Goal: Task Accomplishment & Management: Complete application form

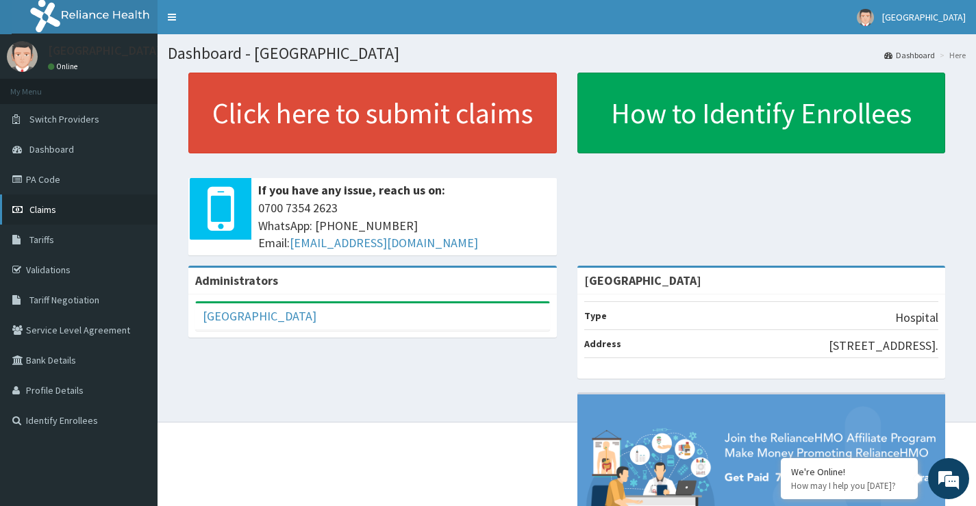
click at [60, 210] on link "Claims" at bounding box center [78, 209] width 157 height 30
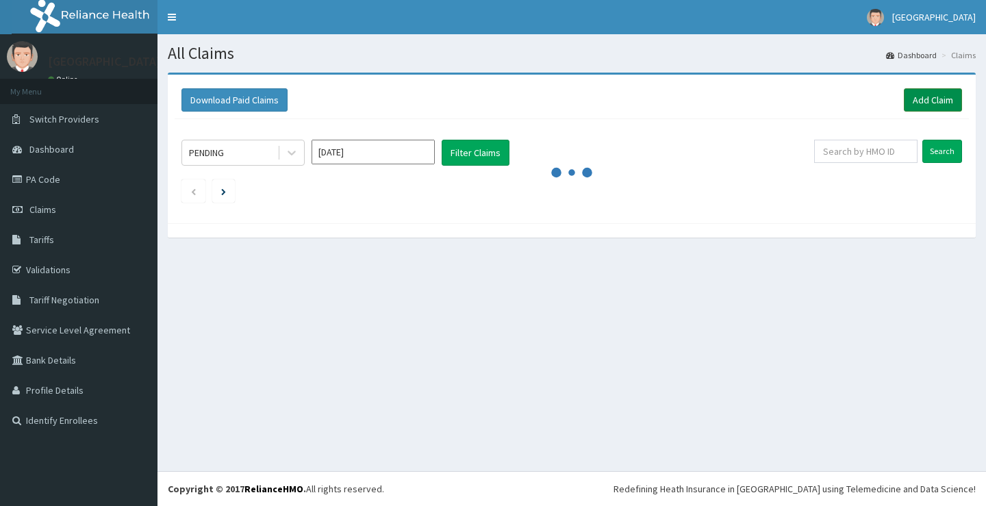
click at [933, 97] on link "Add Claim" at bounding box center [933, 99] width 58 height 23
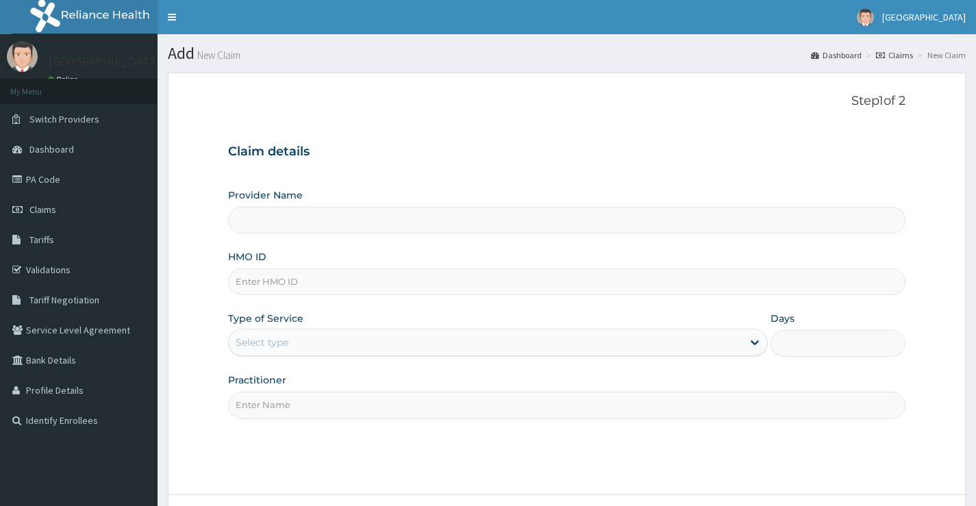
click at [354, 277] on input "HMO ID" at bounding box center [566, 281] width 677 height 27
type input "Peachcare Medical Centre"
paste input "MEL/10080/A"
type input "MEL/10080/A"
click at [329, 340] on div "Select type" at bounding box center [486, 342] width 514 height 22
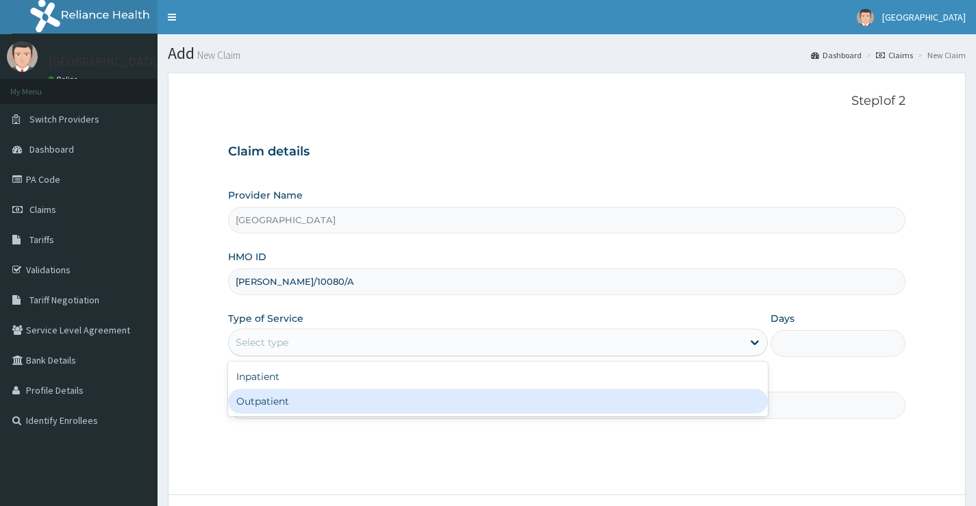
click at [331, 399] on div "Outpatient" at bounding box center [498, 401] width 540 height 25
type input "1"
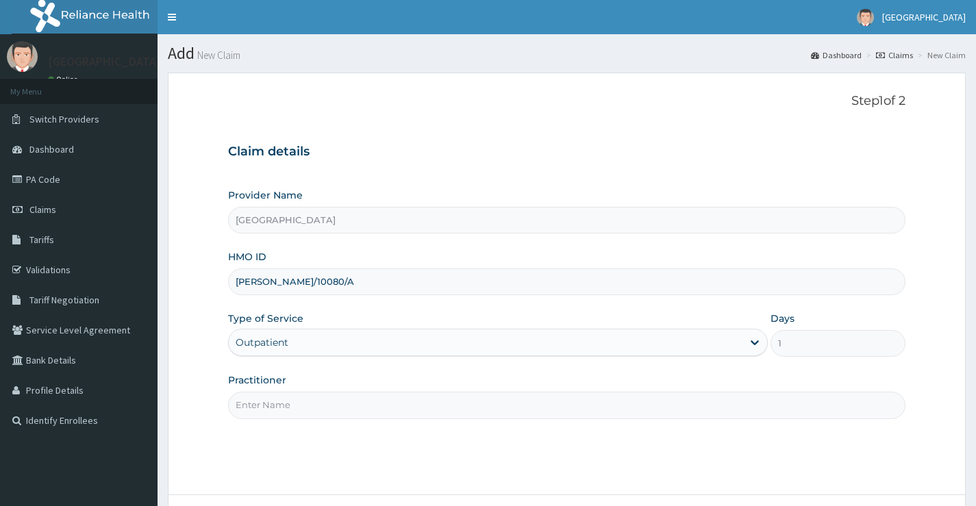
click at [331, 403] on input "Practitioner" at bounding box center [566, 405] width 677 height 27
click at [287, 403] on input "Practitioner" at bounding box center [566, 405] width 677 height 27
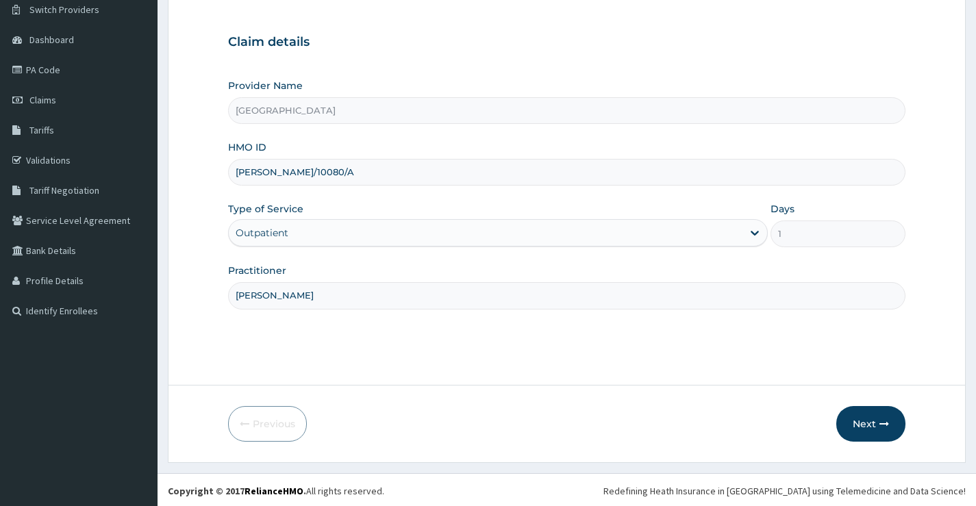
scroll to position [112, 0]
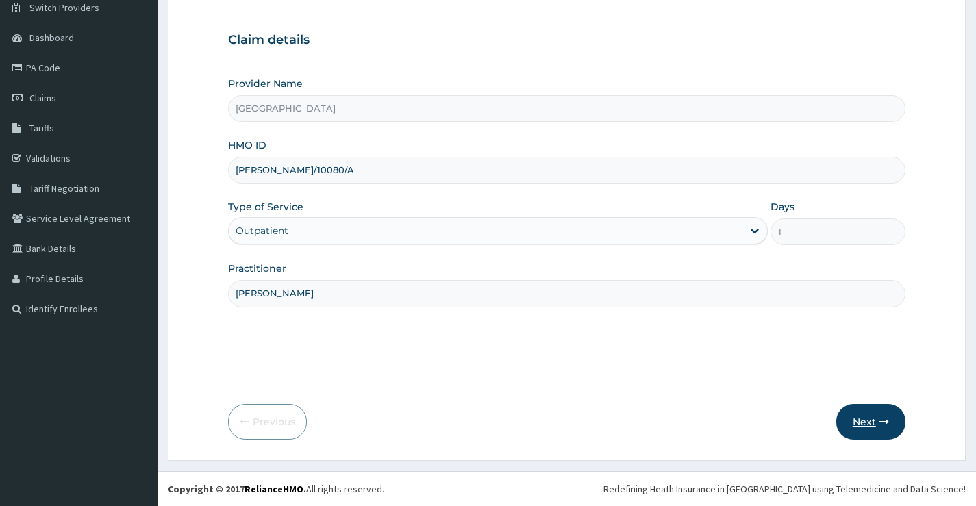
type input "DR DAMOLA"
click at [870, 425] on button "Next" at bounding box center [870, 422] width 69 height 36
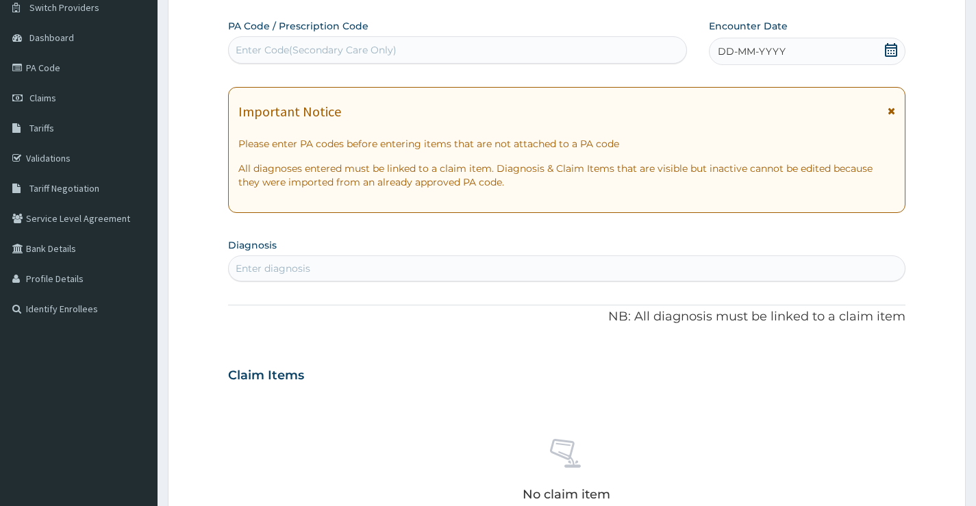
click at [895, 49] on icon at bounding box center [891, 50] width 14 height 14
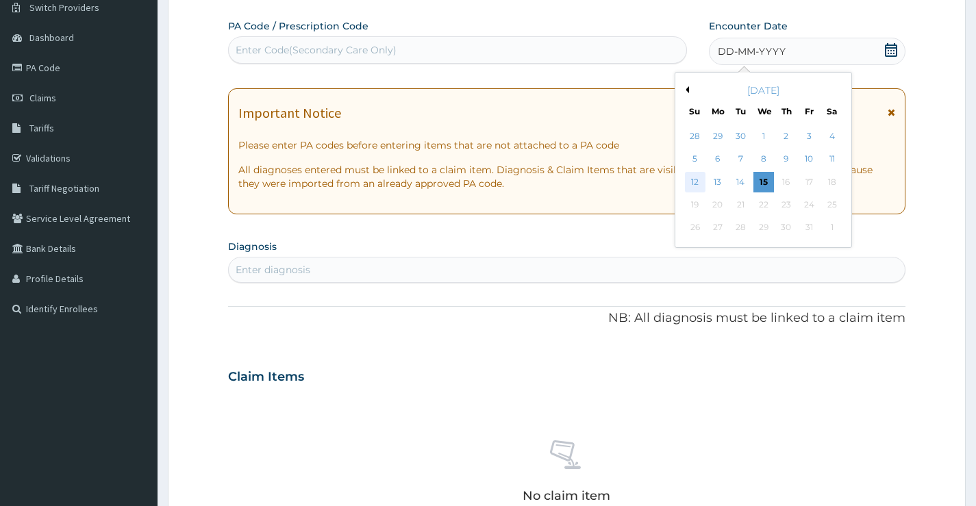
click at [693, 181] on div "12" at bounding box center [694, 182] width 21 height 21
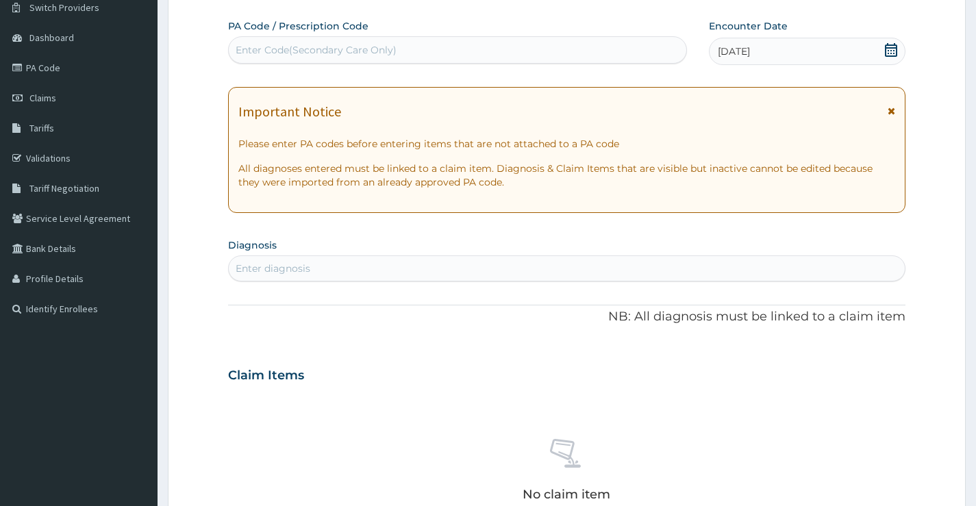
click at [536, 52] on div "Enter Code(Secondary Care Only)" at bounding box center [457, 50] width 457 height 22
drag, startPoint x: 324, startPoint y: 47, endPoint x: 251, endPoint y: 31, distance: 74.3
click at [251, 31] on label "PA Code / Prescription Code" at bounding box center [298, 26] width 140 height 14
click at [251, 49] on div "Enter Code(Secondary Care Only)" at bounding box center [316, 50] width 161 height 14
click at [255, 48] on div "Enter Code(Secondary Care Only)" at bounding box center [316, 50] width 161 height 14
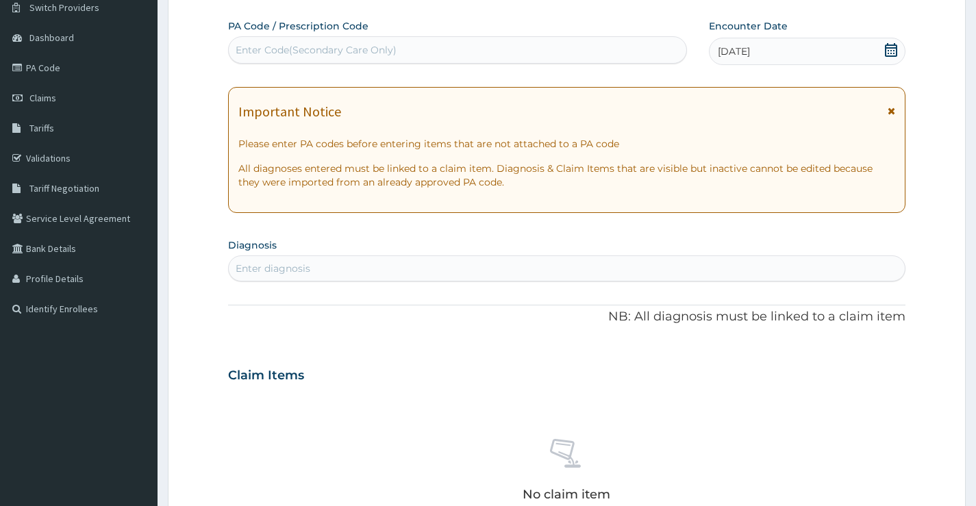
paste input "PA/1851C0"
type input "PA/1851C0"
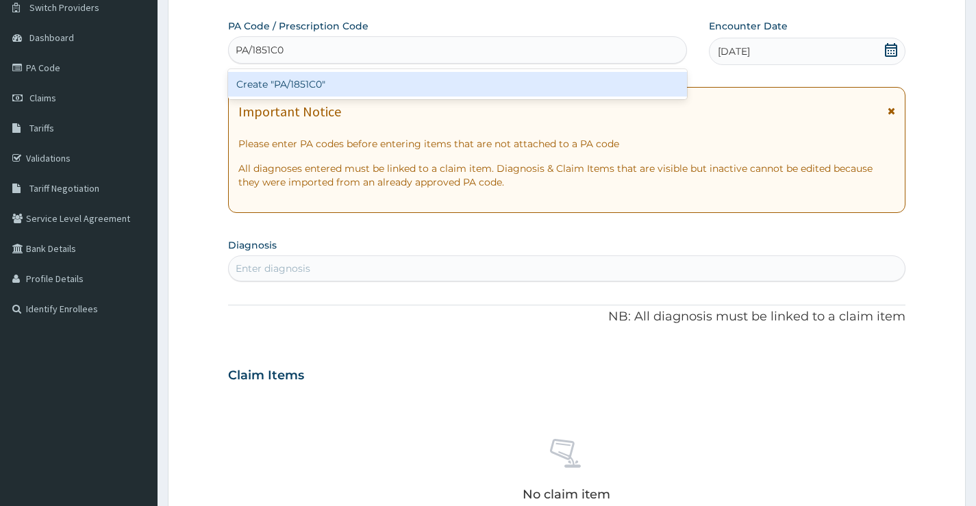
click at [299, 86] on div "Create "PA/1851C0"" at bounding box center [457, 84] width 459 height 25
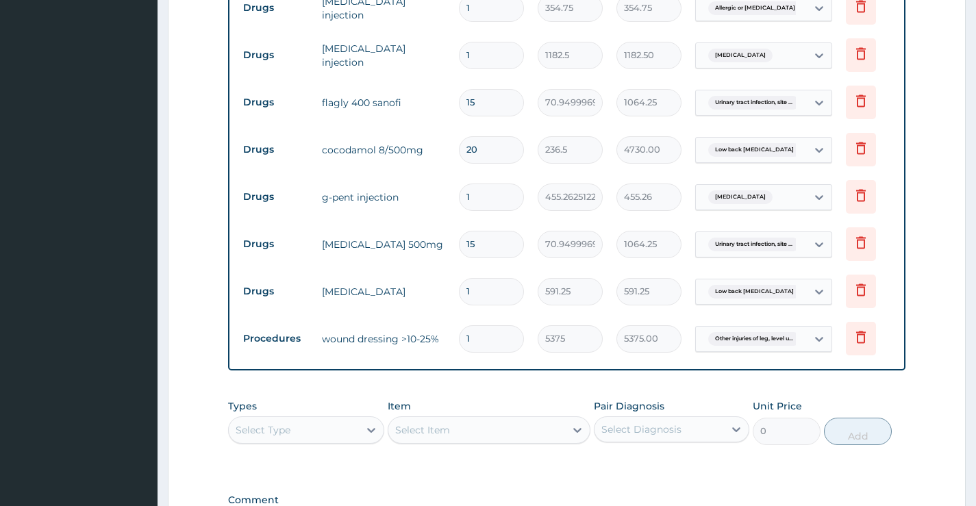
scroll to position [742, 0]
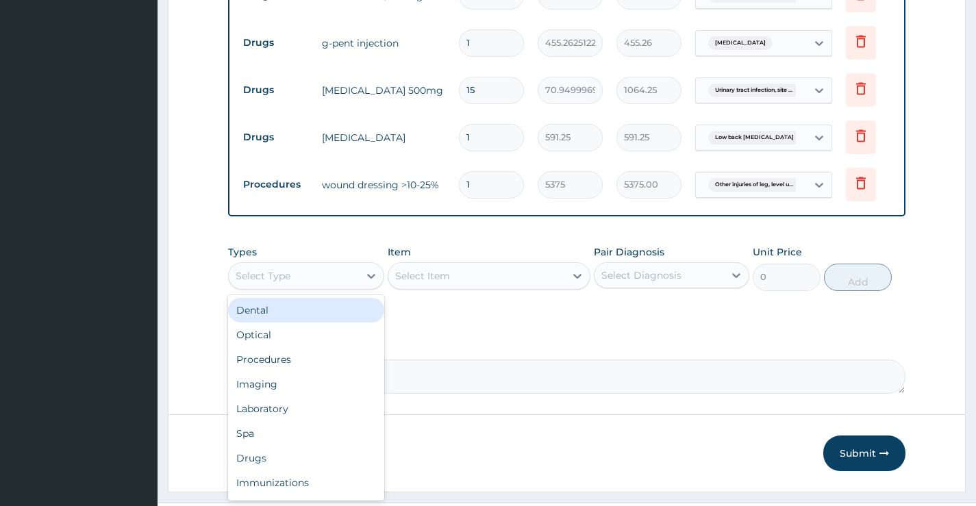
click at [342, 287] on div "Select Type" at bounding box center [293, 276] width 129 height 22
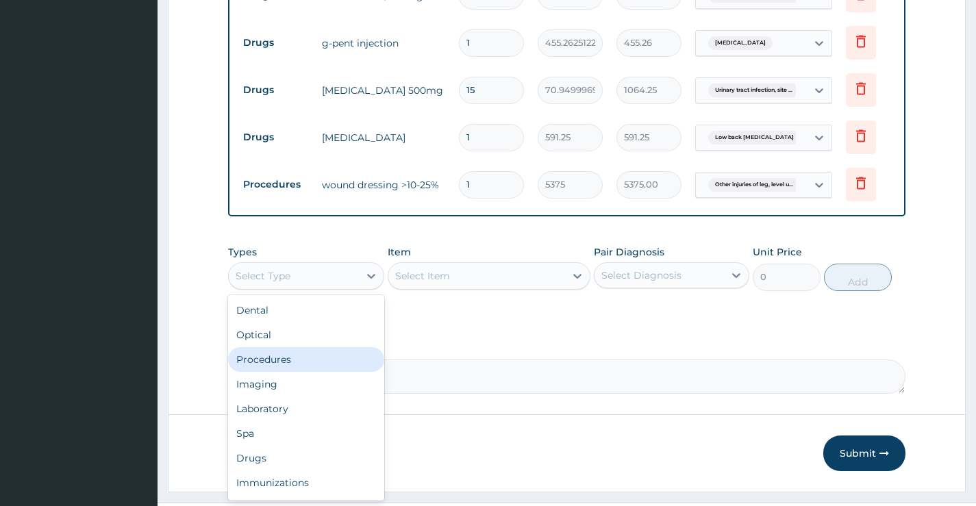
click at [334, 366] on div "Procedures" at bounding box center [305, 359] width 155 height 25
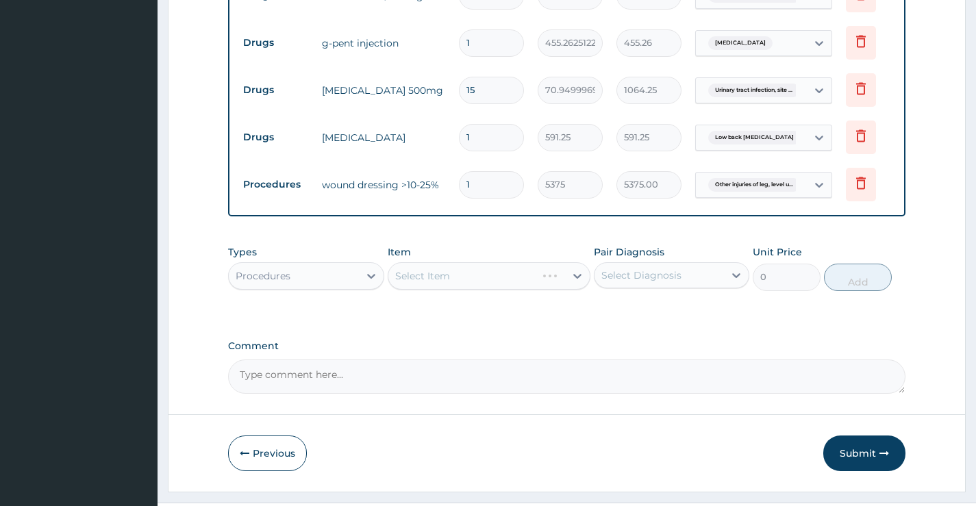
click at [440, 287] on div "Select Item" at bounding box center [489, 275] width 203 height 27
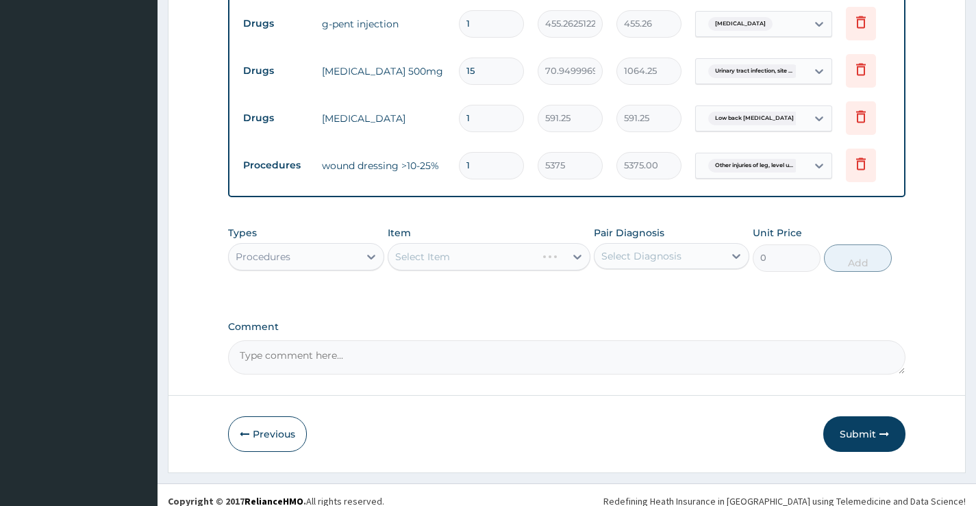
scroll to position [783, 0]
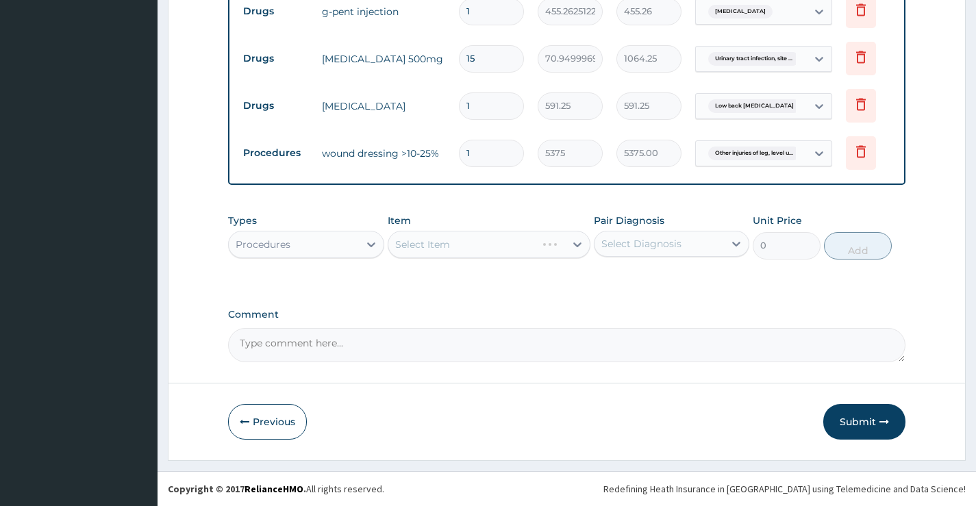
click at [473, 251] on div "Select Item" at bounding box center [489, 244] width 203 height 27
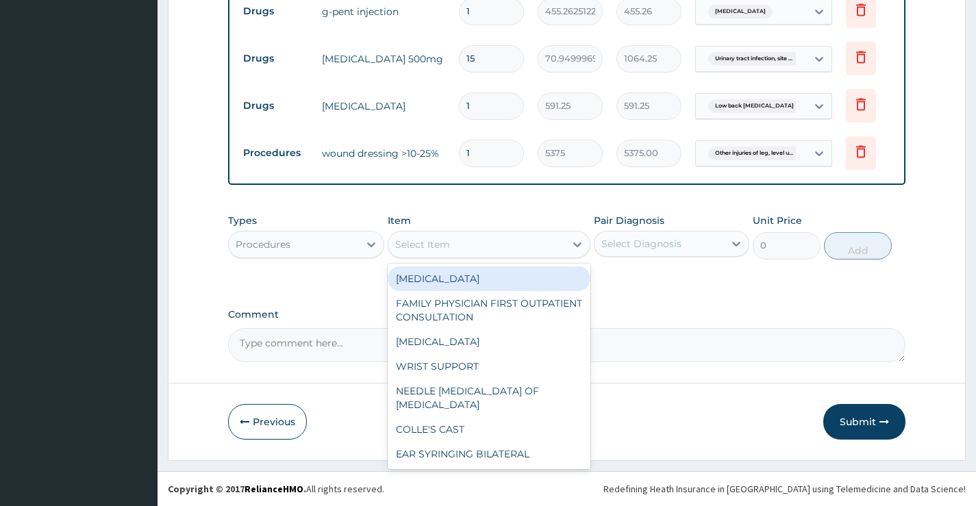
click at [467, 255] on div "Select Item" at bounding box center [476, 244] width 177 height 22
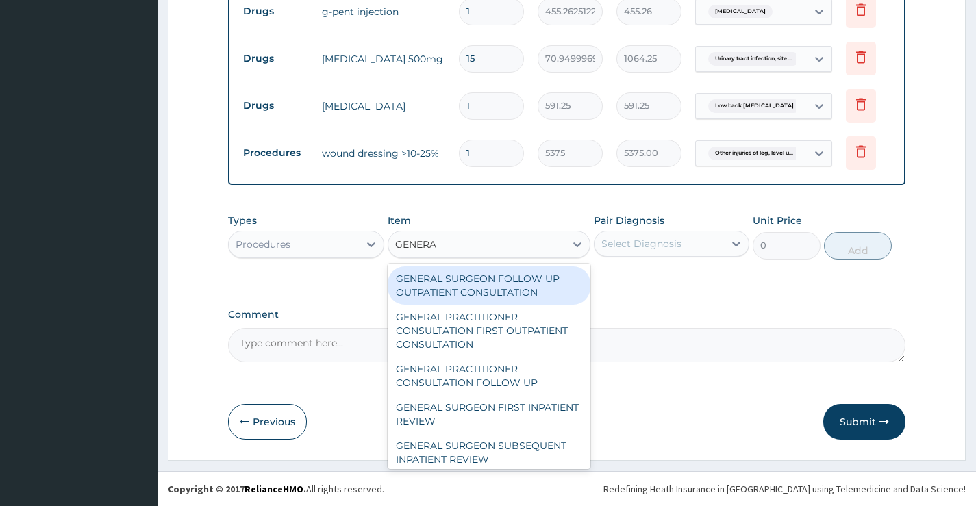
type input "GENERAL"
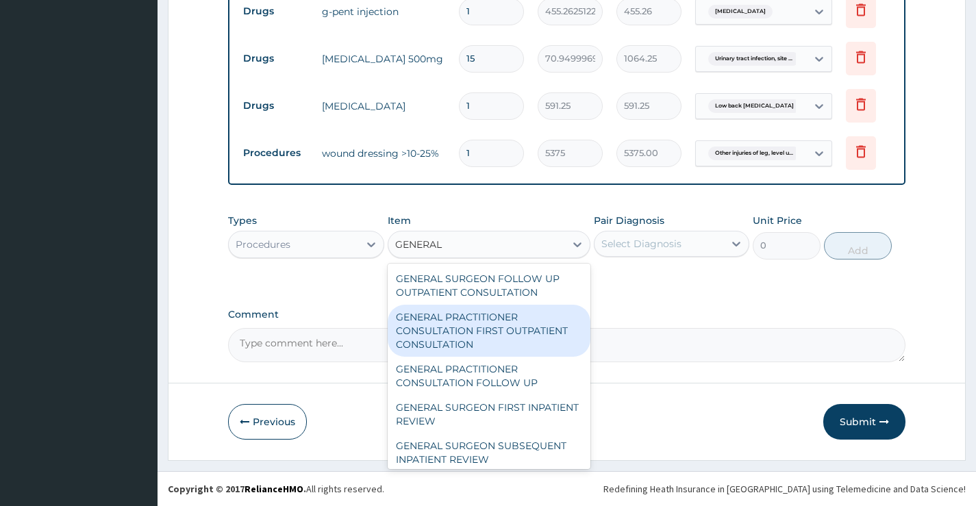
click at [477, 338] on div "GENERAL PRACTITIONER CONSULTATION FIRST OUTPATIENT CONSULTATION" at bounding box center [489, 331] width 203 height 52
type input "3547.5"
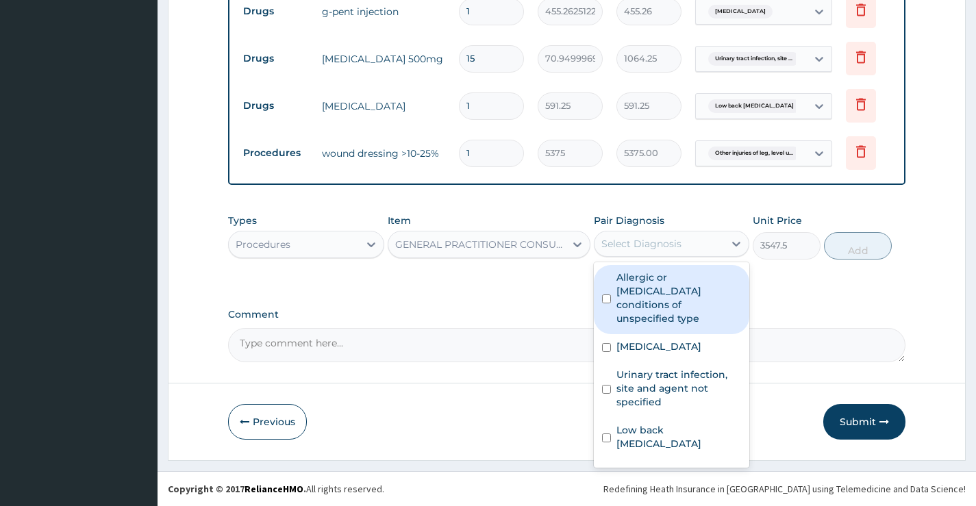
click at [655, 251] on div "Select Diagnosis" at bounding box center [641, 244] width 80 height 14
click at [607, 299] on input "checkbox" at bounding box center [606, 298] width 9 height 9
checkbox input "true"
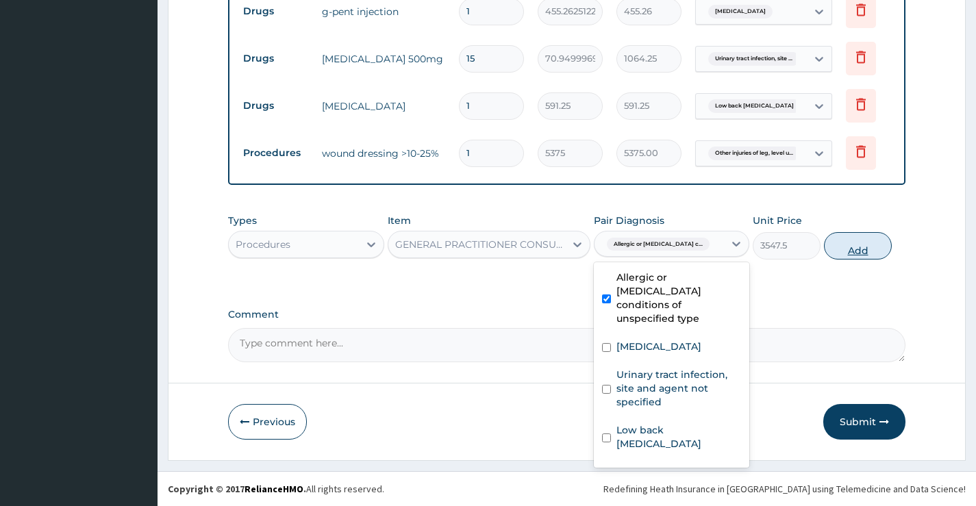
click at [872, 249] on button "Add" at bounding box center [858, 245] width 68 height 27
type input "0"
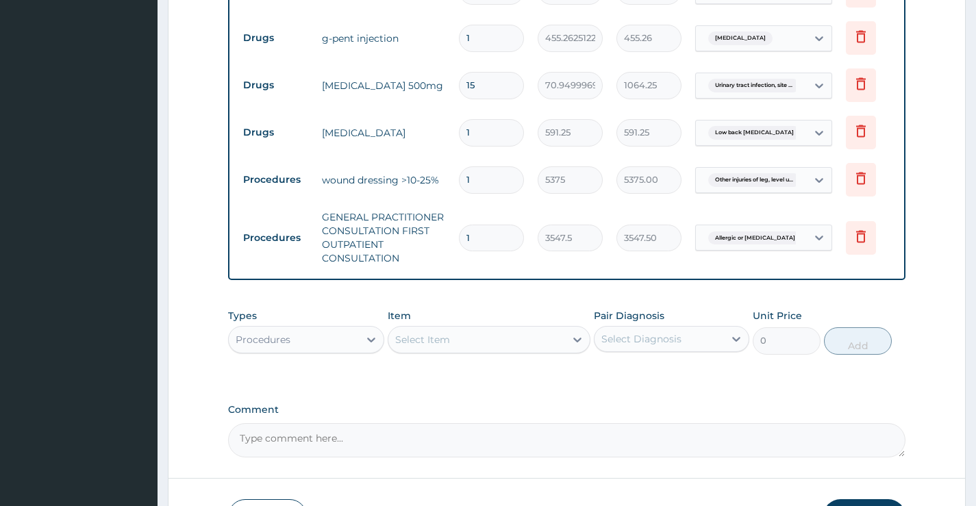
scroll to position [852, 0]
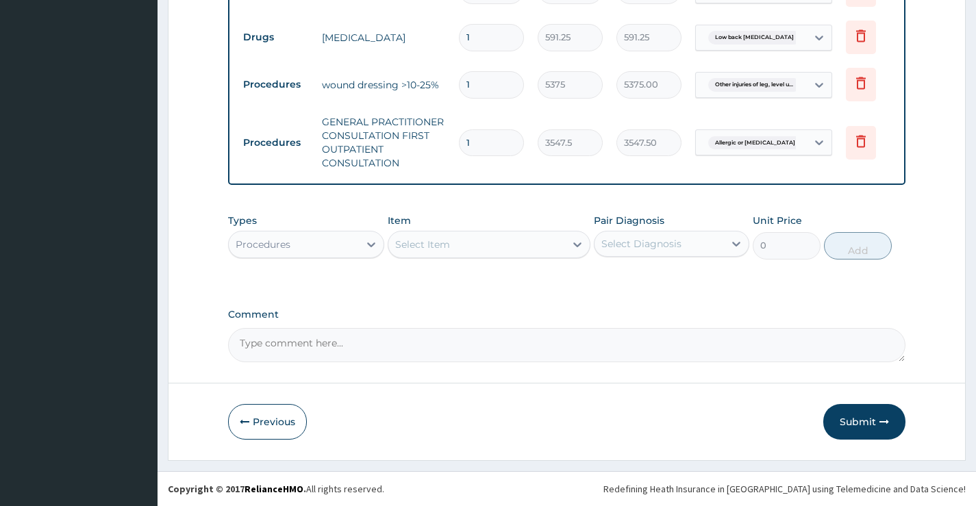
click at [853, 423] on button "Submit" at bounding box center [864, 422] width 82 height 36
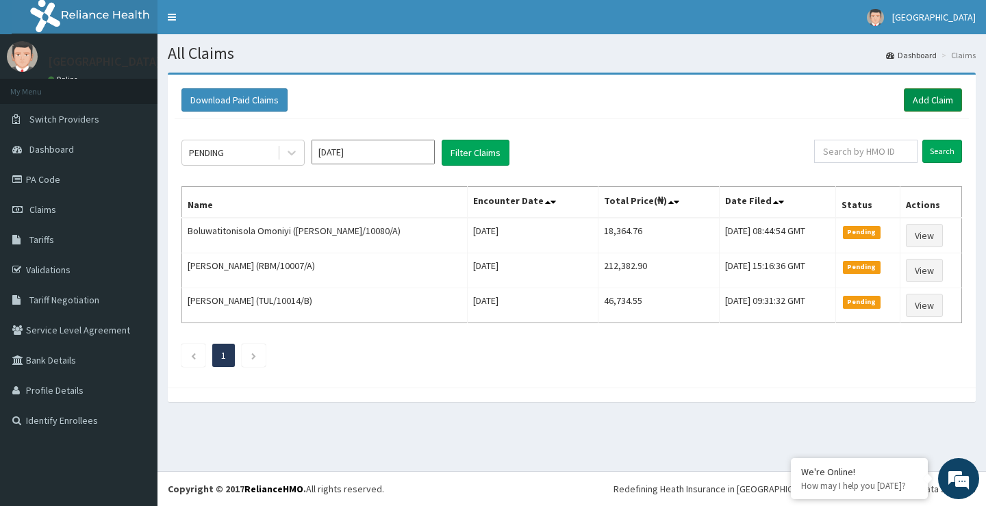
click at [925, 99] on link "Add Claim" at bounding box center [933, 99] width 58 height 23
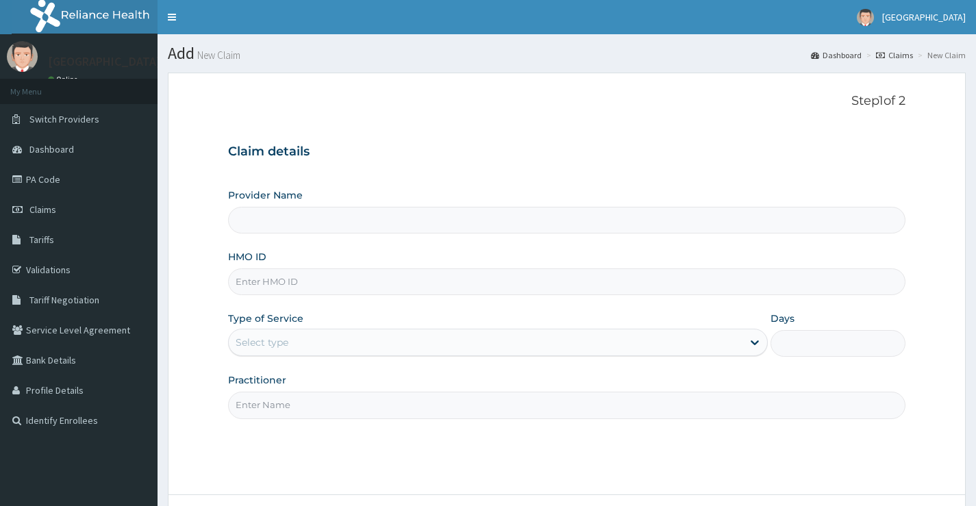
click at [337, 290] on input "HMO ID" at bounding box center [566, 281] width 677 height 27
type input "[GEOGRAPHIC_DATA]"
paste input "SSY/10012/C"
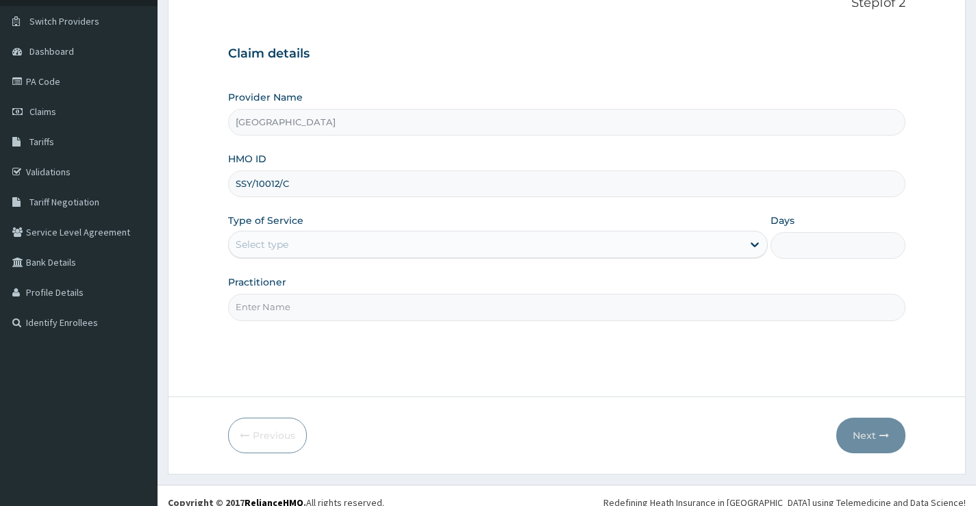
scroll to position [112, 0]
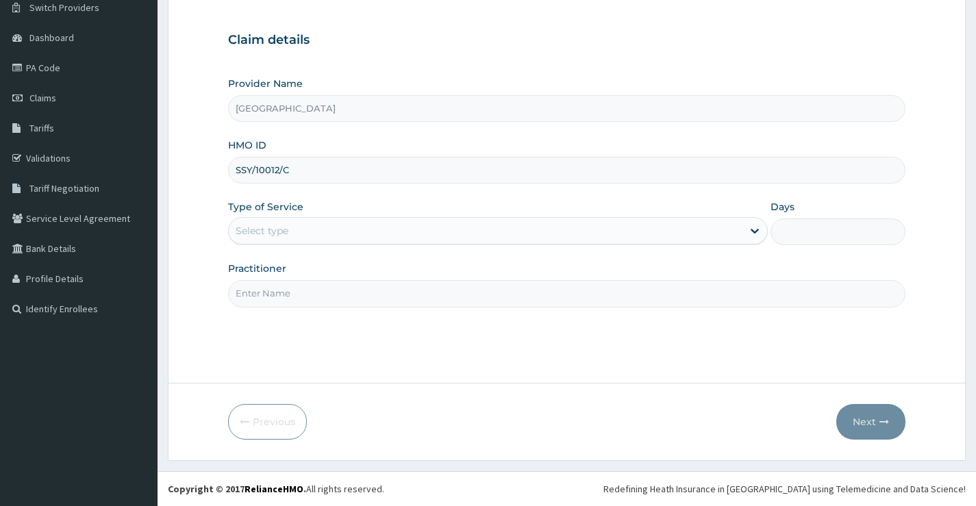
type input "SSY/10012/C"
click at [295, 232] on div "Select type" at bounding box center [486, 231] width 514 height 22
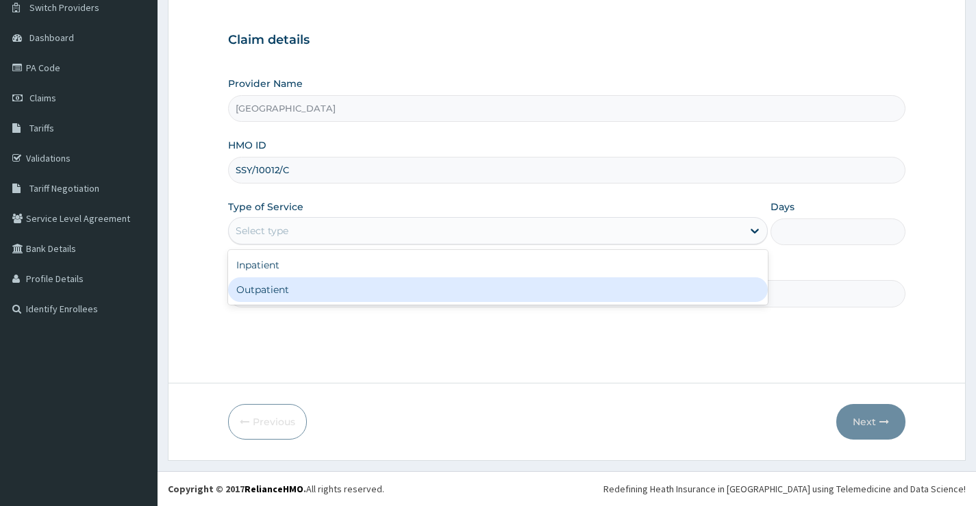
click at [308, 296] on div "Outpatient" at bounding box center [498, 289] width 540 height 25
type input "1"
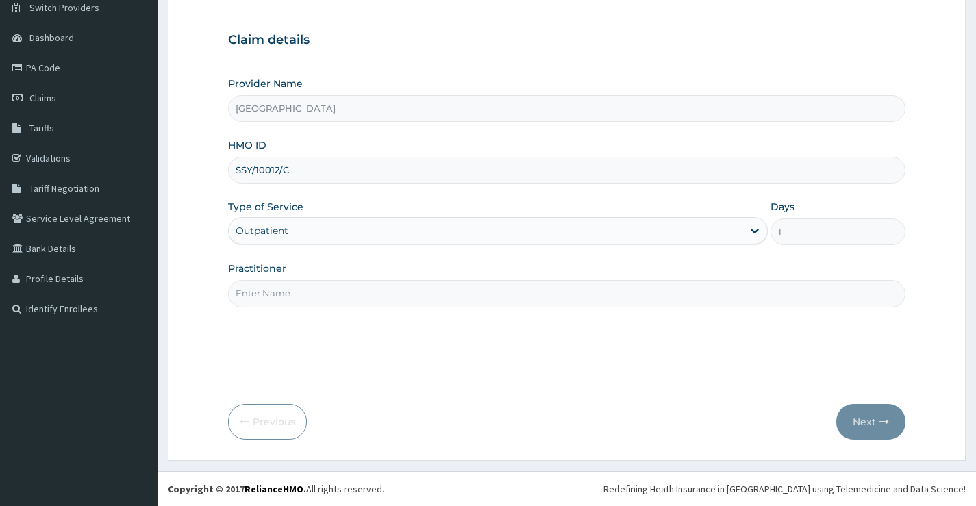
click at [303, 301] on input "Practitioner" at bounding box center [566, 293] width 677 height 27
paste input "[PERSON_NAME]"
type input "DR [PERSON_NAME]"
click at [850, 422] on button "Next" at bounding box center [870, 422] width 69 height 36
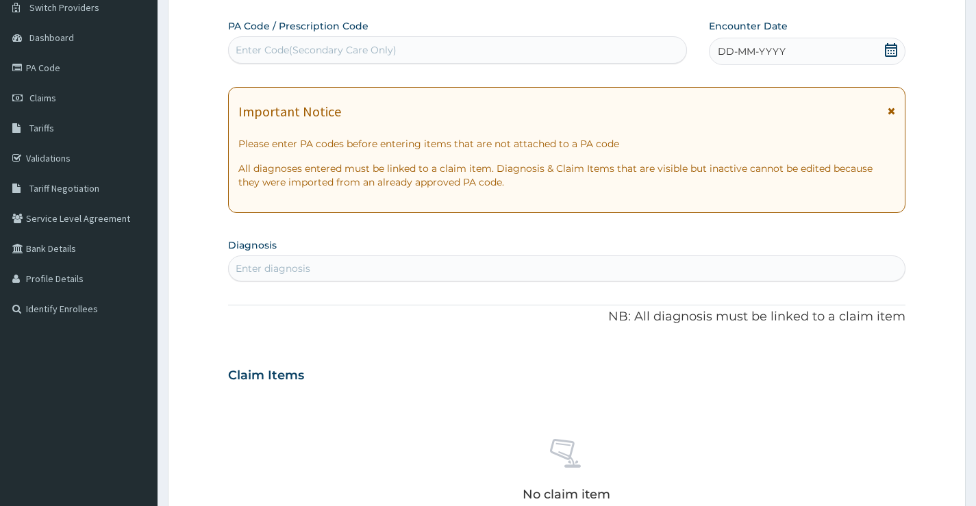
click at [897, 53] on icon at bounding box center [891, 50] width 14 height 14
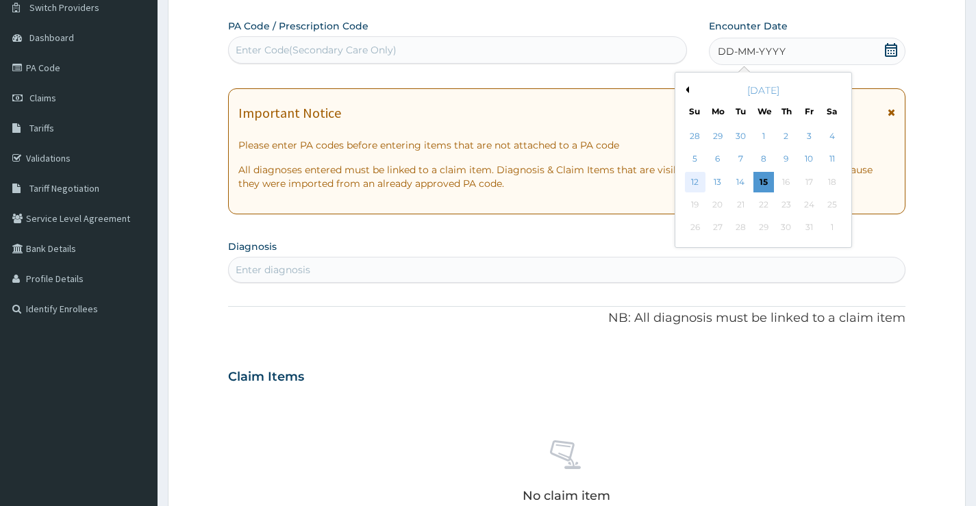
click at [698, 181] on div "12" at bounding box center [694, 182] width 21 height 21
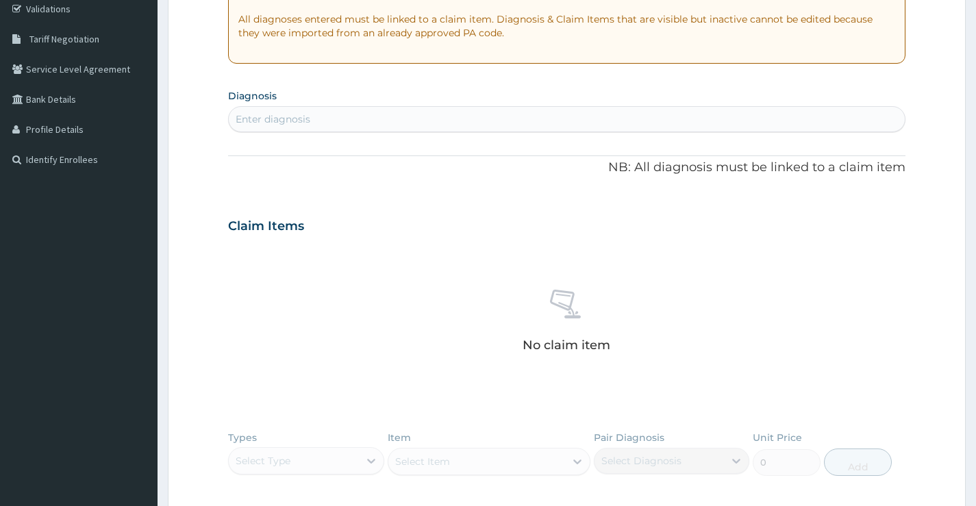
scroll to position [317, 0]
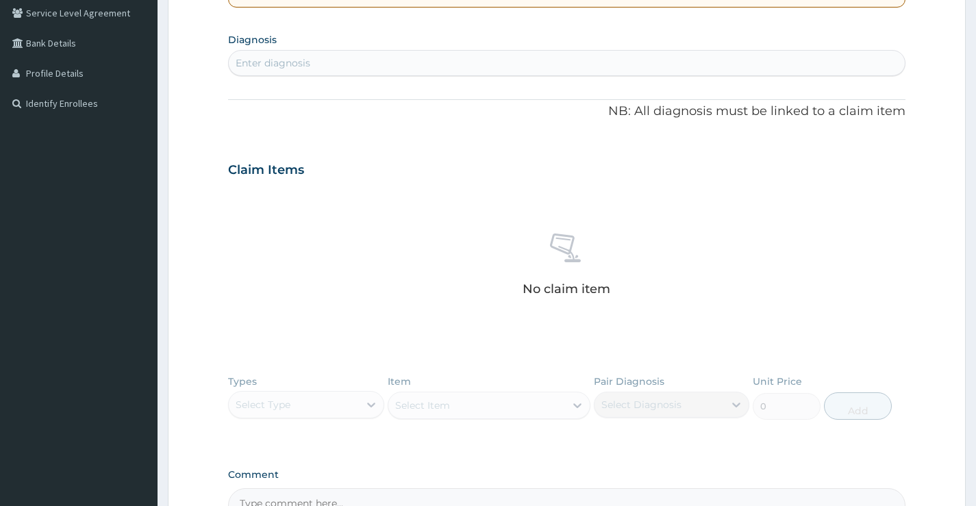
click at [268, 63] on div "Enter diagnosis" at bounding box center [273, 63] width 75 height 14
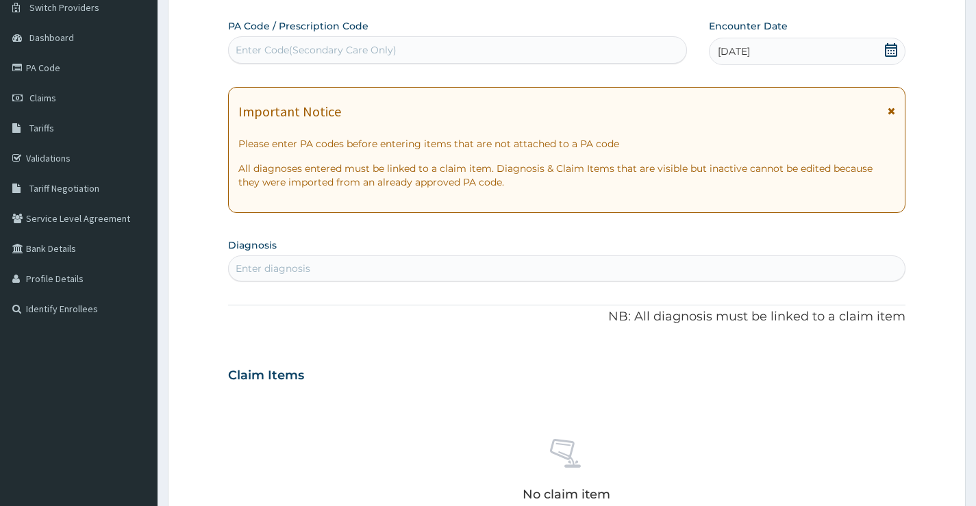
scroll to position [43, 0]
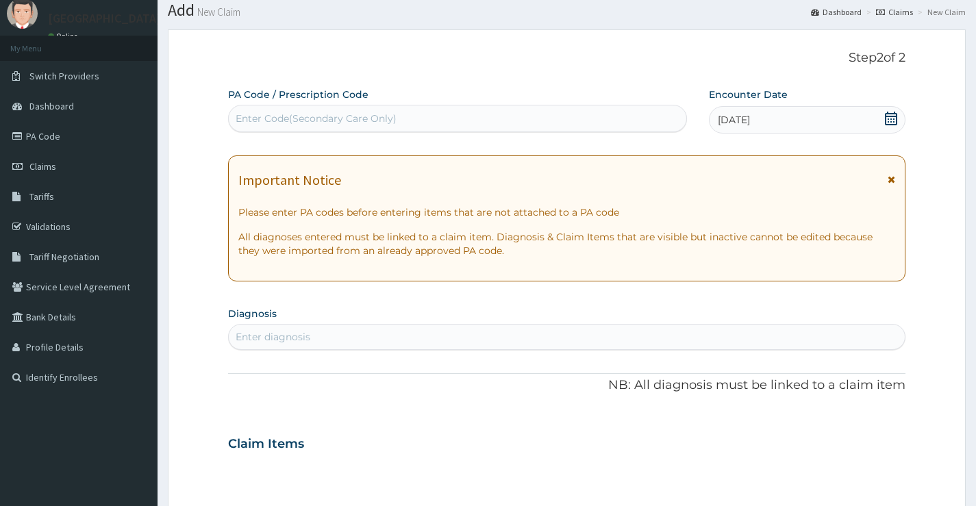
click at [391, 125] on div "Enter Code(Secondary Care Only)" at bounding box center [316, 119] width 161 height 14
type input "U"
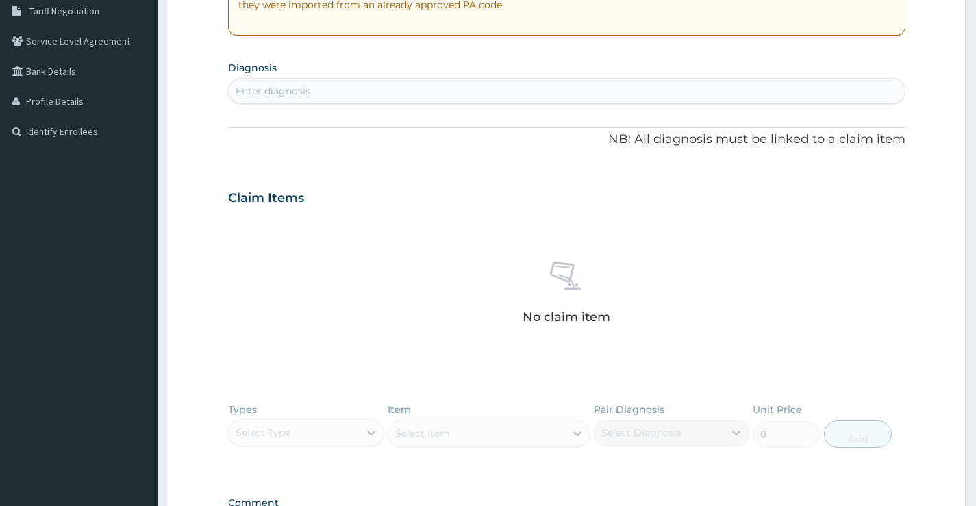
scroll to position [317, 0]
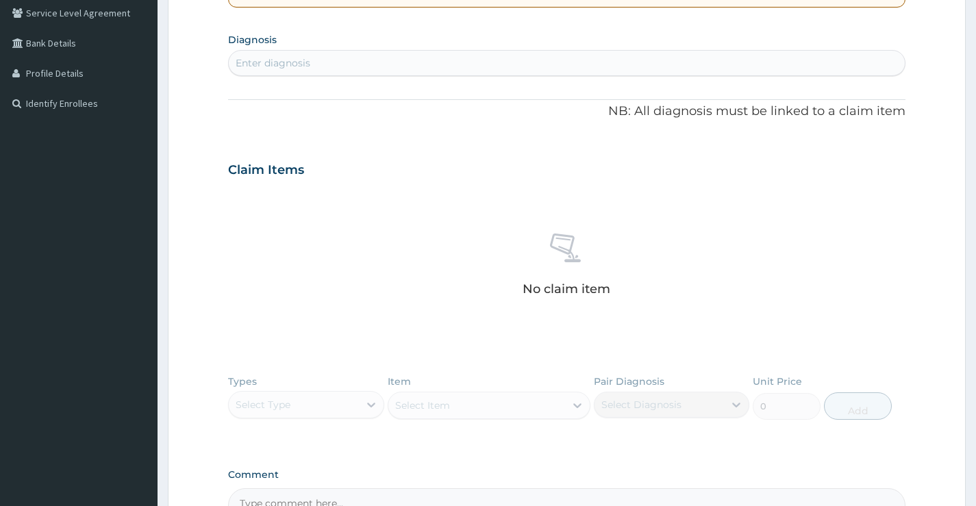
click at [342, 64] on div "Enter diagnosis" at bounding box center [567, 63] width 676 height 22
type input "UPPER"
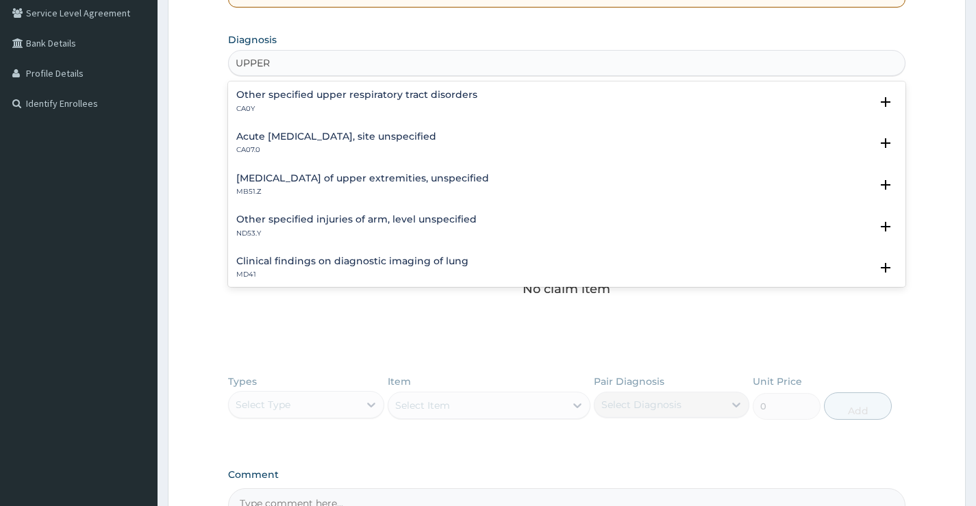
click at [343, 140] on h4 "Acute upper respiratory infection, site unspecified" at bounding box center [336, 136] width 200 height 10
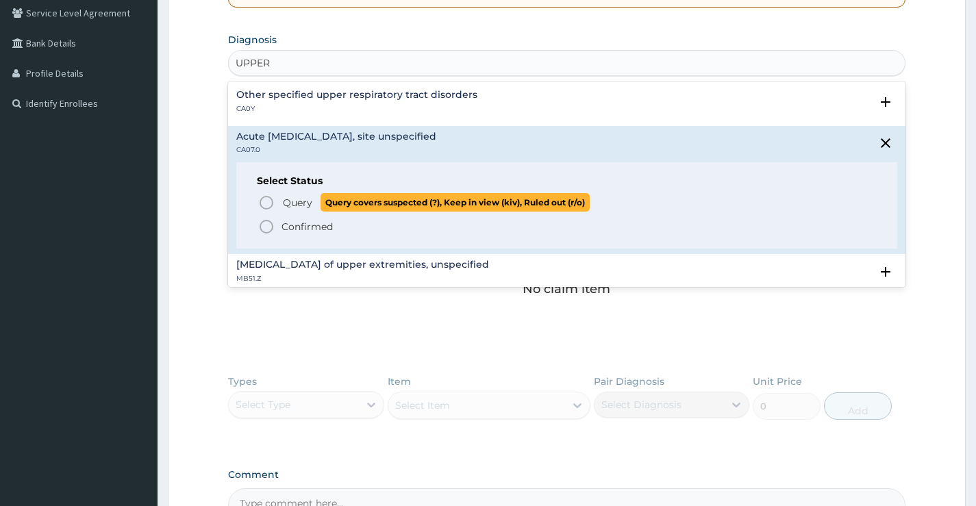
click at [266, 207] on icon "status option query" at bounding box center [266, 202] width 16 height 16
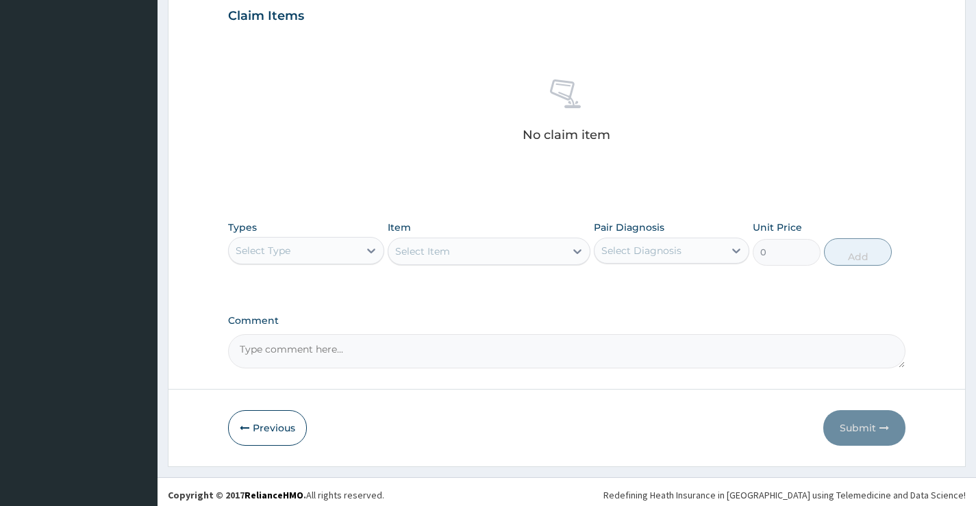
scroll to position [481, 0]
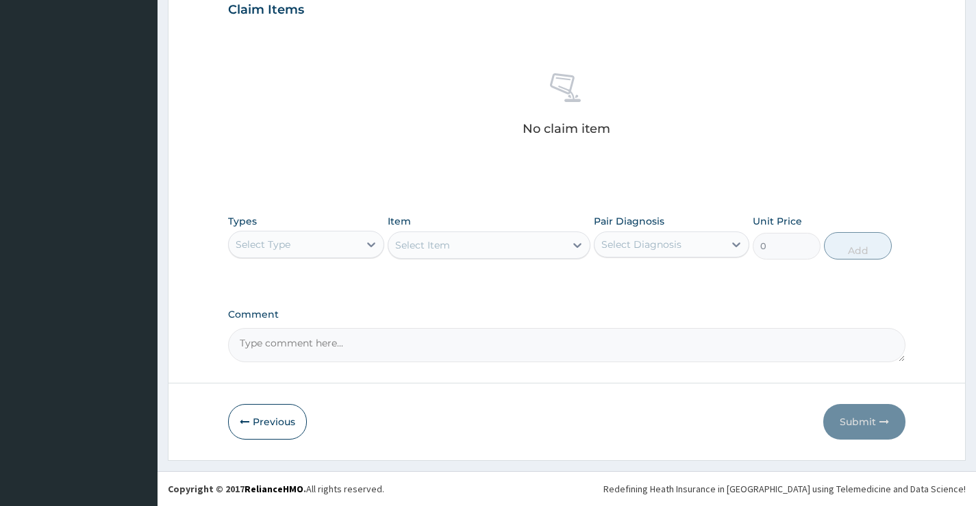
click at [298, 249] on div "Select Type" at bounding box center [293, 244] width 129 height 22
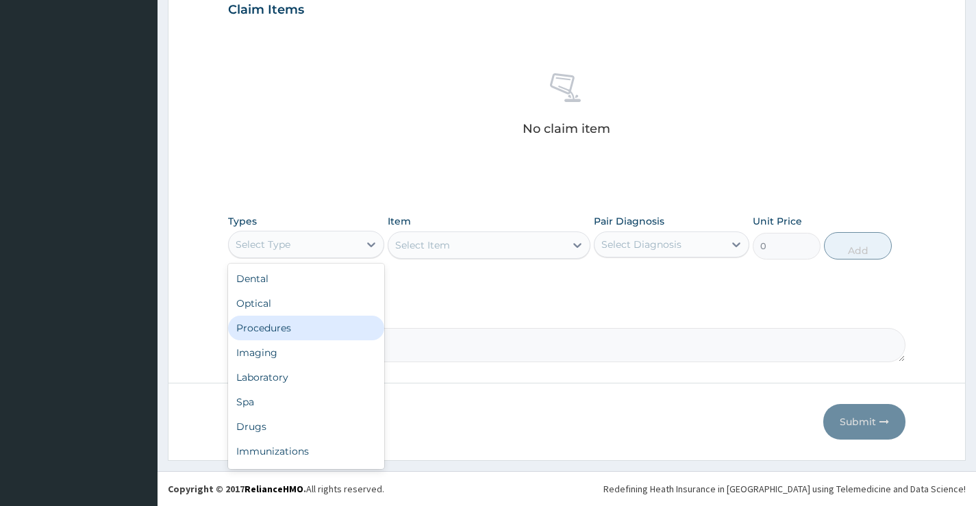
click at [283, 331] on div "Procedures" at bounding box center [305, 328] width 155 height 25
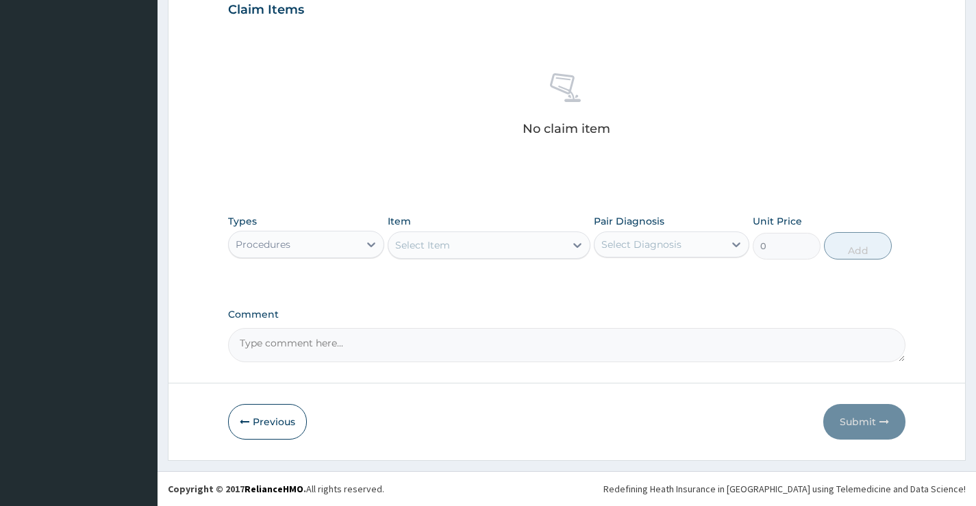
click at [510, 253] on div "Select Item" at bounding box center [476, 245] width 177 height 22
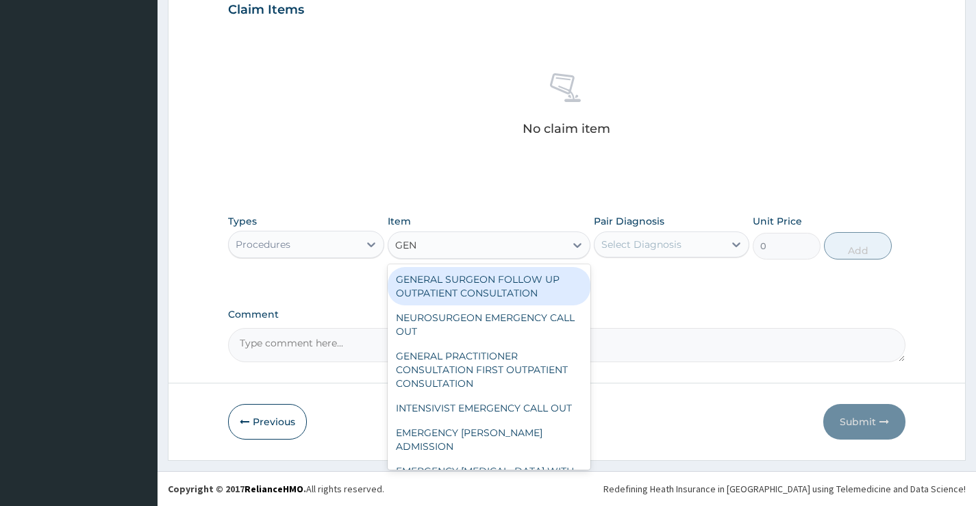
type input "GEN"
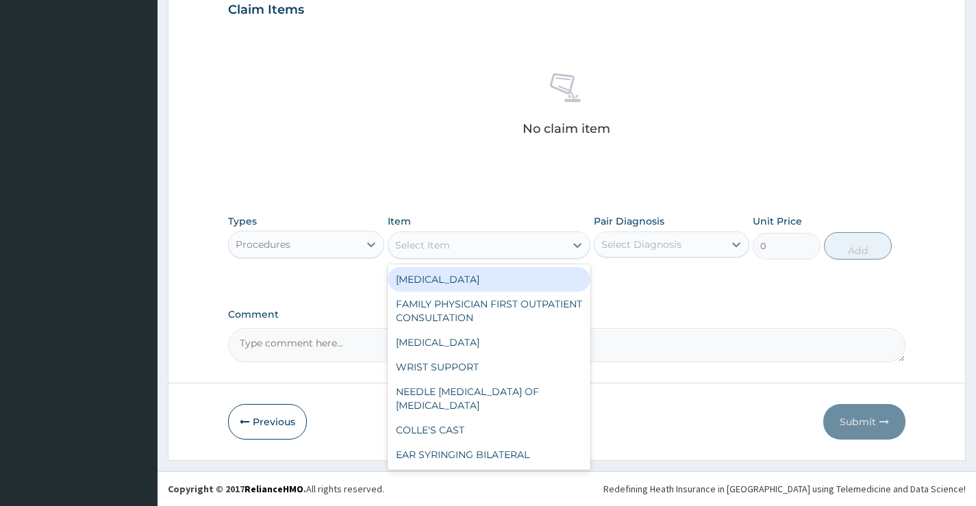
click at [420, 249] on div "Select Item" at bounding box center [422, 245] width 55 height 14
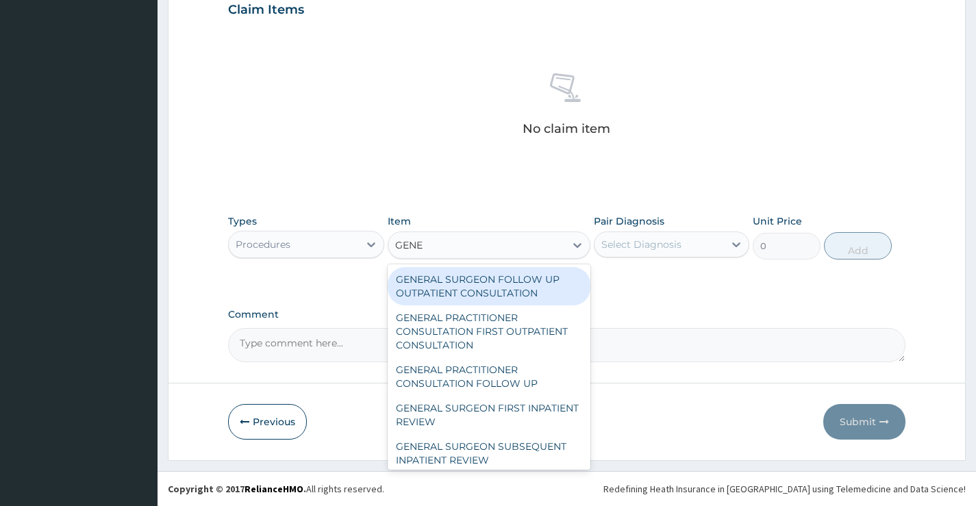
type input "GENER"
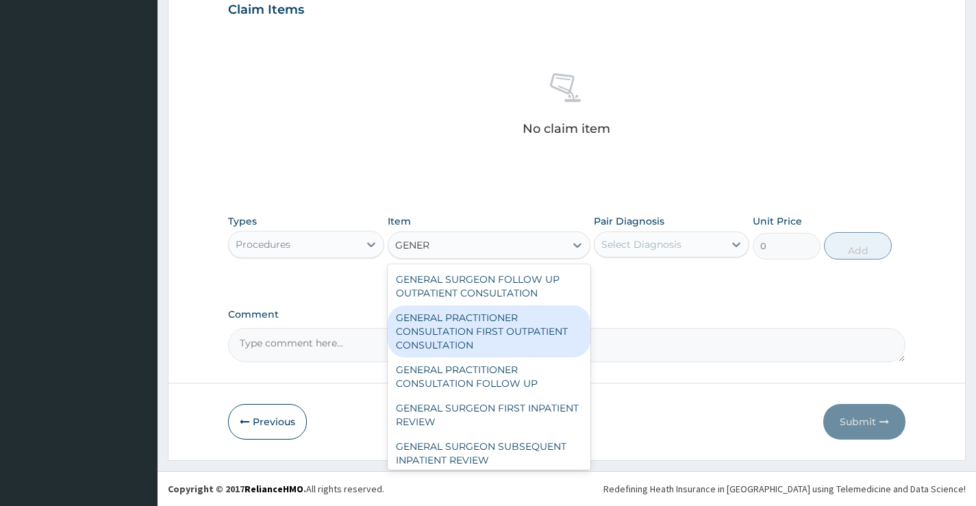
click at [446, 337] on div "GENERAL PRACTITIONER CONSULTATION FIRST OUTPATIENT CONSULTATION" at bounding box center [489, 331] width 203 height 52
type input "3547.5"
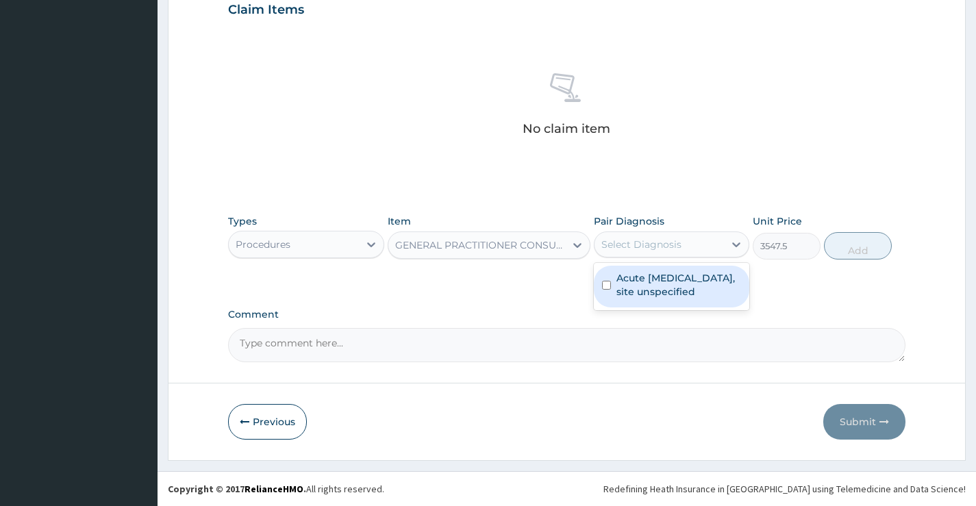
click at [696, 253] on div "Select Diagnosis" at bounding box center [658, 244] width 129 height 22
click at [694, 293] on label "Acute upper respiratory infection, site unspecified" at bounding box center [678, 284] width 125 height 27
checkbox input "true"
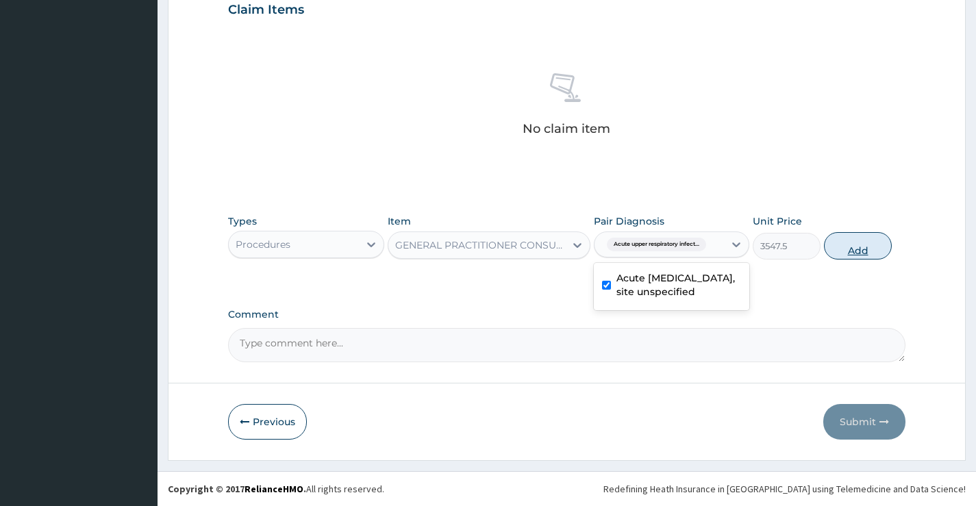
click at [848, 252] on button "Add" at bounding box center [858, 245] width 68 height 27
type input "0"
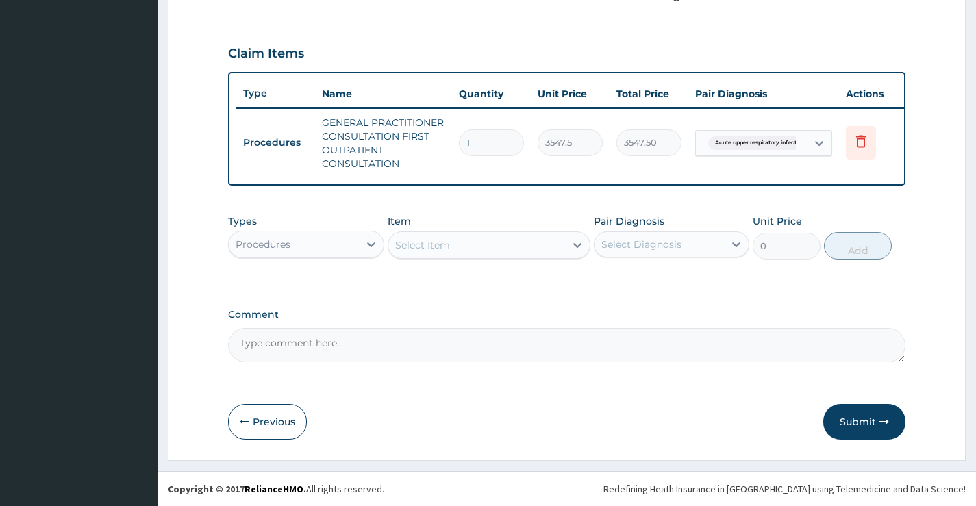
scroll to position [448, 0]
click at [303, 253] on div "Procedures" at bounding box center [293, 244] width 129 height 22
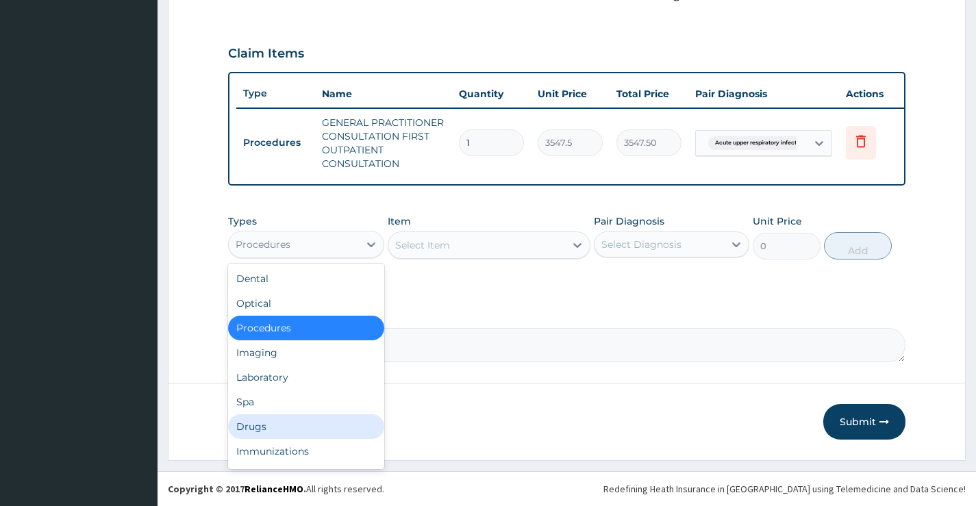
drag, startPoint x: 292, startPoint y: 429, endPoint x: 427, endPoint y: 316, distance: 176.0
click at [291, 428] on div "Drugs" at bounding box center [305, 426] width 155 height 25
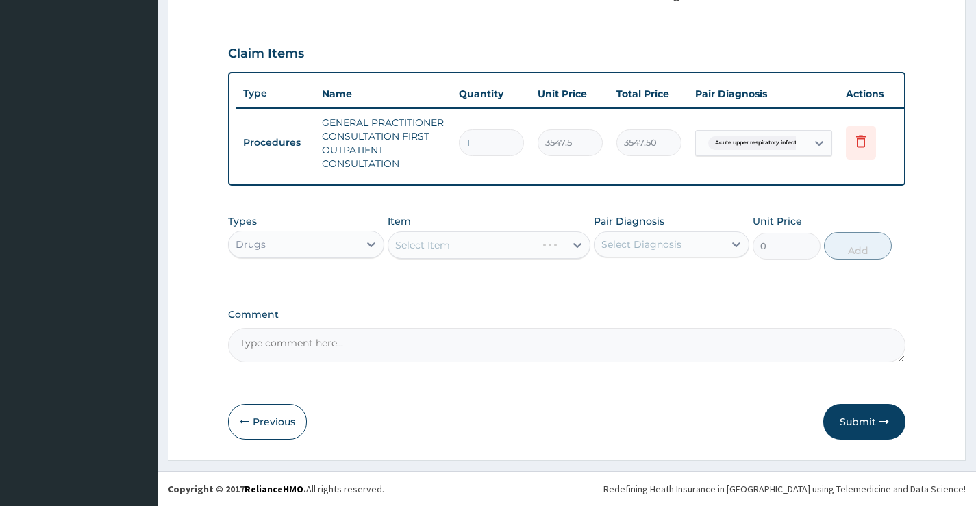
click at [480, 243] on div "Select Item" at bounding box center [489, 244] width 203 height 27
click at [509, 253] on div "Select Item" at bounding box center [489, 244] width 203 height 27
click at [492, 251] on div "Select Item" at bounding box center [489, 244] width 203 height 27
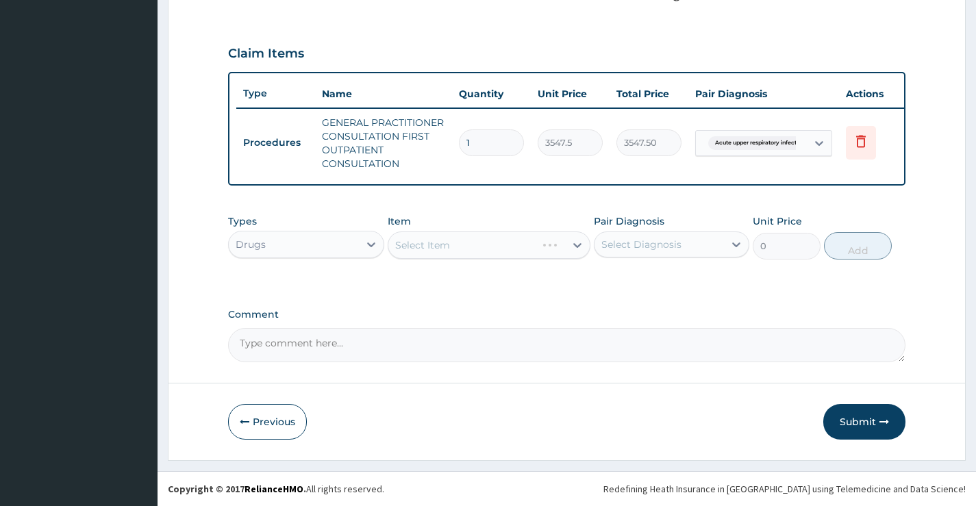
click at [492, 249] on div "Select Item" at bounding box center [489, 244] width 203 height 27
click at [496, 250] on div "Select Item" at bounding box center [489, 244] width 203 height 27
click at [498, 255] on div "Select Item" at bounding box center [476, 245] width 177 height 22
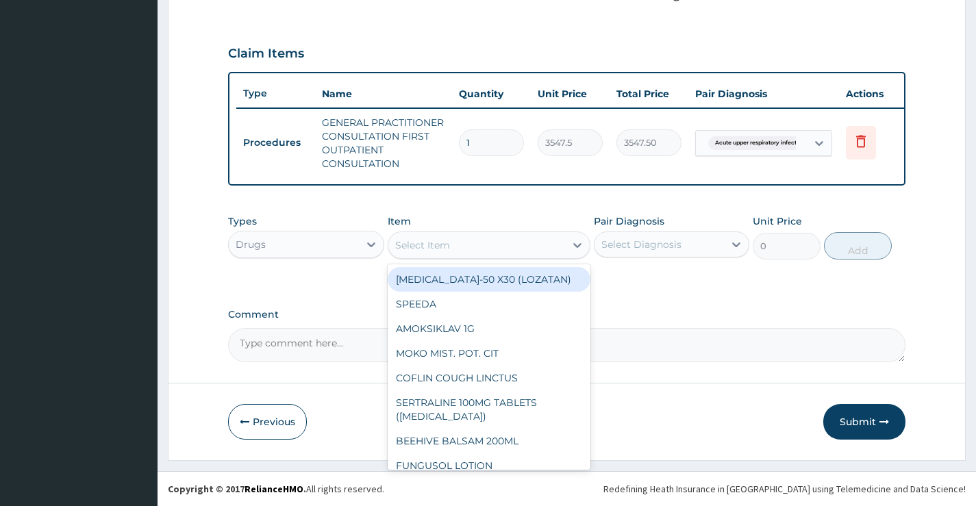
click at [498, 255] on div "Select Item" at bounding box center [476, 245] width 177 height 22
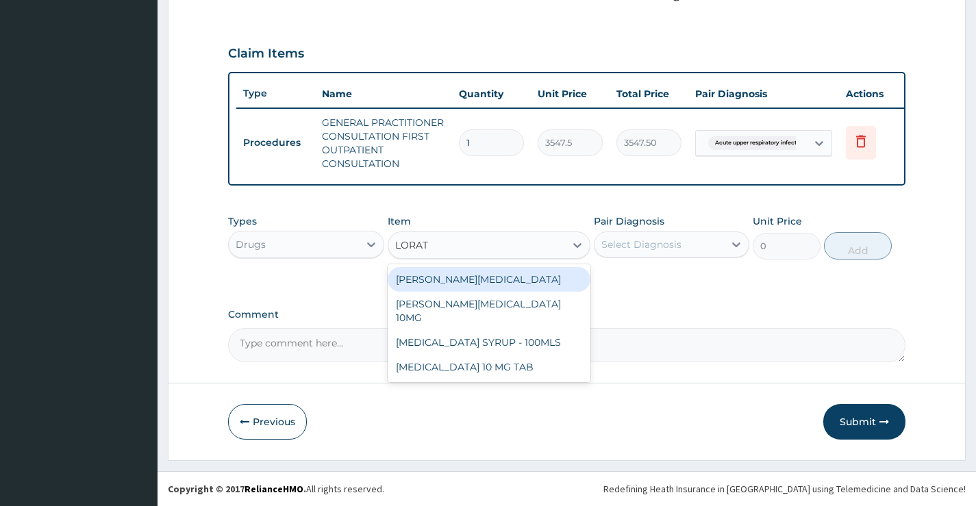
type input "LORATA"
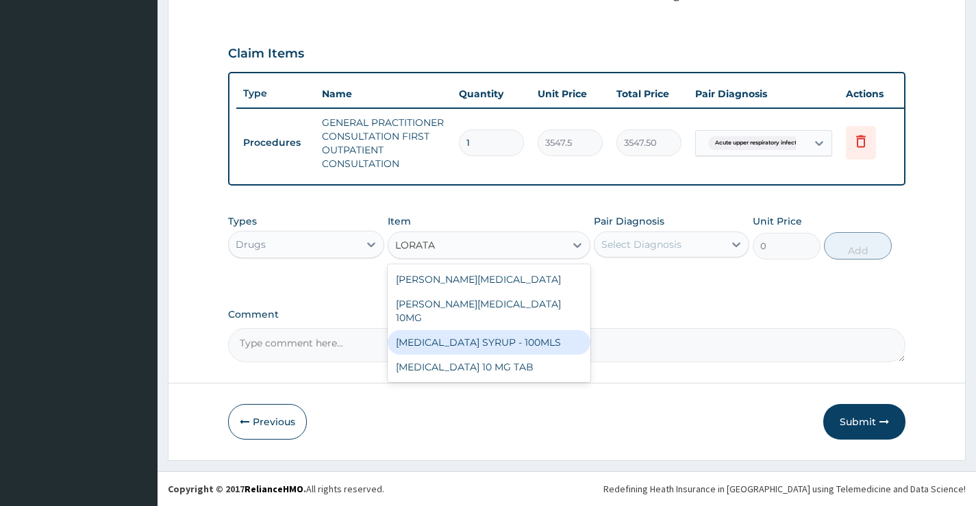
click at [472, 330] on div "LORATADINE SYRUP - 100MLS" at bounding box center [489, 342] width 203 height 25
type input "1182.5"
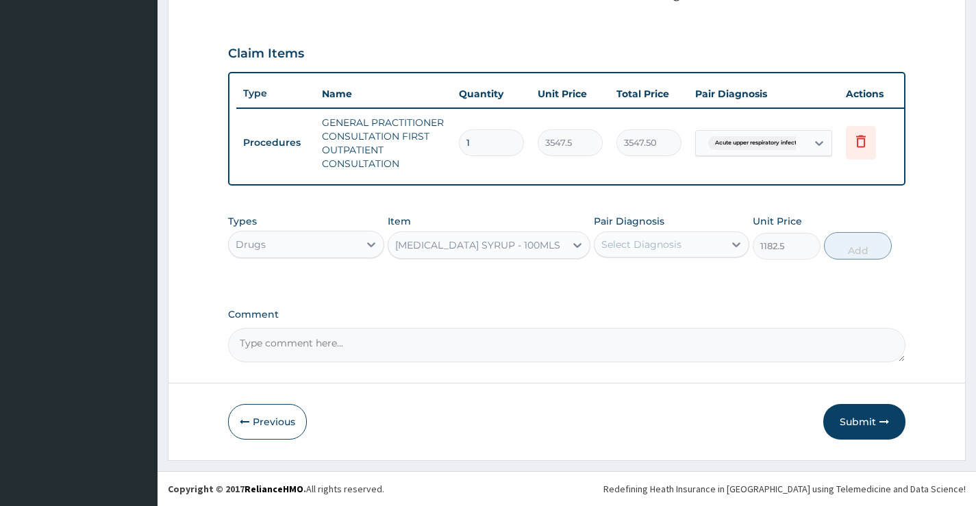
click at [701, 251] on div "Select Diagnosis" at bounding box center [658, 244] width 129 height 22
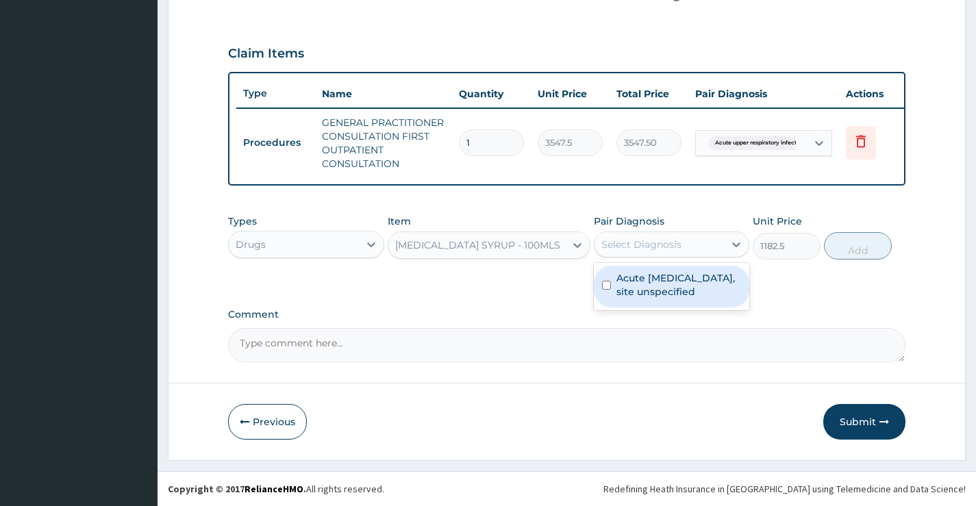
click at [694, 281] on label "Acute upper respiratory infection, site unspecified" at bounding box center [678, 284] width 125 height 27
checkbox input "true"
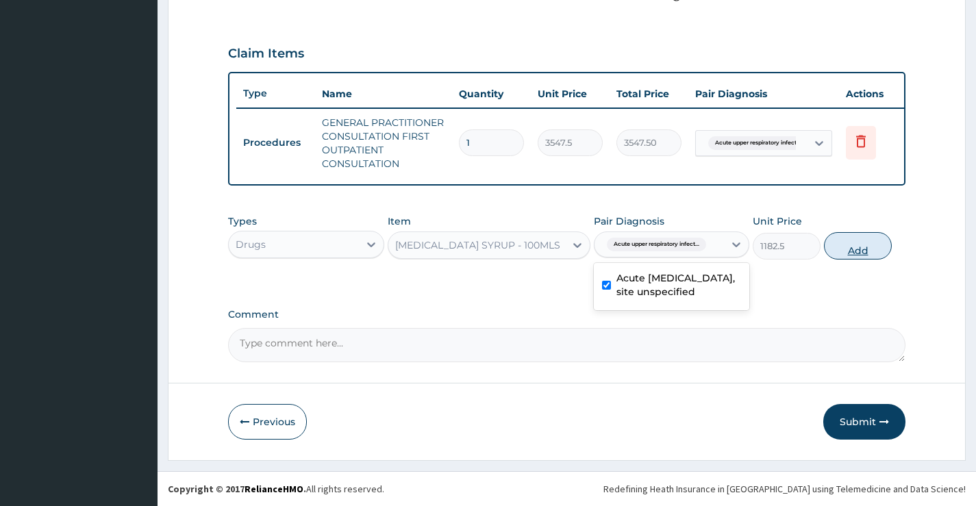
click at [839, 245] on button "Add" at bounding box center [858, 245] width 68 height 27
type input "0"
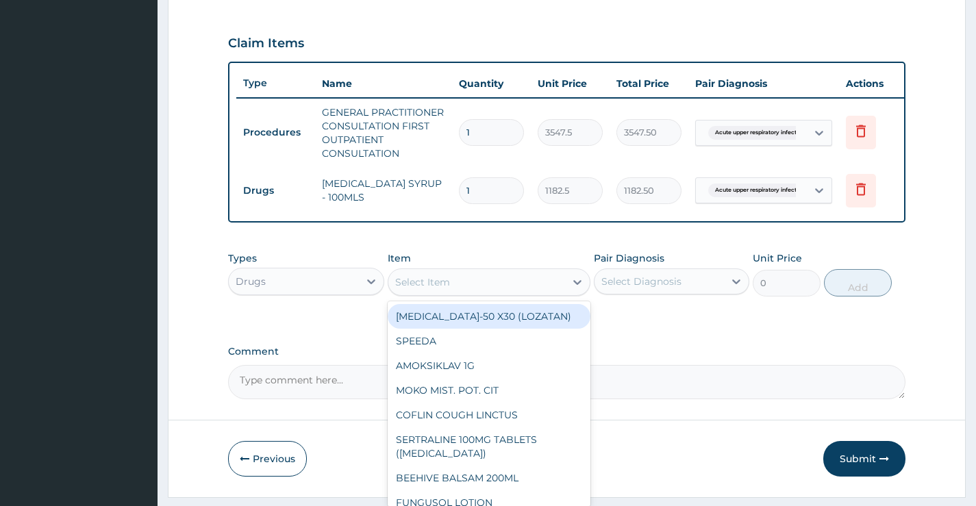
click at [466, 293] on div "Select Item" at bounding box center [476, 282] width 177 height 22
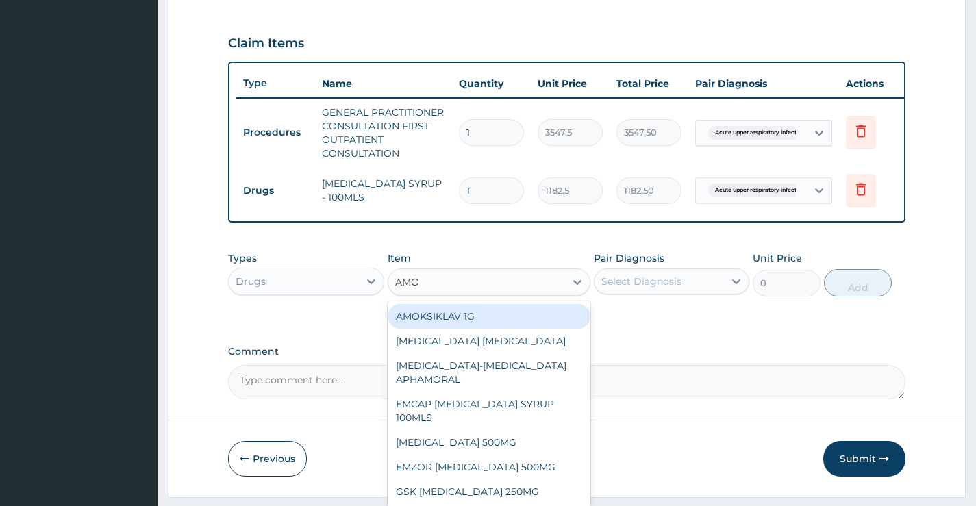
type input "AMOX"
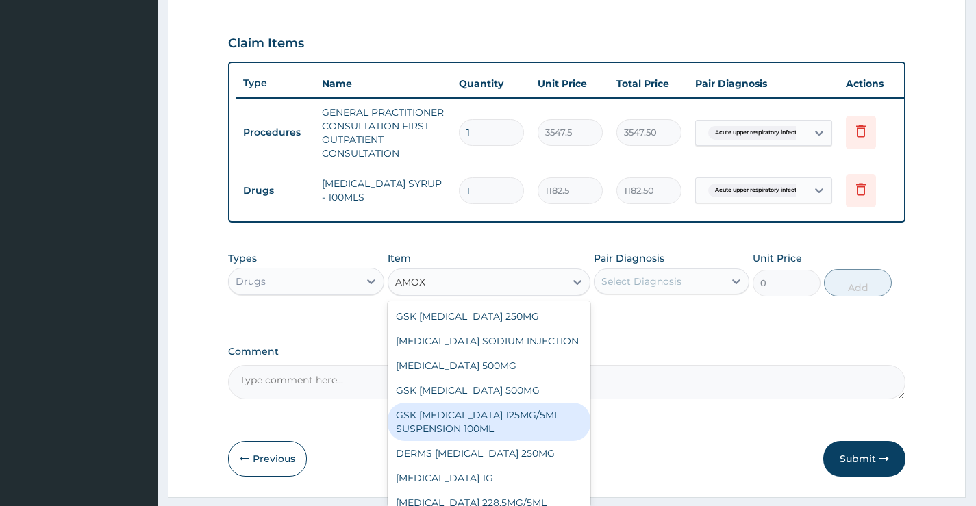
click at [435, 441] on div "GSK AMOXIL 125MG/5ML SUSPENSION 100ML" at bounding box center [489, 422] width 203 height 38
type input "8868.75"
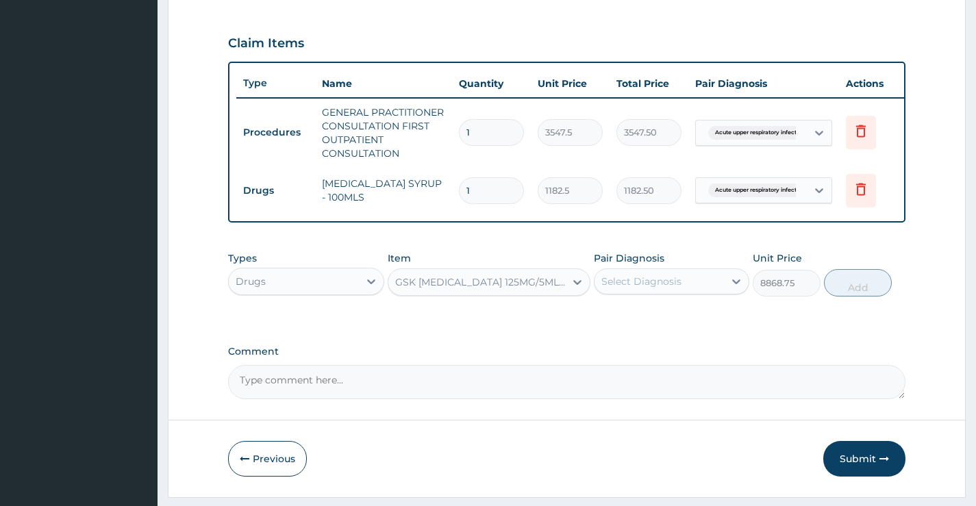
click at [679, 288] on div "Select Diagnosis" at bounding box center [641, 282] width 80 height 14
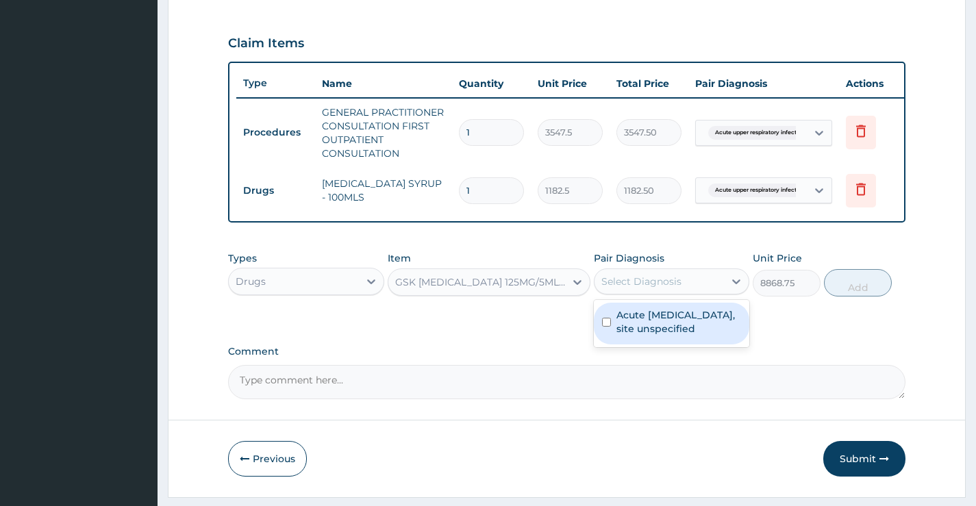
click at [668, 336] on label "Acute upper respiratory infection, site unspecified" at bounding box center [678, 321] width 125 height 27
checkbox input "true"
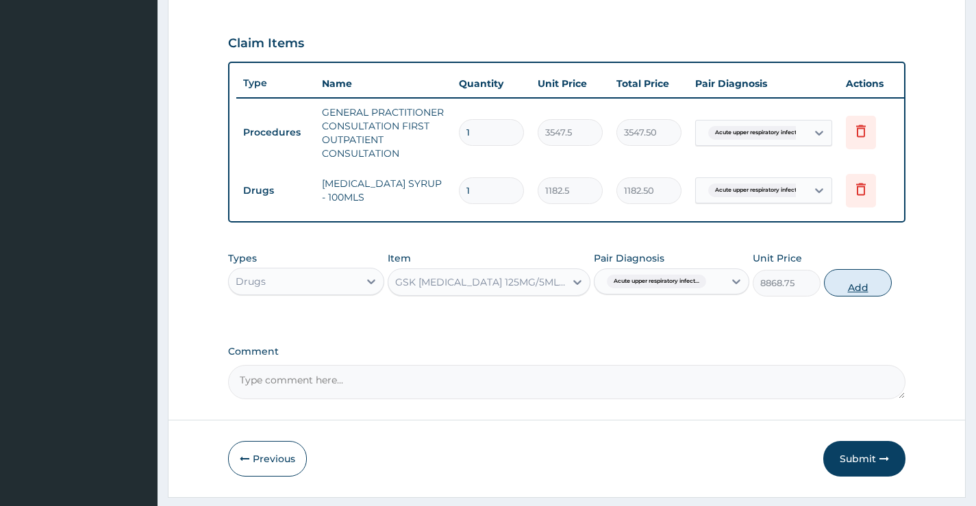
click at [873, 296] on button "Add" at bounding box center [858, 282] width 68 height 27
type input "0"
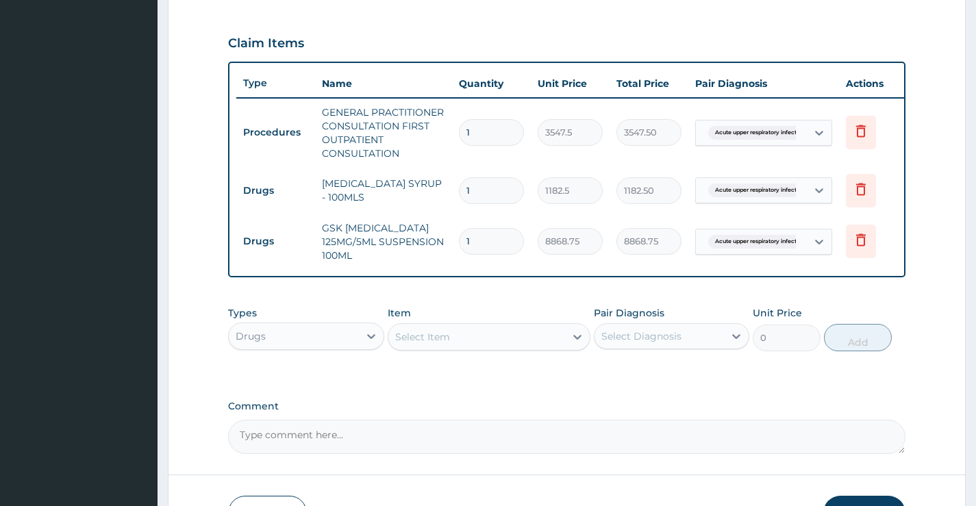
click at [497, 346] on div "Select Item" at bounding box center [476, 337] width 177 height 22
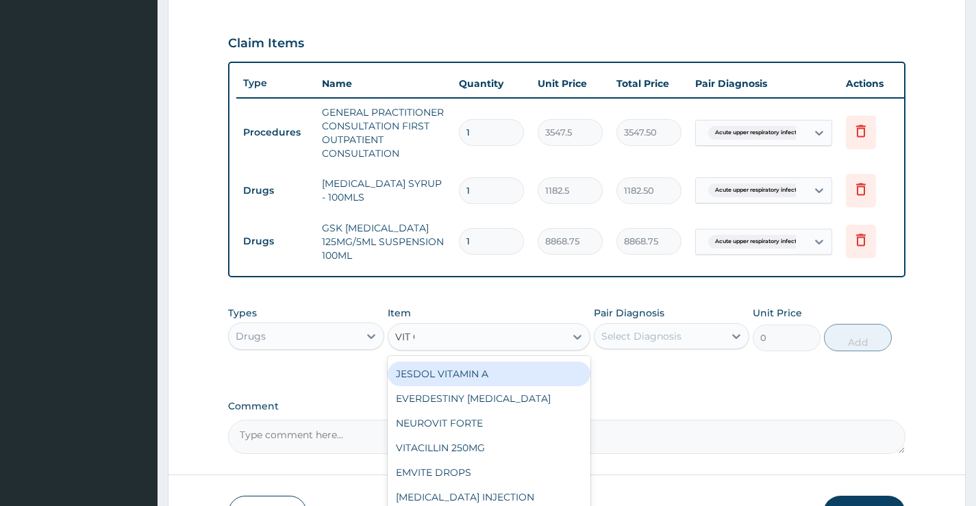
scroll to position [0, 0]
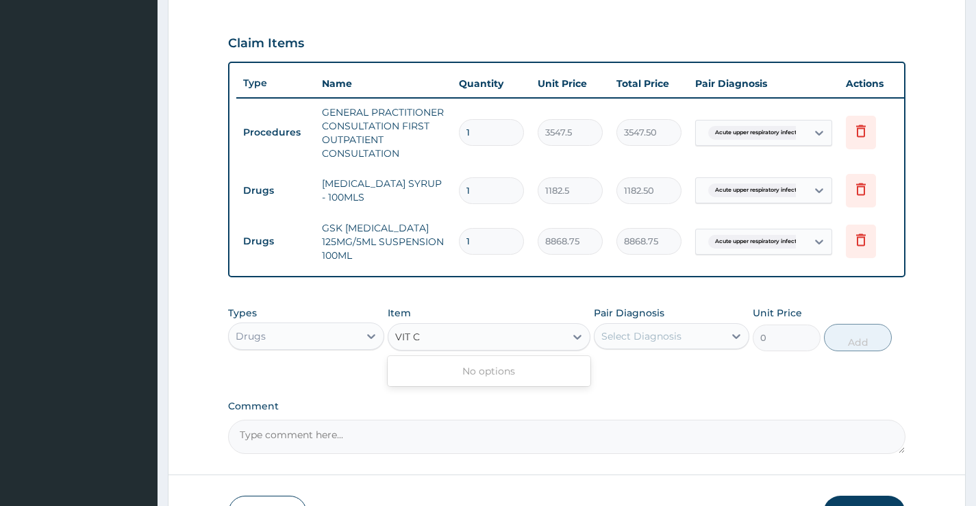
type input "VIT"
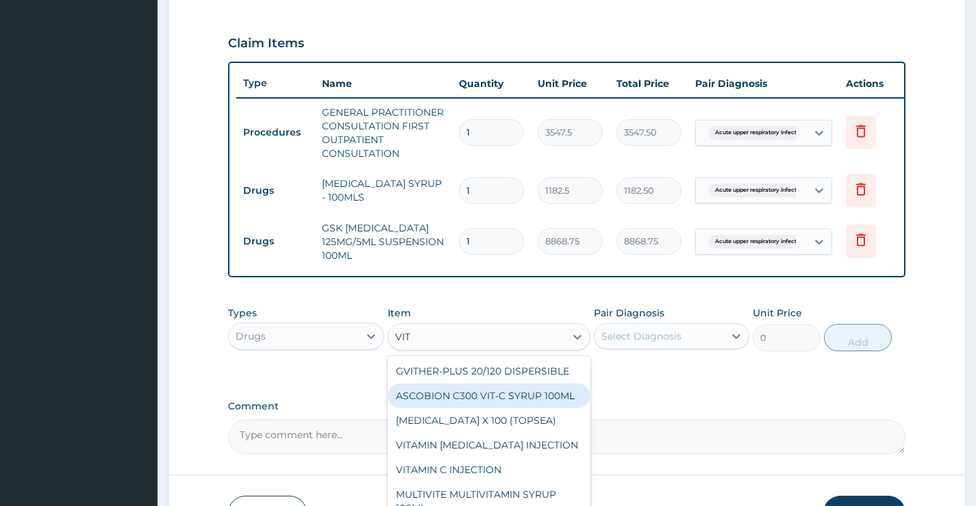
click at [435, 397] on div "ASCOBION C300 VIT-C SYRUP 100ML" at bounding box center [489, 395] width 203 height 25
type input "946"
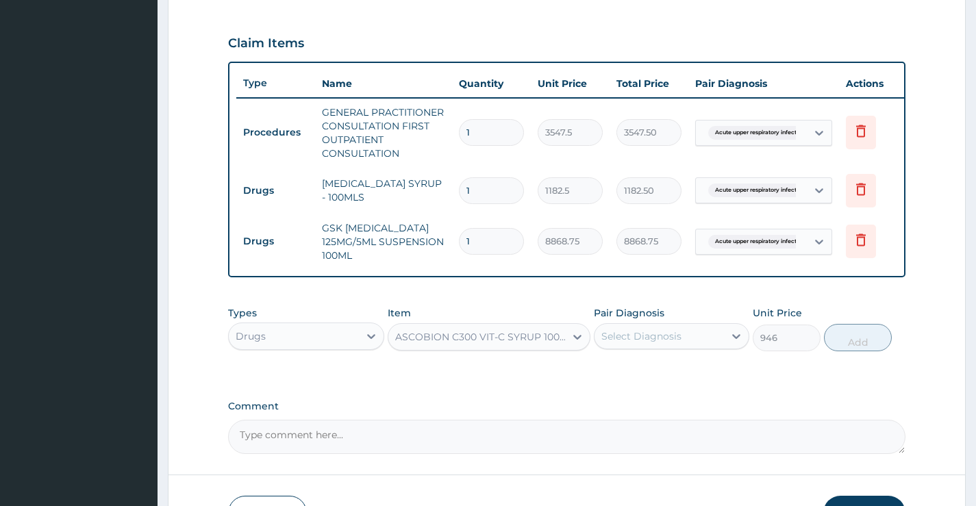
click at [649, 342] on div "Select Diagnosis" at bounding box center [641, 336] width 80 height 14
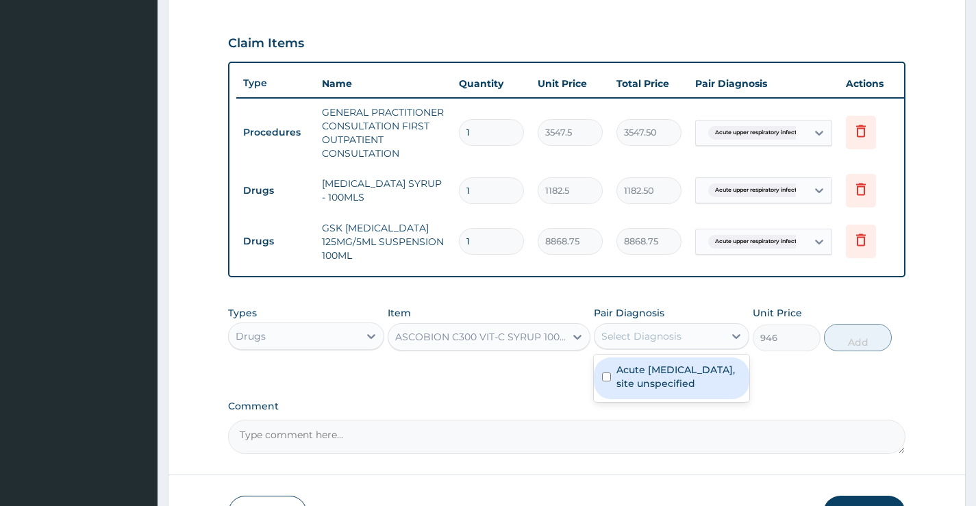
click at [653, 376] on label "Acute upper respiratory infection, site unspecified" at bounding box center [678, 376] width 125 height 27
checkbox input "true"
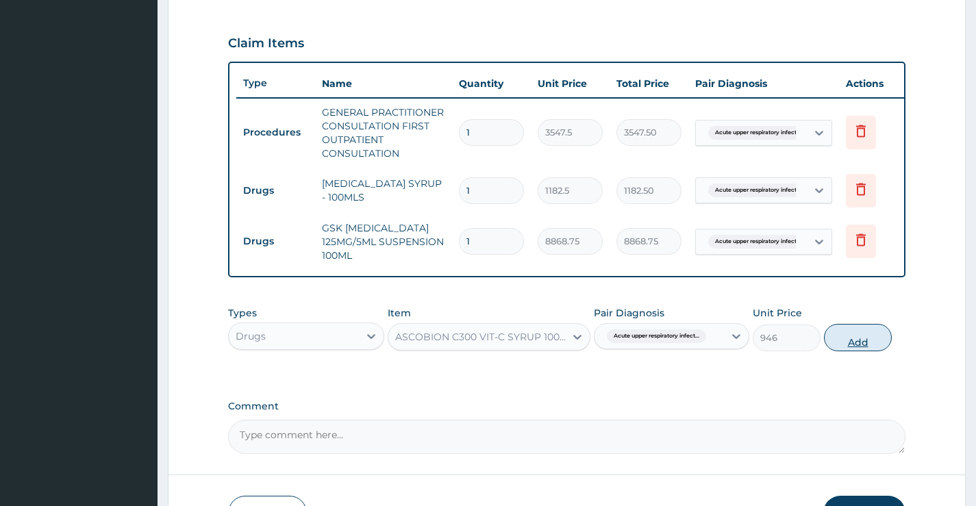
click at [855, 343] on button "Add" at bounding box center [858, 337] width 68 height 27
type input "0"
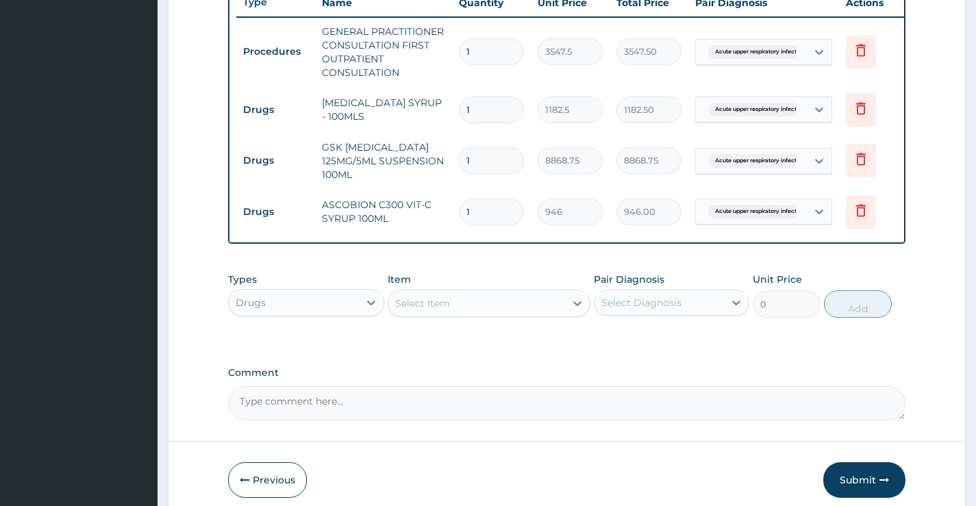
scroll to position [590, 0]
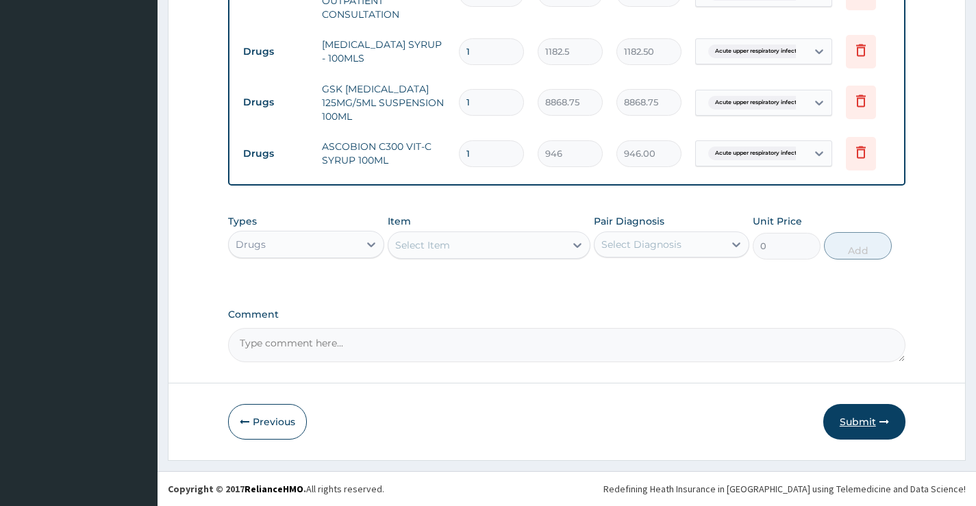
click at [875, 420] on button "Submit" at bounding box center [864, 422] width 82 height 36
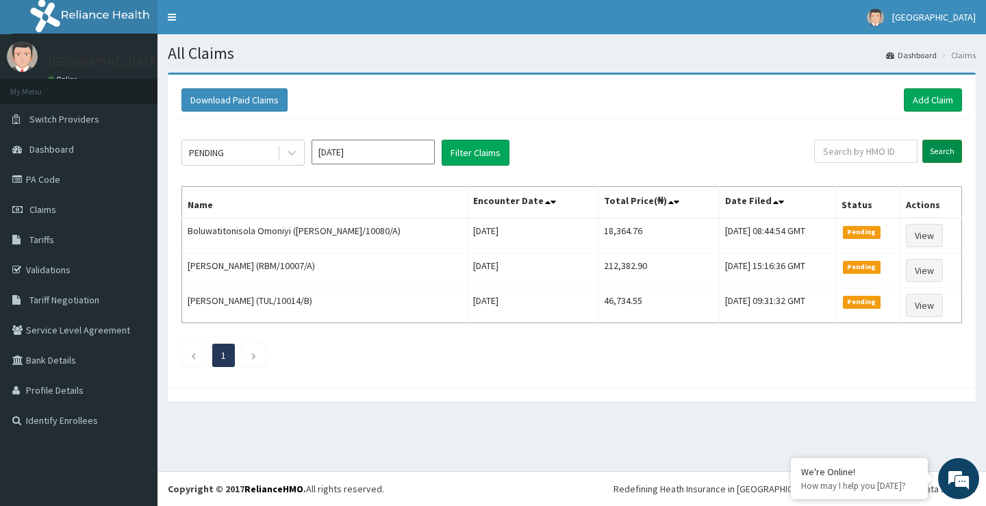
click at [931, 150] on input "Search" at bounding box center [942, 151] width 40 height 23
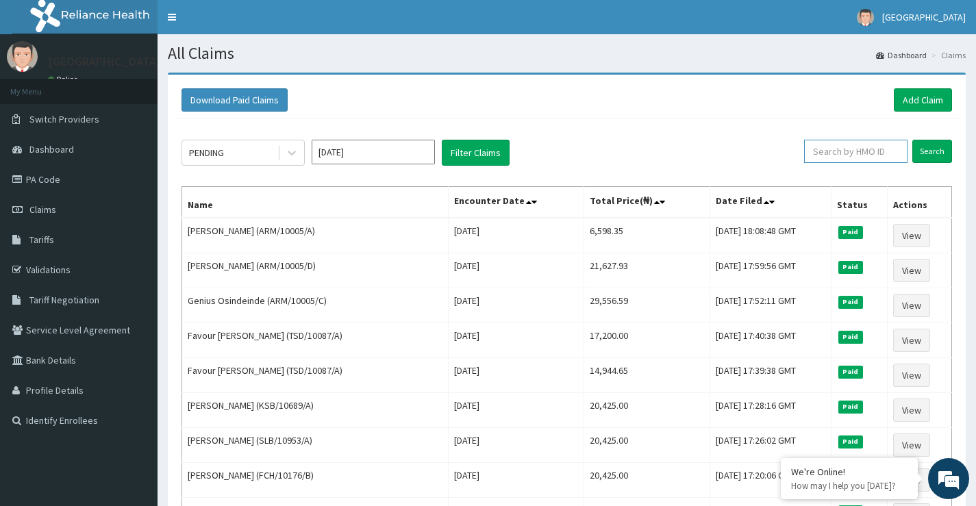
click at [841, 149] on input "text" at bounding box center [855, 151] width 103 height 23
type input "SSY/10012/C"
click at [921, 149] on input "Search" at bounding box center [932, 151] width 40 height 23
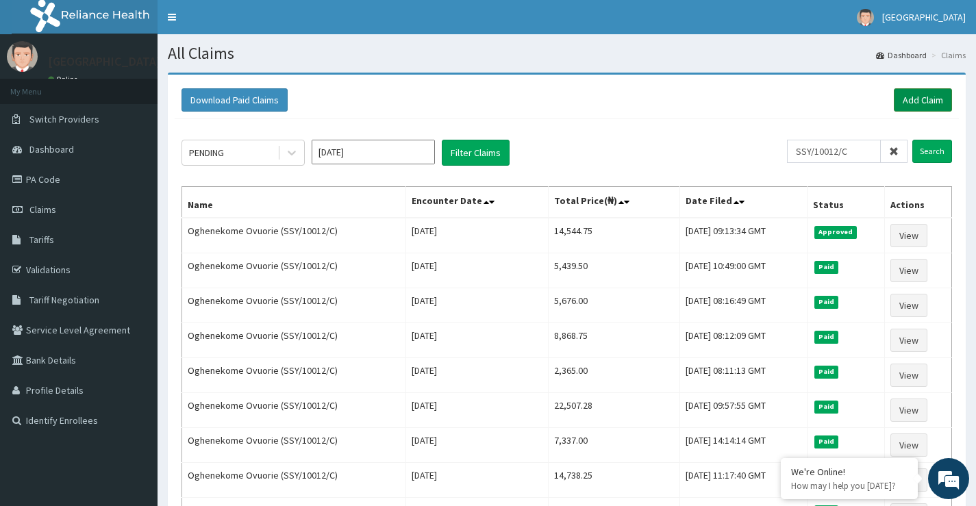
click at [918, 95] on link "Add Claim" at bounding box center [923, 99] width 58 height 23
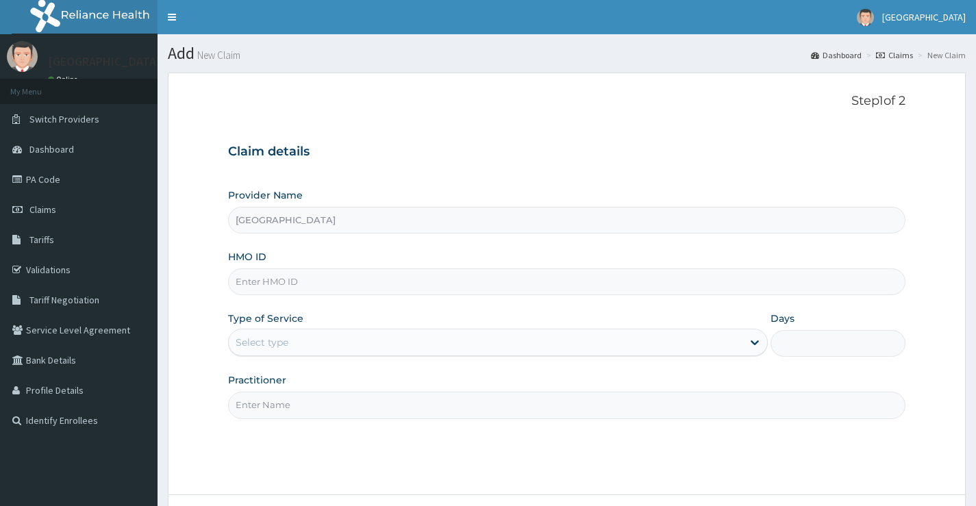
type input "[GEOGRAPHIC_DATA]"
click at [336, 277] on input "HMO ID" at bounding box center [566, 281] width 677 height 27
paste input "SSY/10012/B"
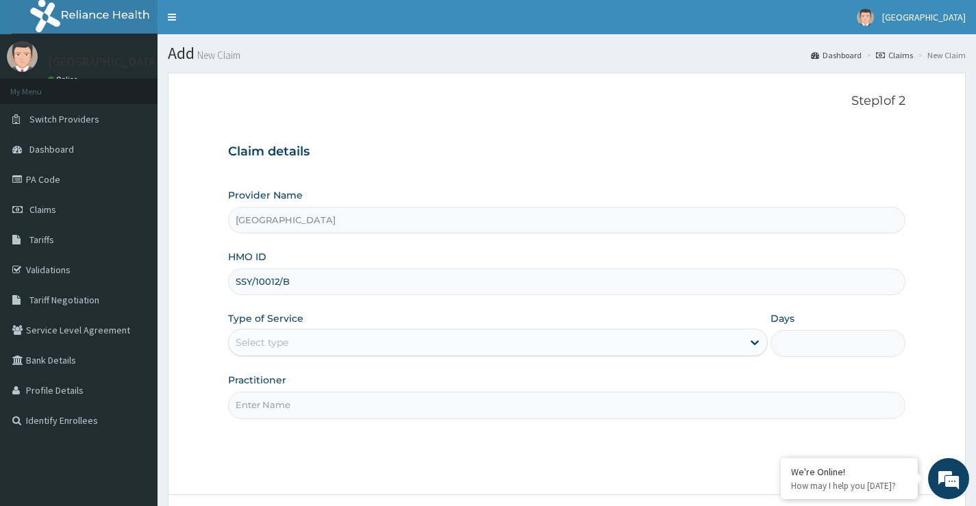
type input "SSY/10012/B"
click at [268, 346] on div "Select type" at bounding box center [262, 343] width 53 height 14
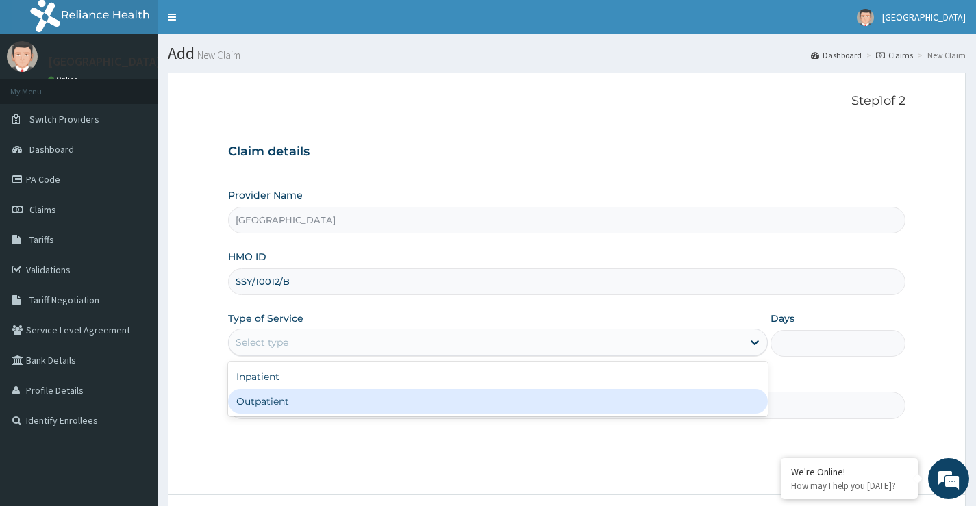
click at [268, 398] on div "Outpatient" at bounding box center [498, 401] width 540 height 25
type input "1"
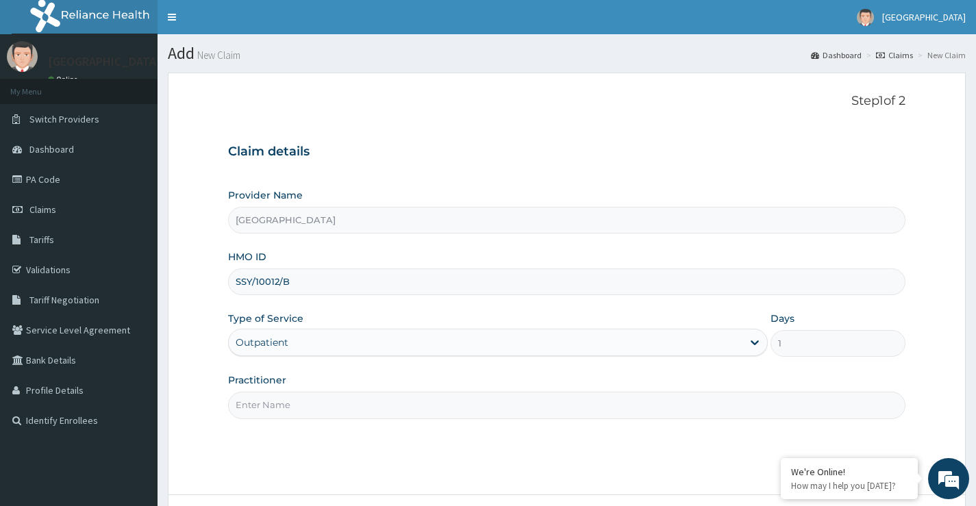
click at [280, 402] on input "Practitioner" at bounding box center [566, 405] width 677 height 27
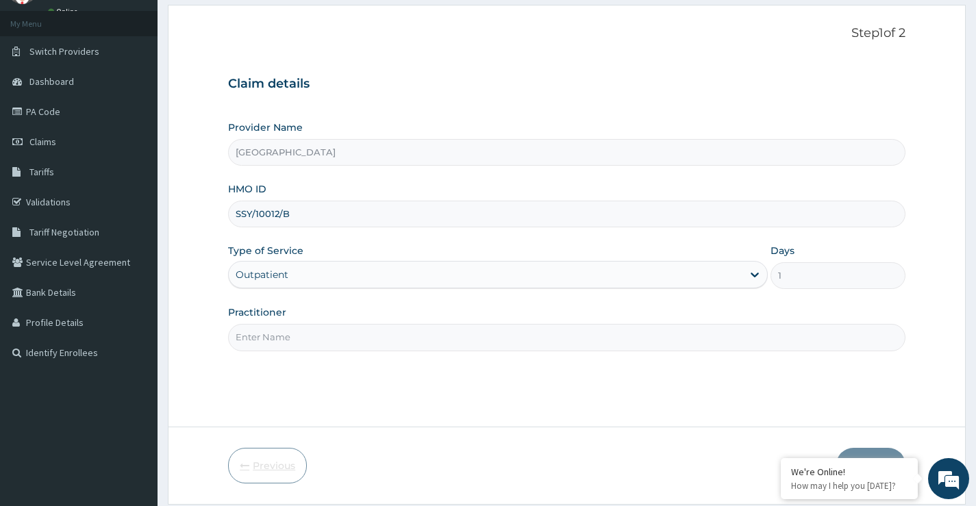
scroll to position [112, 0]
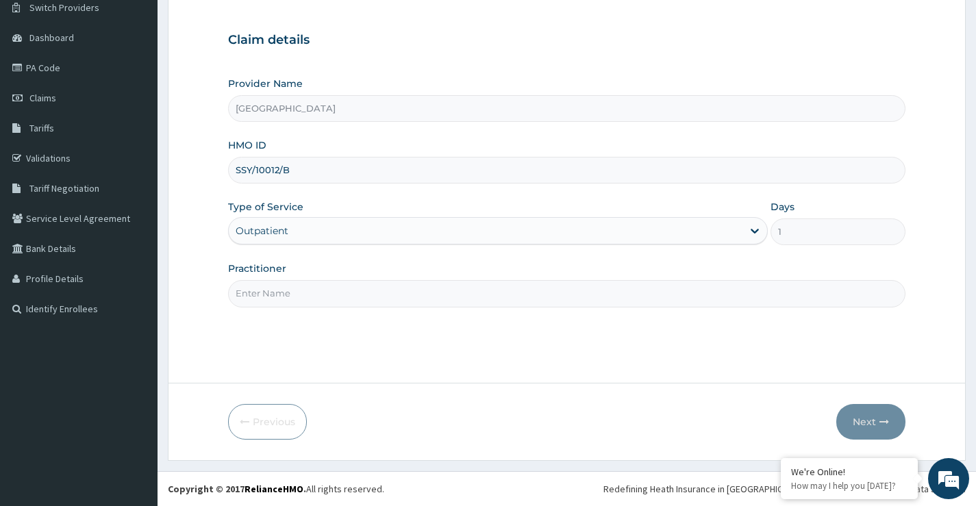
click at [287, 295] on input "Practitioner" at bounding box center [566, 293] width 677 height 27
click at [316, 301] on input "Practitioner" at bounding box center [566, 293] width 677 height 27
paste input "ODESANMI DAMOLA"
type input "DR ODESANMI DAMOLA"
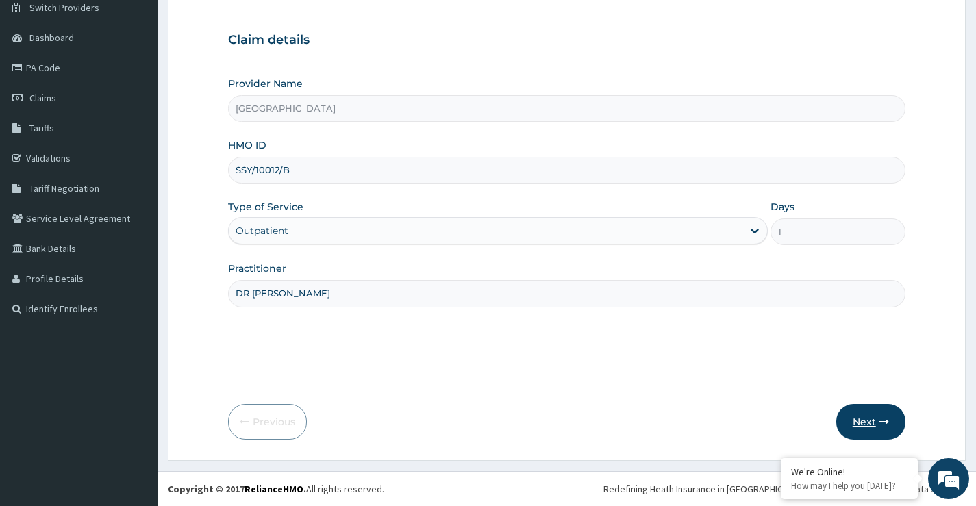
click at [882, 431] on button "Next" at bounding box center [870, 422] width 69 height 36
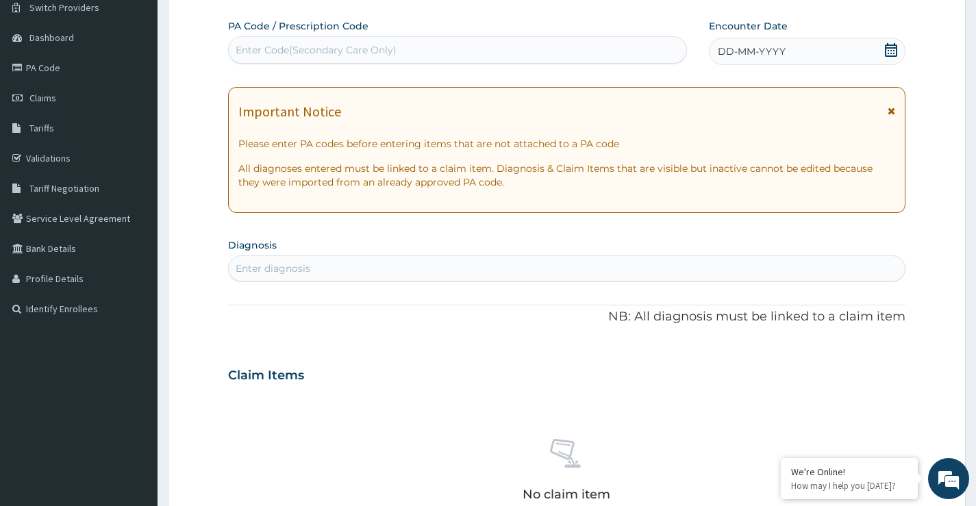
click at [894, 49] on icon at bounding box center [891, 50] width 14 height 14
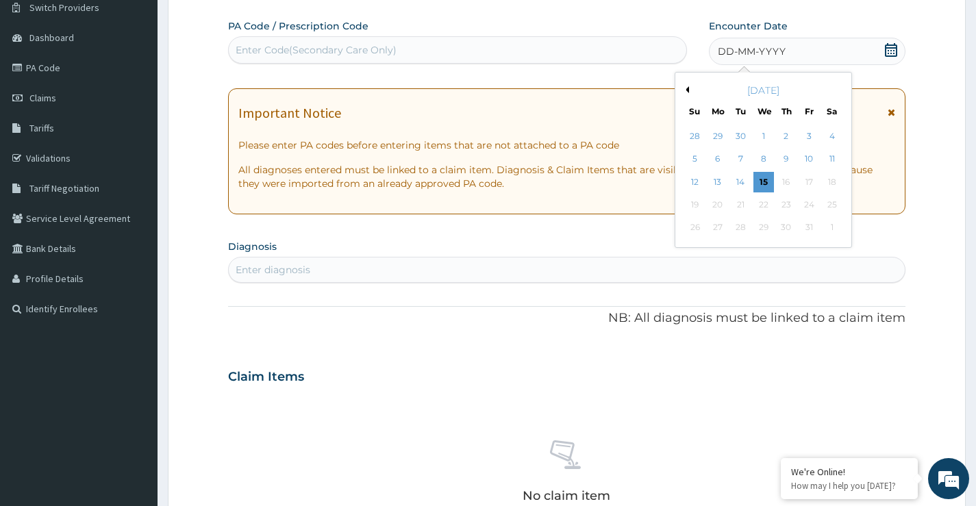
click at [692, 185] on div "12" at bounding box center [694, 182] width 21 height 21
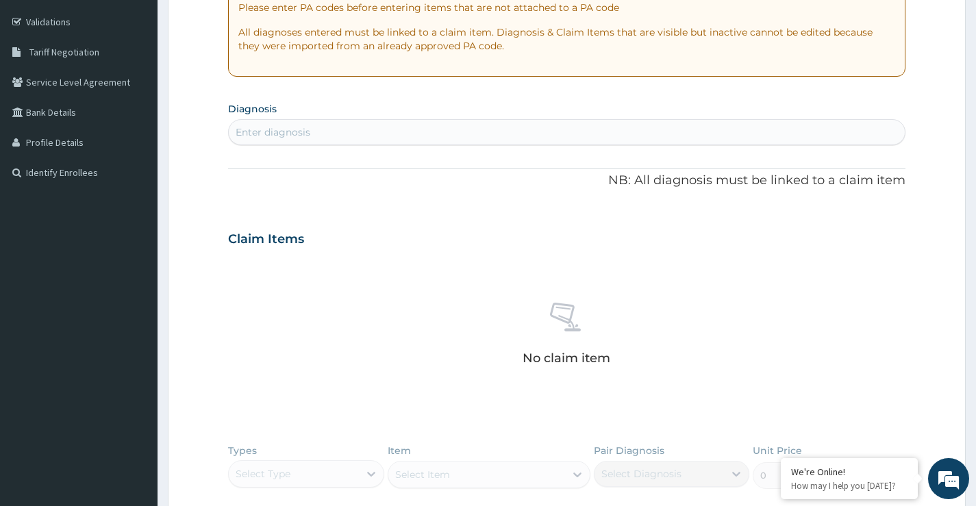
scroll to position [249, 0]
click at [276, 125] on div "Enter diagnosis" at bounding box center [273, 132] width 75 height 14
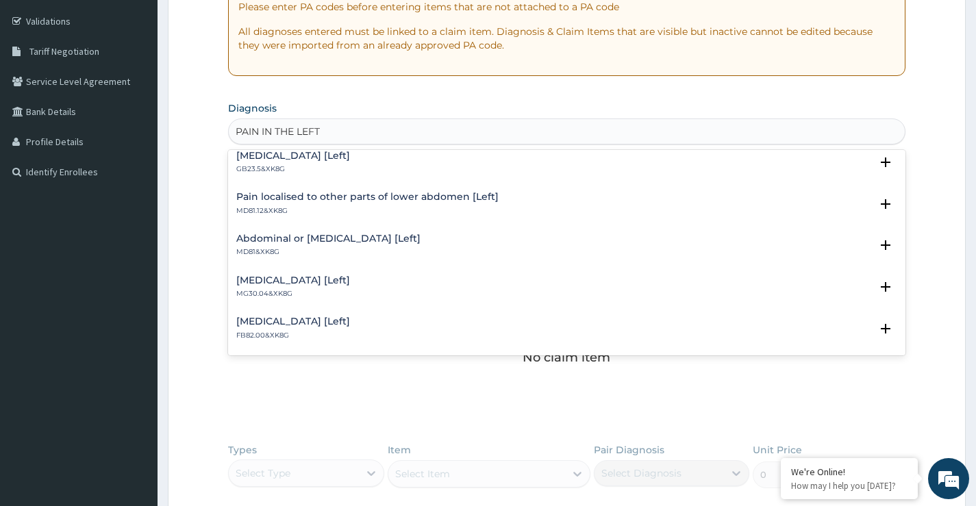
scroll to position [0, 0]
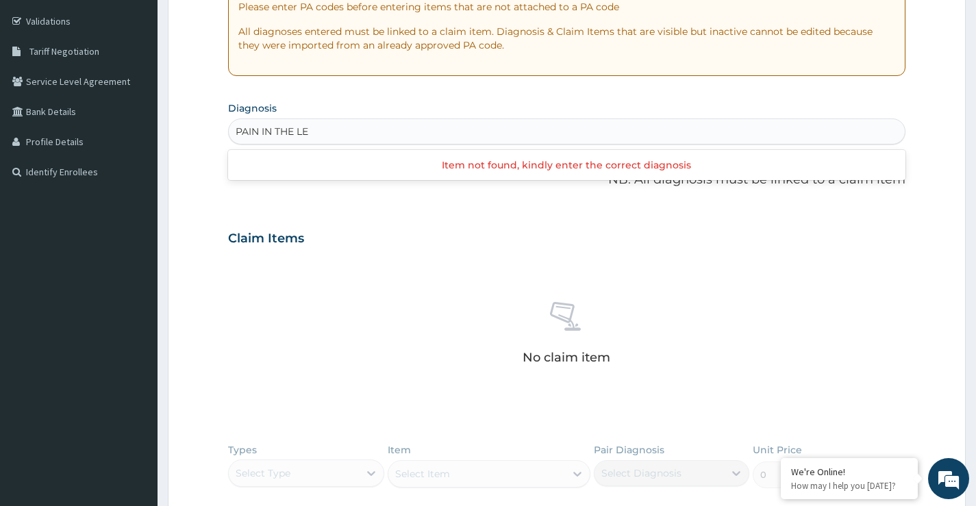
type input "PAIN IN THE LE"
drag, startPoint x: 264, startPoint y: 134, endPoint x: 244, endPoint y: 127, distance: 20.8
click at [244, 127] on div "Enter diagnosis" at bounding box center [273, 132] width 75 height 14
type input "PAIN IN FINGER"
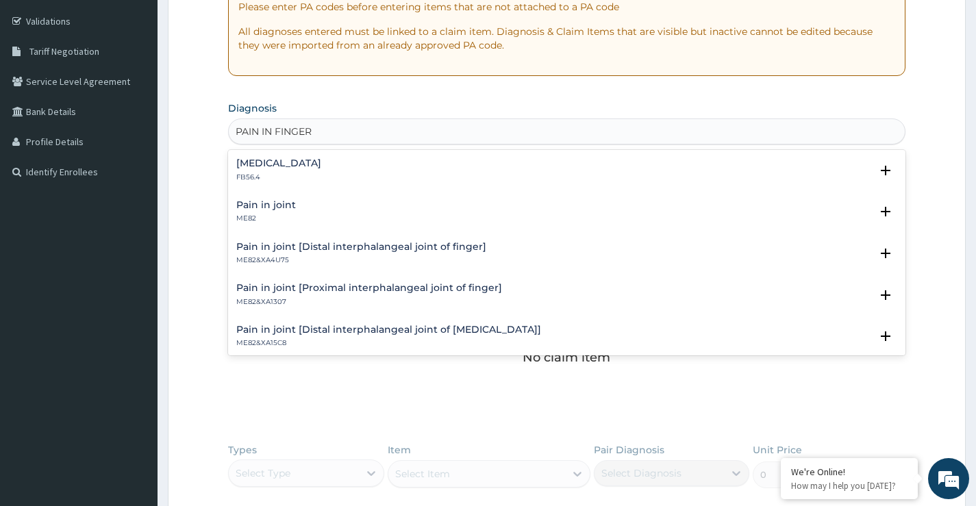
click at [296, 249] on h4 "Pain in joint [Distal interphalangeal joint of finger]" at bounding box center [361, 247] width 250 height 10
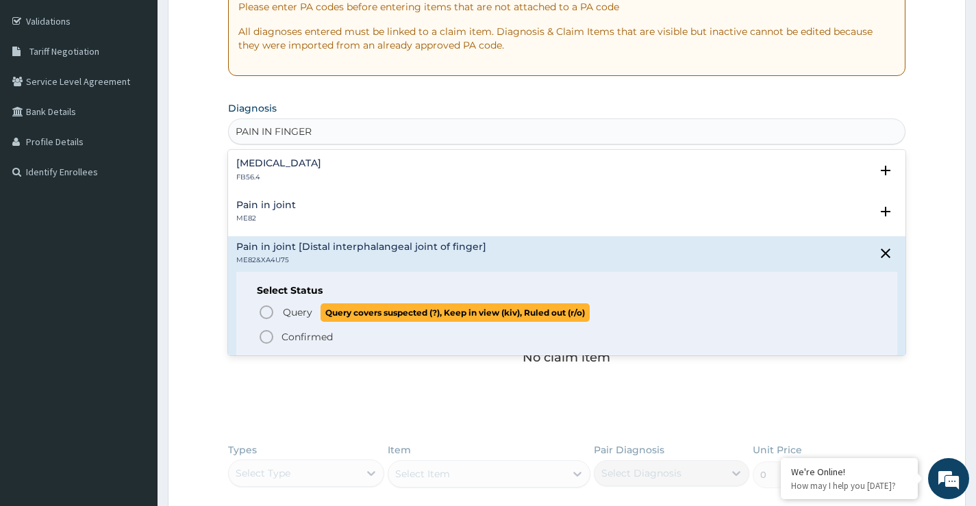
click at [264, 310] on icon "status option query" at bounding box center [266, 312] width 16 height 16
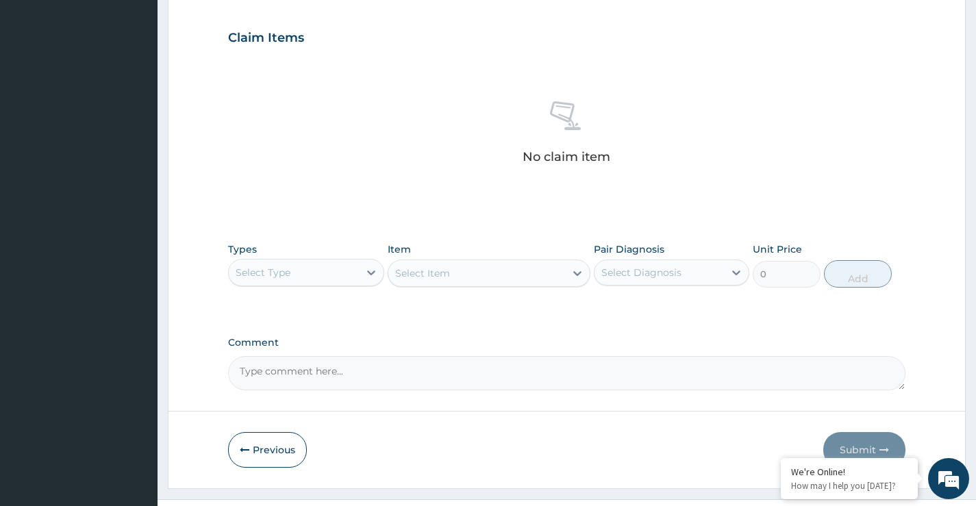
scroll to position [454, 0]
click at [323, 278] on div "Select Type" at bounding box center [293, 272] width 129 height 22
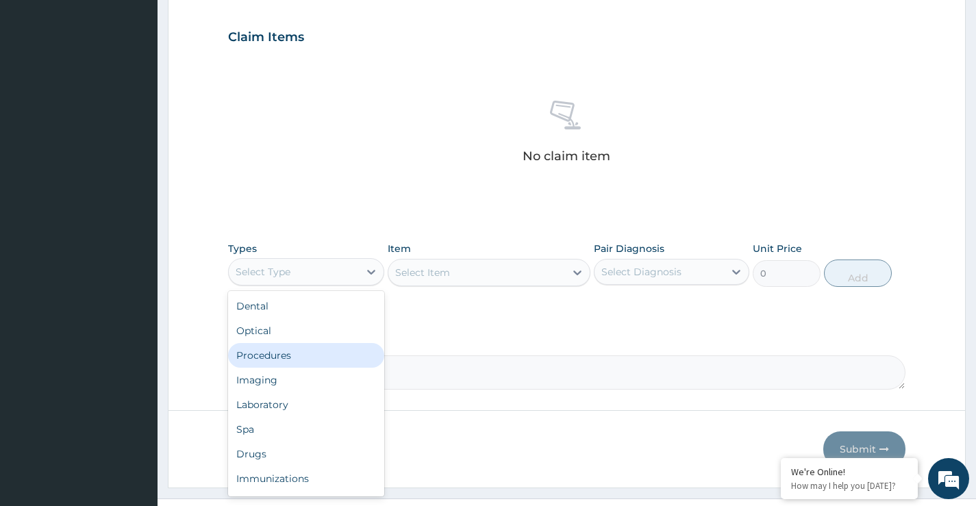
drag, startPoint x: 302, startPoint y: 352, endPoint x: 372, endPoint y: 309, distance: 82.3
click at [301, 352] on div "Procedures" at bounding box center [305, 355] width 155 height 25
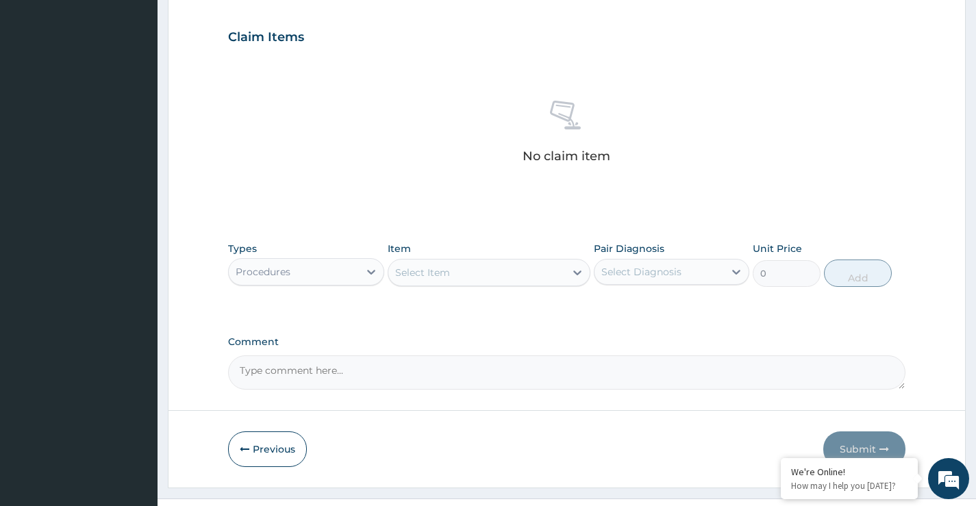
click at [458, 270] on div "Select Item" at bounding box center [476, 273] width 177 height 22
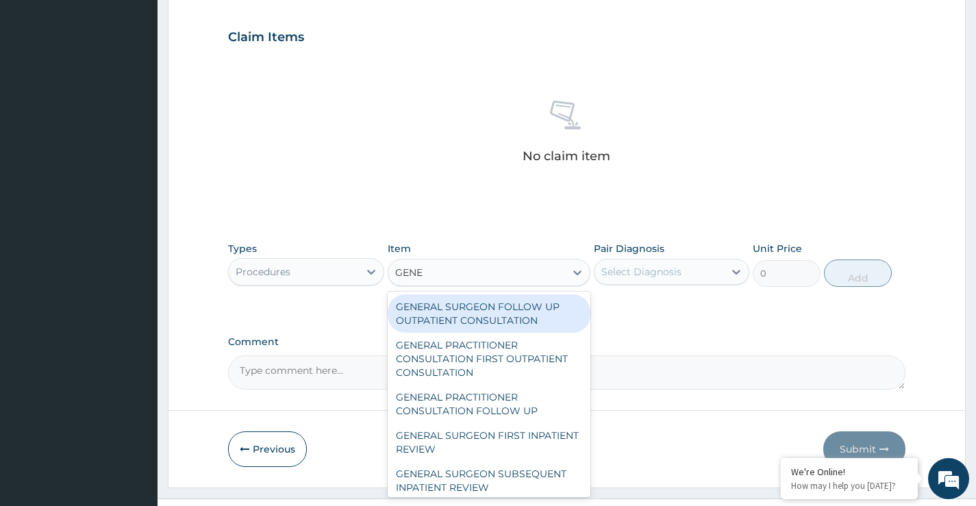
type input "GENER"
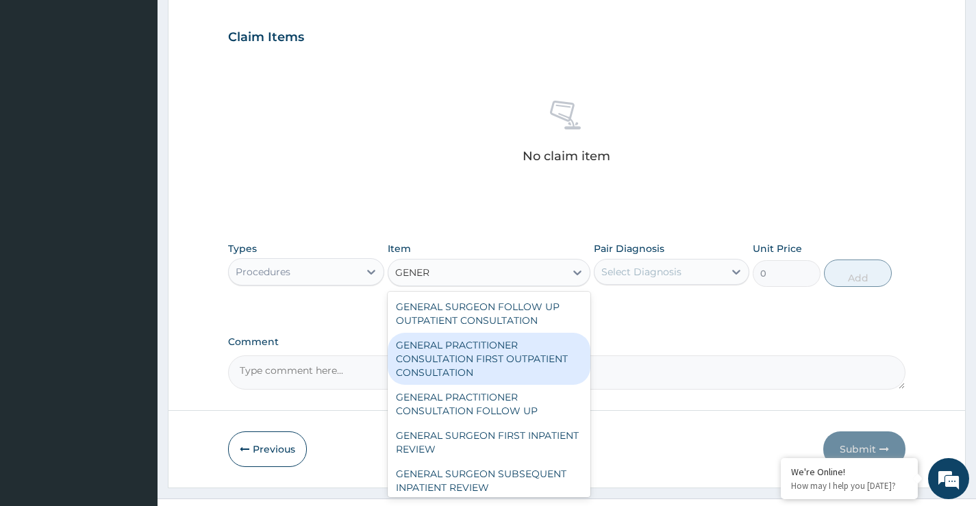
click at [467, 370] on div "GENERAL PRACTITIONER CONSULTATION FIRST OUTPATIENT CONSULTATION" at bounding box center [489, 359] width 203 height 52
type input "3547.5"
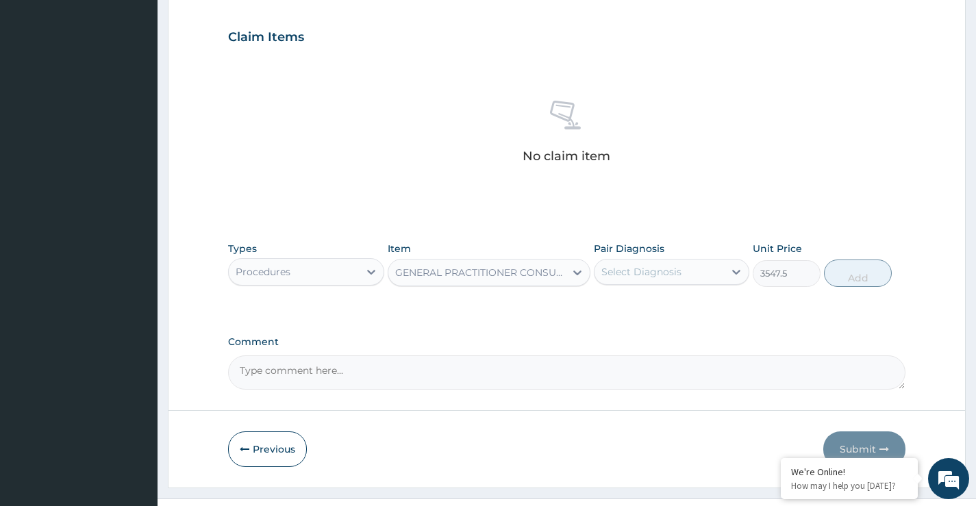
click at [657, 273] on div "Select Diagnosis" at bounding box center [641, 272] width 80 height 14
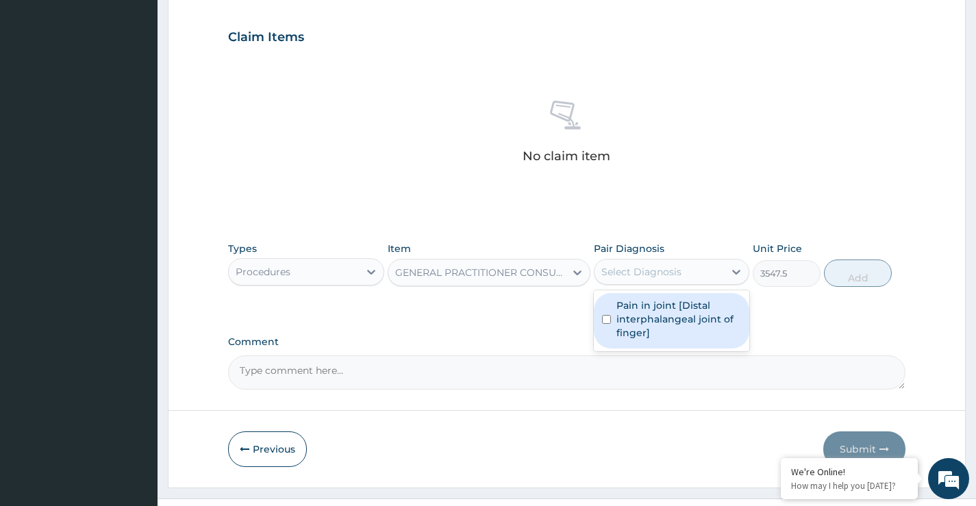
click at [663, 321] on label "Pain in joint [Distal interphalangeal joint of finger]" at bounding box center [678, 319] width 125 height 41
checkbox input "true"
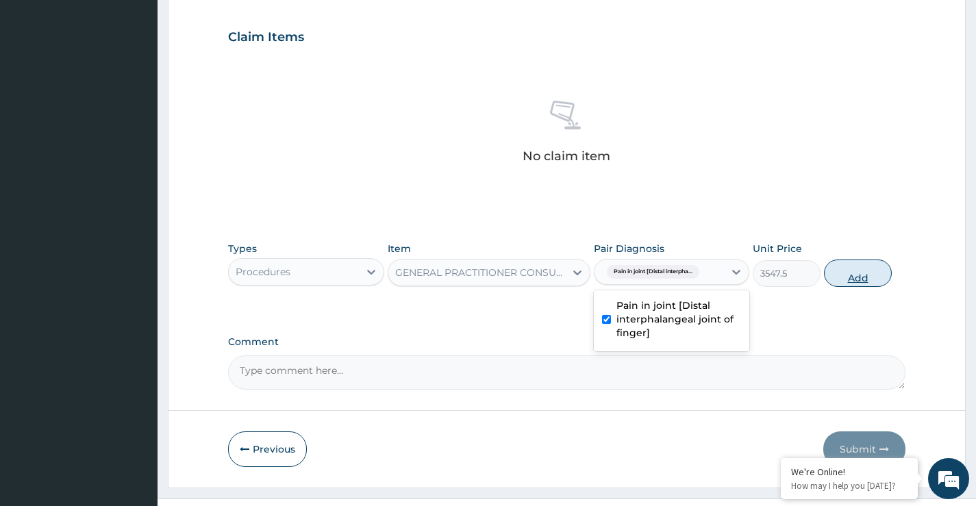
click at [850, 280] on button "Add" at bounding box center [858, 273] width 68 height 27
type input "0"
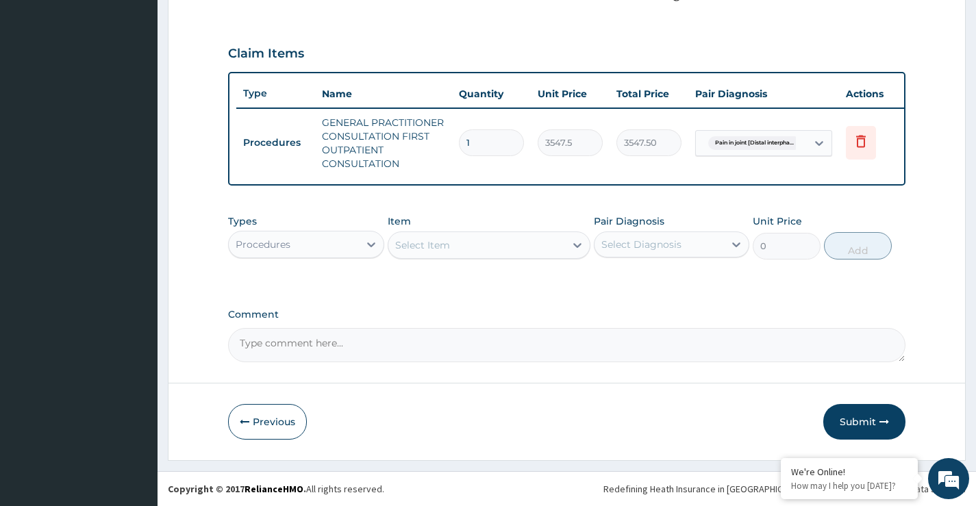
scroll to position [448, 0]
click at [324, 252] on div "Procedures" at bounding box center [293, 244] width 129 height 22
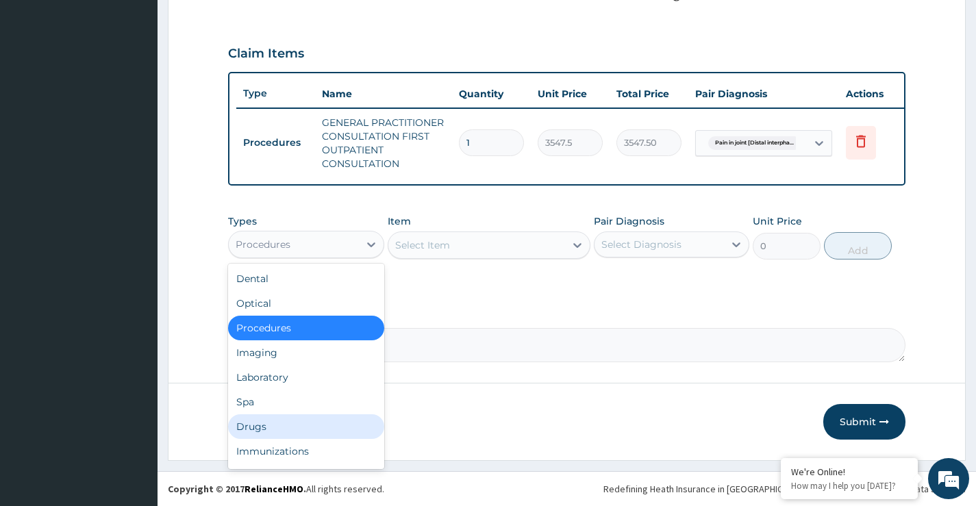
drag, startPoint x: 285, startPoint y: 422, endPoint x: 490, endPoint y: 296, distance: 240.8
click at [284, 422] on div "Drugs" at bounding box center [305, 426] width 155 height 25
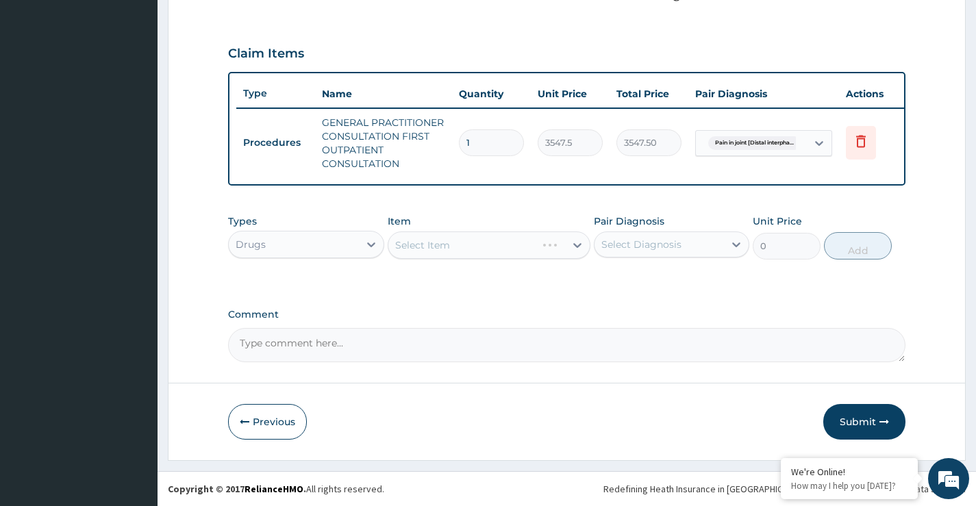
click at [492, 244] on div "Select Item" at bounding box center [489, 244] width 203 height 27
click at [500, 242] on div "Select Item" at bounding box center [476, 245] width 177 height 22
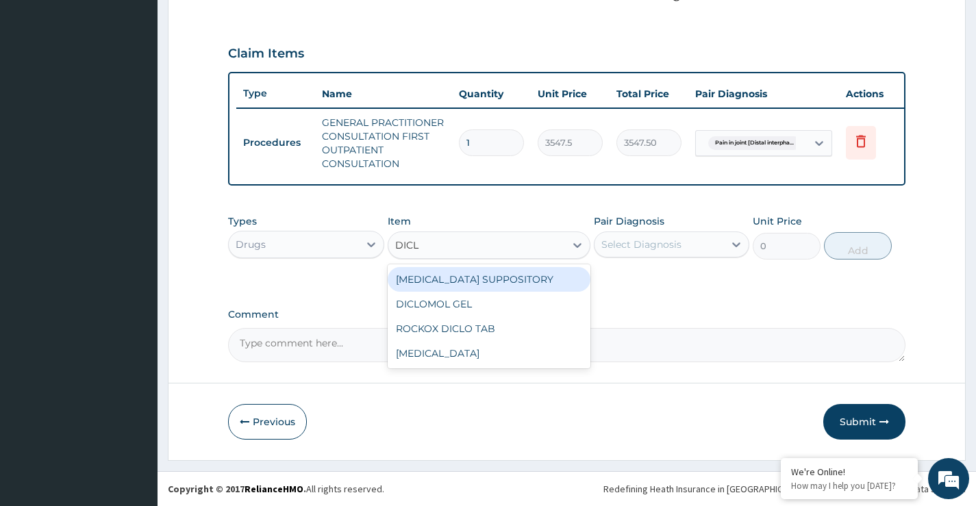
type input "DICLO"
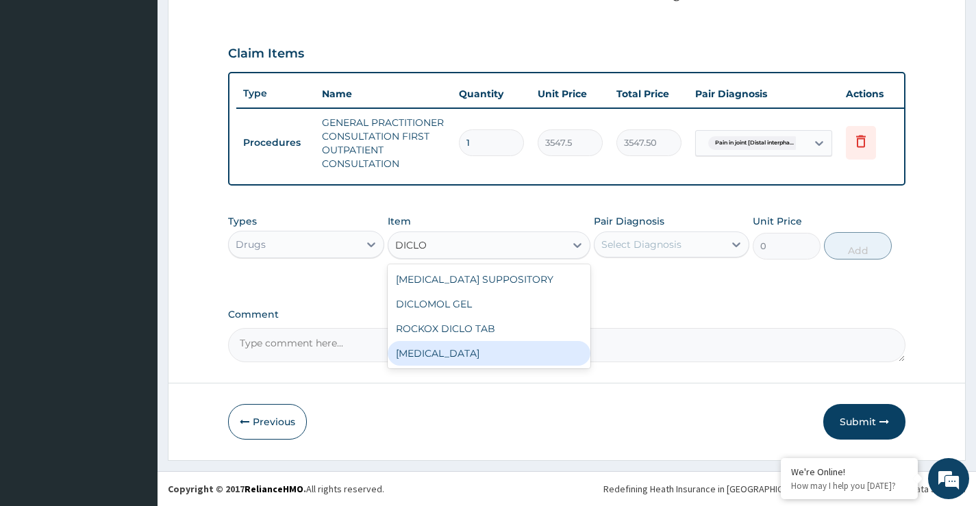
click at [463, 353] on div "[MEDICAL_DATA]" at bounding box center [489, 353] width 203 height 25
type input "591.25"
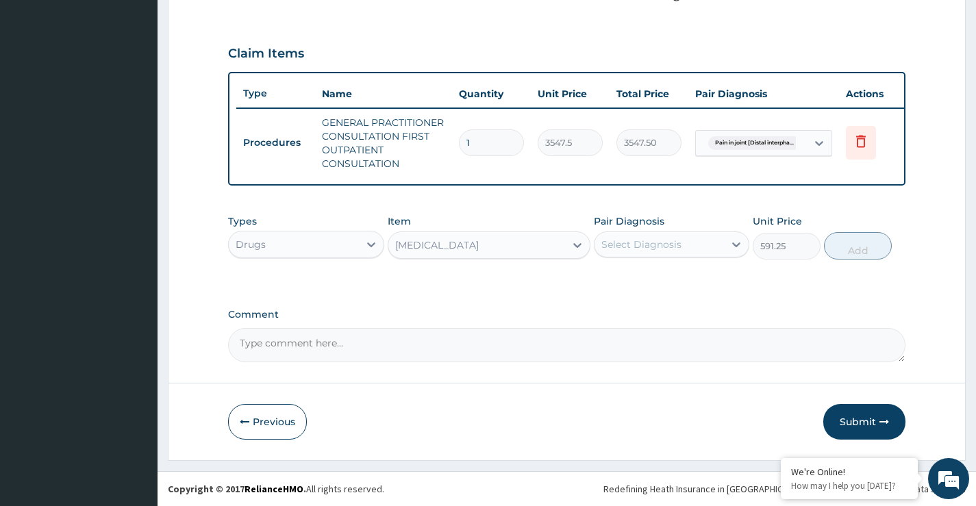
click at [621, 247] on div "Select Diagnosis" at bounding box center [641, 245] width 80 height 14
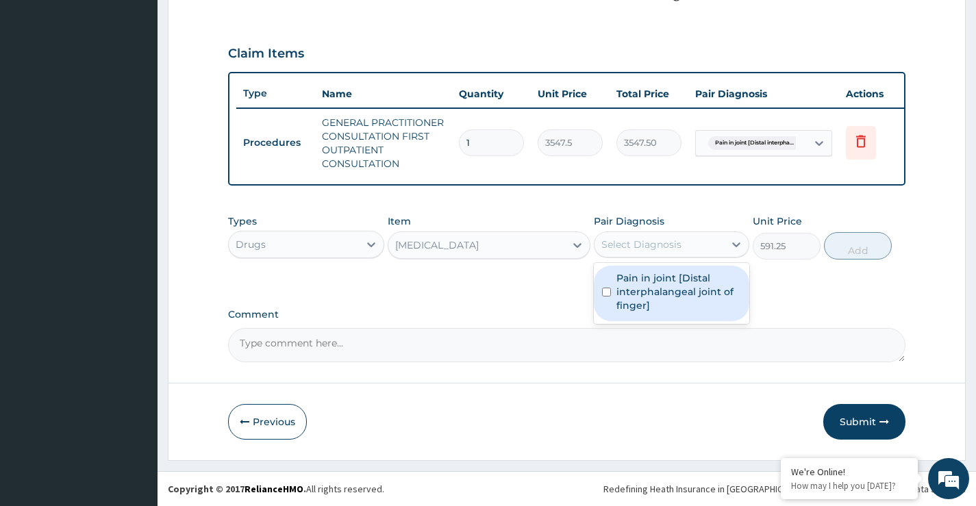
click at [607, 296] on input "checkbox" at bounding box center [606, 292] width 9 height 9
checkbox input "true"
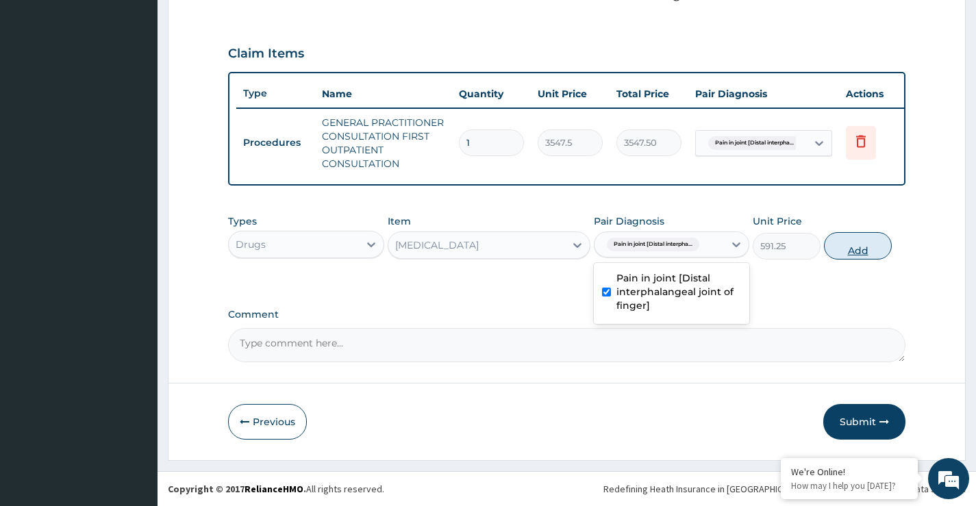
click at [852, 247] on button "Add" at bounding box center [858, 245] width 68 height 27
type input "0"
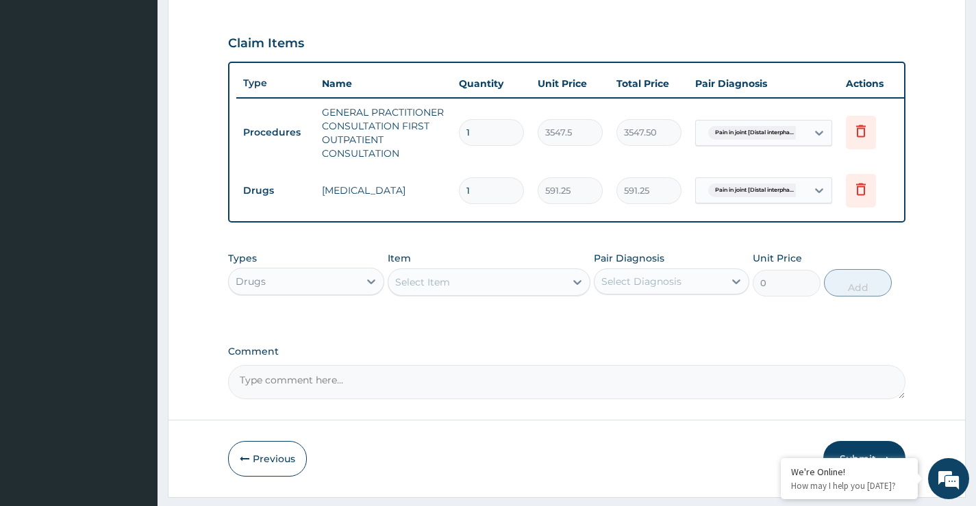
type input "0.00"
type input "8"
type input "4730.00"
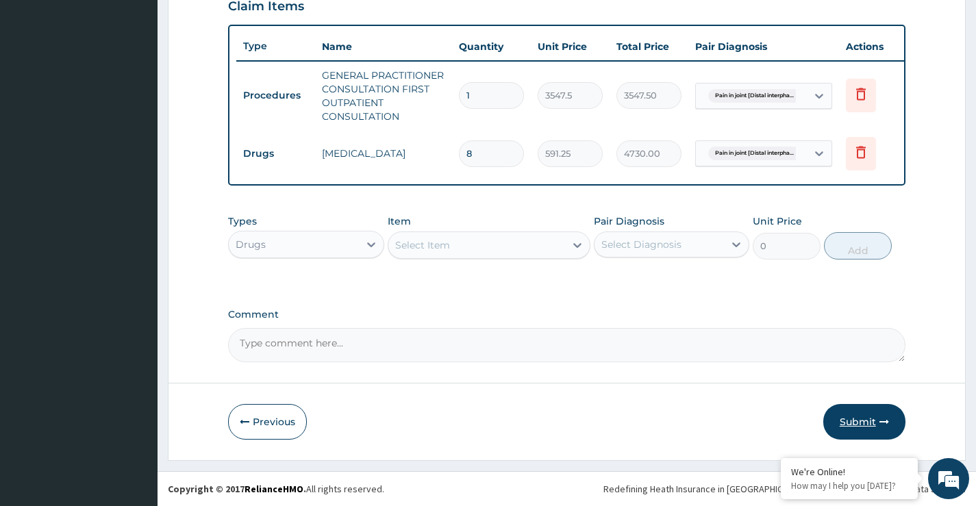
type input "8"
click at [879, 420] on icon "button" at bounding box center [884, 422] width 10 height 10
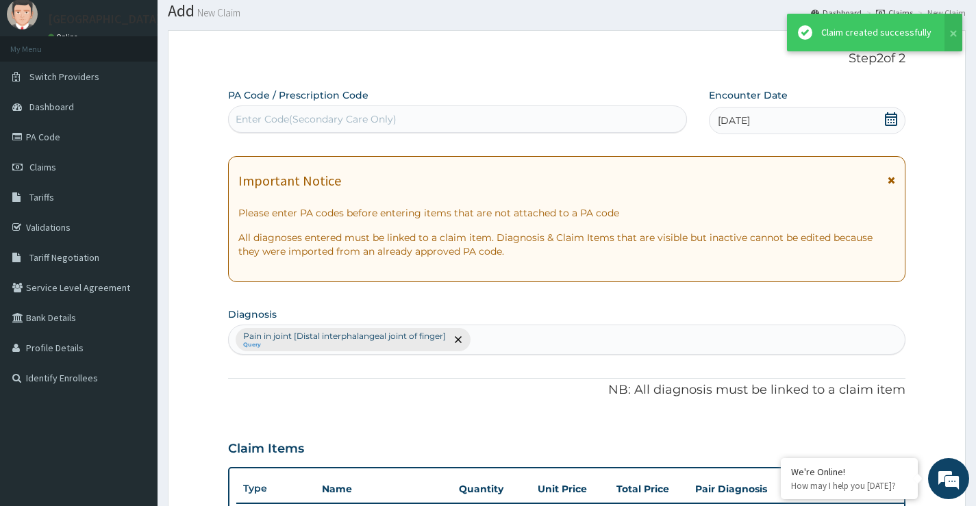
scroll to position [495, 0]
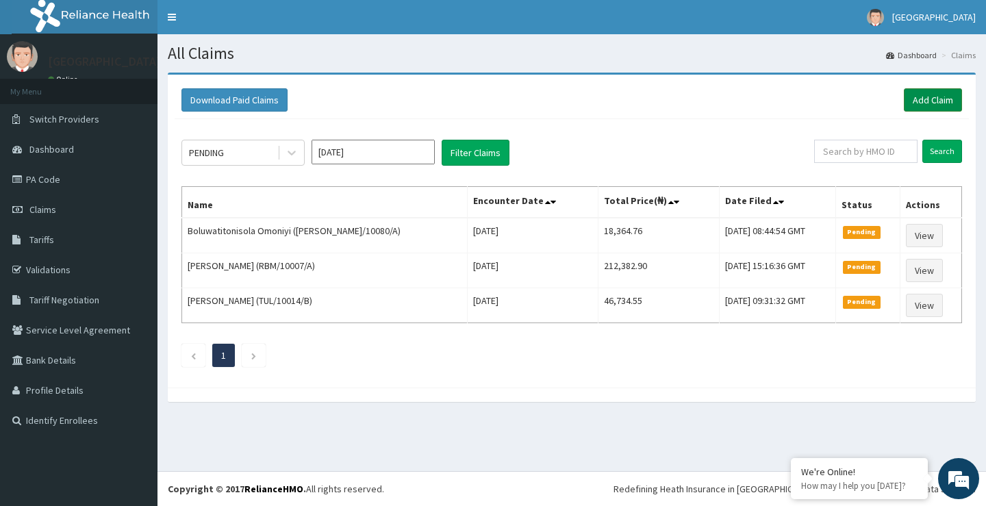
click at [928, 97] on link "Add Claim" at bounding box center [933, 99] width 58 height 23
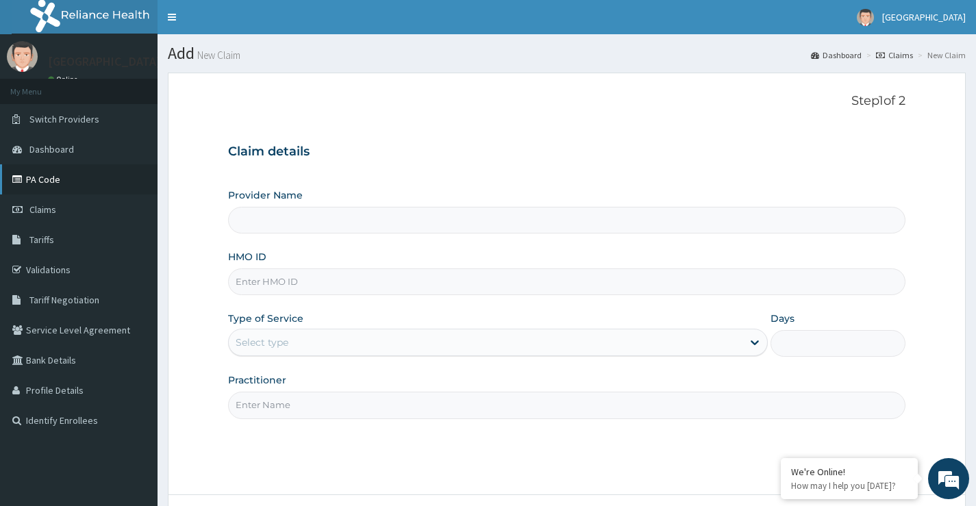
type input "[GEOGRAPHIC_DATA]"
click at [44, 212] on span "Claims" at bounding box center [42, 209] width 27 height 12
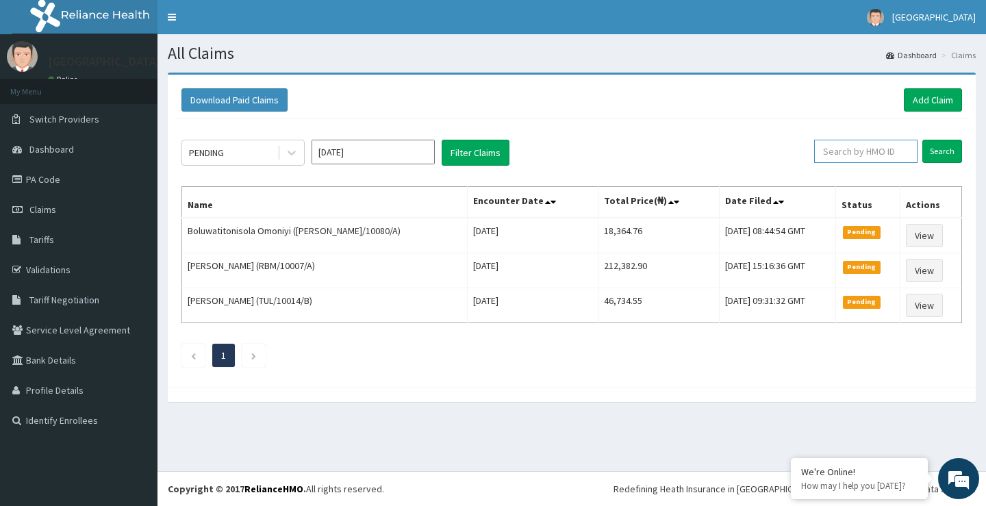
paste input "M79.645"
type input "M"
type input "SSY/10012/B"
click at [944, 153] on input "Search" at bounding box center [942, 151] width 40 height 23
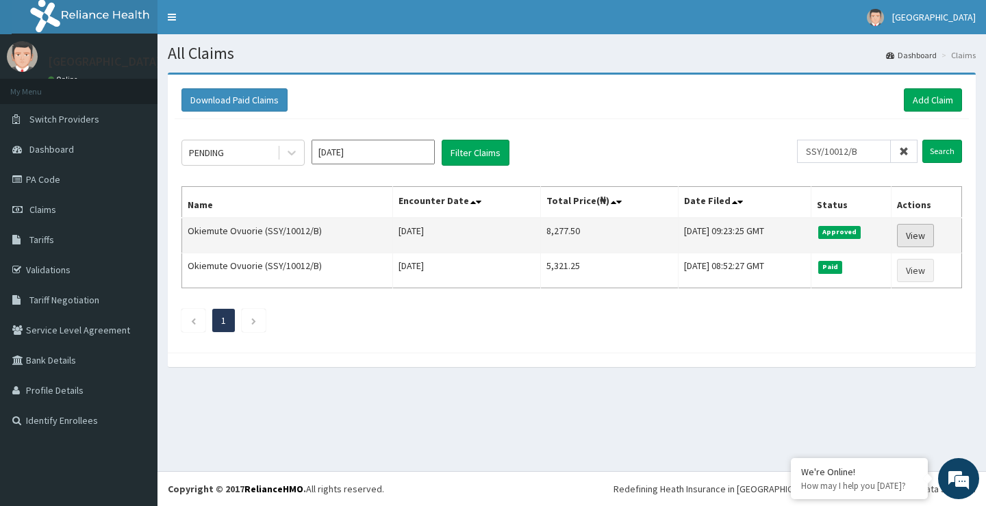
click at [918, 233] on link "View" at bounding box center [915, 235] width 37 height 23
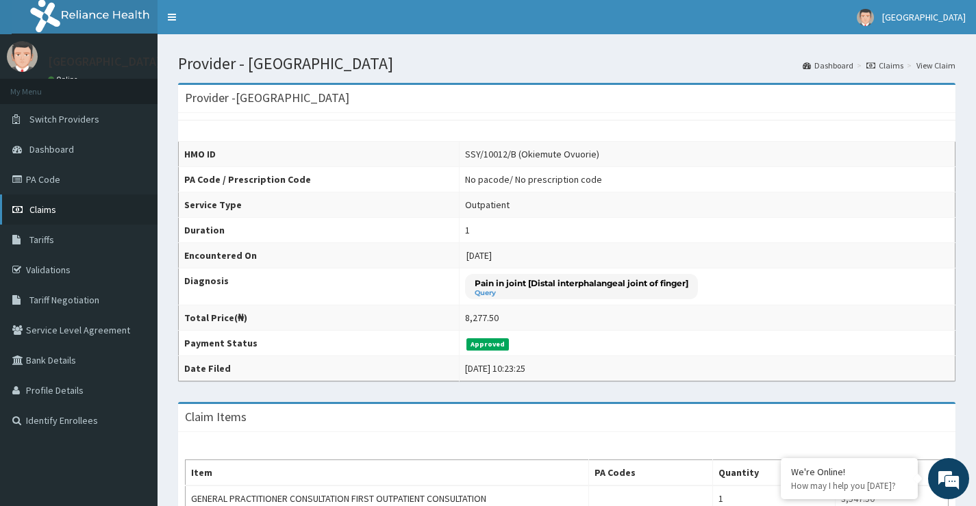
click at [48, 205] on span "Claims" at bounding box center [42, 209] width 27 height 12
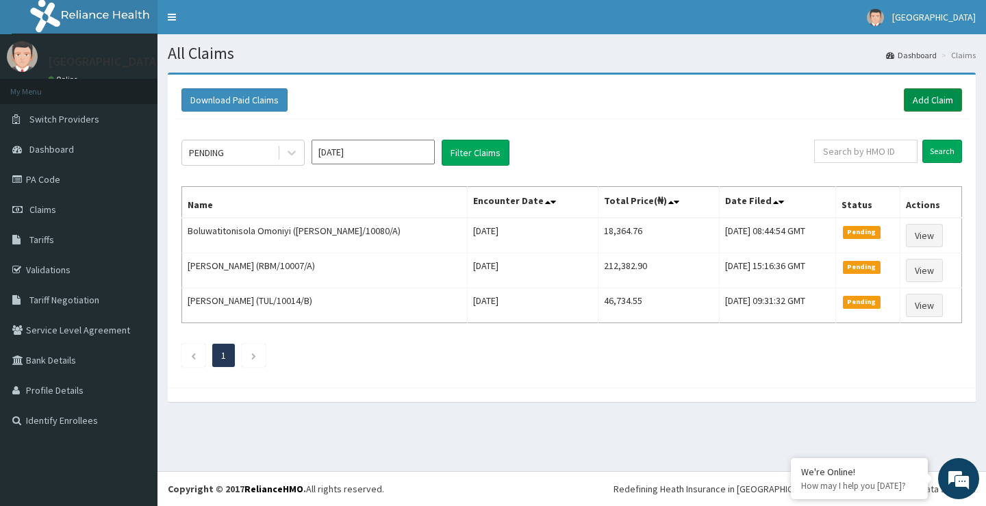
click at [926, 99] on link "Add Claim" at bounding box center [933, 99] width 58 height 23
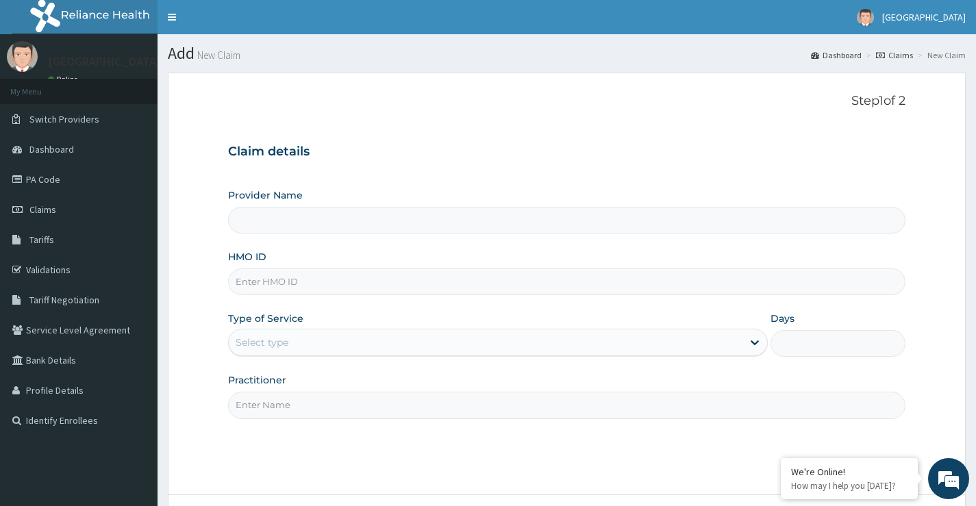
drag, startPoint x: 0, startPoint y: 0, endPoint x: 525, endPoint y: 164, distance: 549.6
click at [527, 162] on div "Claim details Provider Name HMO ID Type of Service Select type Days Practitioner" at bounding box center [566, 275] width 677 height 288
click at [372, 277] on input "HMO ID" at bounding box center [566, 281] width 677 height 27
type input "Peachcare Medical Centre"
paste input "GCA/10031/A"
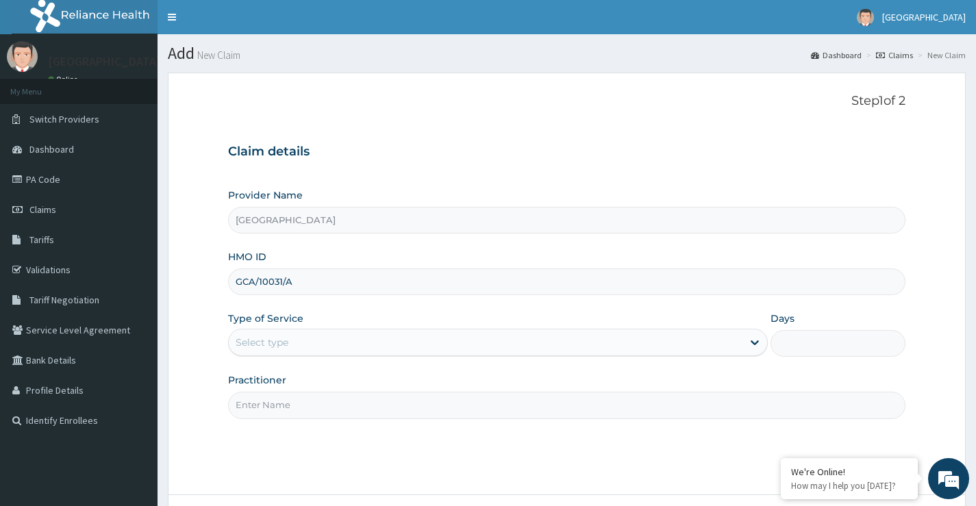
type input "GCA/10031/A"
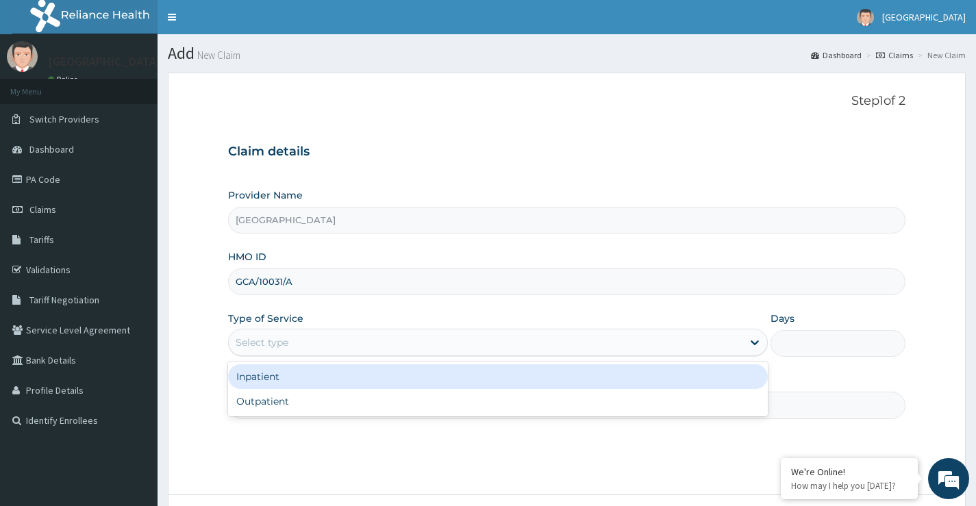
click at [299, 346] on div "Select type" at bounding box center [486, 342] width 514 height 22
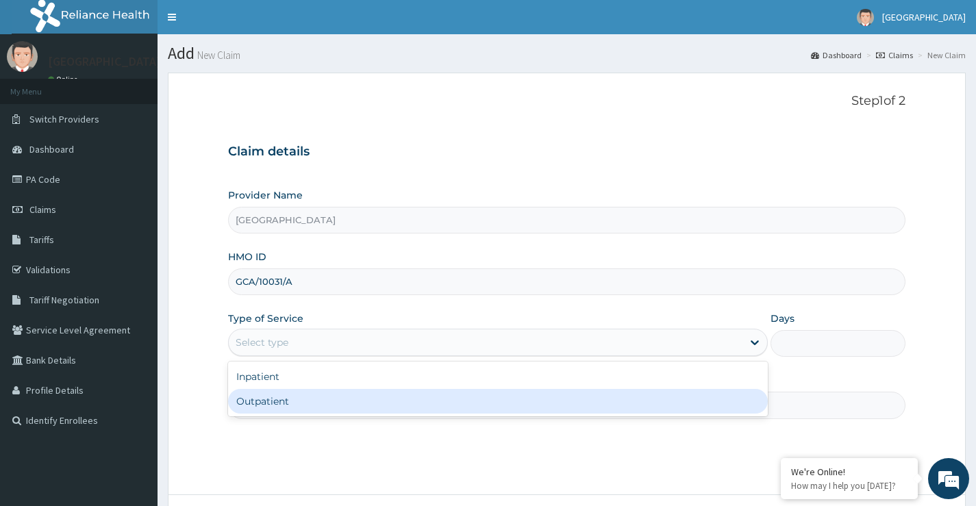
click at [307, 405] on div "Outpatient" at bounding box center [498, 401] width 540 height 25
type input "1"
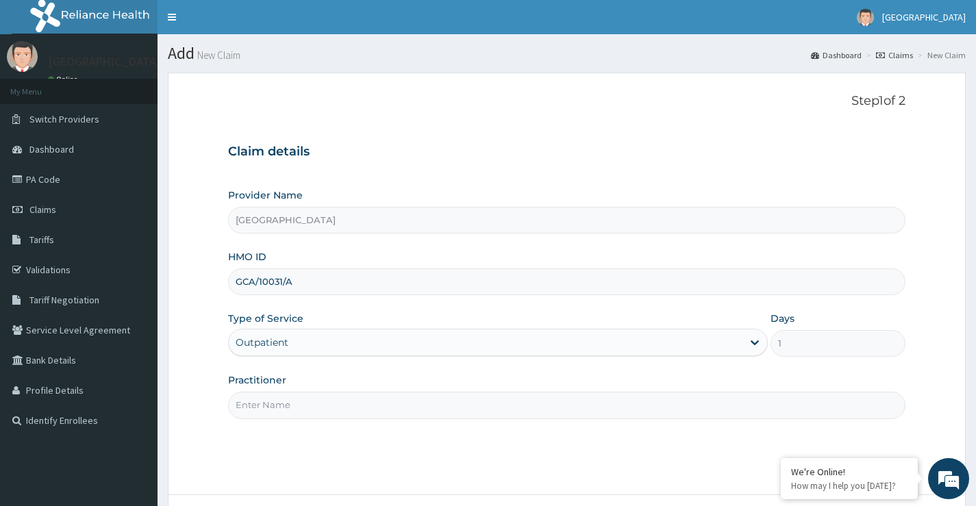
click at [305, 404] on input "Practitioner" at bounding box center [566, 405] width 677 height 27
paste input "[PERSON_NAME]"
click at [238, 405] on input "[PERSON_NAME]" at bounding box center [566, 405] width 677 height 27
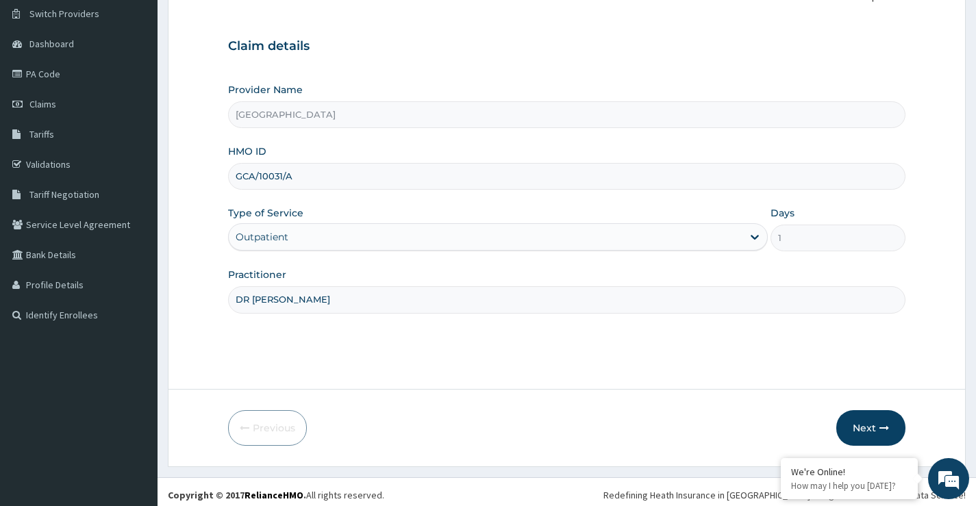
scroll to position [112, 0]
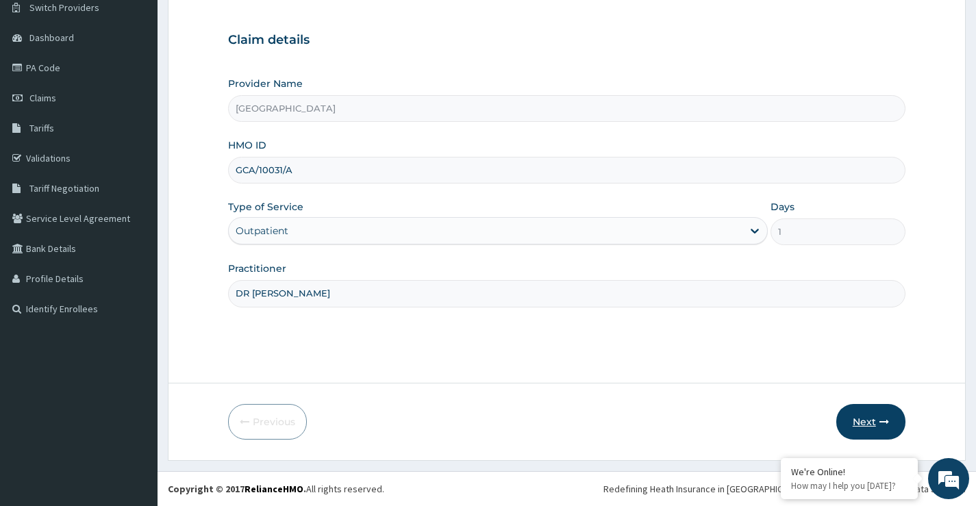
type input "DR [PERSON_NAME]"
click at [855, 421] on button "Next" at bounding box center [870, 422] width 69 height 36
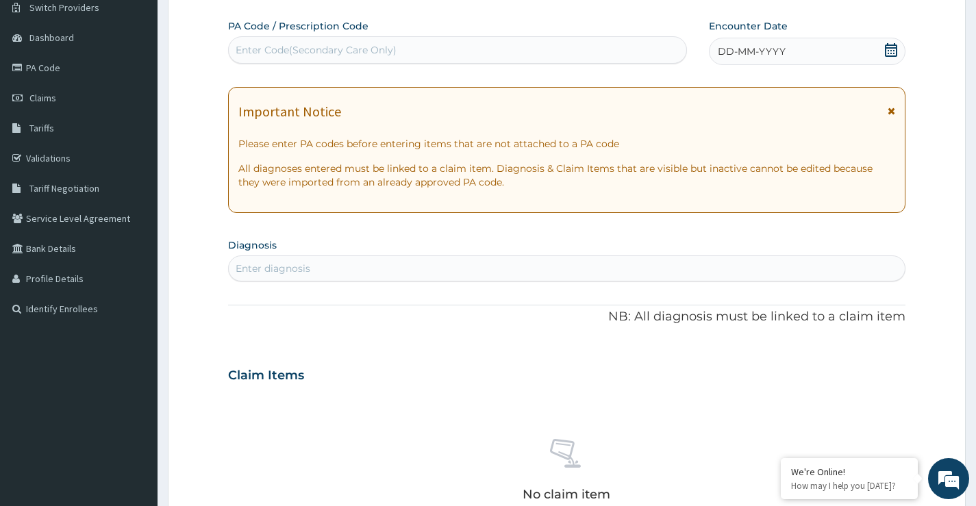
click at [891, 49] on icon at bounding box center [891, 50] width 14 height 14
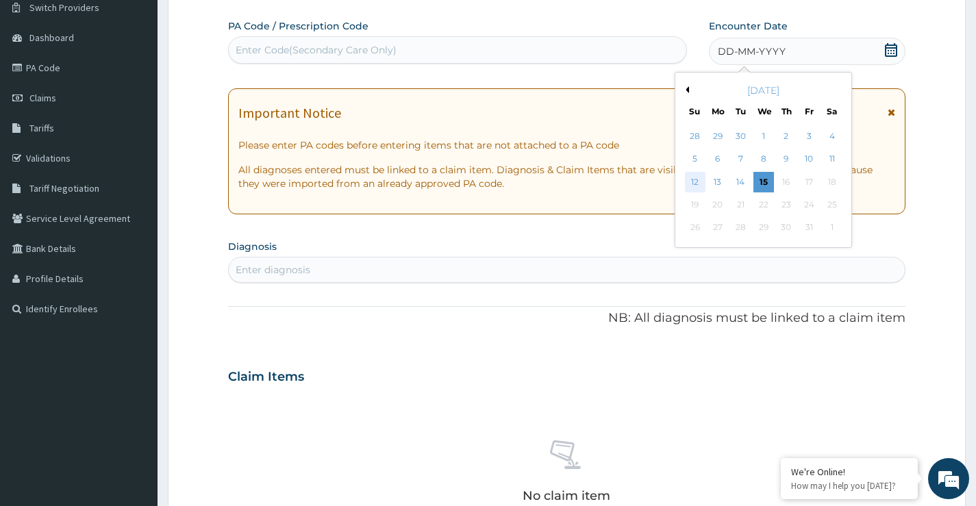
click at [698, 180] on div "12" at bounding box center [694, 182] width 21 height 21
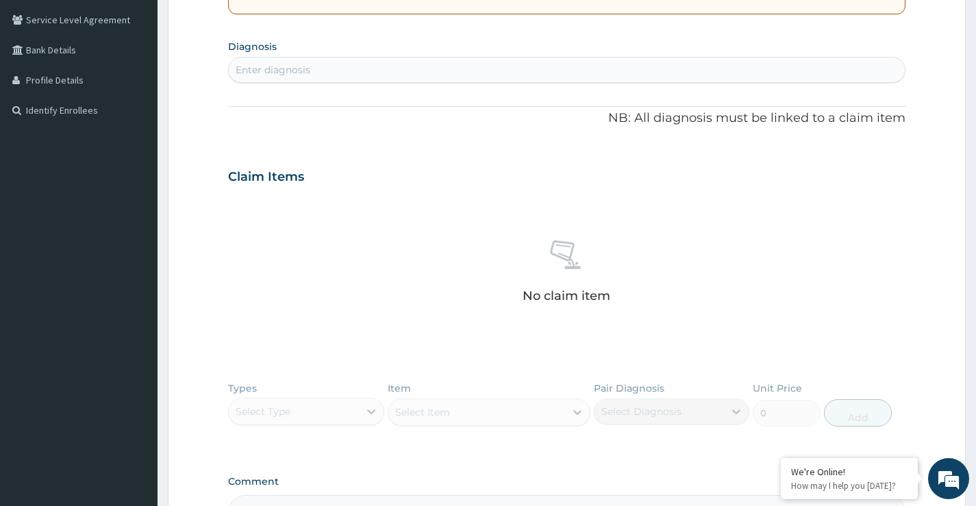
scroll to position [317, 0]
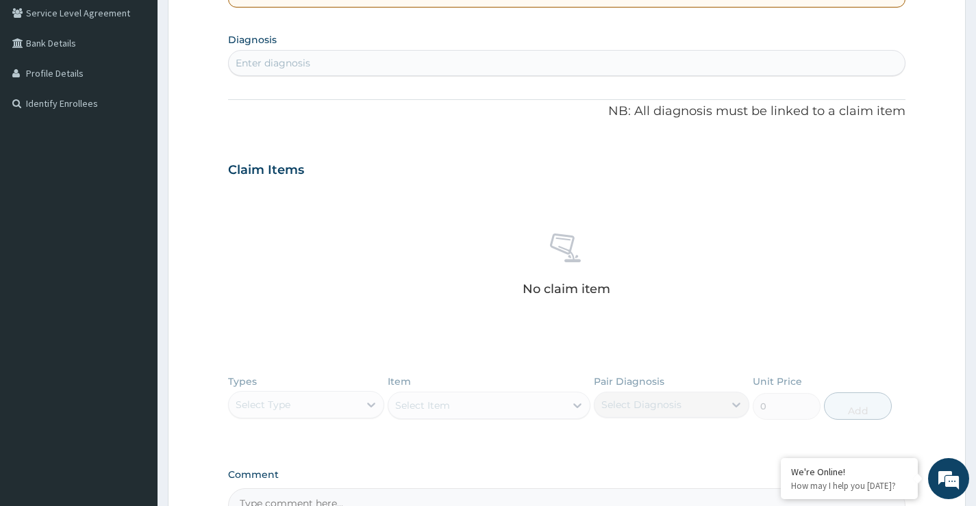
click at [346, 64] on div "Enter diagnosis" at bounding box center [567, 63] width 676 height 22
click at [316, 62] on div "Enter diagnosis" at bounding box center [567, 63] width 676 height 22
paste input "V"
type input "V"
paste input "C"
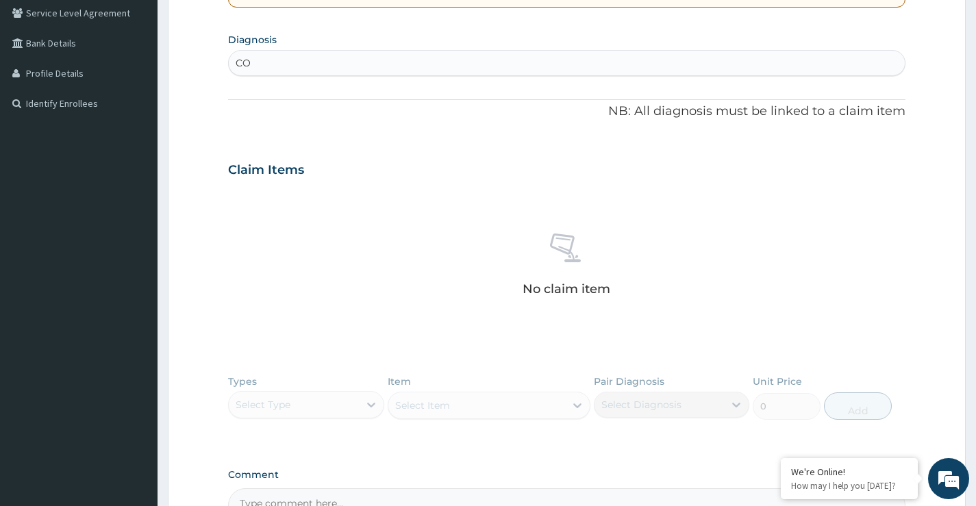
type input "C"
click at [277, 60] on div "Enter diagnosis" at bounding box center [273, 63] width 75 height 14
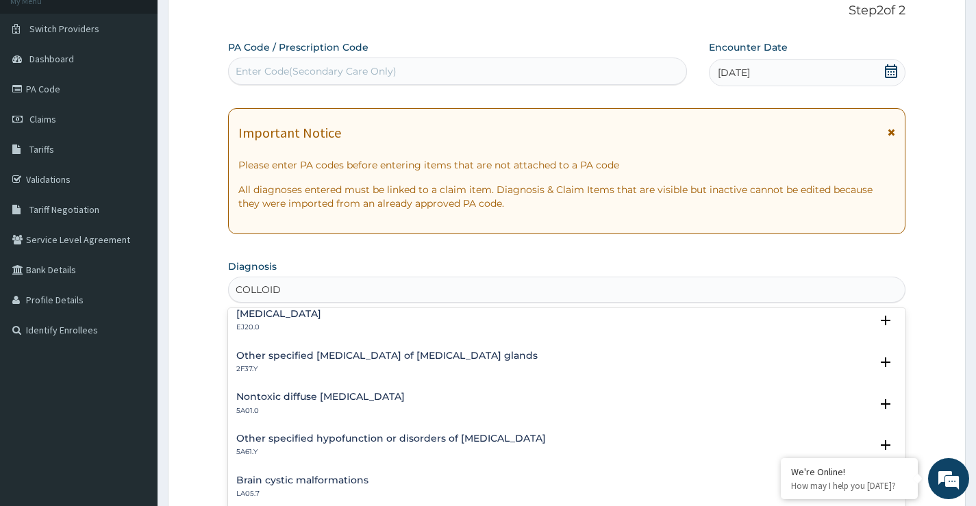
scroll to position [0, 0]
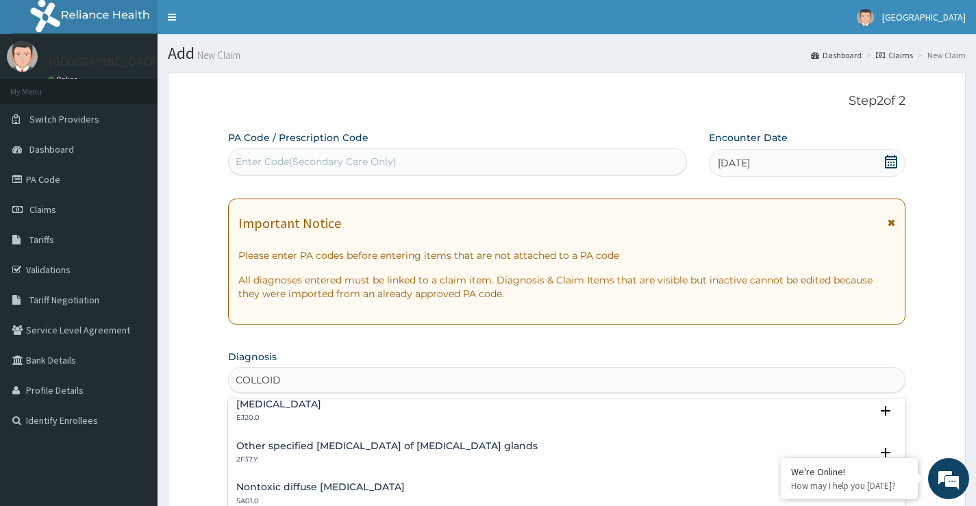
type input "COLLOID"
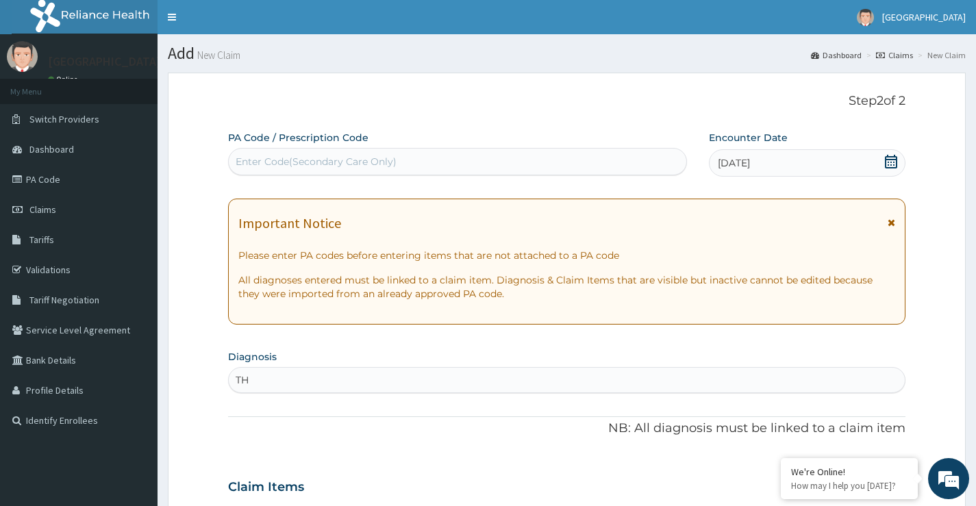
type input "T"
type input "COLLOID"
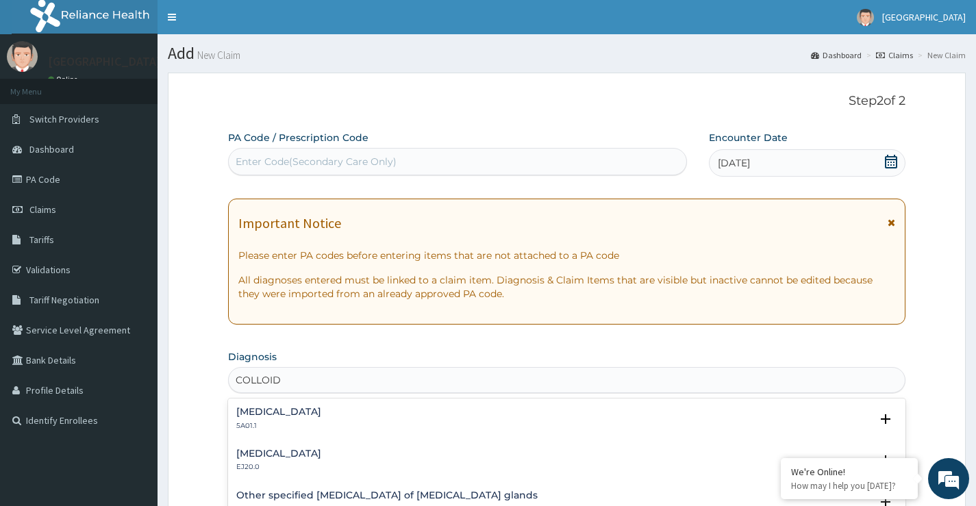
scroll to position [49, 0]
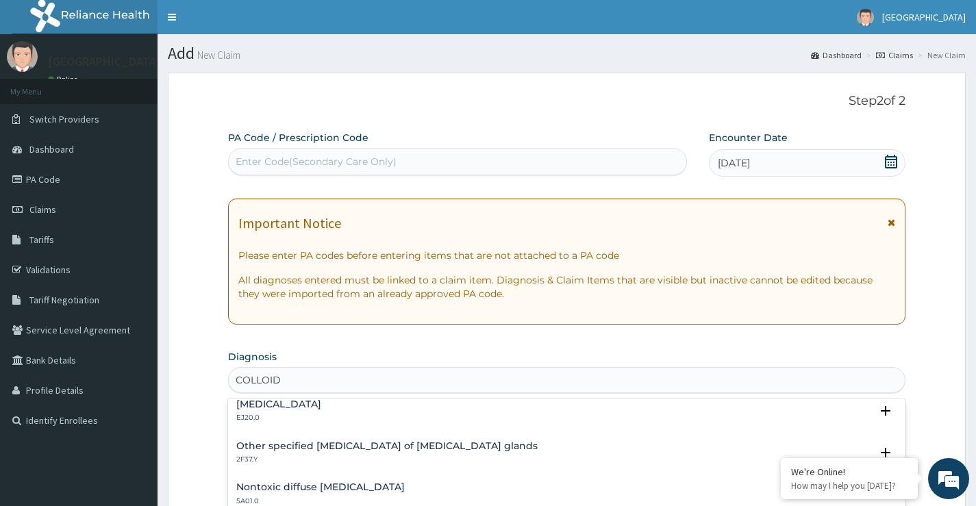
click at [405, 448] on h4 "Other specified benign neoplasm of endocrine glands" at bounding box center [386, 446] width 301 height 10
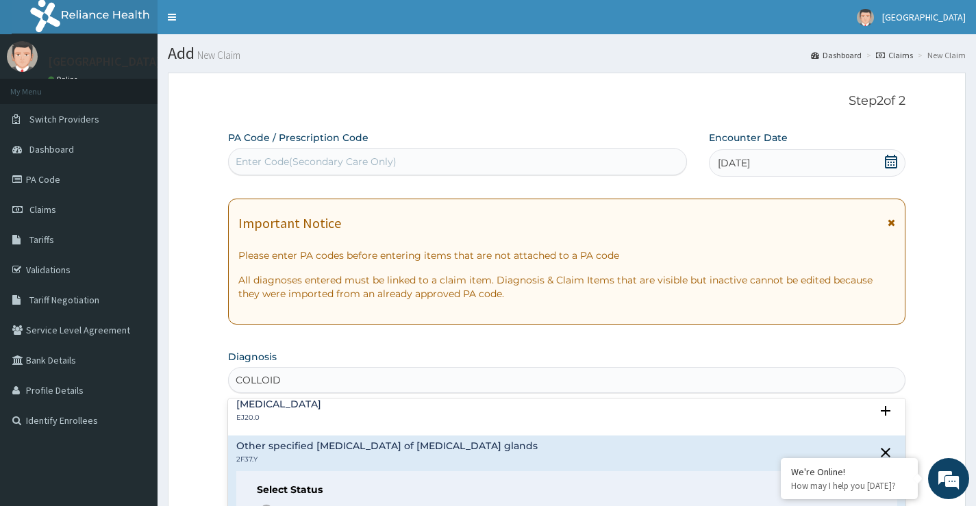
scroll to position [136, 0]
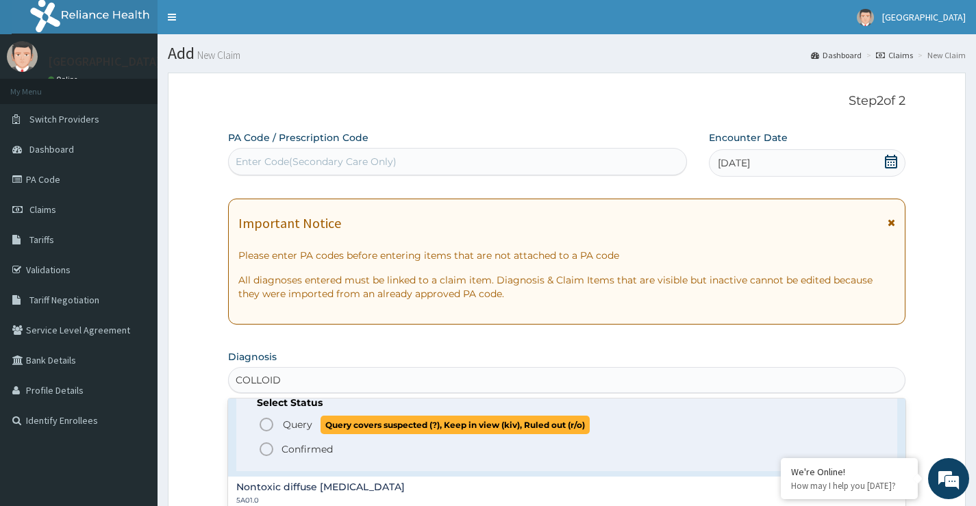
click at [266, 429] on icon "status option query" at bounding box center [266, 424] width 16 height 16
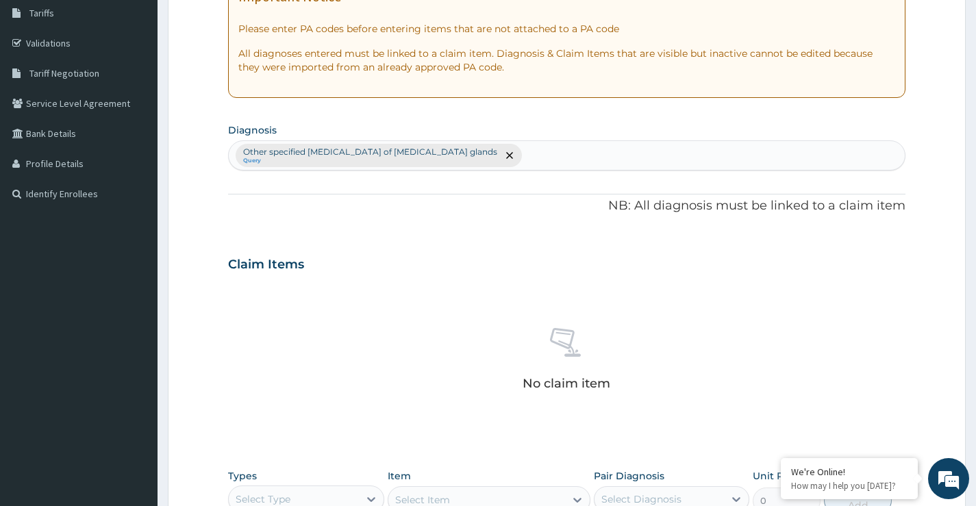
scroll to position [274, 0]
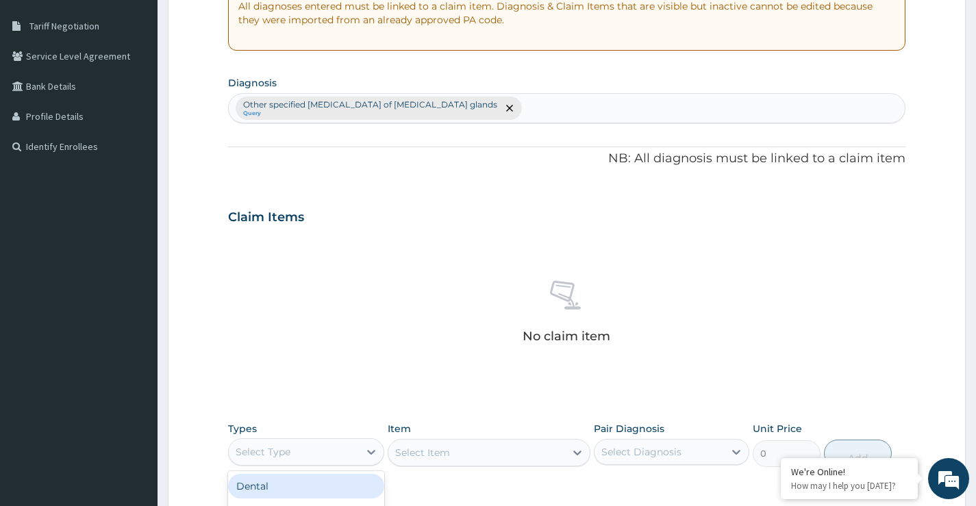
click at [306, 454] on div "Select Type" at bounding box center [293, 452] width 129 height 22
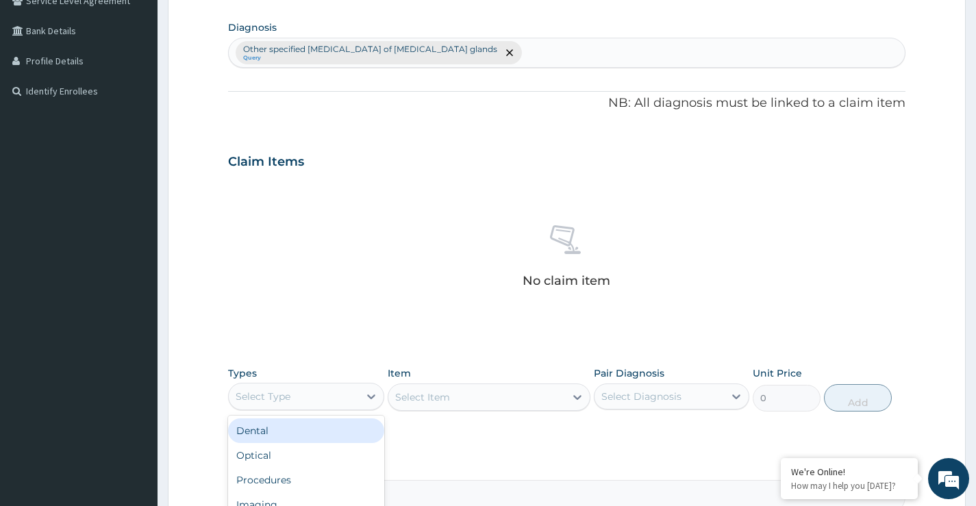
scroll to position [411, 0]
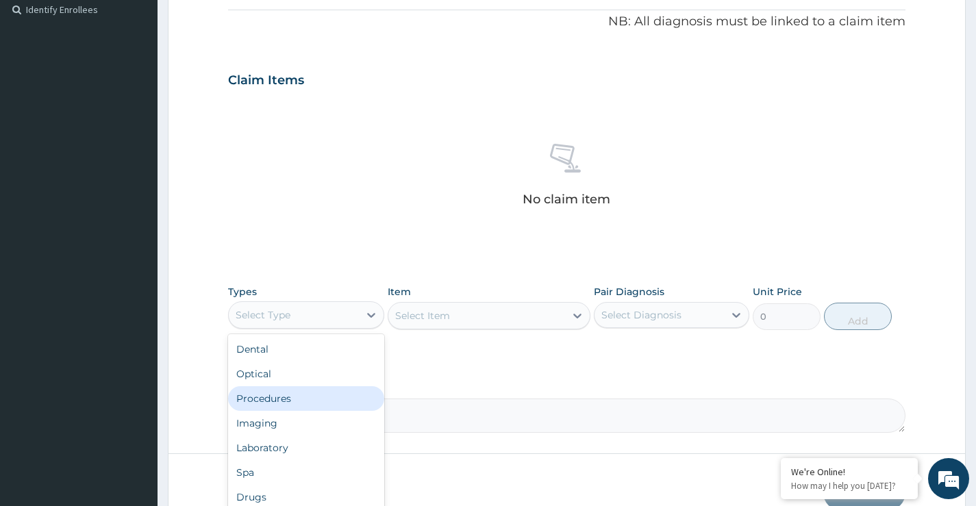
click at [268, 405] on div "Procedures" at bounding box center [305, 398] width 155 height 25
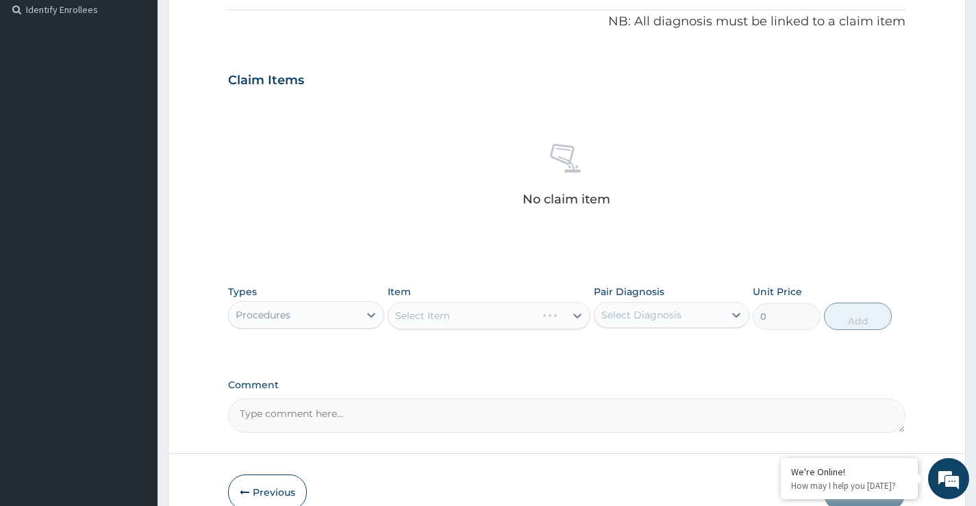
click at [483, 321] on div "Select Item" at bounding box center [489, 315] width 203 height 27
click at [433, 320] on div "Select Item" at bounding box center [422, 316] width 55 height 14
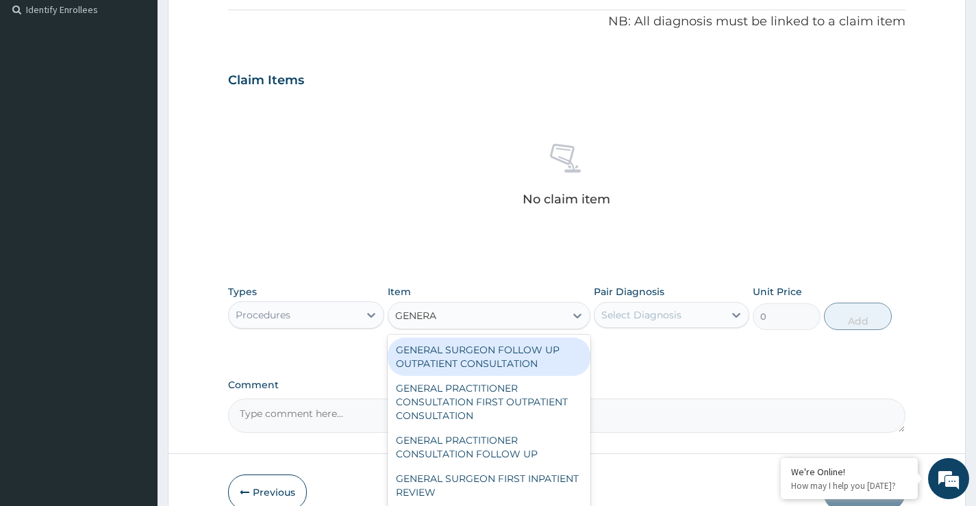
type input "GENERAL"
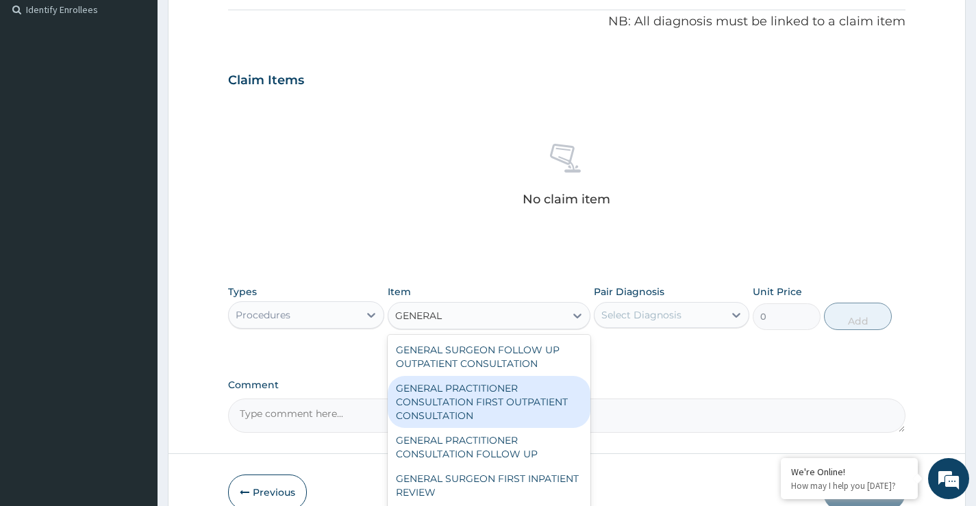
click at [473, 414] on div "GENERAL PRACTITIONER CONSULTATION FIRST OUTPATIENT CONSULTATION" at bounding box center [489, 402] width 203 height 52
type input "3547.5"
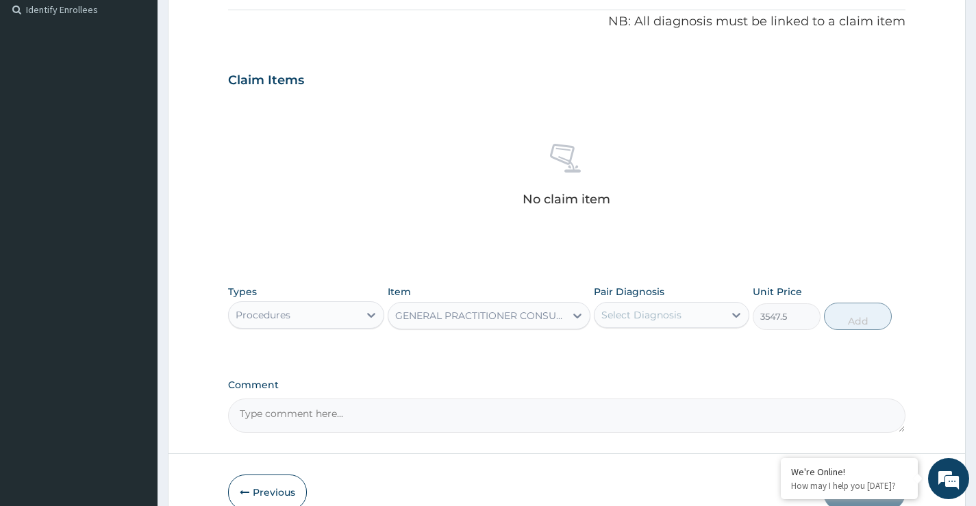
click at [662, 320] on div "Select Diagnosis" at bounding box center [641, 315] width 80 height 14
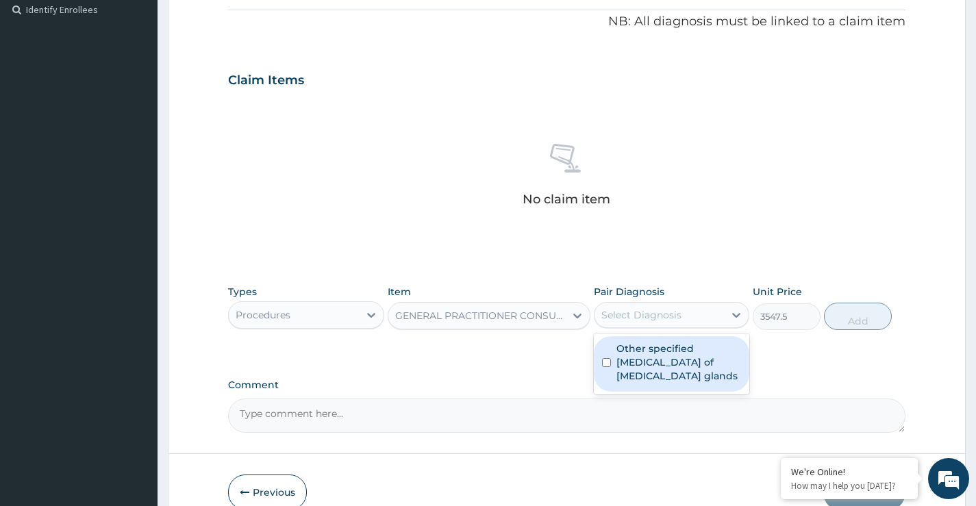
click at [623, 364] on label "Other specified benign neoplasm of endocrine glands" at bounding box center [678, 362] width 125 height 41
checkbox input "true"
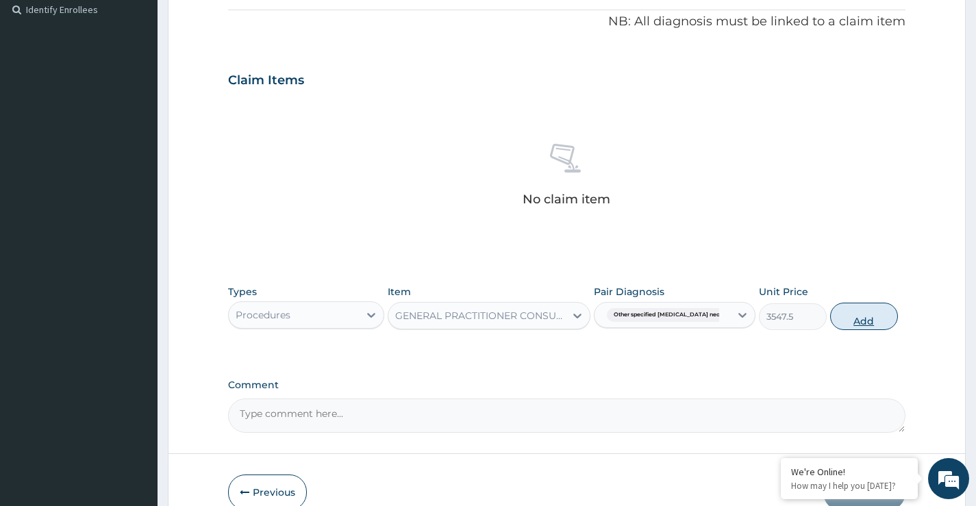
click at [877, 320] on button "Add" at bounding box center [864, 316] width 68 height 27
type input "0"
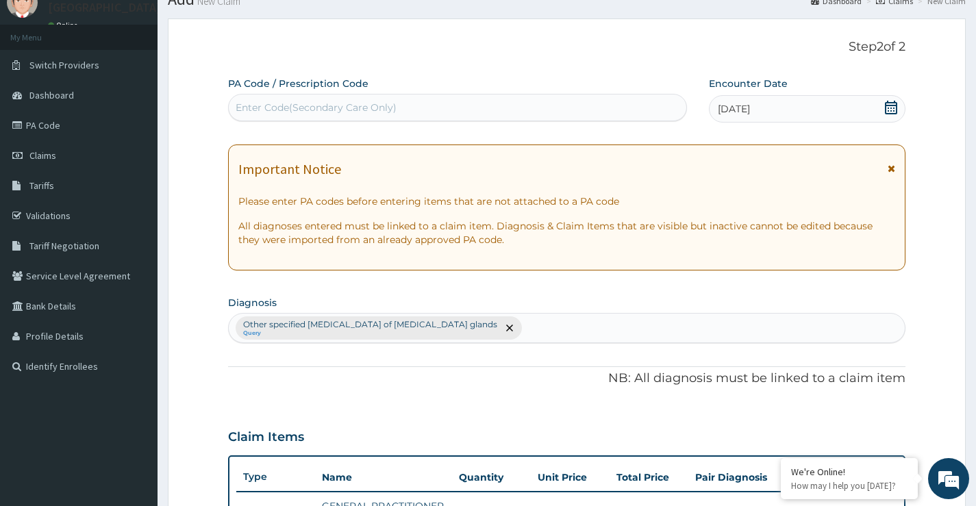
scroll to position [37, 0]
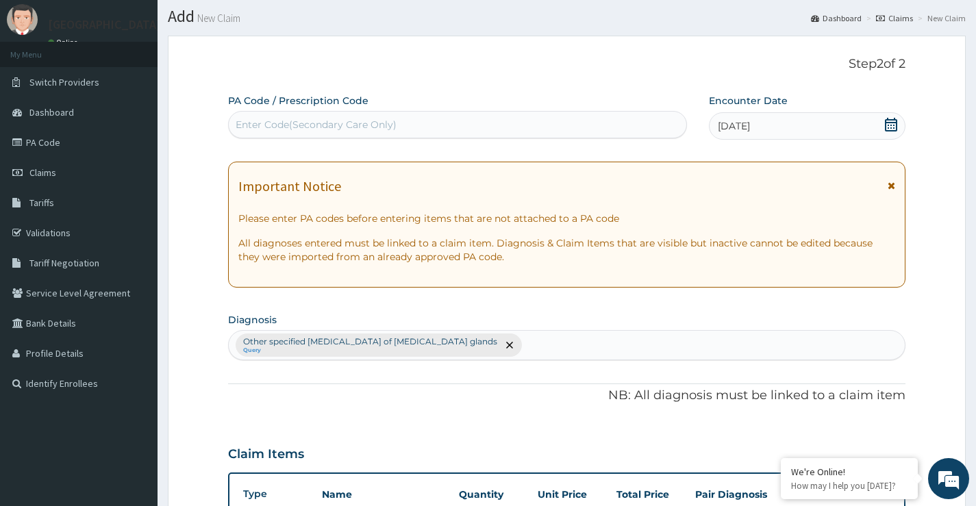
click at [344, 121] on div "Enter Code(Secondary Care Only)" at bounding box center [316, 125] width 161 height 14
drag, startPoint x: 344, startPoint y: 121, endPoint x: 290, endPoint y: 125, distance: 54.2
click at [290, 125] on div "Enter Code(Secondary Care Only)" at bounding box center [316, 125] width 161 height 14
paste input "GCA/10031/A"
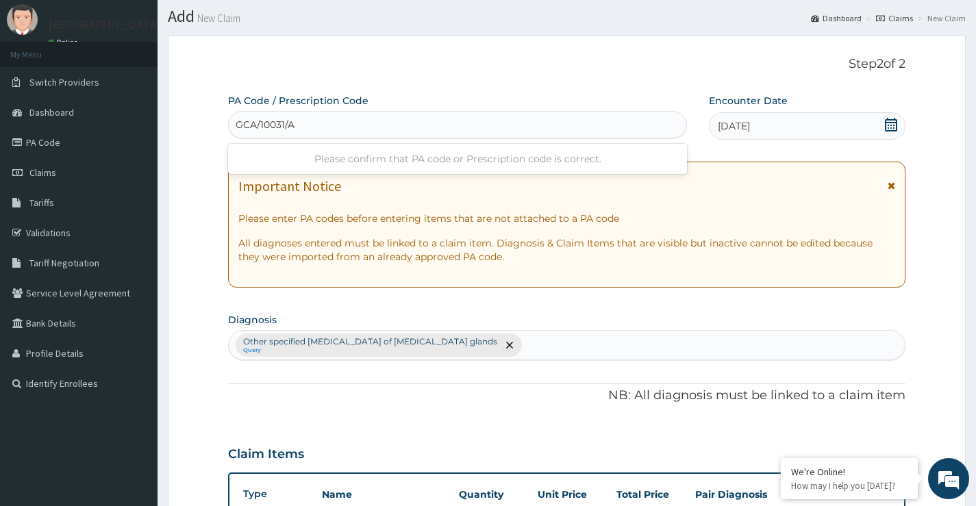
click at [379, 160] on div "Please confirm that PA code or Prescription code is correct." at bounding box center [457, 159] width 459 height 25
type input "G"
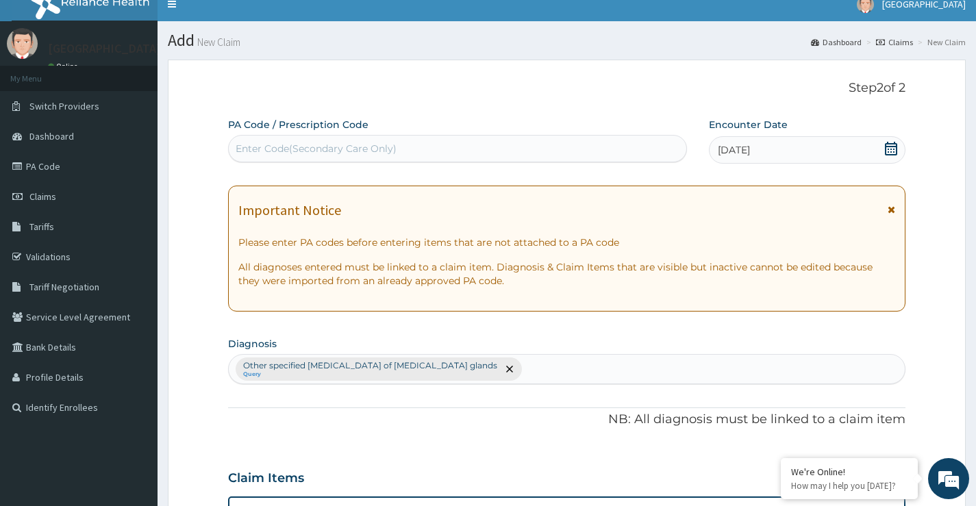
scroll to position [0, 0]
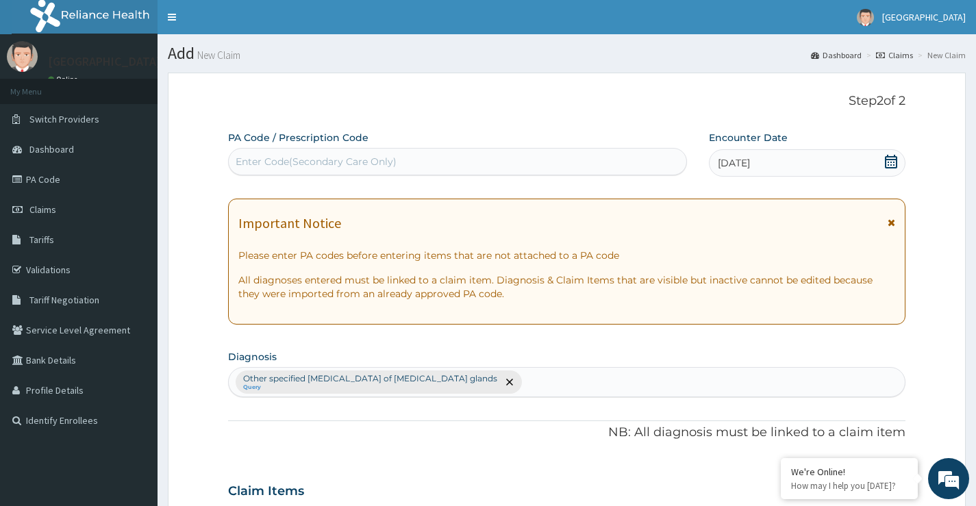
paste input "PA/CA8DF7"
type input "PA/CA8DF7"
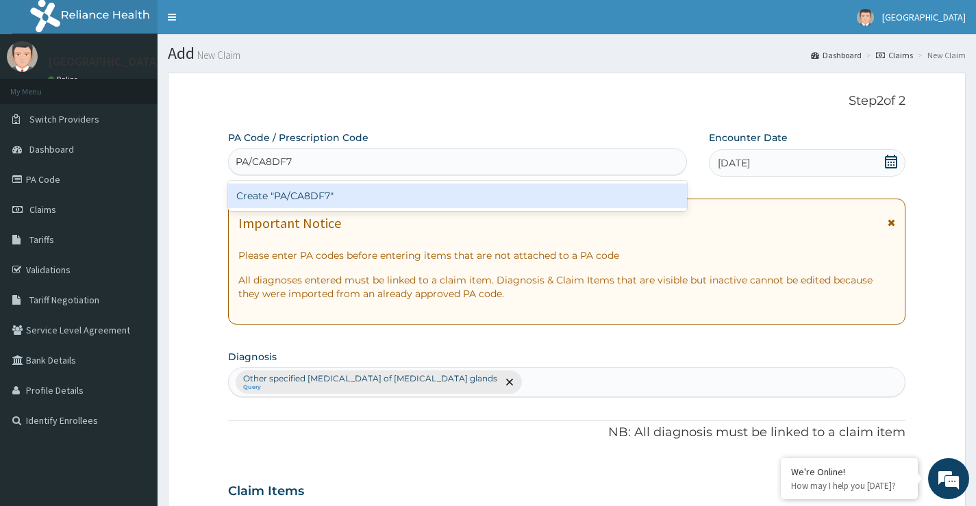
click at [299, 195] on div "Create "PA/CA8DF7"" at bounding box center [457, 196] width 459 height 25
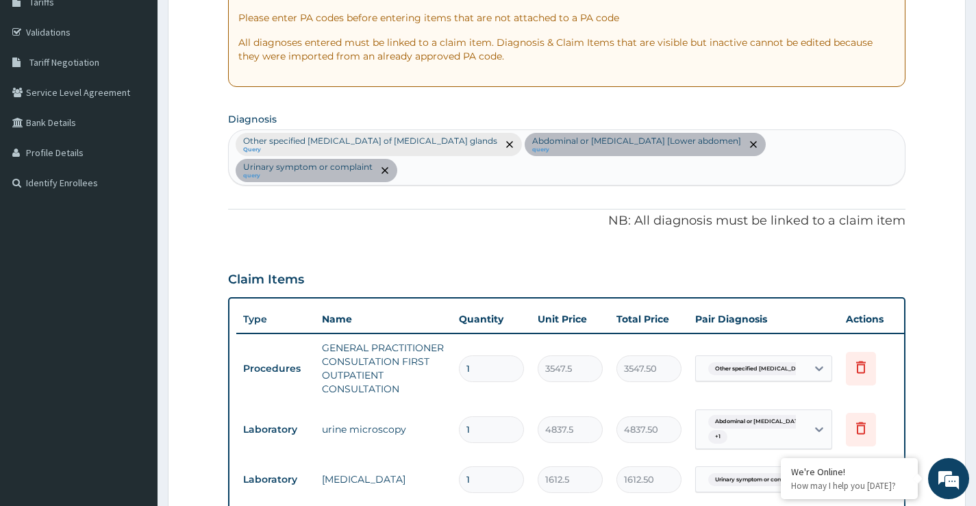
scroll to position [274, 0]
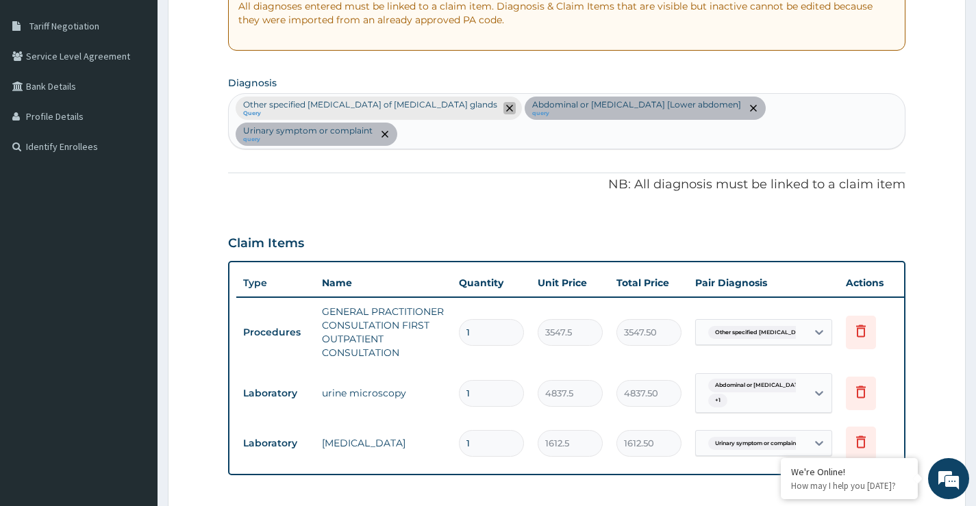
click at [506, 107] on icon "remove selection option" at bounding box center [509, 108] width 7 height 7
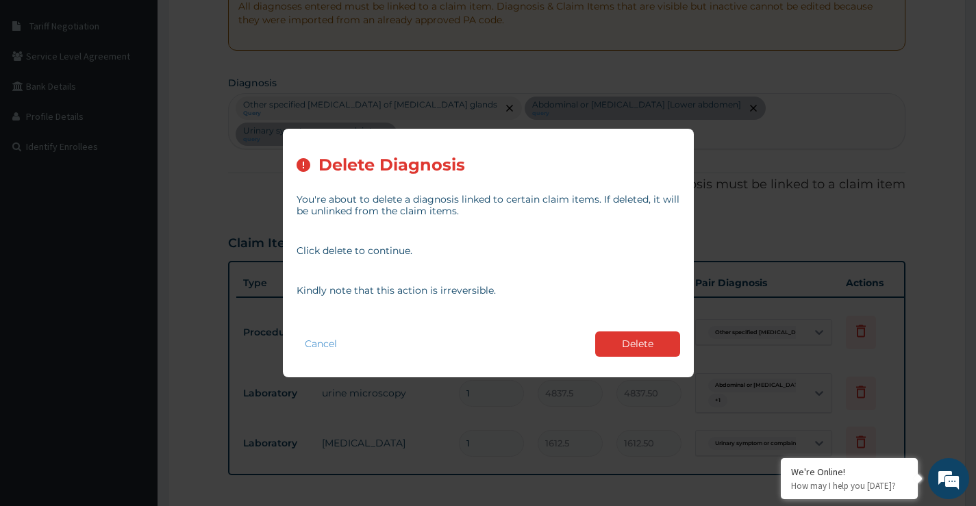
click at [614, 349] on button "Delete" at bounding box center [637, 343] width 85 height 25
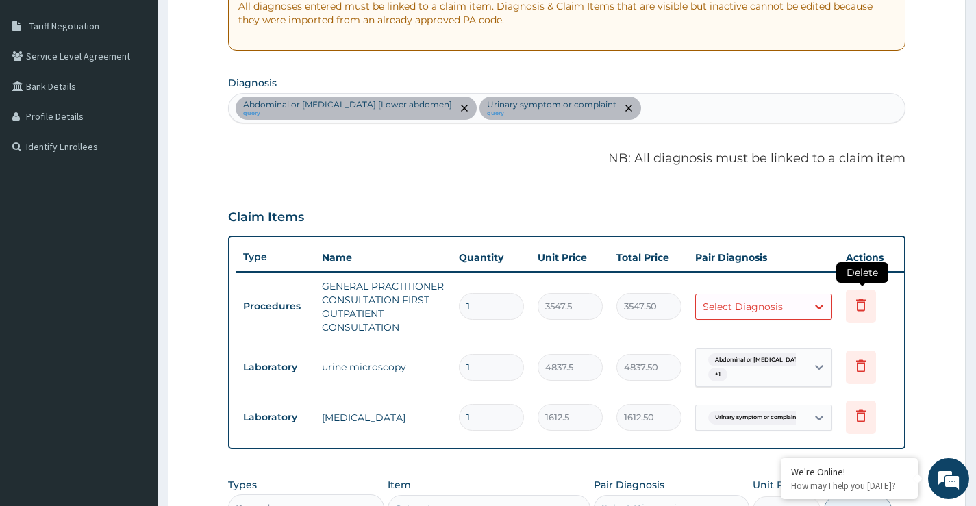
click at [861, 309] on icon at bounding box center [860, 304] width 16 height 16
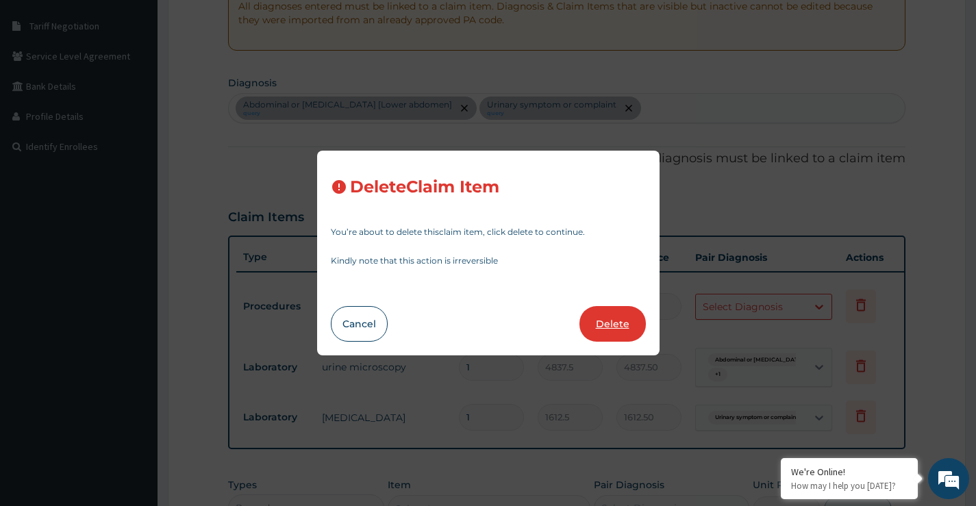
click at [622, 329] on button "Delete" at bounding box center [612, 324] width 66 height 36
type input "4837.5"
type input "4837.50"
type input "1612.5"
type input "1612.50"
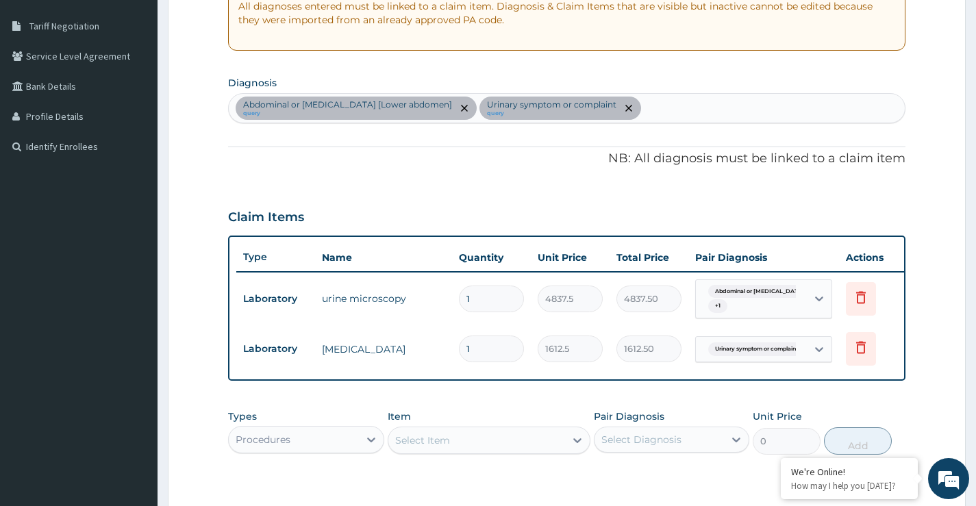
click at [622, 110] on div "Abdominal or pelvic pain [Lower abdomen] query Urinary symptom or complaint que…" at bounding box center [567, 108] width 676 height 29
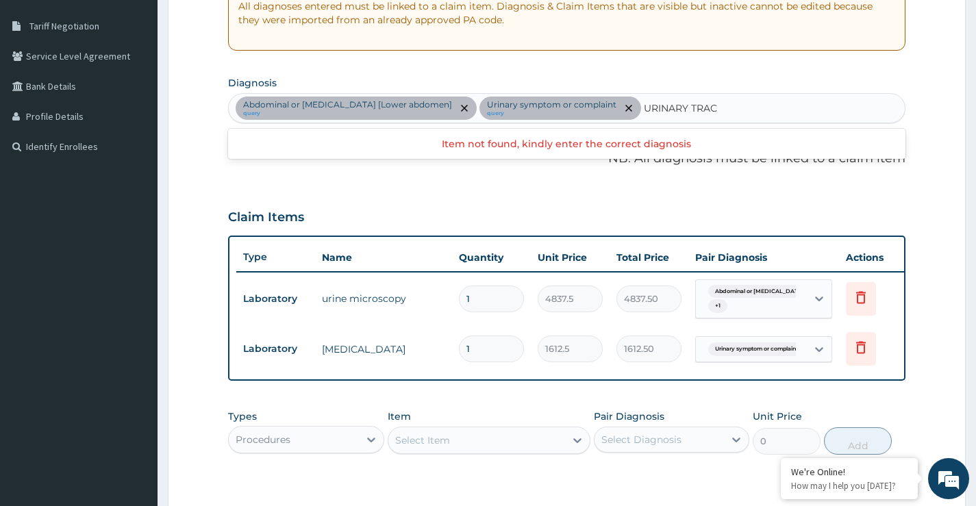
type input "URINARY TRACT"
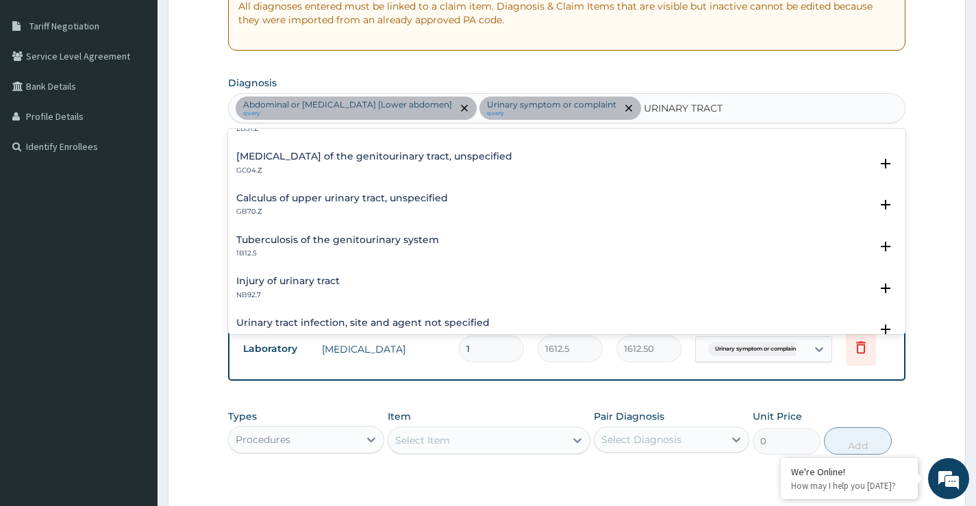
scroll to position [137, 0]
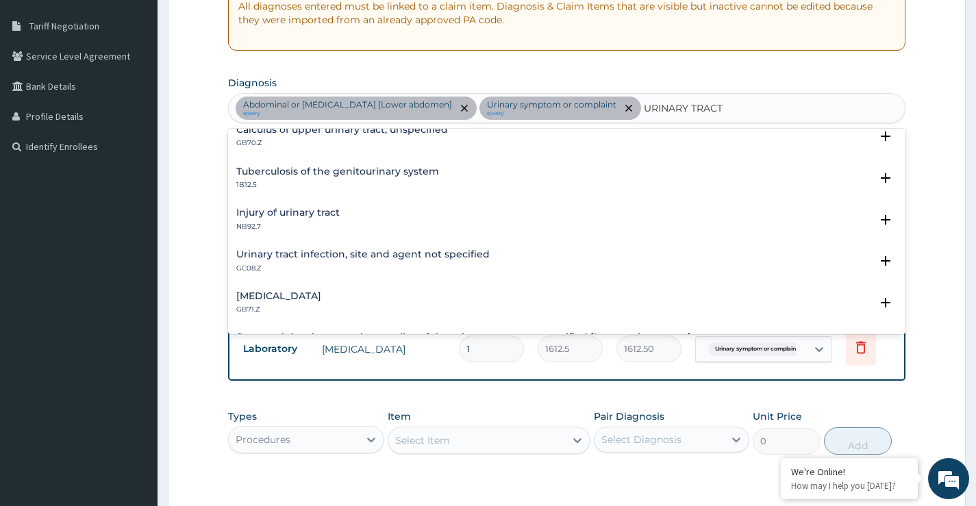
click at [338, 255] on h4 "Urinary tract infection, site and agent not specified" at bounding box center [362, 254] width 253 height 10
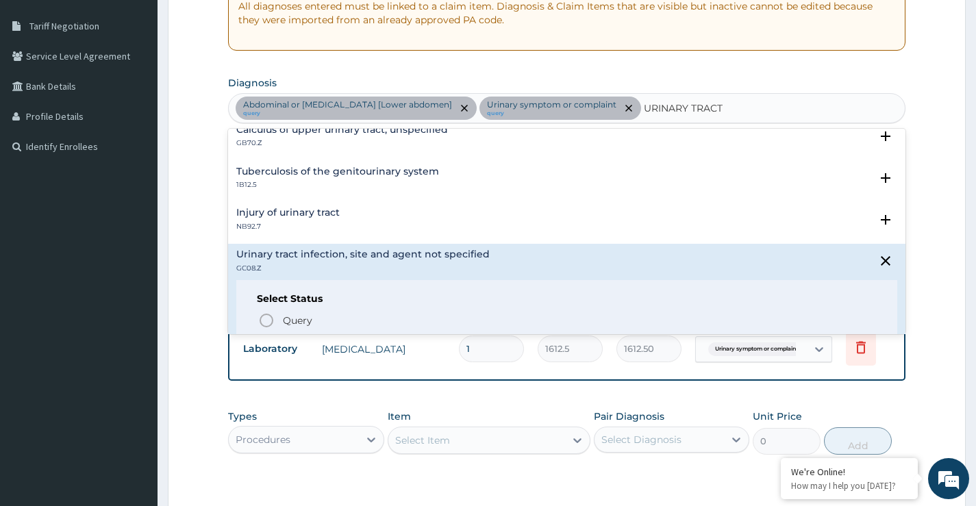
scroll to position [205, 0]
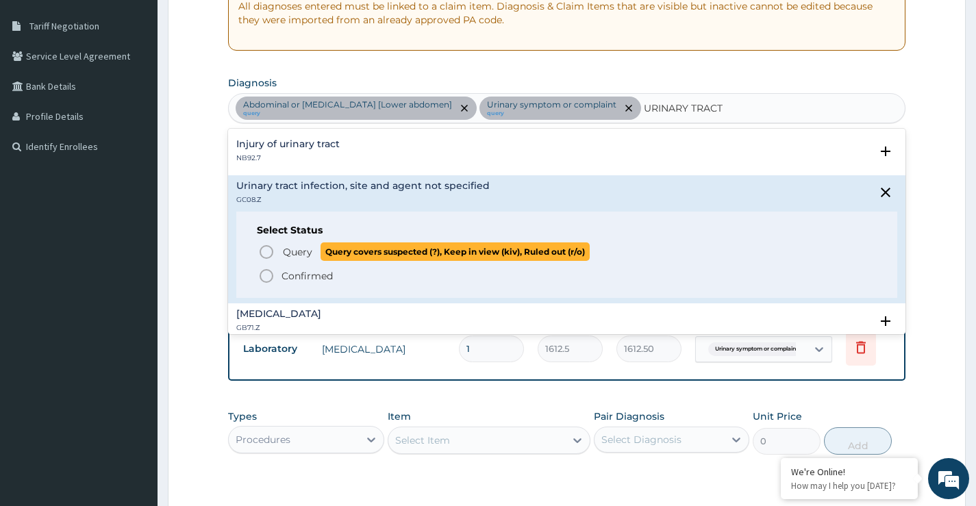
click at [267, 253] on icon "status option query" at bounding box center [266, 252] width 16 height 16
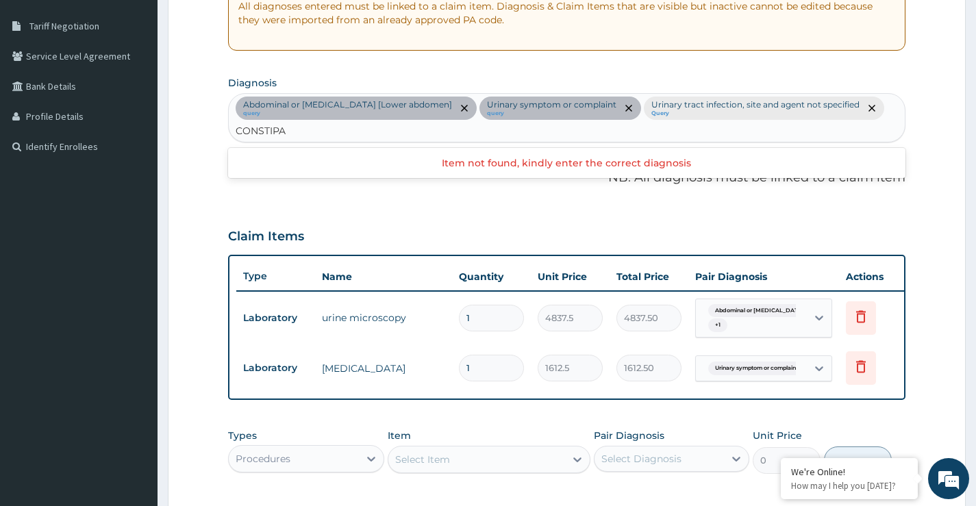
type input "CONSTIP"
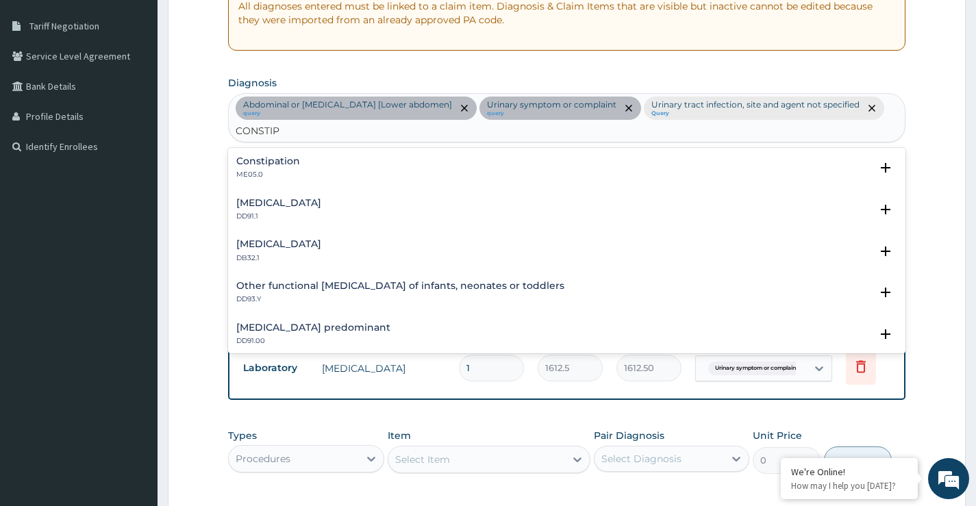
click at [257, 159] on h4 "Constipation" at bounding box center [268, 161] width 64 height 10
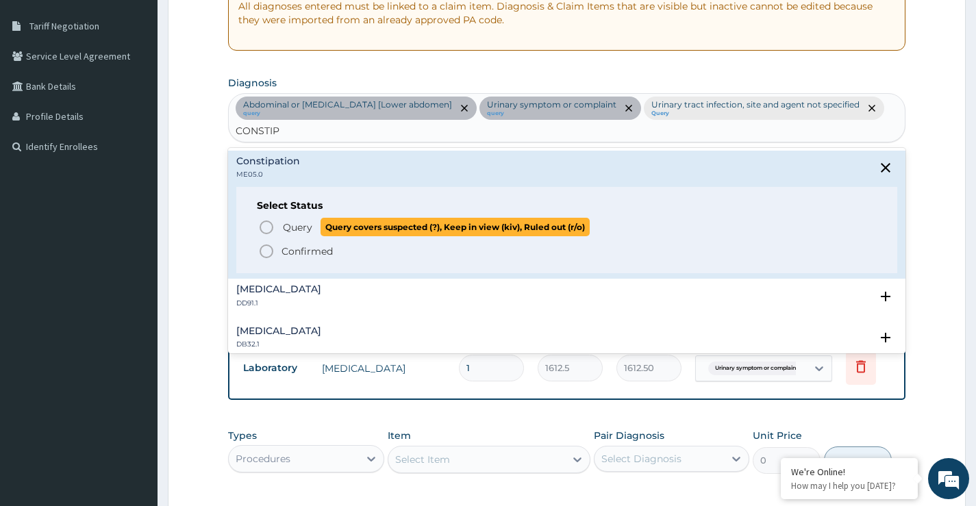
click at [268, 223] on icon "status option query" at bounding box center [266, 227] width 16 height 16
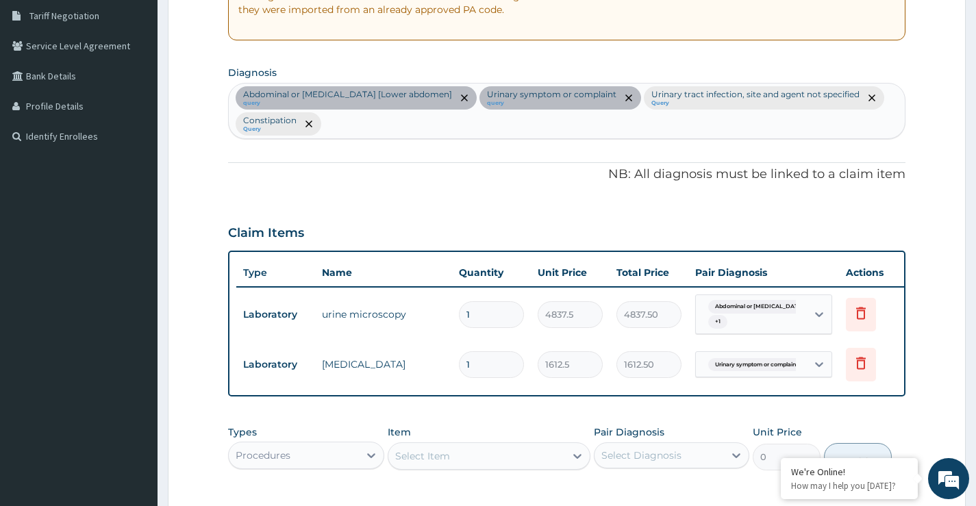
scroll to position [411, 0]
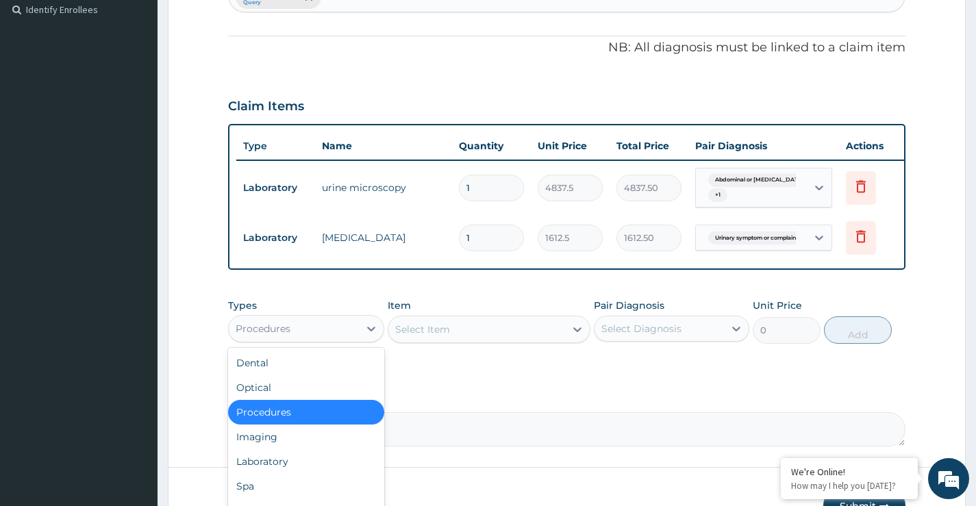
click at [318, 340] on div "Procedures" at bounding box center [293, 329] width 129 height 22
click at [299, 422] on div "Procedures" at bounding box center [305, 412] width 155 height 25
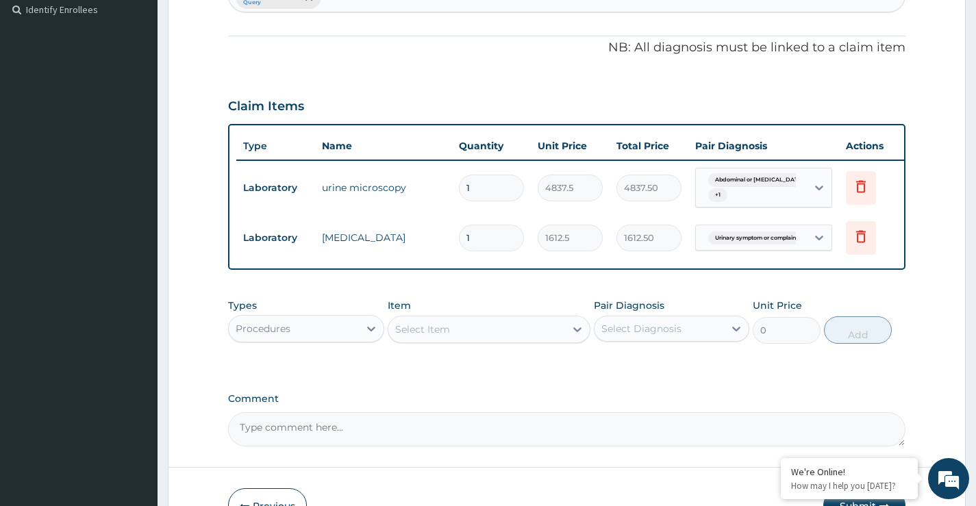
click at [472, 340] on div "Select Item" at bounding box center [476, 329] width 177 height 22
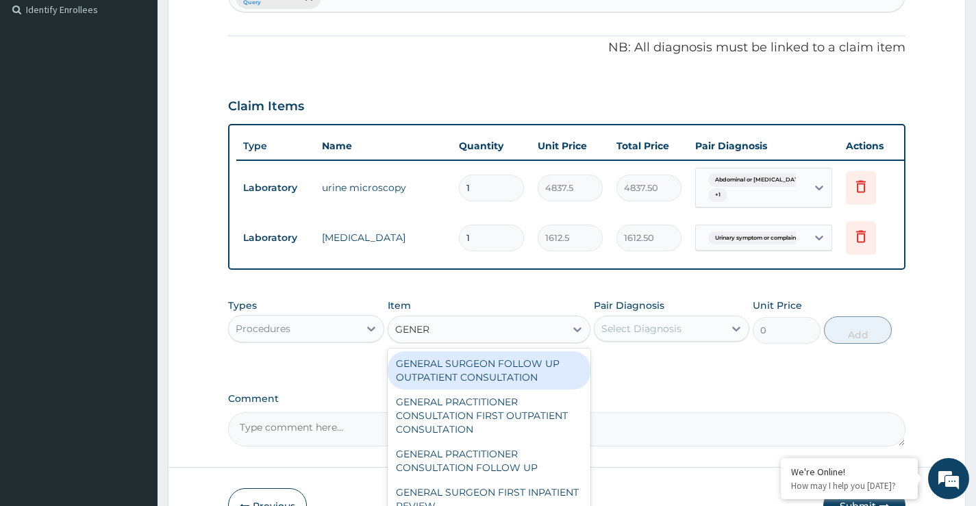
type input "GENERA"
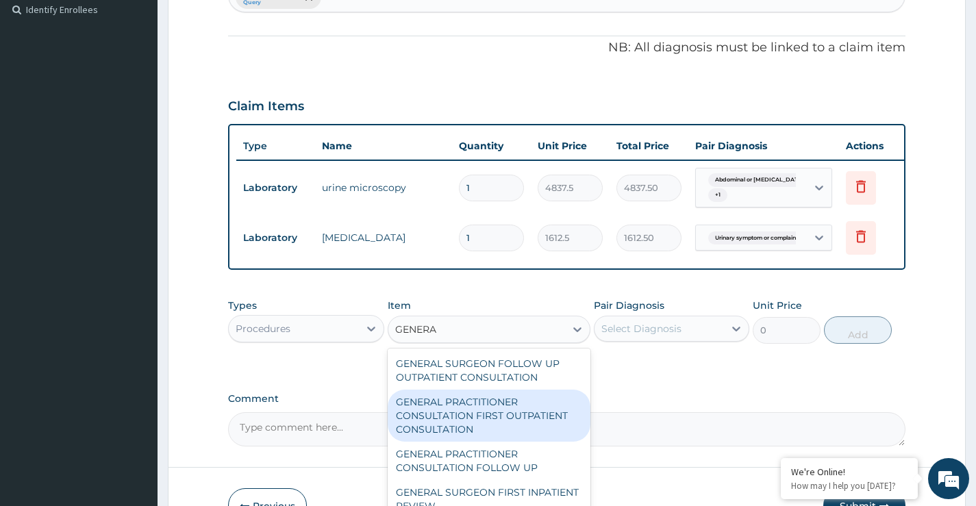
click at [480, 416] on div "GENERAL PRACTITIONER CONSULTATION FIRST OUTPATIENT CONSULTATION" at bounding box center [489, 416] width 203 height 52
type input "3547.5"
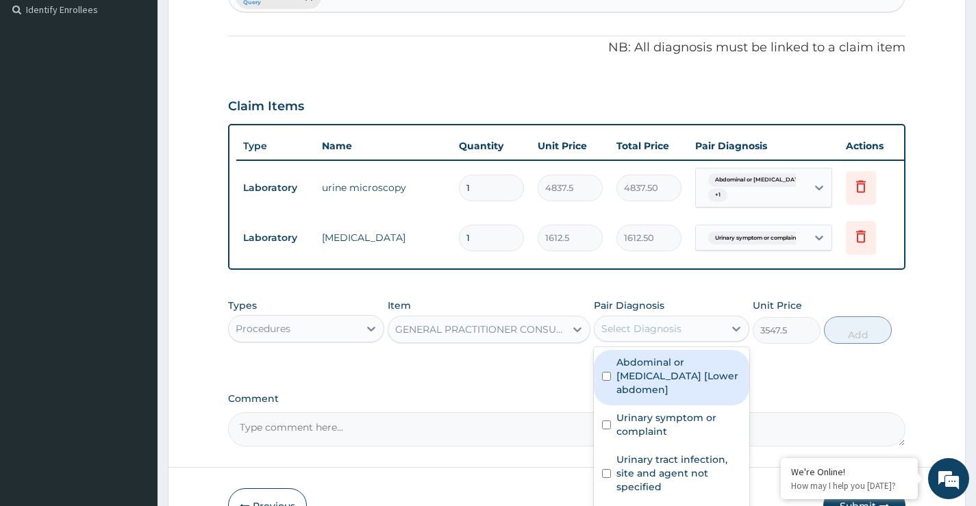
click at [630, 336] on div "Select Diagnosis" at bounding box center [641, 329] width 80 height 14
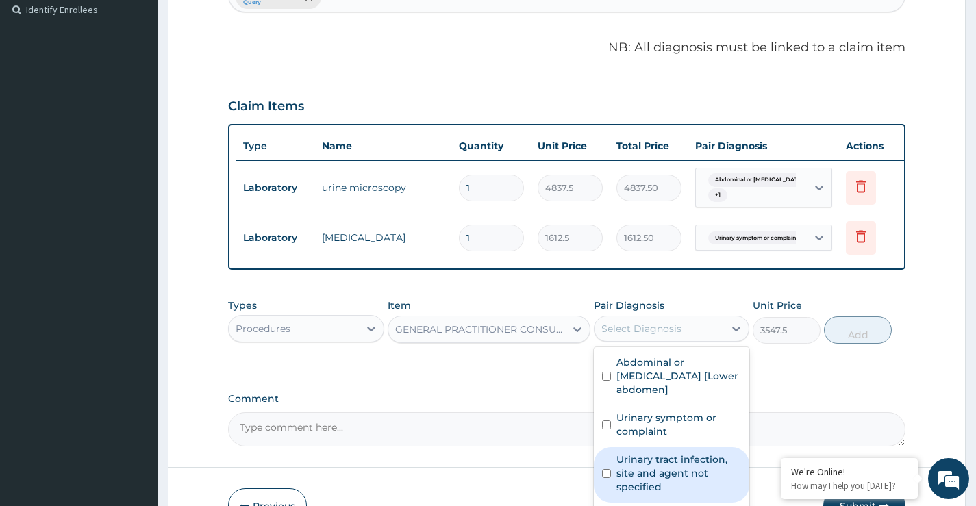
click at [607, 476] on div "Urinary tract infection, site and agent not specified" at bounding box center [671, 474] width 155 height 55
checkbox input "true"
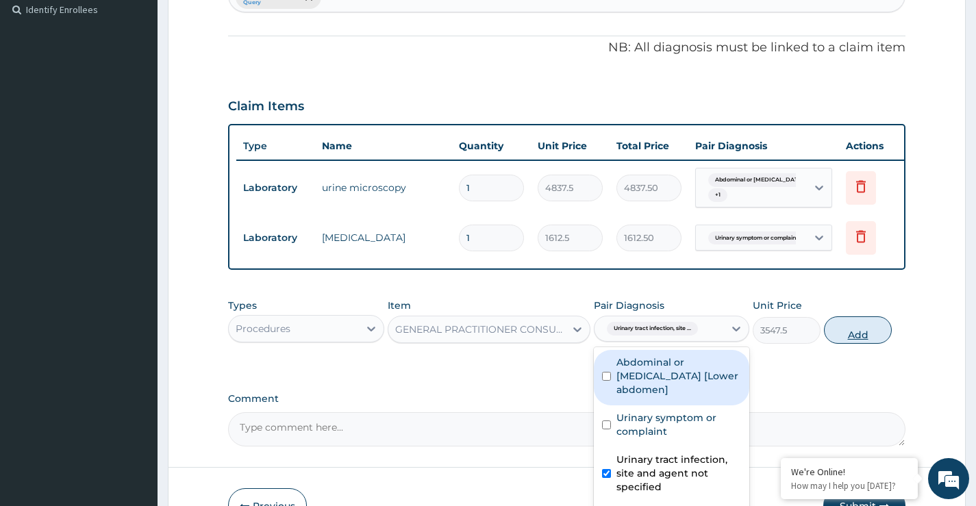
click at [848, 342] on button "Add" at bounding box center [858, 329] width 68 height 27
type input "0"
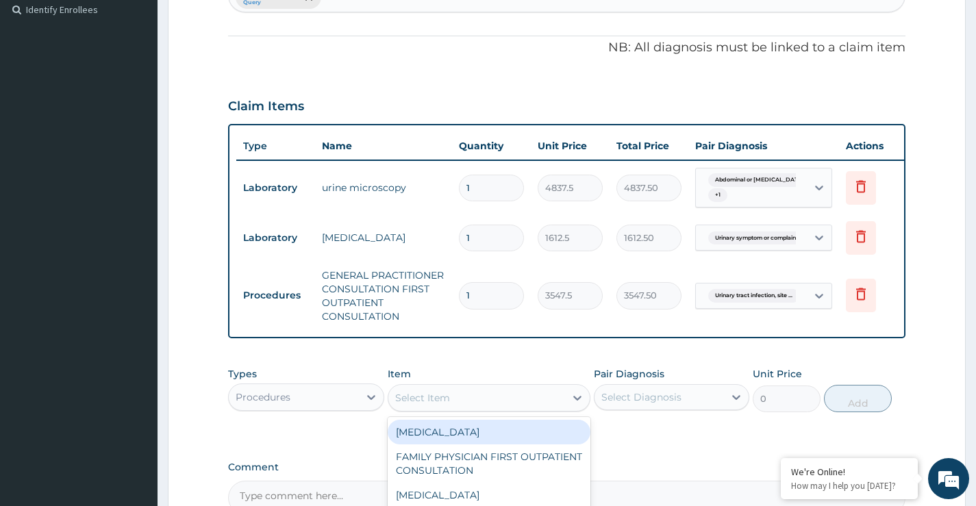
click at [434, 405] on div "Select Item" at bounding box center [422, 398] width 55 height 14
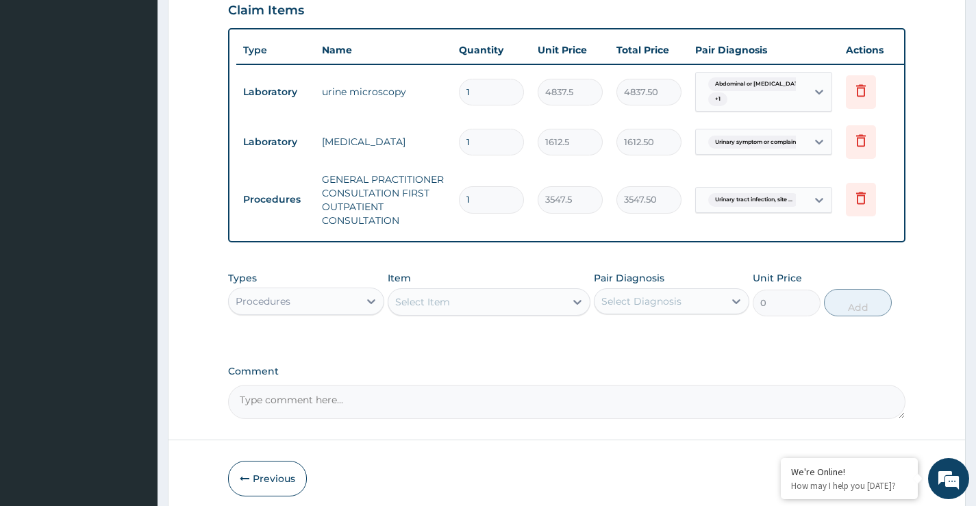
scroll to position [548, 0]
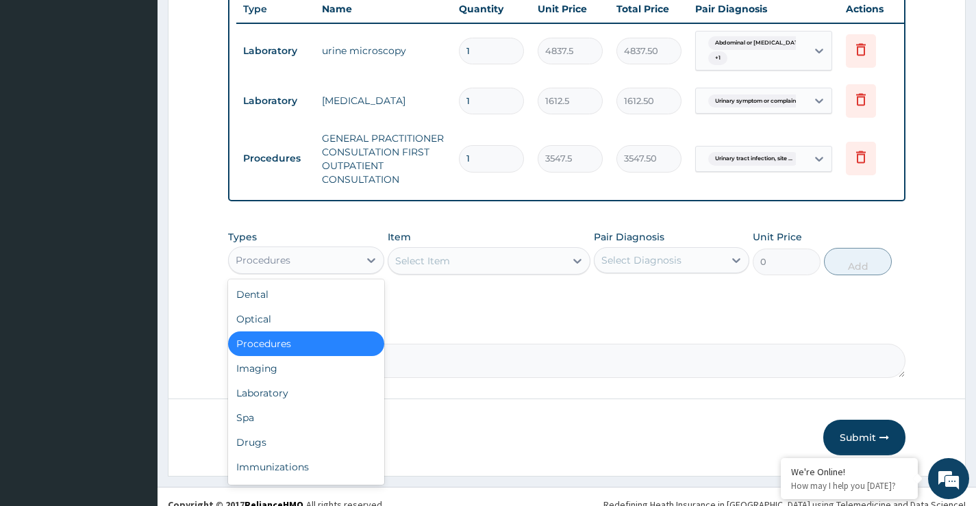
click at [301, 271] on div "Procedures" at bounding box center [293, 260] width 129 height 22
drag, startPoint x: 268, startPoint y: 455, endPoint x: 410, endPoint y: 373, distance: 164.1
click at [268, 454] on div "Drugs" at bounding box center [305, 442] width 155 height 25
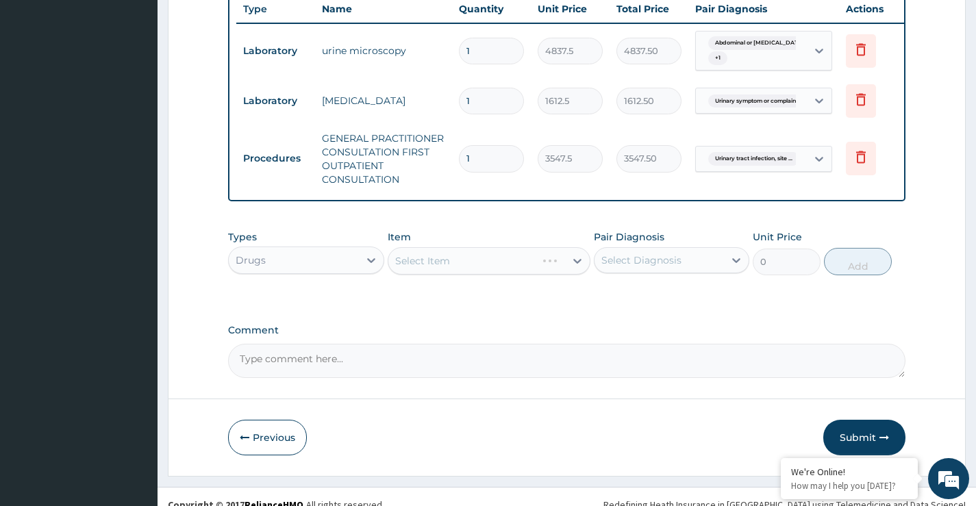
click at [466, 270] on div "Select Item" at bounding box center [489, 260] width 203 height 27
click at [465, 275] on div "Select Item" at bounding box center [489, 260] width 203 height 27
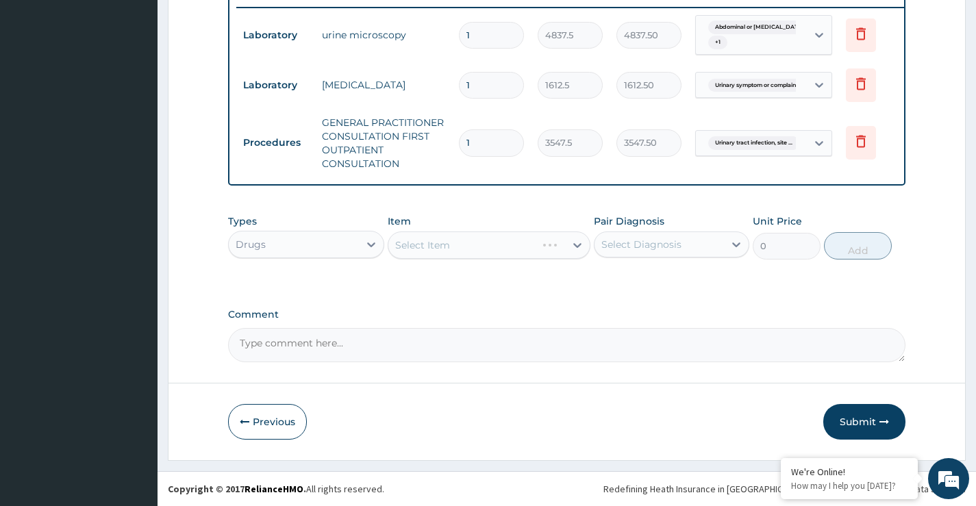
scroll to position [574, 0]
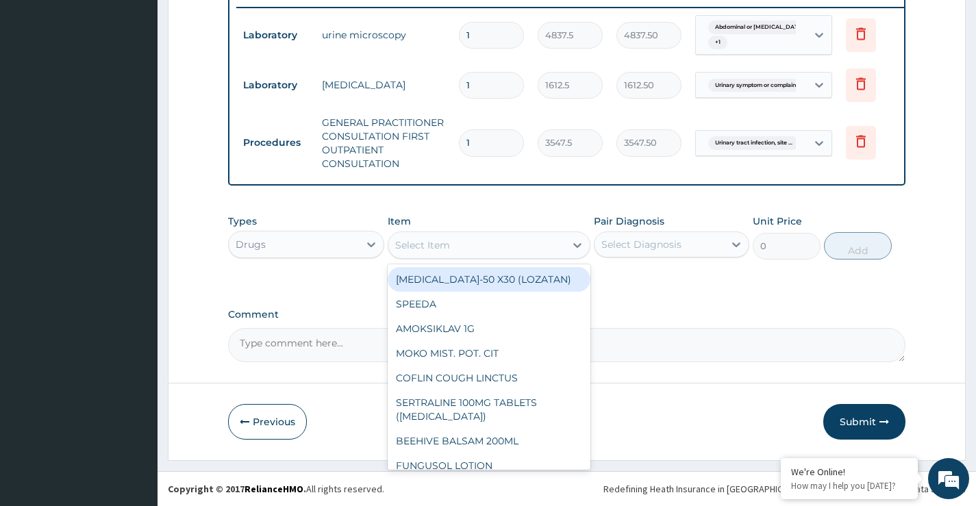
click at [435, 248] on div "Select Item" at bounding box center [422, 245] width 55 height 14
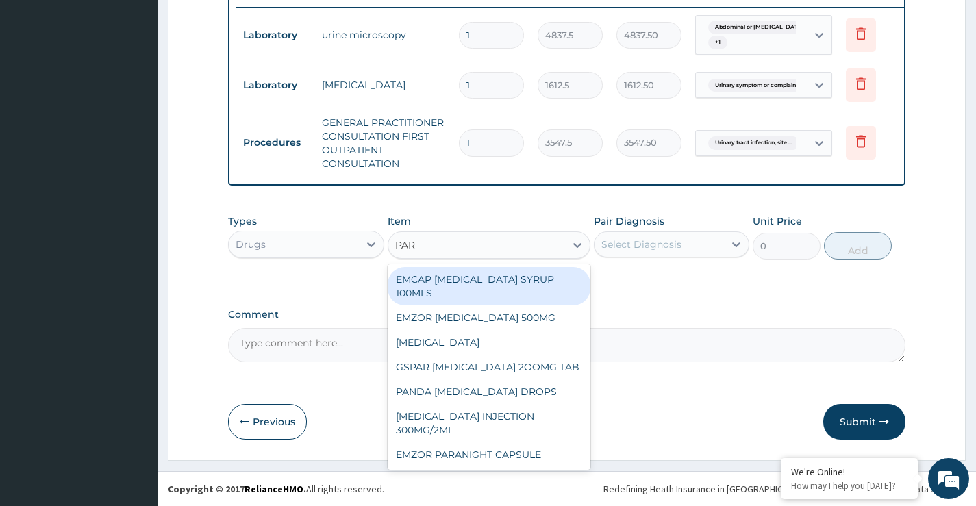
type input "PARA"
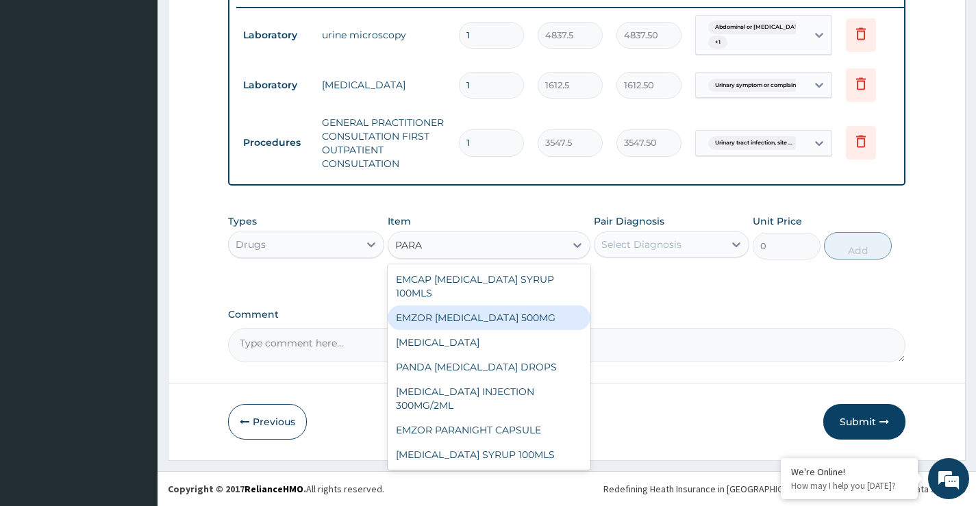
click at [438, 321] on div "EMZOR PARACETAMOL 500MG" at bounding box center [489, 317] width 203 height 25
type input "23.64999961853027"
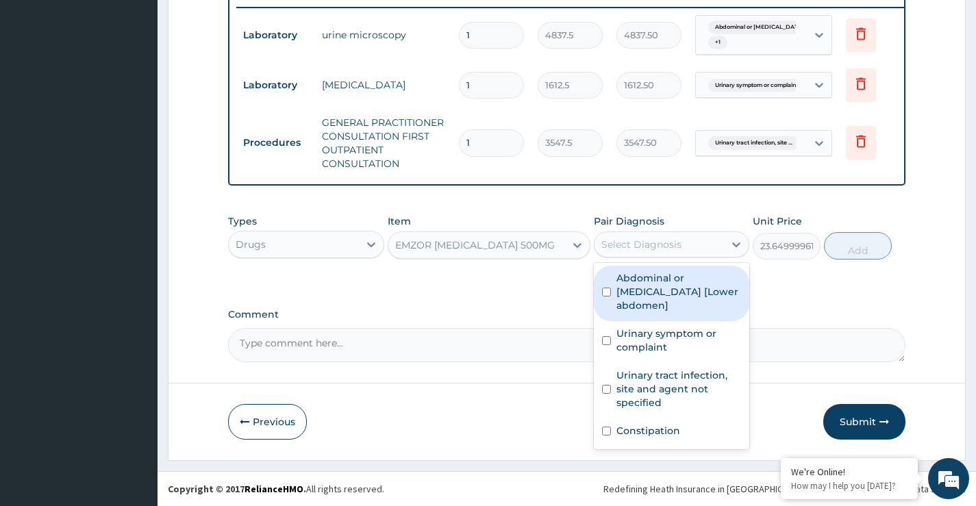
click at [637, 247] on div "Select Diagnosis" at bounding box center [641, 245] width 80 height 14
click at [609, 288] on input "checkbox" at bounding box center [606, 292] width 9 height 9
checkbox input "true"
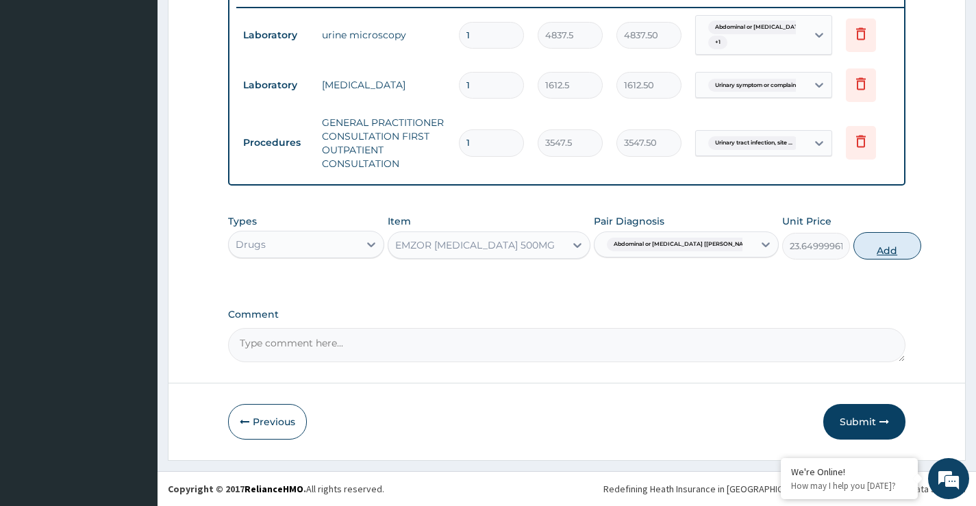
click at [853, 251] on button "Add" at bounding box center [887, 245] width 68 height 27
type input "0"
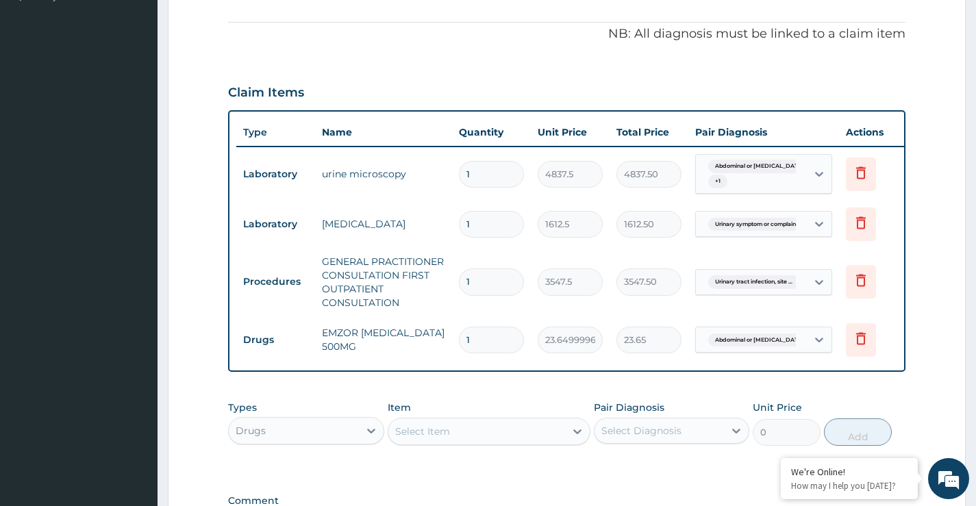
scroll to position [437, 0]
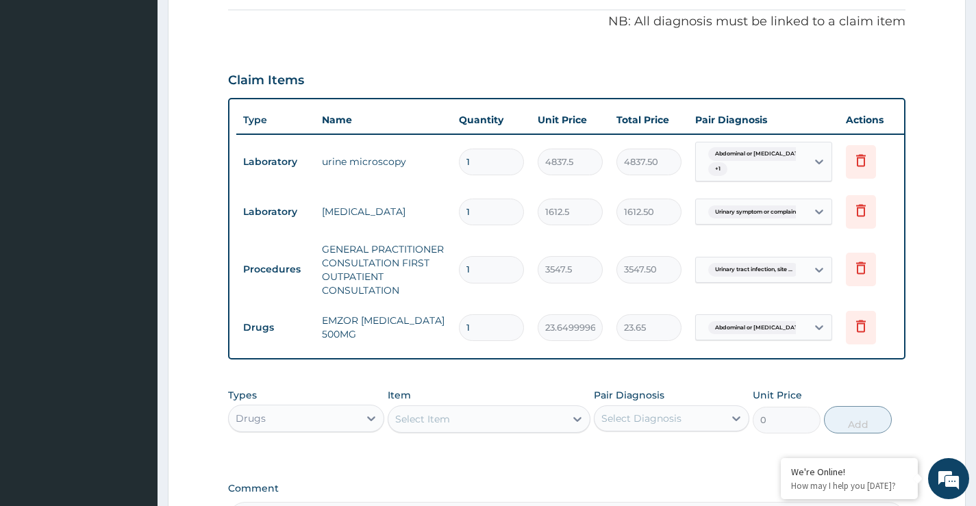
type input "18"
type input "425.70"
type input "18"
click at [414, 426] on div "Select Item" at bounding box center [422, 419] width 55 height 14
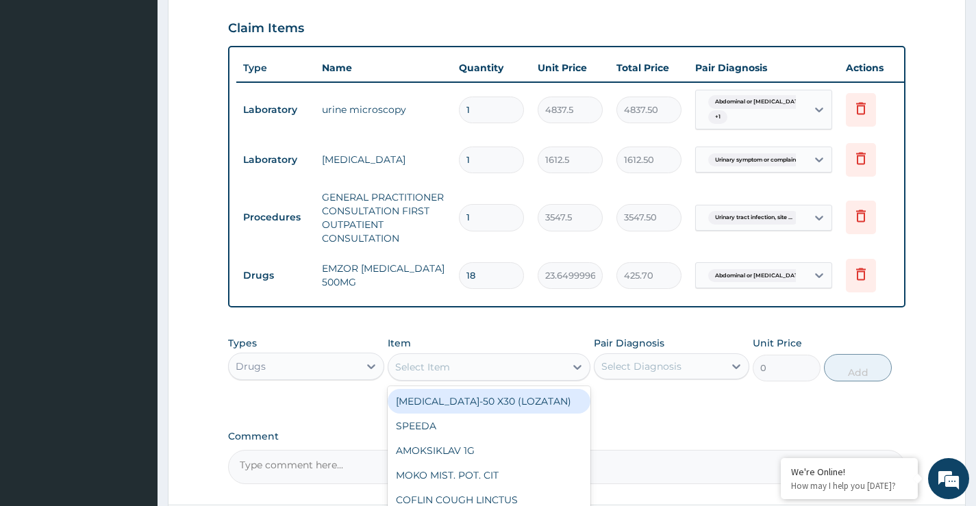
scroll to position [574, 0]
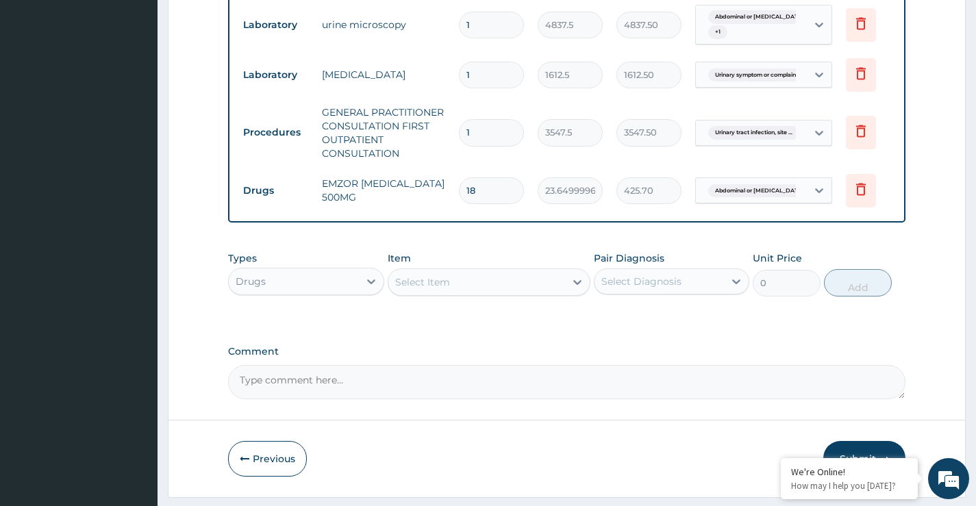
click at [422, 289] on div "Select Item" at bounding box center [422, 282] width 55 height 14
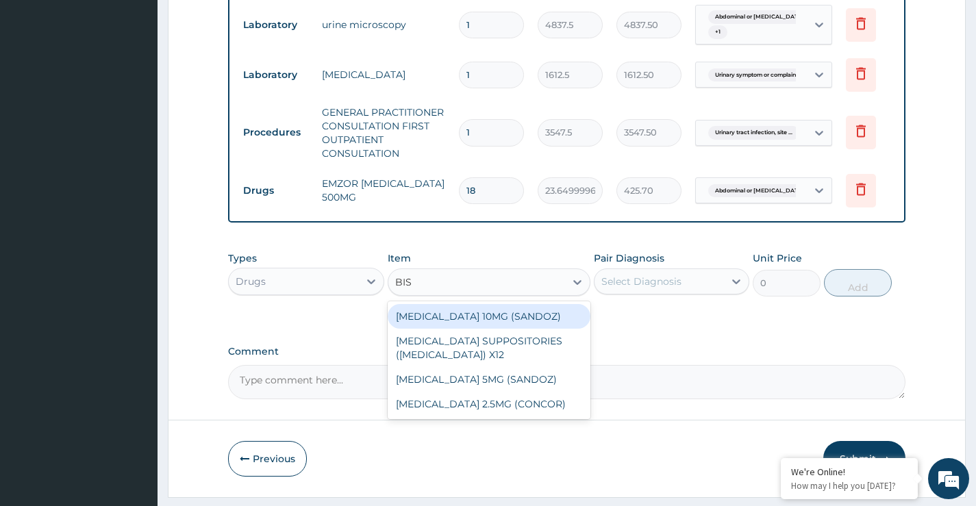
type input "BISA"
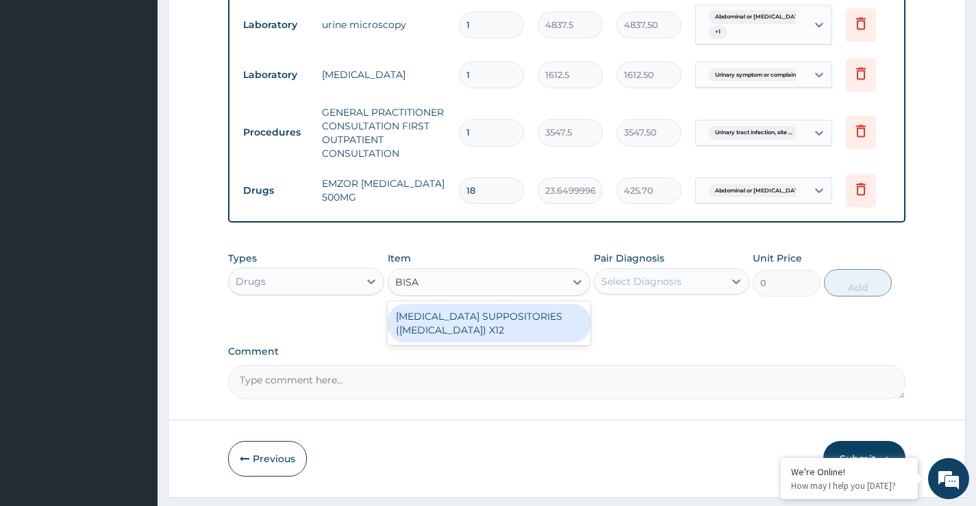
click at [465, 331] on div "DULCOLAX SUPPOSITORIES (BISACODYL) X12" at bounding box center [489, 323] width 203 height 38
type input "827.75"
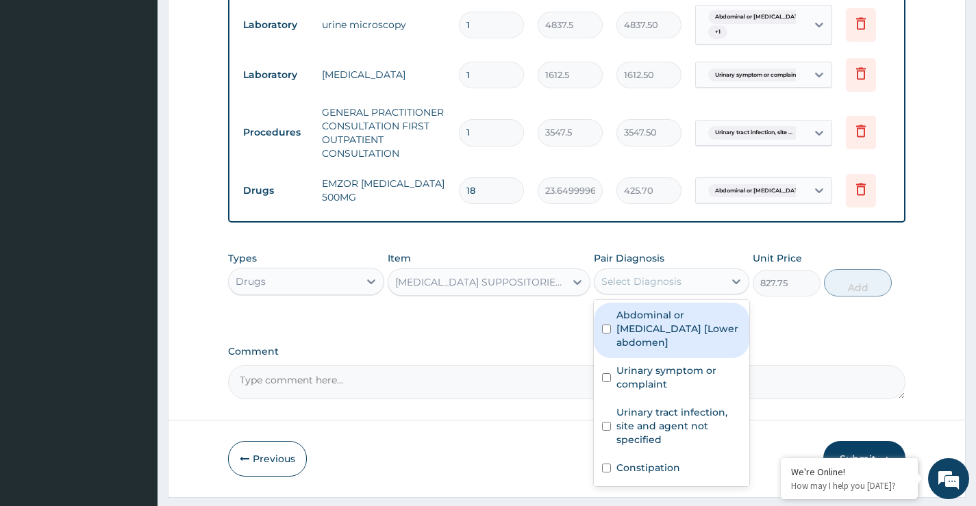
click at [648, 288] on div "Select Diagnosis" at bounding box center [641, 282] width 80 height 14
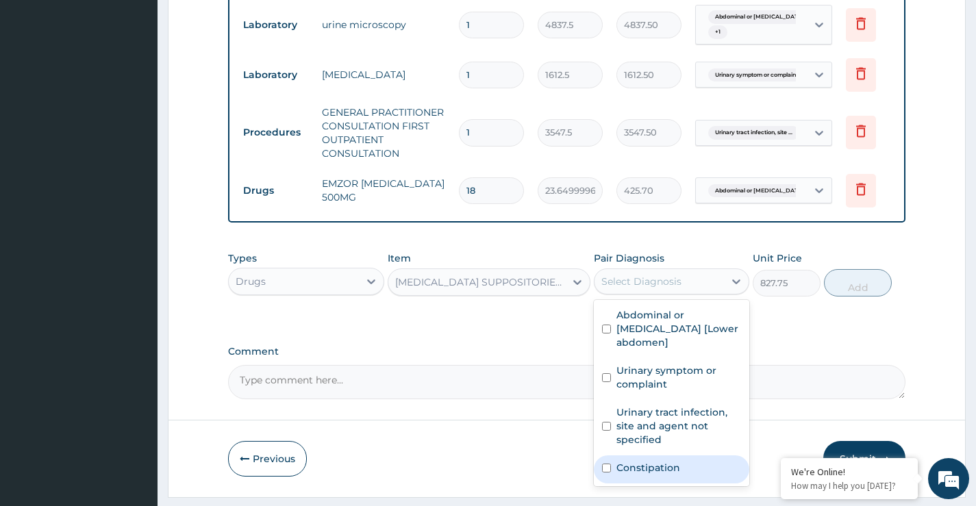
click at [605, 465] on input "checkbox" at bounding box center [606, 468] width 9 height 9
checkbox input "true"
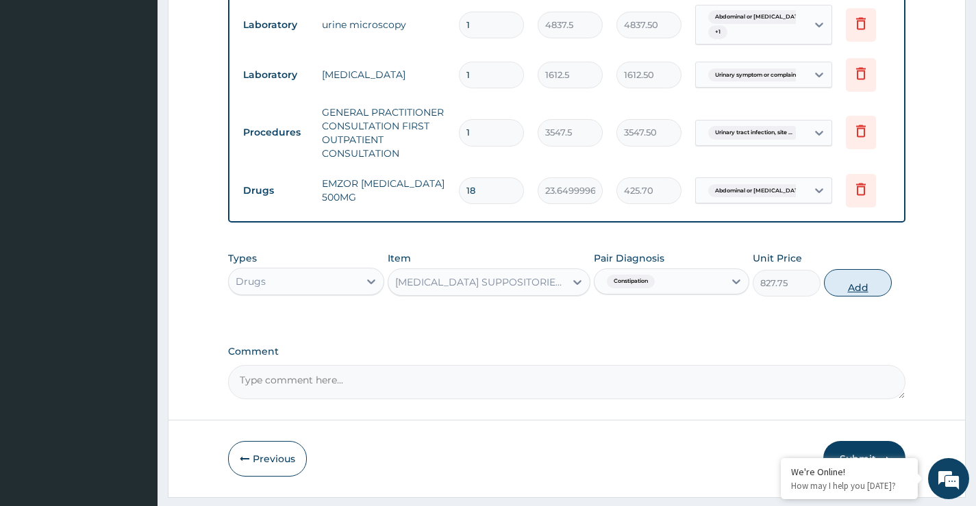
click at [858, 296] on button "Add" at bounding box center [858, 282] width 68 height 27
type input "0"
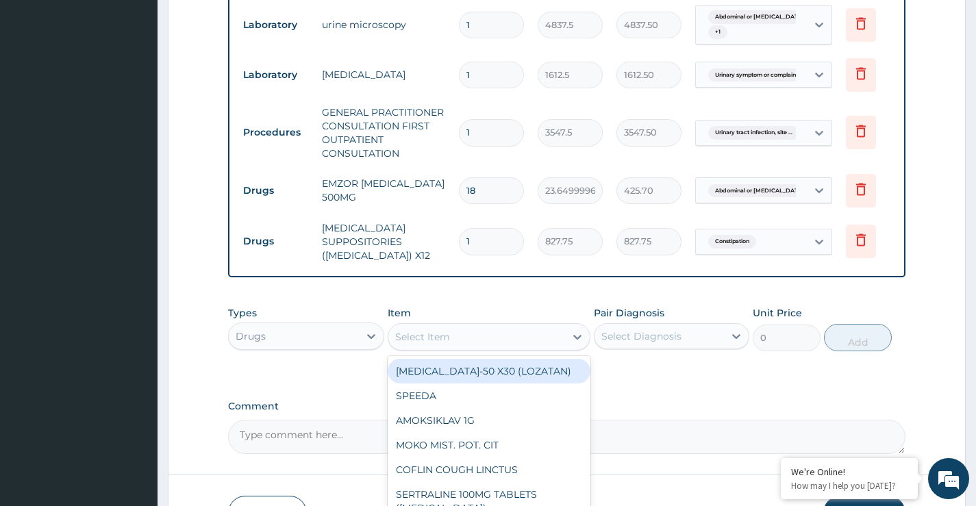
click at [424, 344] on div "Select Item" at bounding box center [422, 337] width 55 height 14
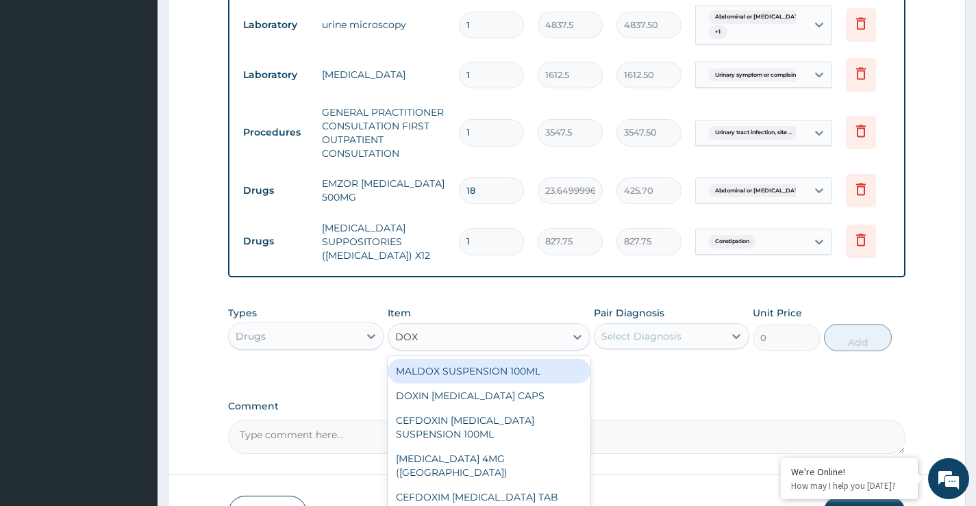
type input "DOXY"
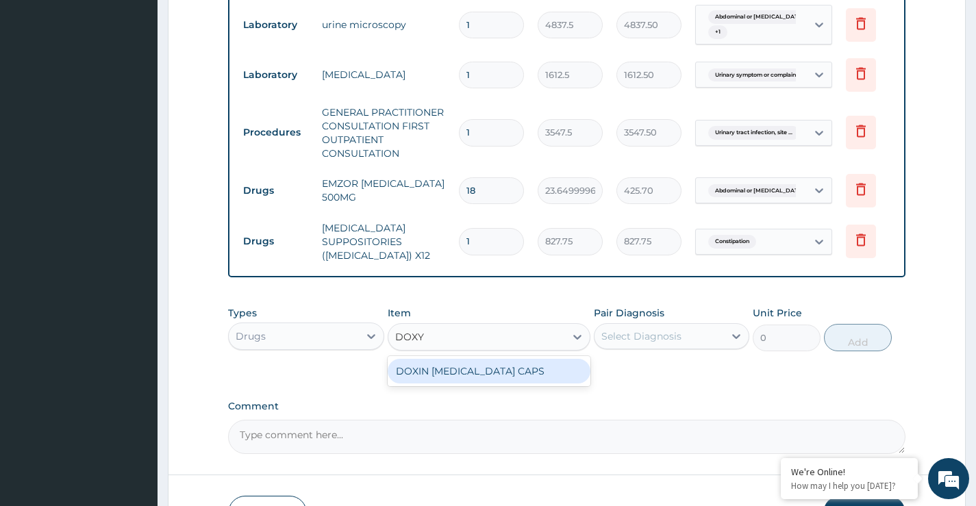
click at [443, 379] on div "DOXIN DOXYCYCLINE CAPS" at bounding box center [489, 371] width 203 height 25
type input "59.125"
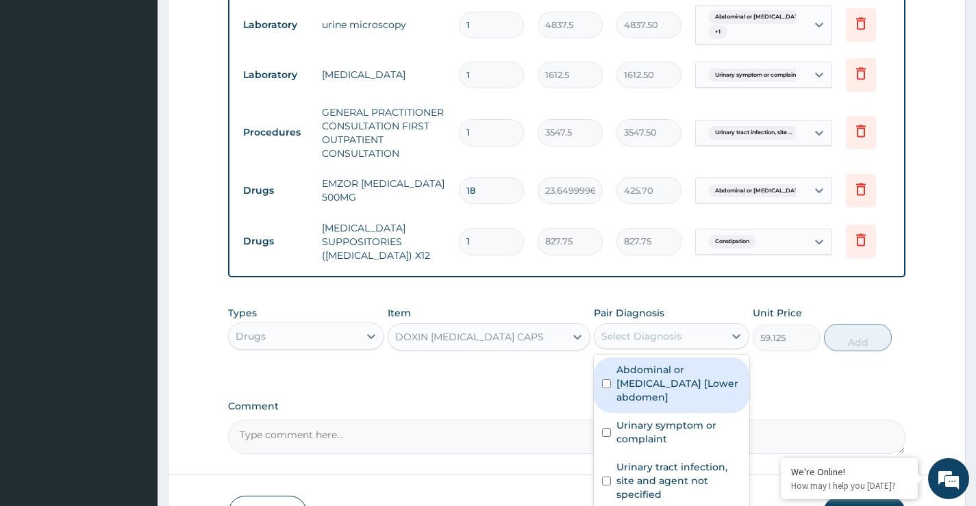
click at [679, 343] on div "Select Diagnosis" at bounding box center [641, 336] width 80 height 14
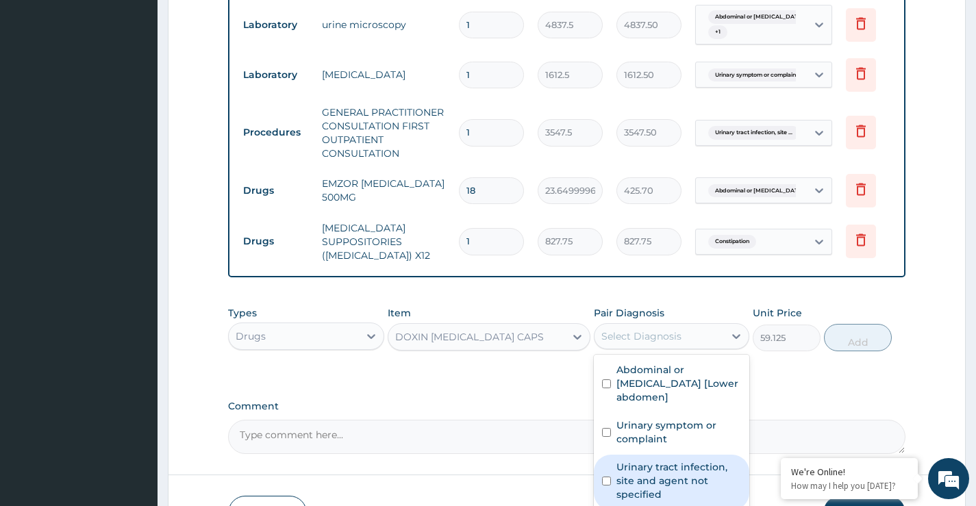
click at [609, 478] on input "checkbox" at bounding box center [606, 481] width 9 height 9
checkbox input "true"
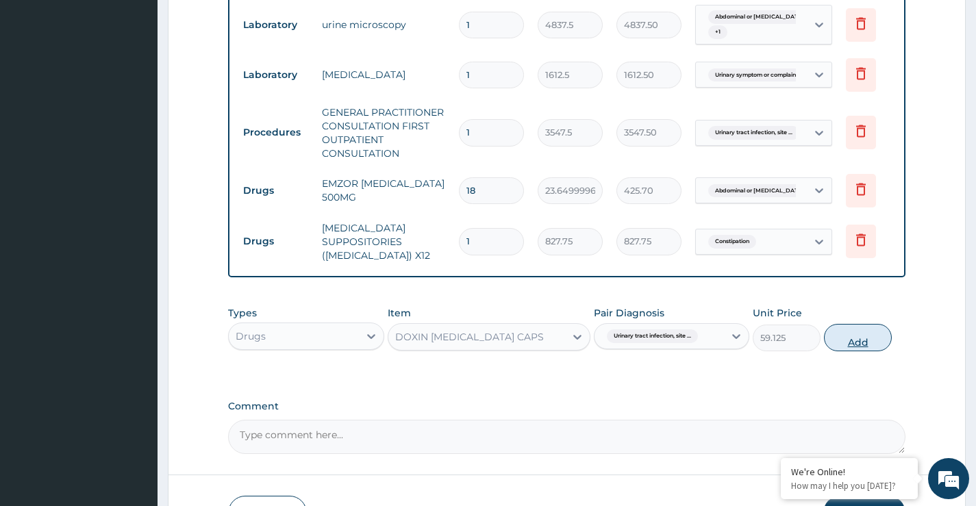
click at [853, 350] on button "Add" at bounding box center [858, 337] width 68 height 27
type input "0"
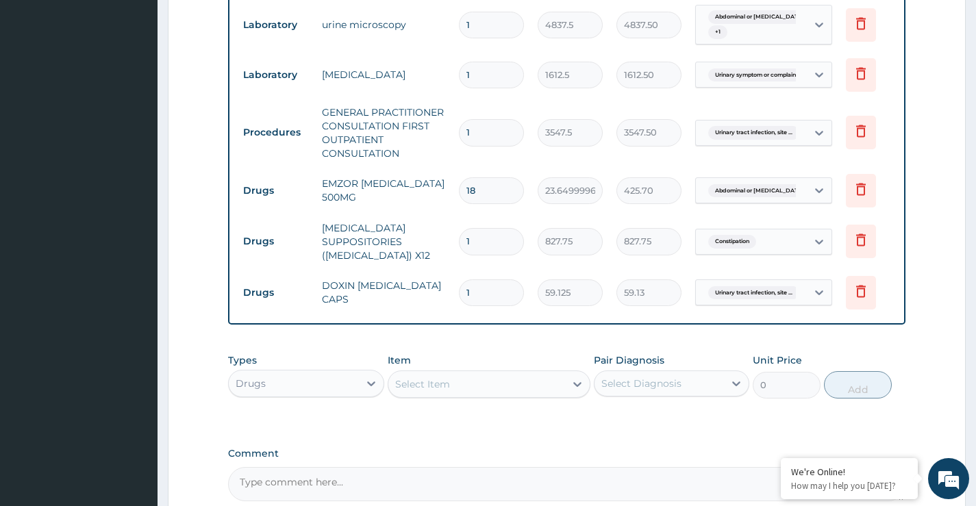
type input "10"
type input "591.25"
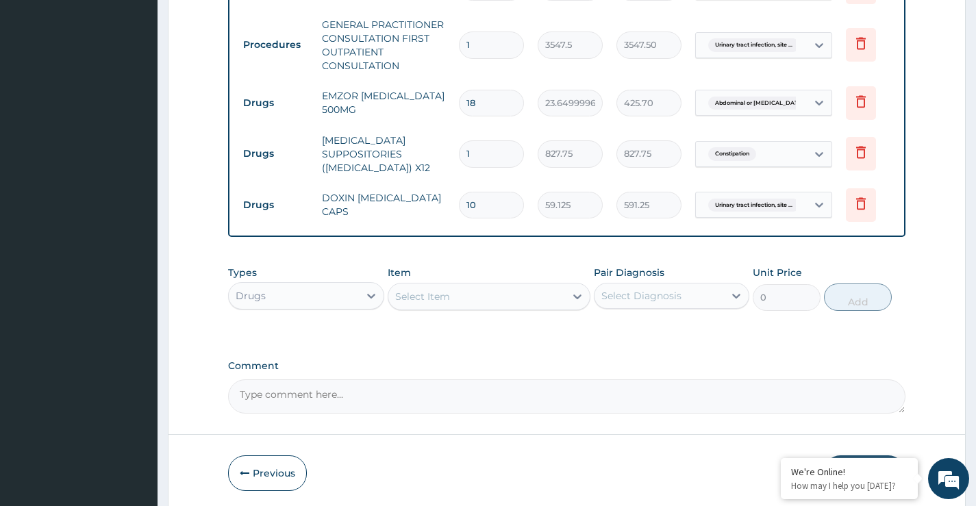
scroll to position [723, 0]
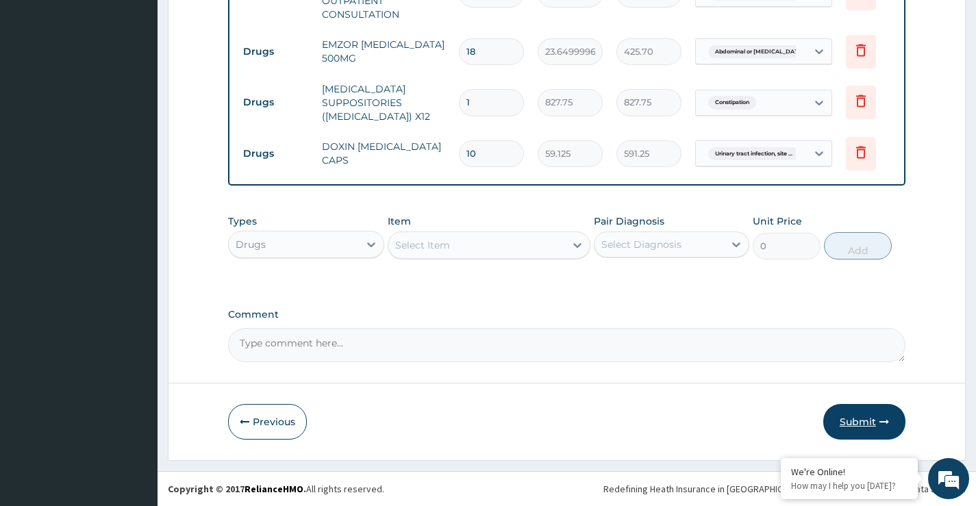
type input "10"
click at [854, 423] on button "Submit" at bounding box center [864, 422] width 82 height 36
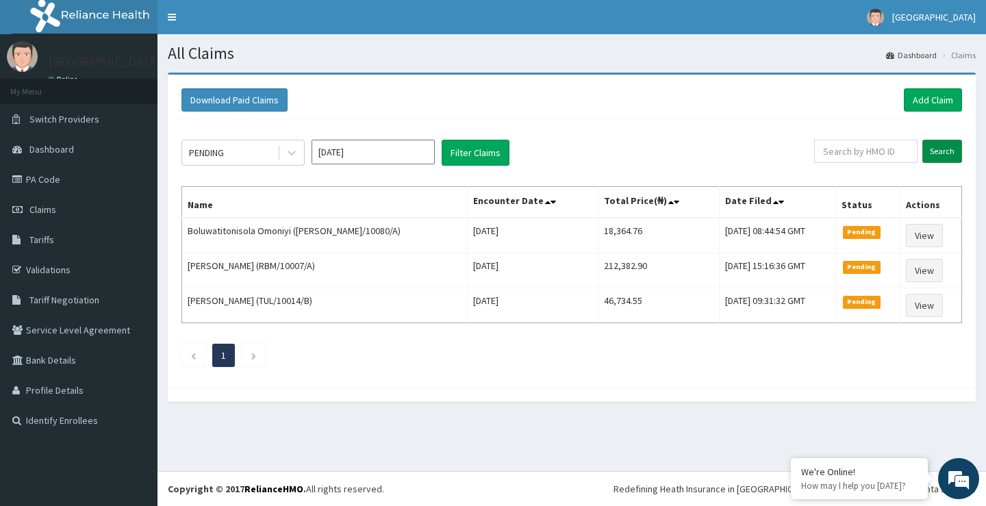
drag, startPoint x: 861, startPoint y: 151, endPoint x: 946, endPoint y: 155, distance: 84.3
click at [946, 155] on input "Search" at bounding box center [942, 151] width 40 height 23
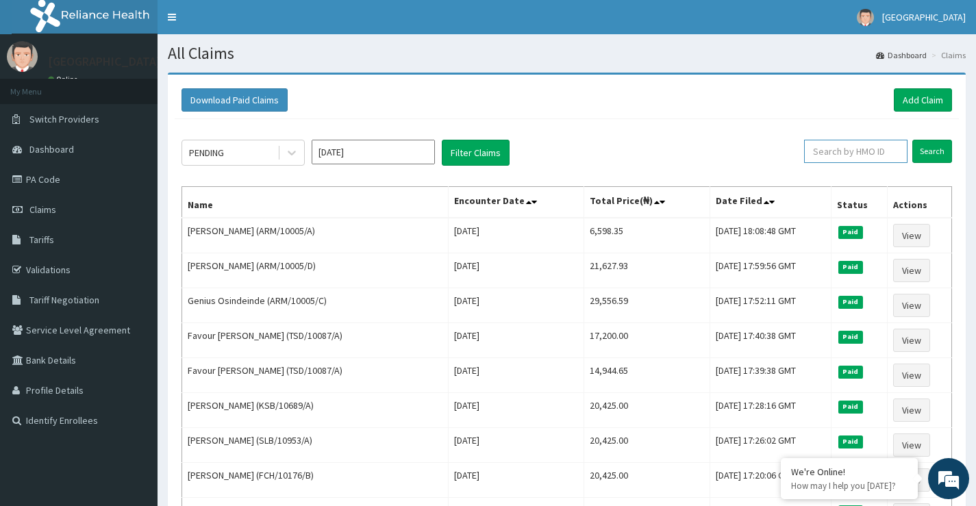
paste input "PA/CA8DF7"
click at [938, 151] on input "Search" at bounding box center [932, 151] width 40 height 23
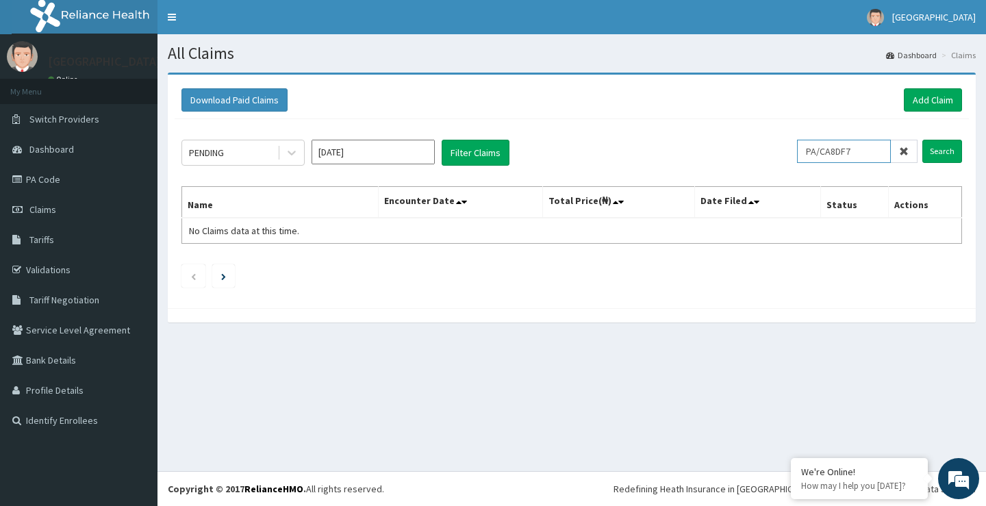
click at [878, 156] on input "PA/CA8DF7" at bounding box center [844, 151] width 94 height 23
type input "P"
paste input "GCA/10031/A"
type input "GCA/10031/A"
click at [944, 152] on input "Search" at bounding box center [942, 151] width 40 height 23
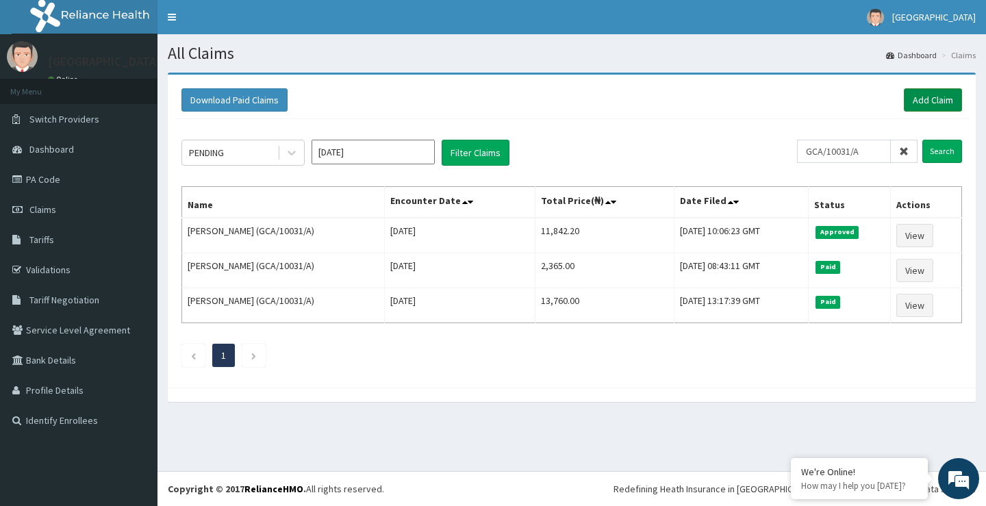
click at [934, 98] on link "Add Claim" at bounding box center [933, 99] width 58 height 23
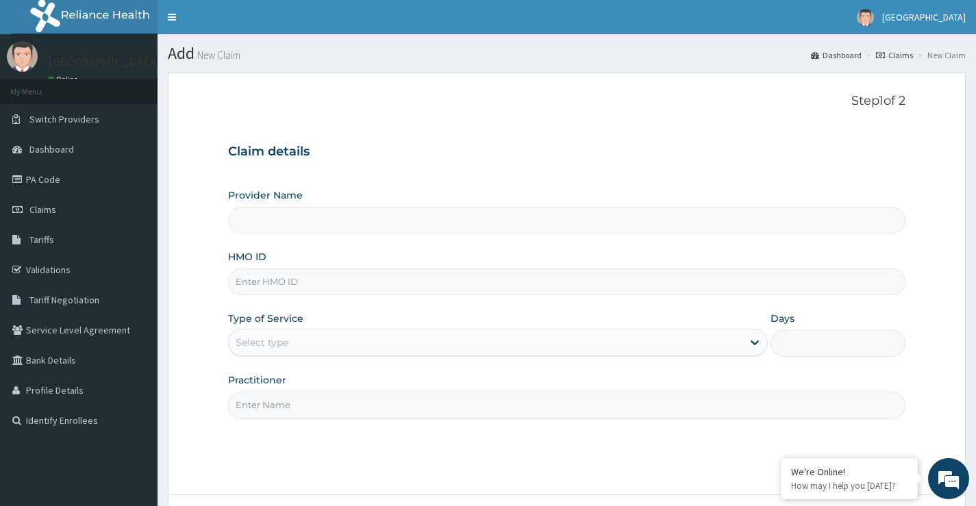
click at [307, 281] on input "HMO ID" at bounding box center [566, 281] width 677 height 27
type input "[GEOGRAPHIC_DATA]"
paste input "CWN/10031/C"
type input "CWN/10031/C"
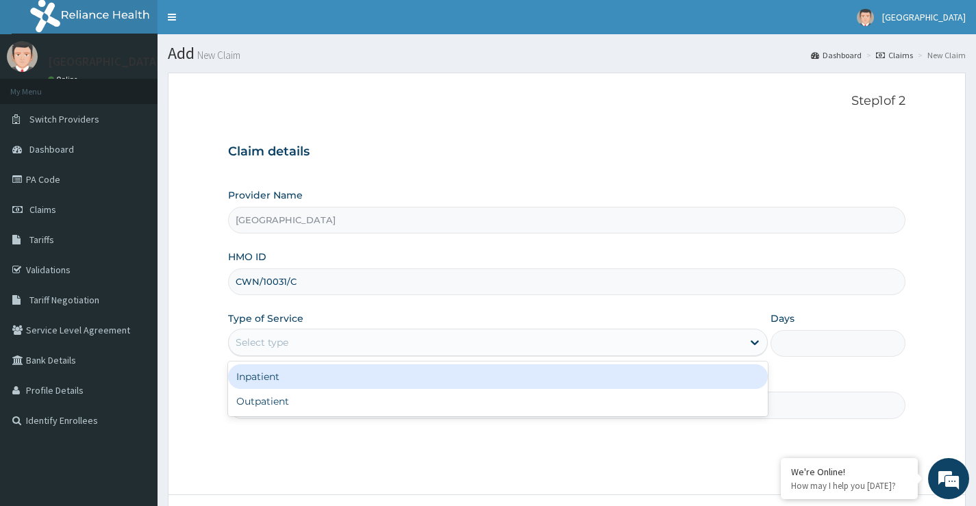
click at [281, 352] on div "Select type" at bounding box center [486, 342] width 514 height 22
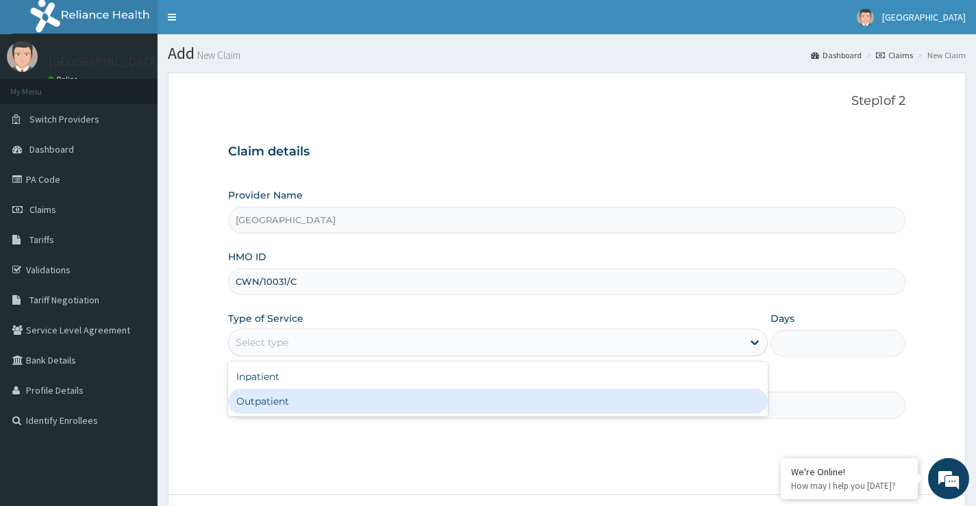
click at [278, 405] on div "Outpatient" at bounding box center [498, 401] width 540 height 25
type input "1"
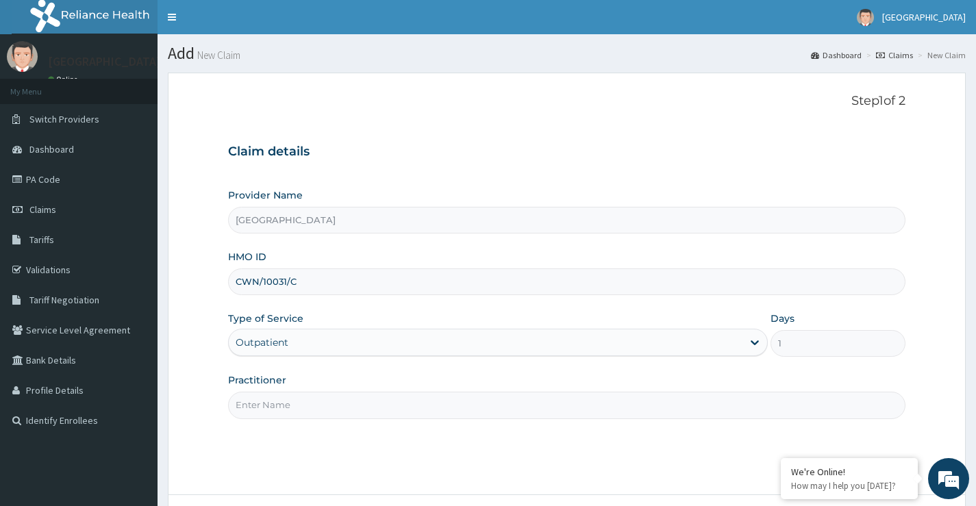
click at [301, 409] on input "Practitioner" at bounding box center [566, 405] width 677 height 27
paste input "[PERSON_NAME]"
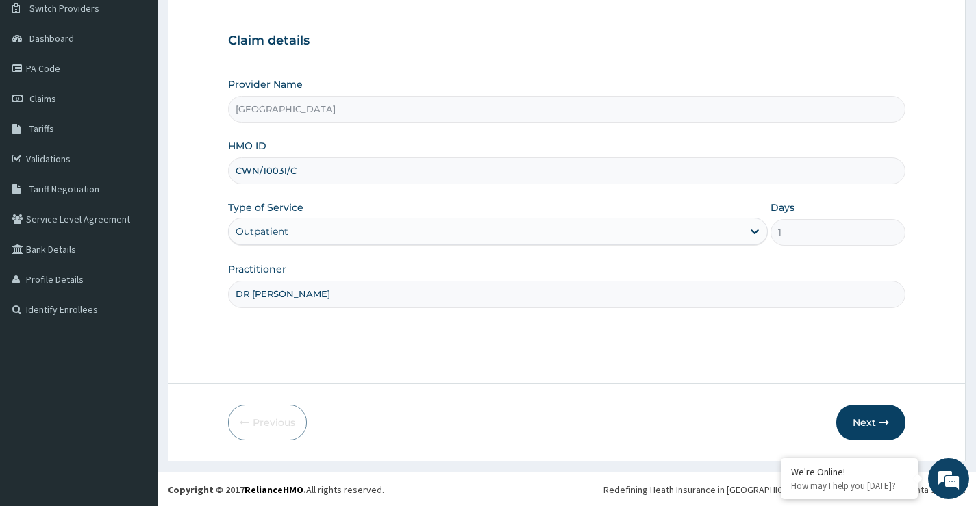
scroll to position [112, 0]
type input "DR ODESANMI DAMOLA"
click at [863, 415] on button "Next" at bounding box center [870, 422] width 69 height 36
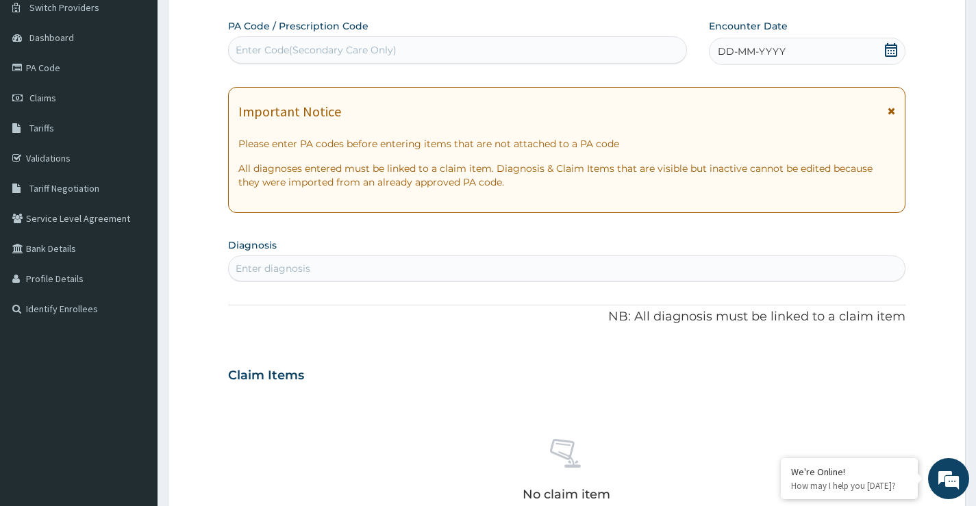
click at [896, 45] on icon at bounding box center [891, 50] width 12 height 14
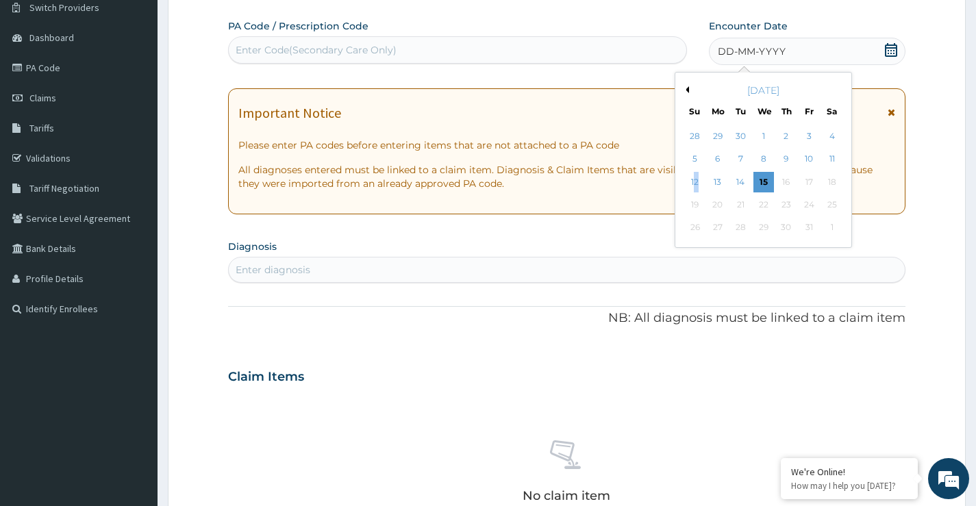
click at [696, 184] on div "12" at bounding box center [694, 182] width 21 height 21
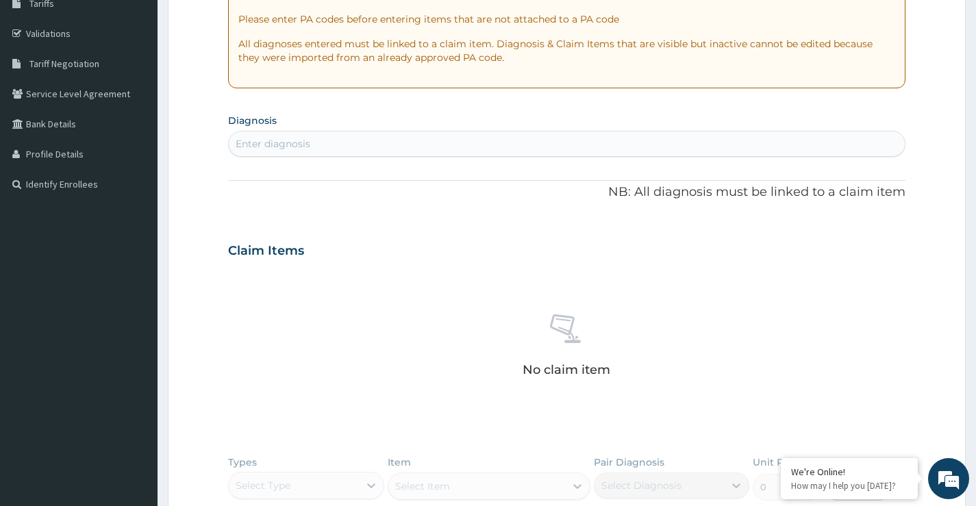
scroll to position [249, 0]
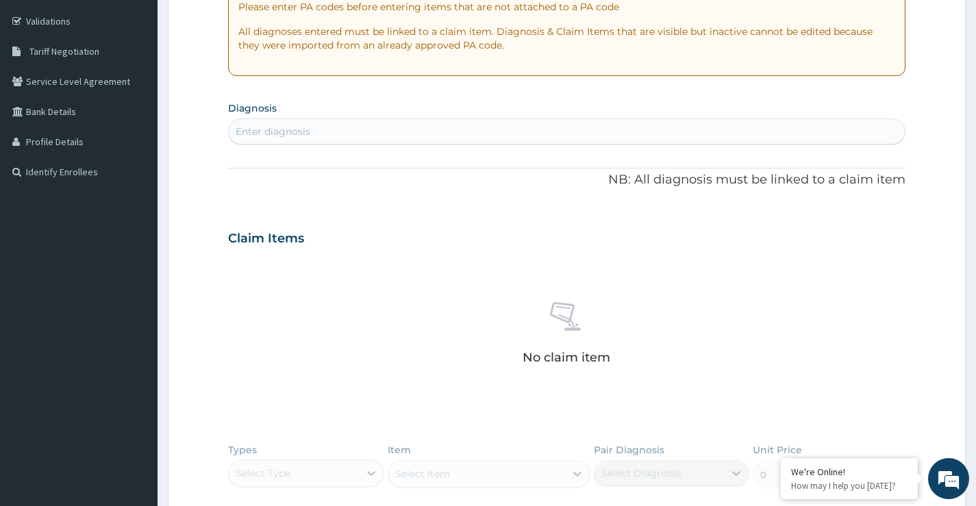
click at [280, 128] on div "Enter diagnosis" at bounding box center [273, 132] width 75 height 14
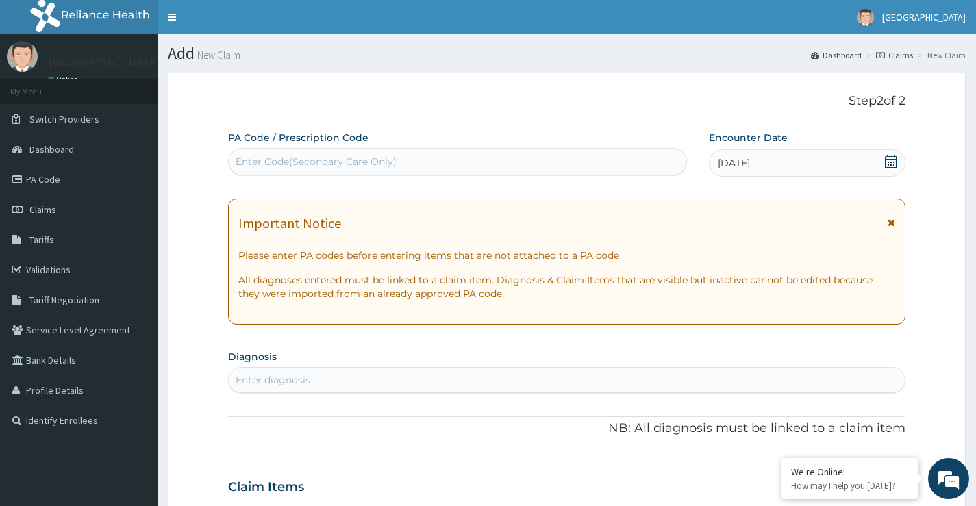
scroll to position [68, 0]
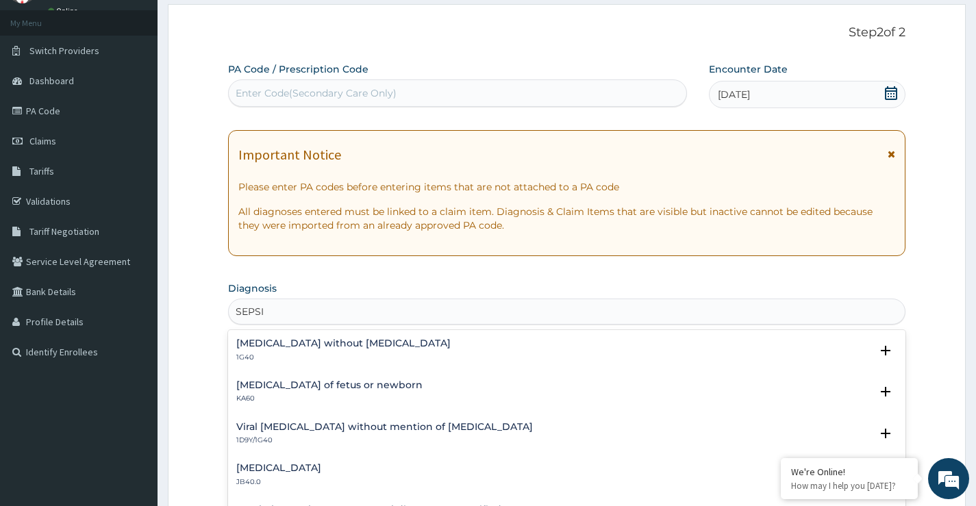
type input "SEPSIS"
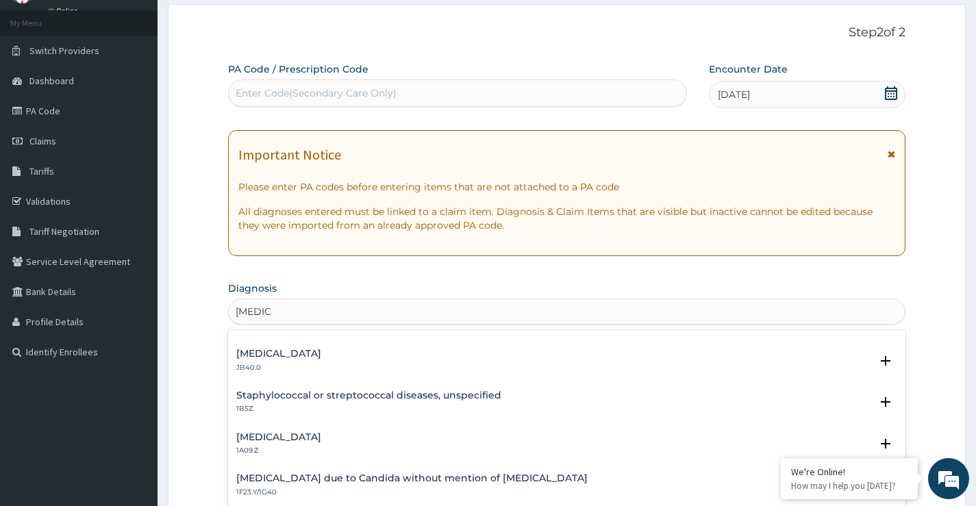
scroll to position [137, 0]
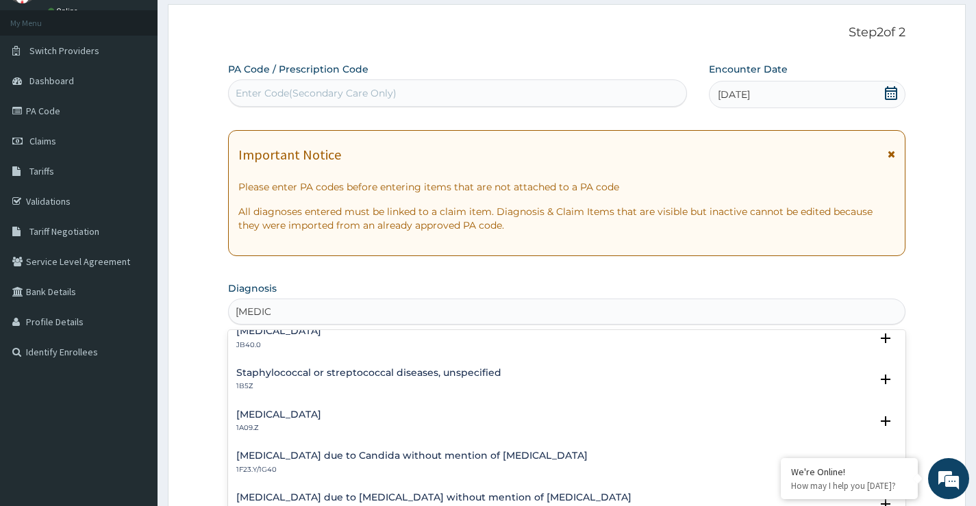
click at [317, 413] on h4 "Salmonella infection, unspecified" at bounding box center [278, 414] width 85 height 10
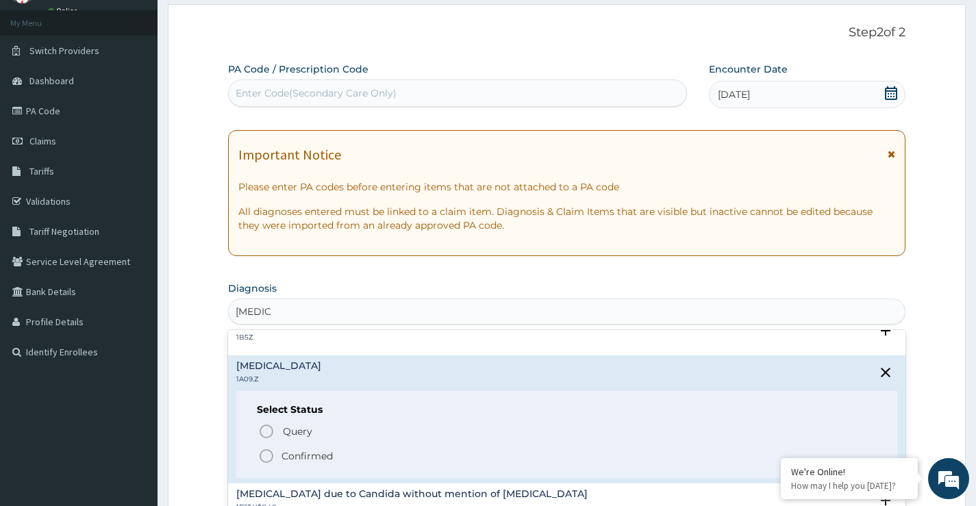
scroll to position [205, 0]
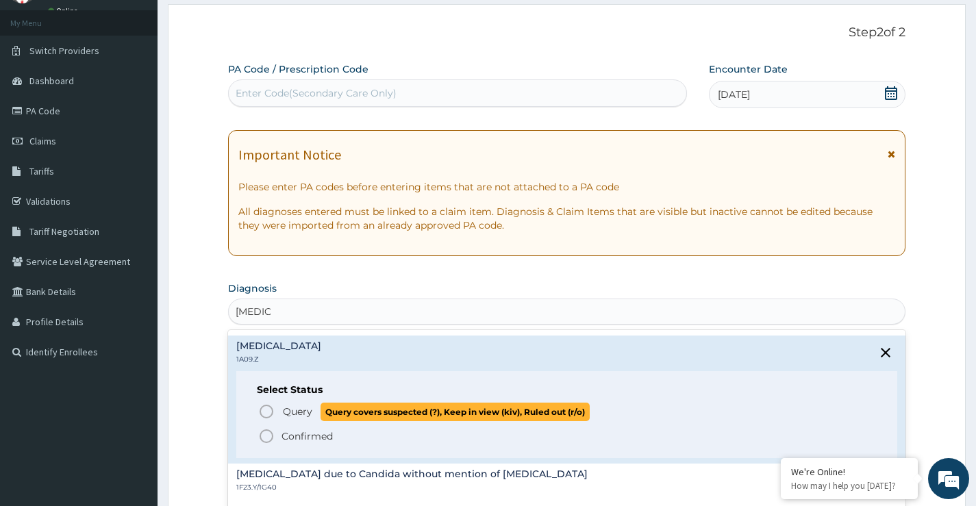
click at [264, 414] on icon "status option query" at bounding box center [266, 411] width 16 height 16
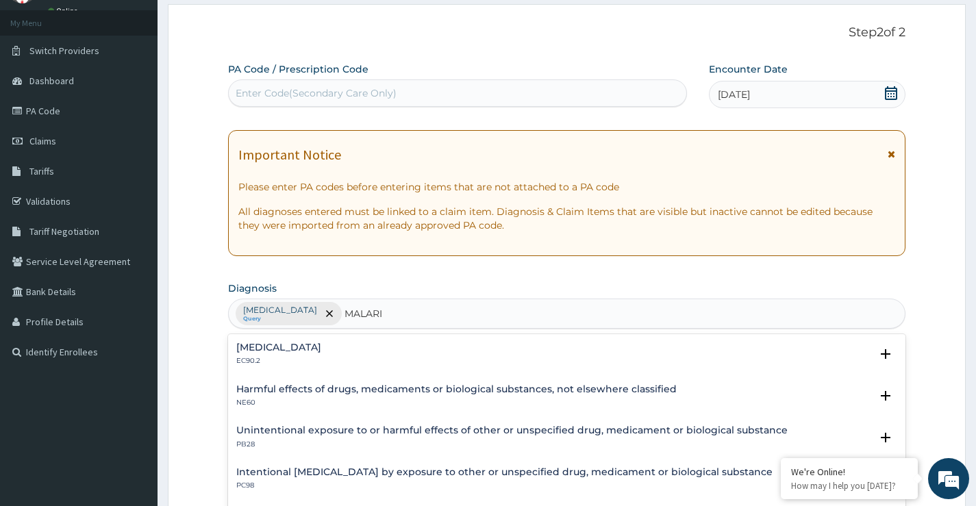
type input "MALARIA"
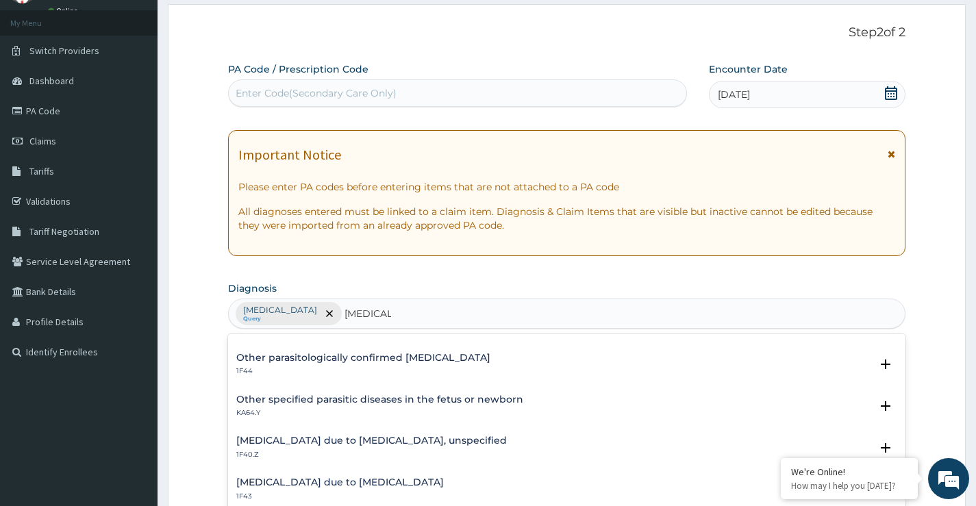
scroll to position [137, 0]
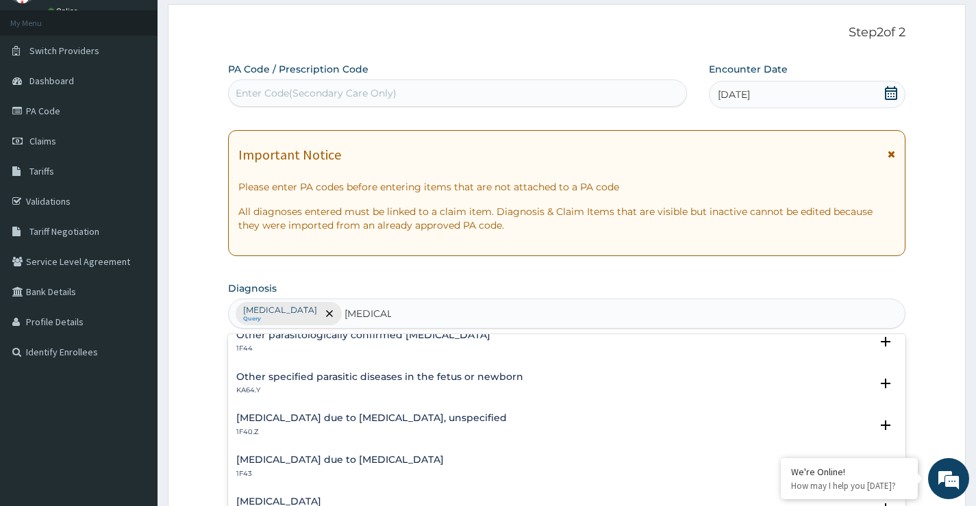
click at [328, 419] on h4 "Malaria due to Plasmodium falciparum, unspecified" at bounding box center [371, 418] width 270 height 10
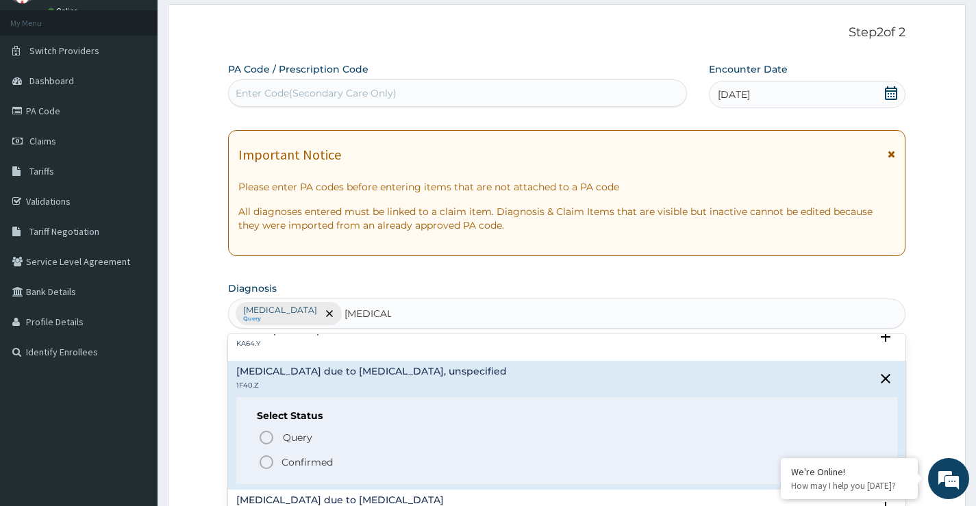
scroll to position [205, 0]
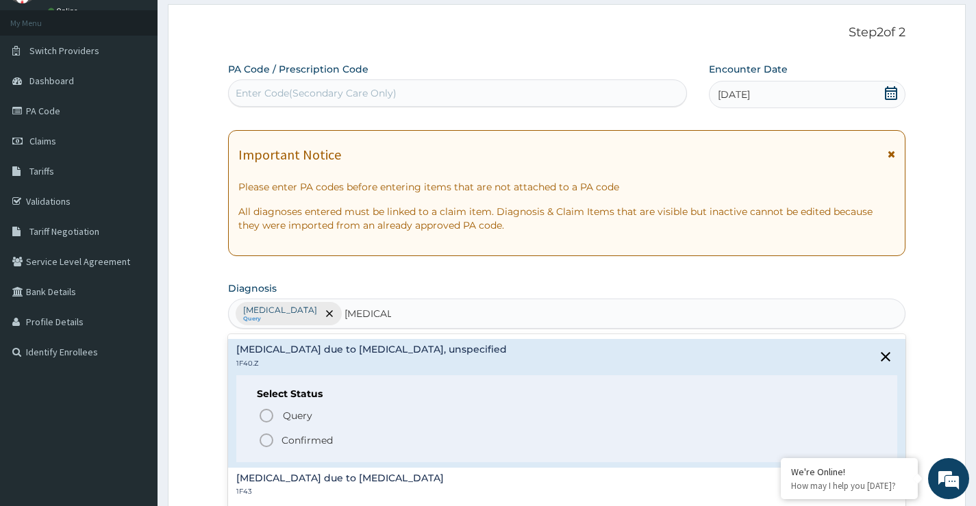
click at [265, 441] on icon "status option filled" at bounding box center [266, 440] width 16 height 16
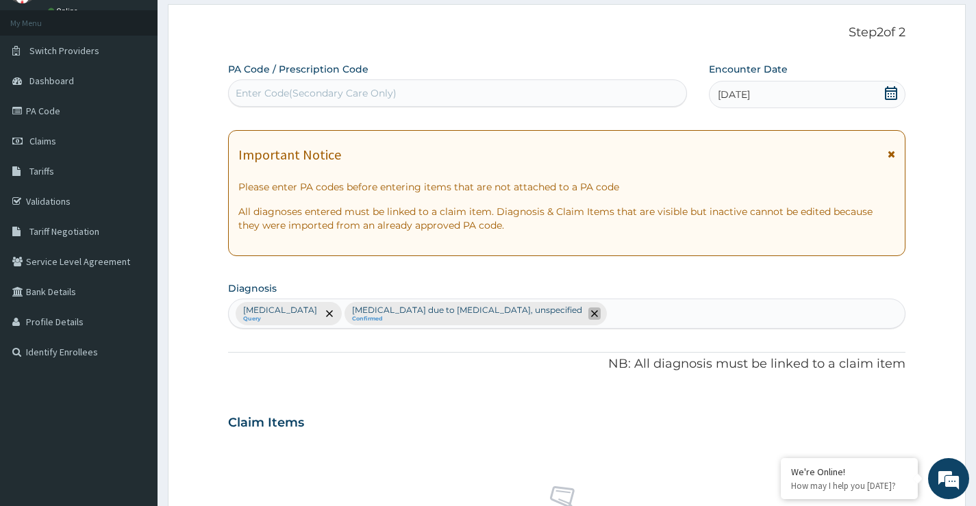
click at [598, 314] on icon "remove selection option" at bounding box center [594, 313] width 7 height 7
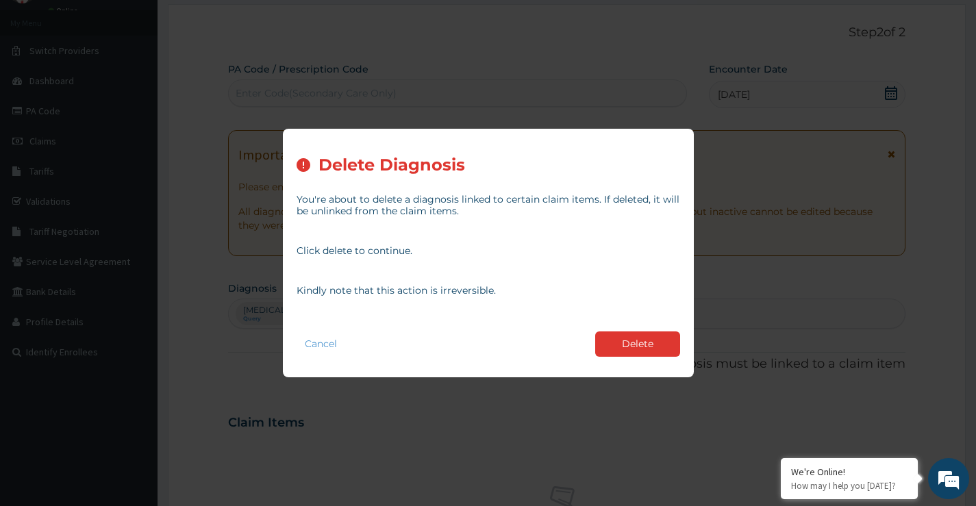
click at [630, 346] on button "Delete" at bounding box center [637, 343] width 85 height 25
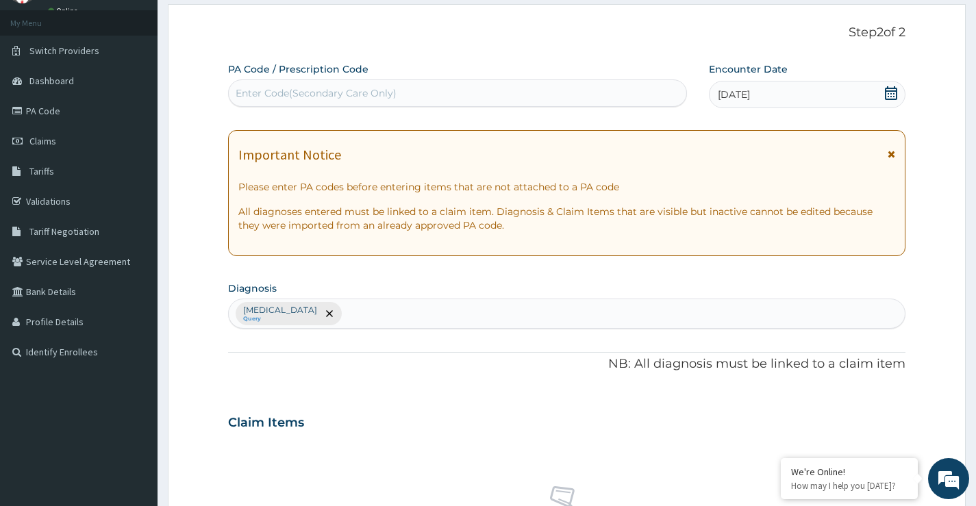
click at [442, 316] on div "Salmonella infection, unspecified Query" at bounding box center [567, 313] width 676 height 29
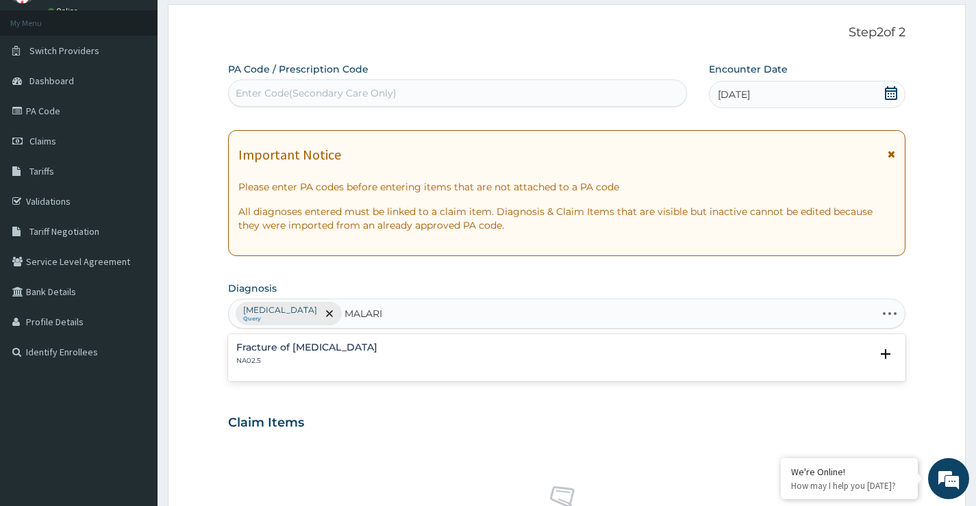
type input "MALARIA"
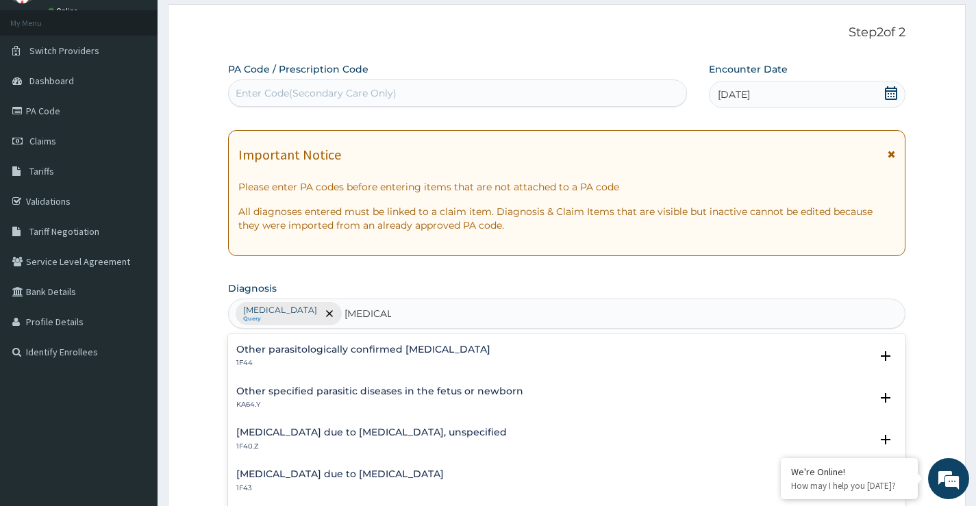
scroll to position [137, 0]
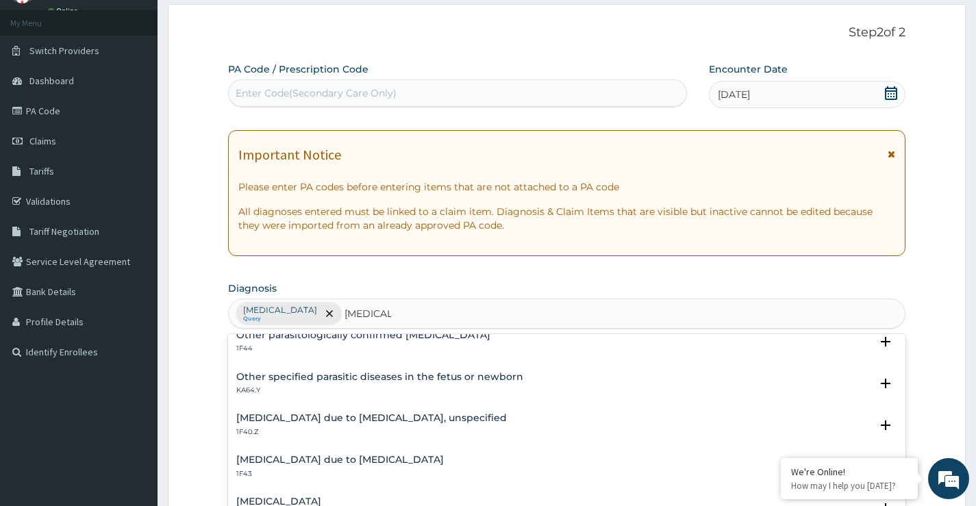
click at [383, 418] on h4 "Malaria due to Plasmodium falciparum, unspecified" at bounding box center [371, 418] width 270 height 10
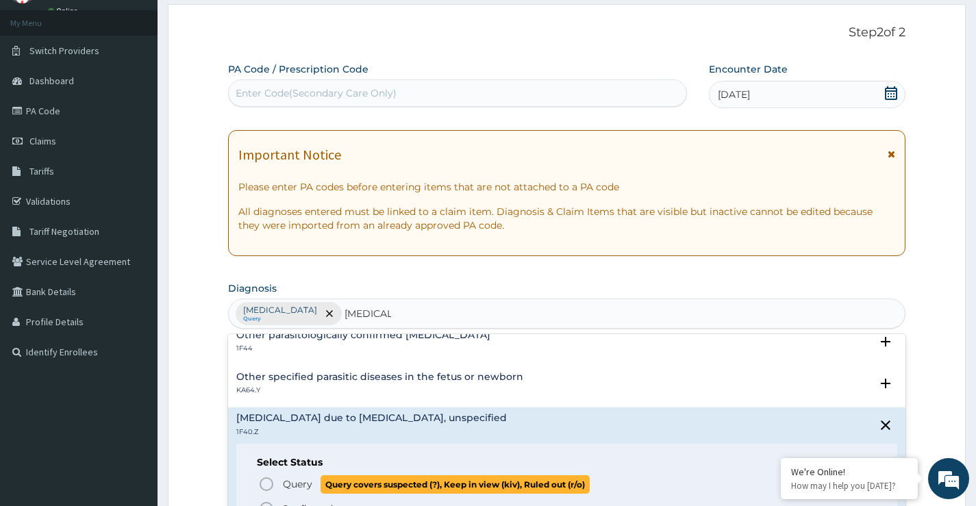
click at [269, 485] on icon "status option query" at bounding box center [266, 484] width 16 height 16
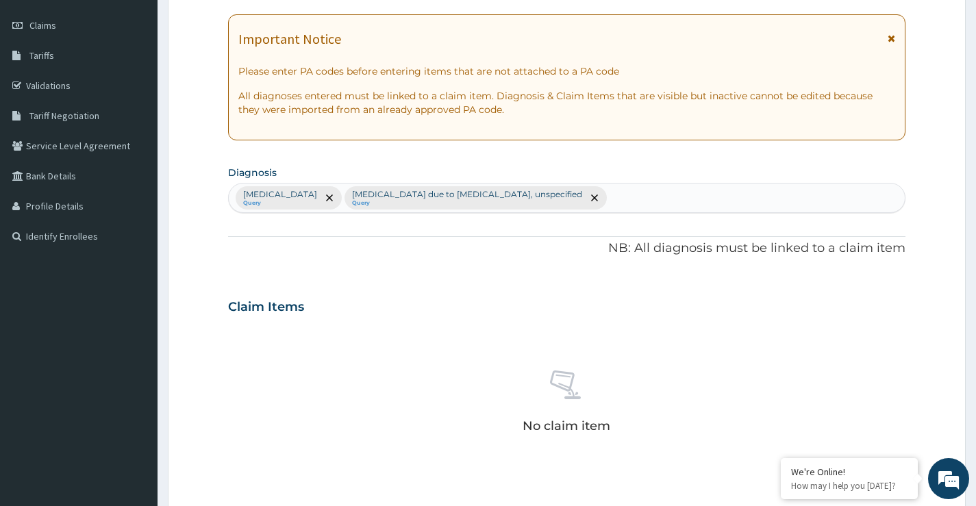
scroll to position [342, 0]
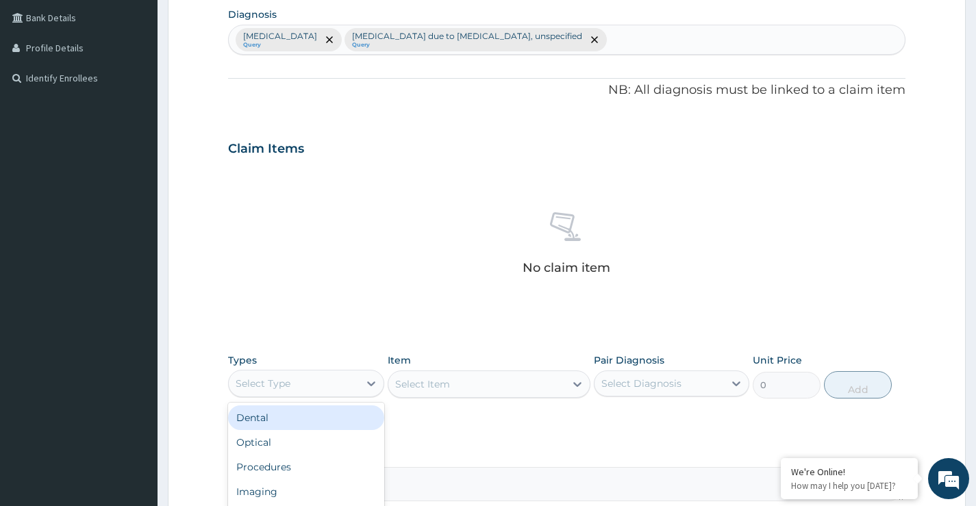
click at [294, 385] on div "Select Type" at bounding box center [293, 383] width 129 height 22
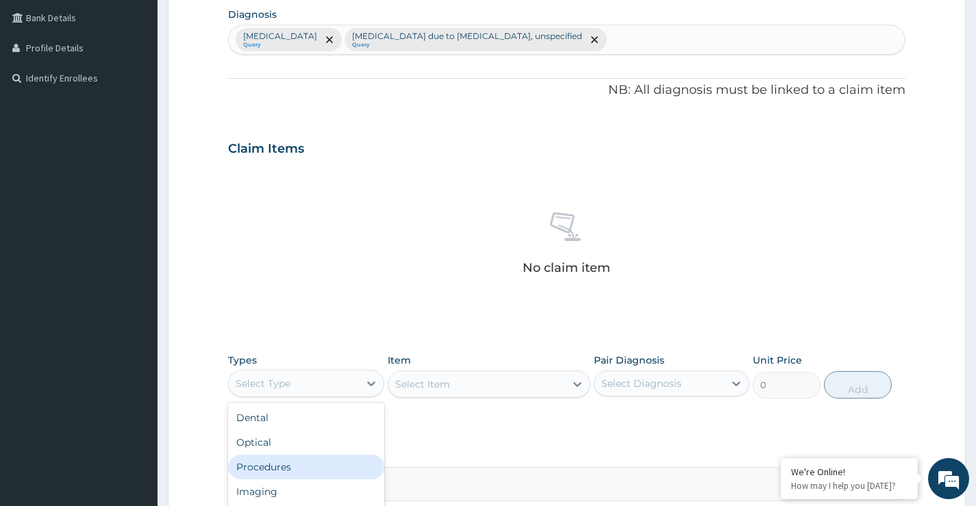
click at [288, 468] on div "Procedures" at bounding box center [305, 467] width 155 height 25
click at [423, 388] on div "Select Item" at bounding box center [489, 383] width 203 height 27
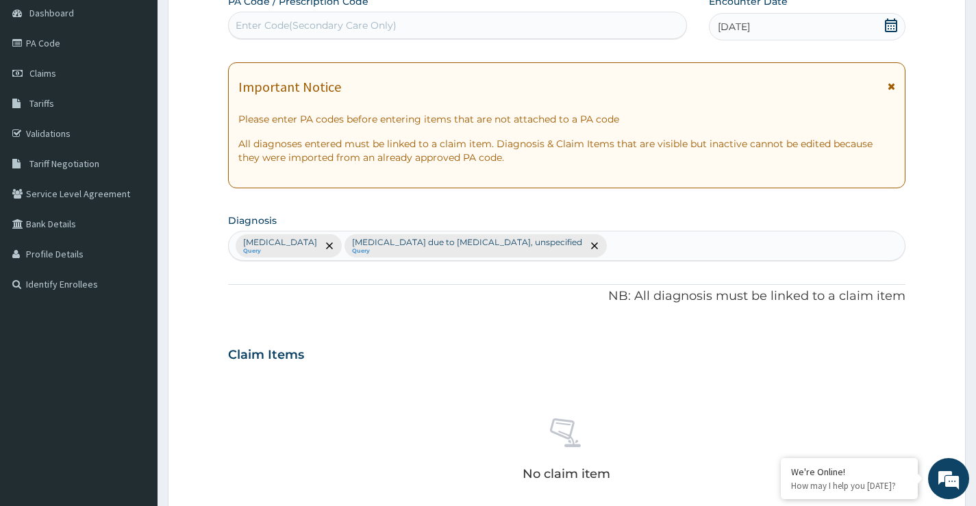
scroll to position [137, 0]
click at [670, 253] on div "Salmonella infection, unspecified Query Malaria due to Plasmodium falciparum, u…" at bounding box center [567, 245] width 676 height 29
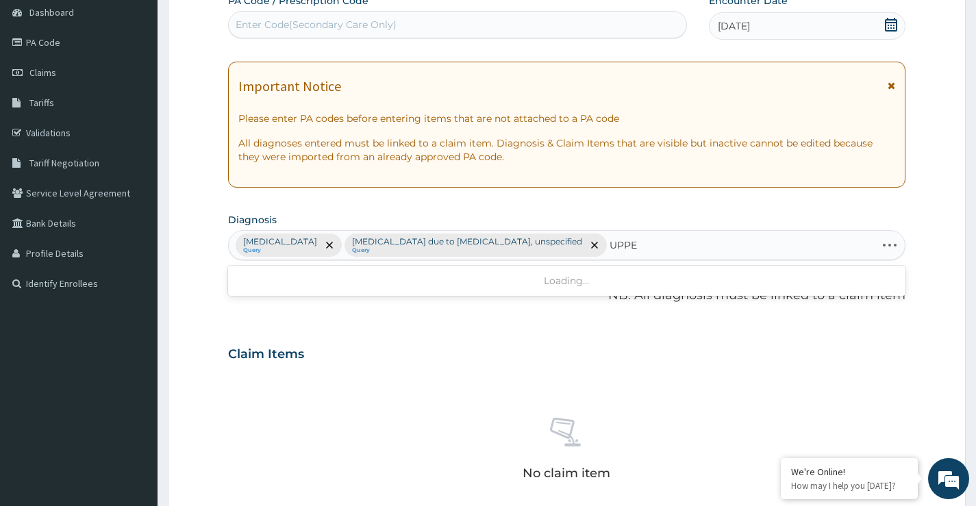
type input "UPPER"
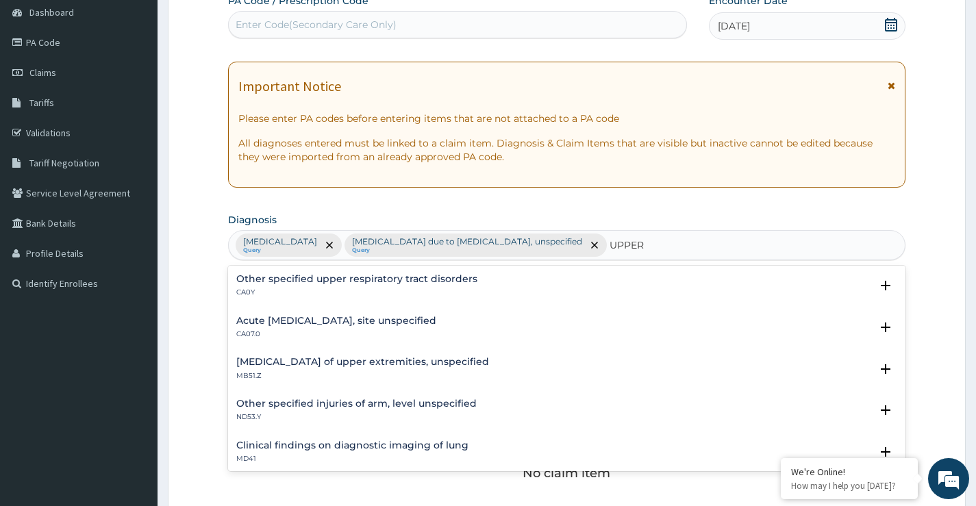
click at [412, 320] on h4 "Acute upper respiratory infection, site unspecified" at bounding box center [336, 321] width 200 height 10
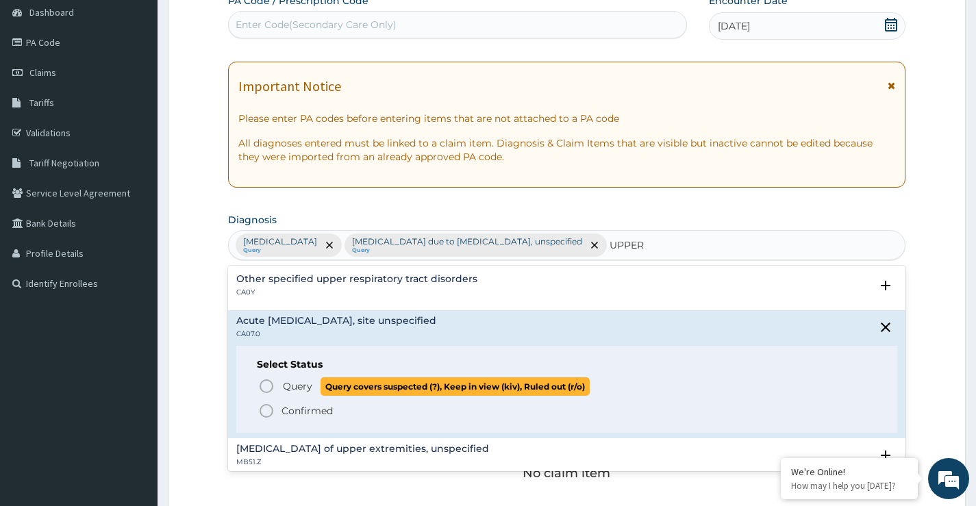
click at [266, 388] on icon "status option query" at bounding box center [266, 386] width 16 height 16
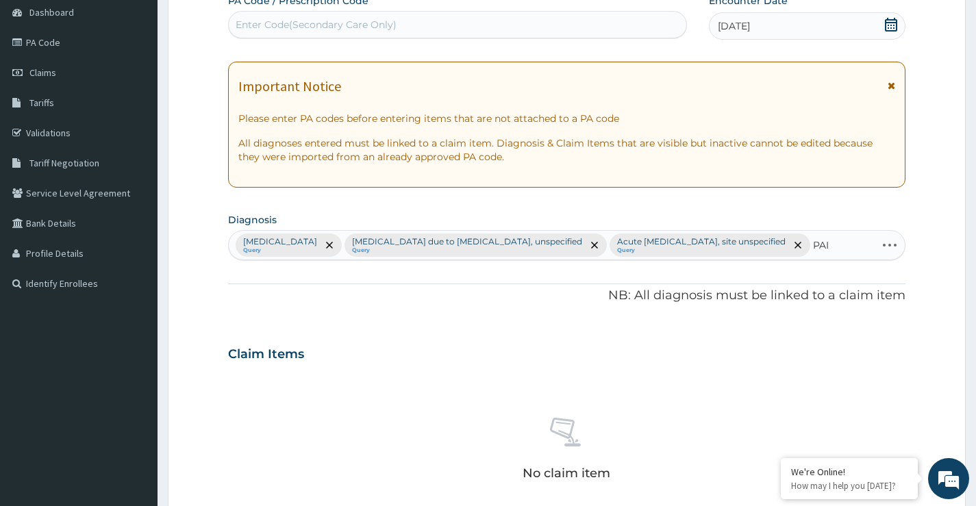
type input "PAIN"
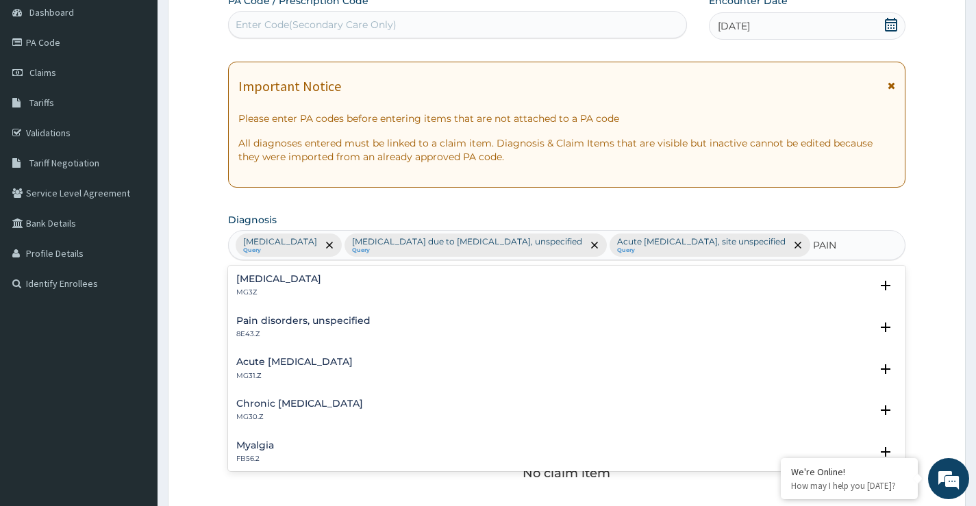
click at [271, 284] on h4 "Pain, unspecified" at bounding box center [278, 279] width 85 height 10
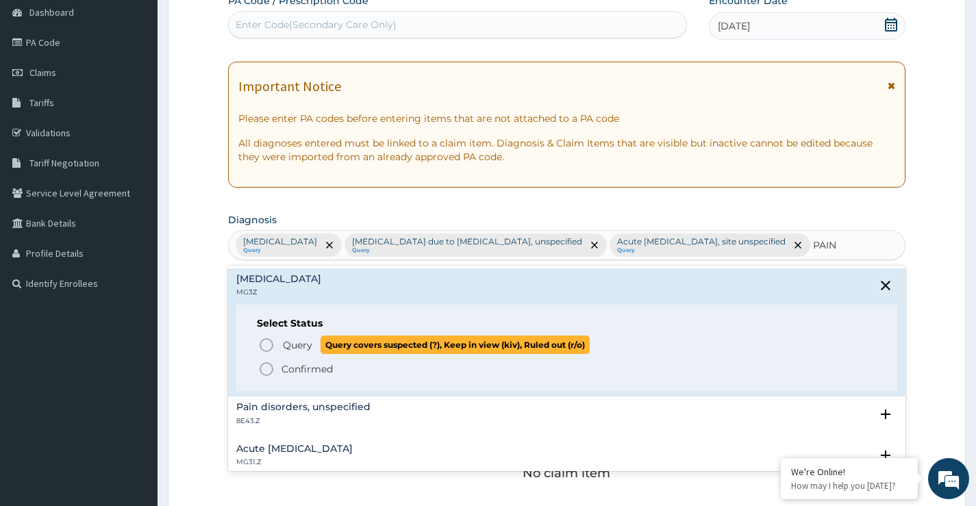
click at [264, 353] on icon "status option query" at bounding box center [266, 345] width 16 height 16
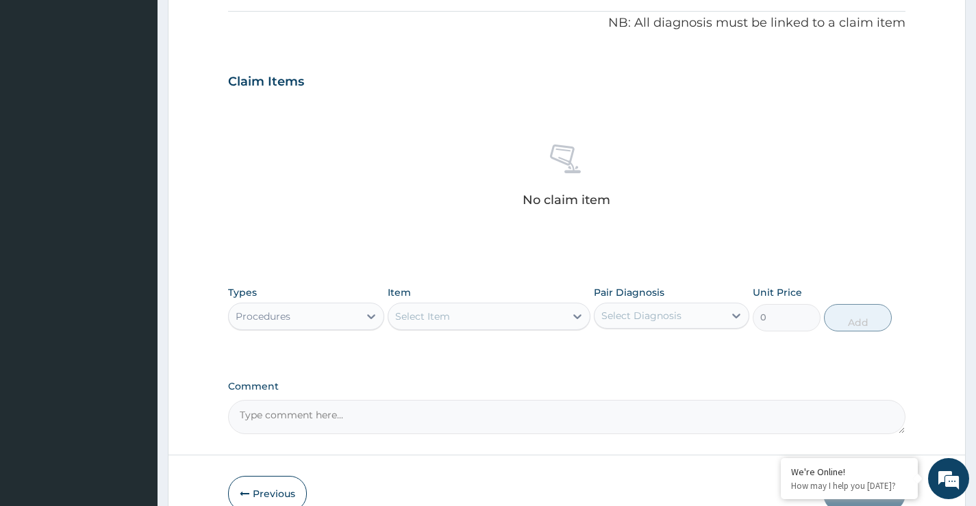
scroll to position [479, 0]
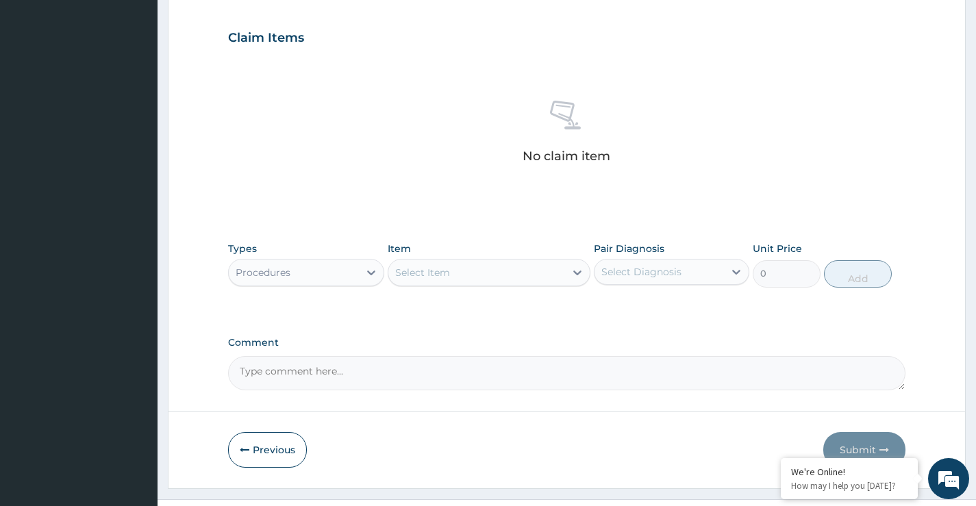
click at [288, 278] on div "Procedures" at bounding box center [263, 273] width 55 height 14
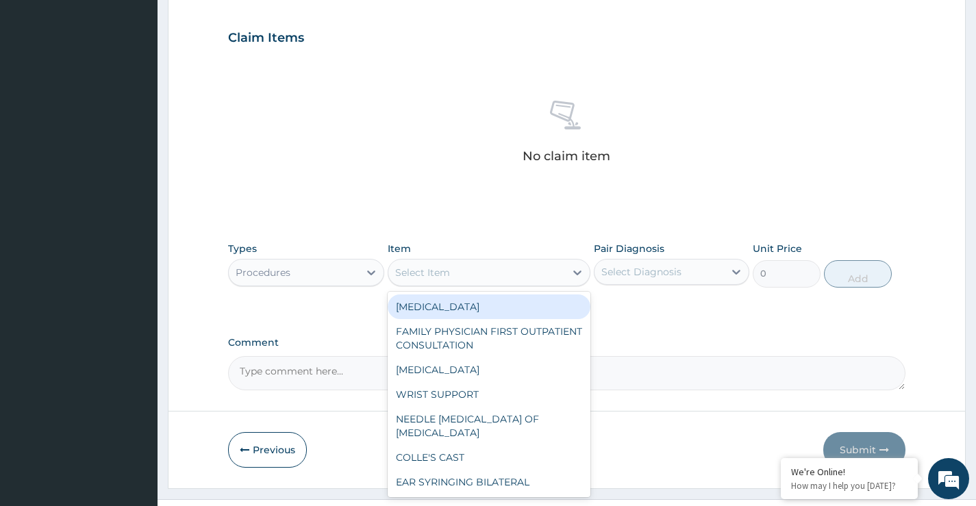
click at [468, 277] on div "Select Item" at bounding box center [476, 273] width 177 height 22
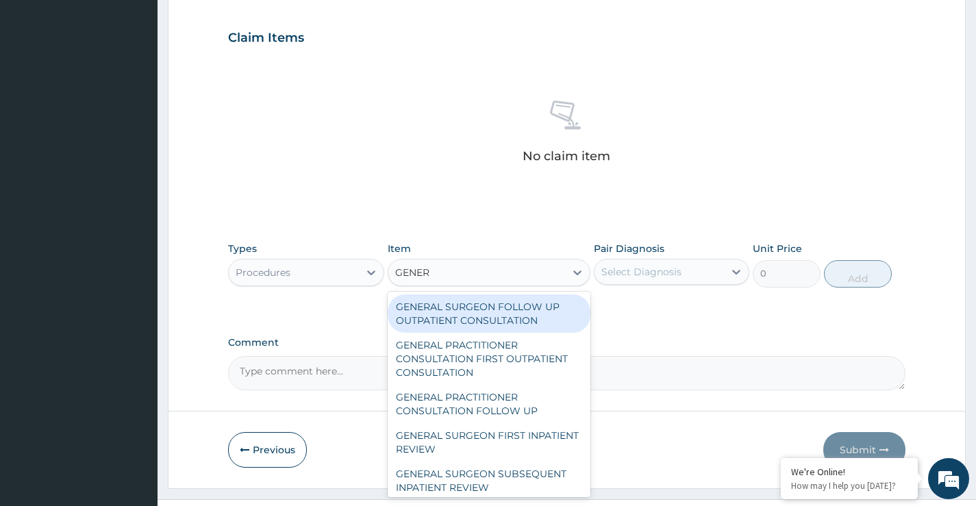
type input "GENERA"
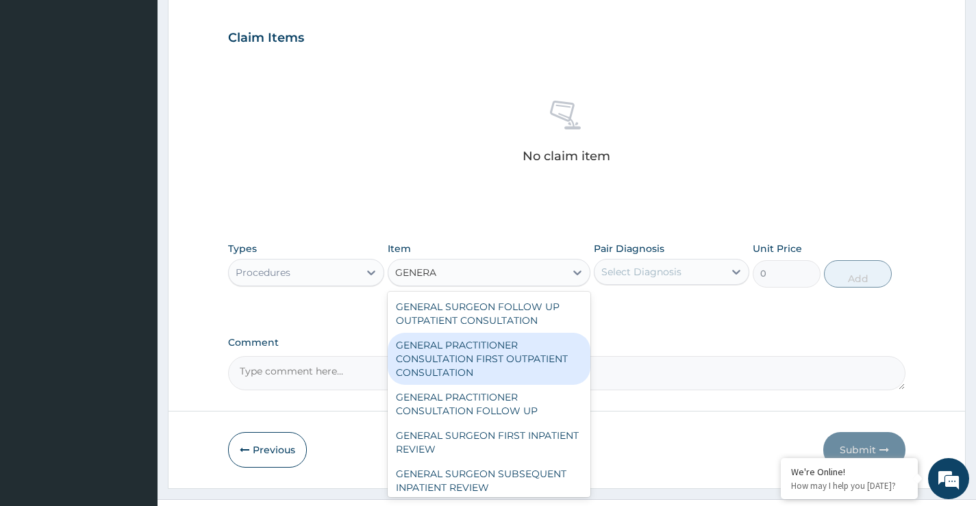
click at [516, 361] on div "GENERAL PRACTITIONER CONSULTATION FIRST OUTPATIENT CONSULTATION" at bounding box center [489, 359] width 203 height 52
type input "3547.5"
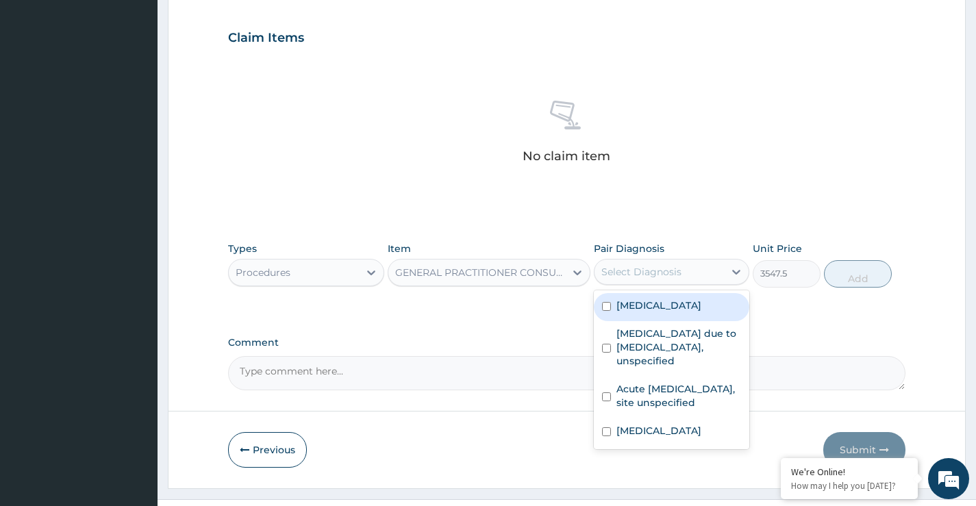
click at [652, 277] on div "Select Diagnosis" at bounding box center [641, 272] width 80 height 14
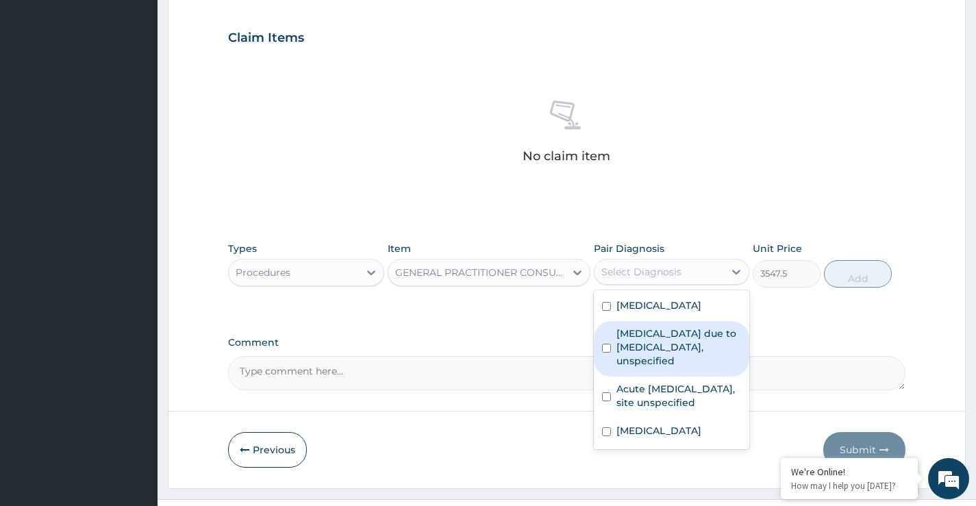
click at [610, 353] on input "checkbox" at bounding box center [606, 348] width 9 height 9
checkbox input "true"
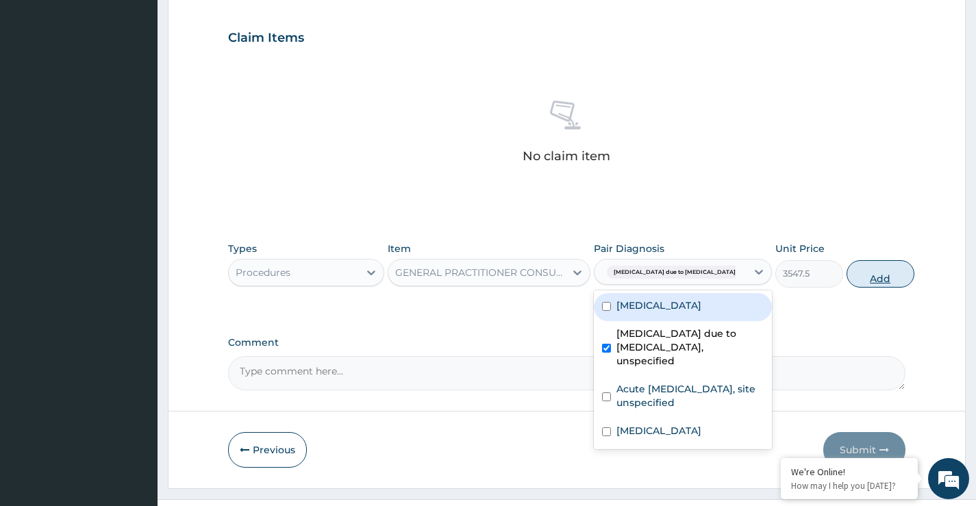
click at [848, 278] on button "Add" at bounding box center [880, 273] width 68 height 27
type input "0"
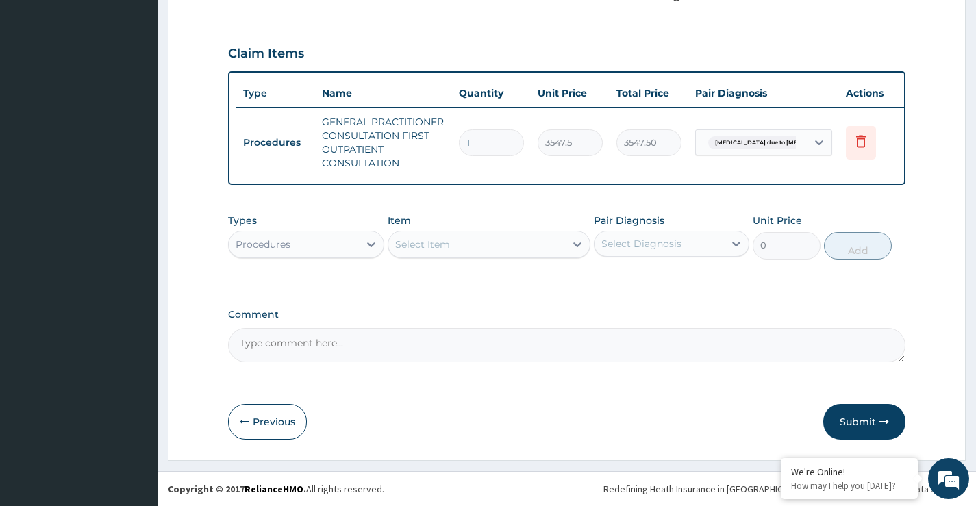
scroll to position [474, 0]
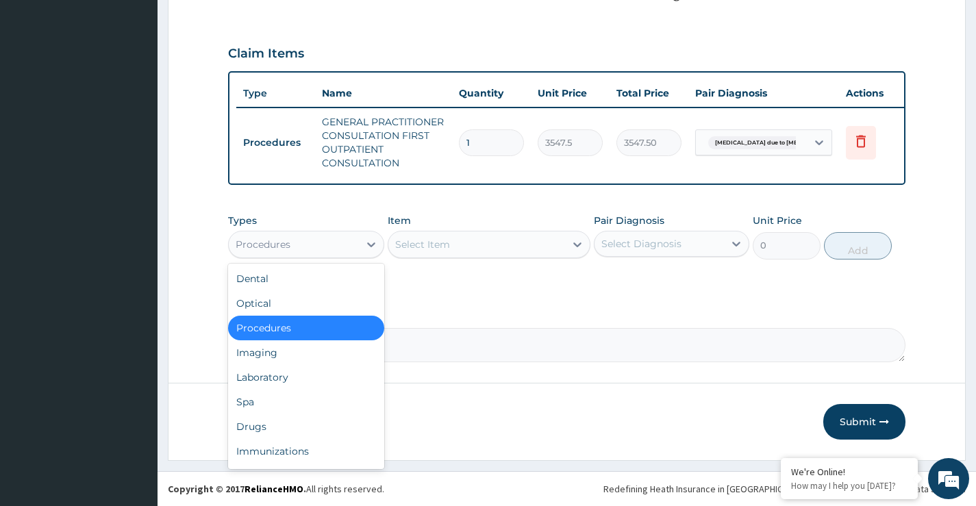
click at [333, 251] on div "Procedures" at bounding box center [293, 244] width 129 height 22
click at [319, 377] on div "Laboratory" at bounding box center [305, 377] width 155 height 25
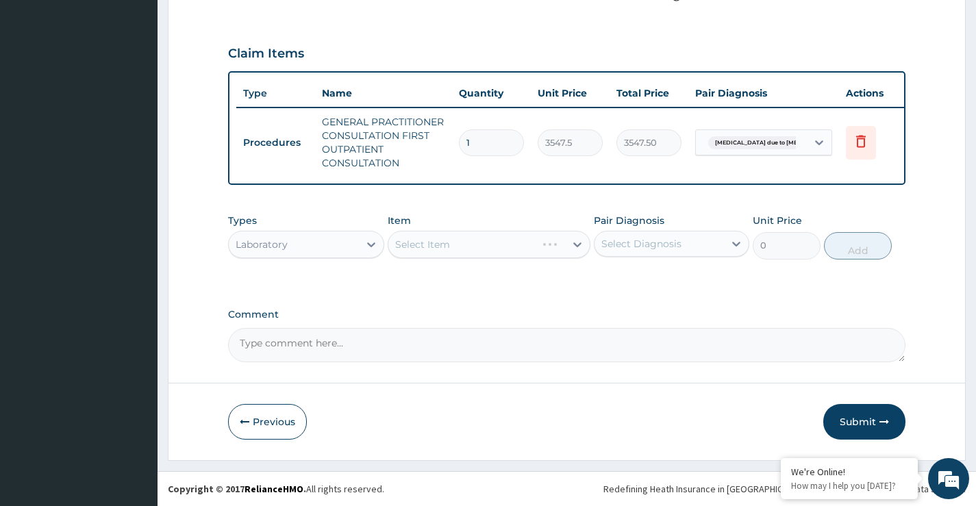
click at [439, 242] on div "Select Item" at bounding box center [489, 244] width 203 height 27
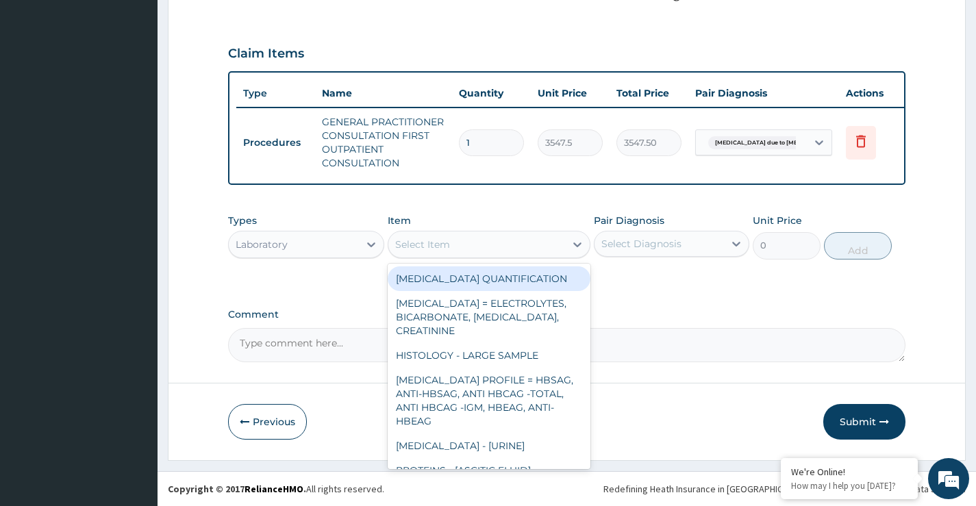
click at [439, 242] on div "Select Item" at bounding box center [422, 245] width 55 height 14
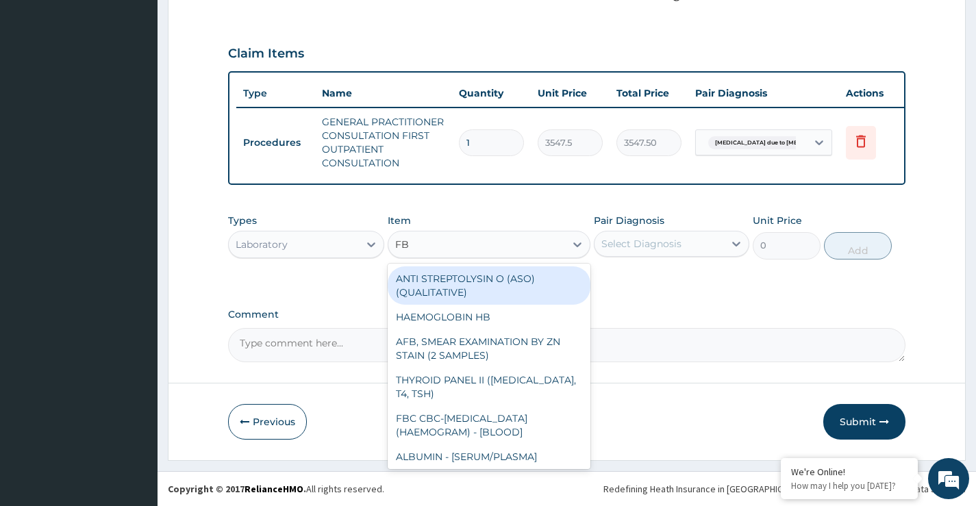
type input "FBC"
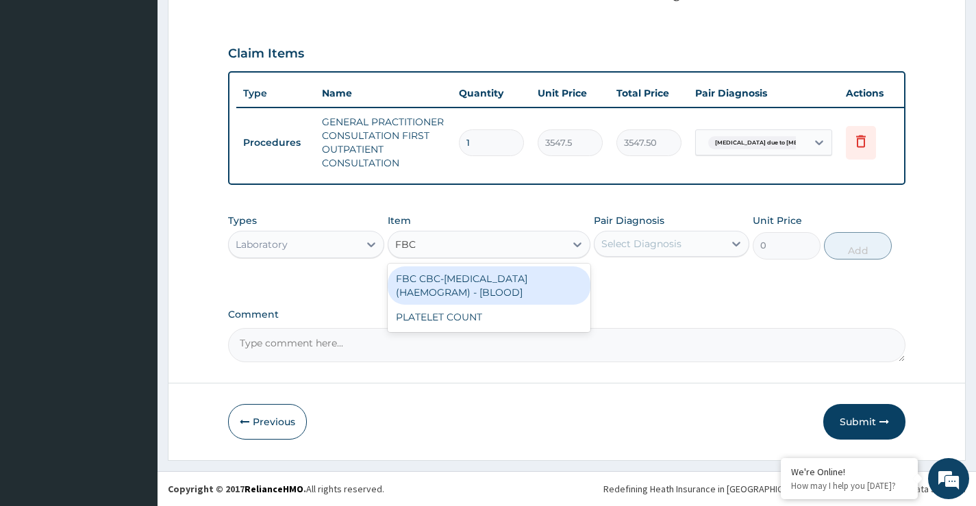
click at [472, 287] on div "FBC CBC-COMPLETE BLOOD COUNT (HAEMOGRAM) - [BLOOD]" at bounding box center [489, 285] width 203 height 38
type input "4300"
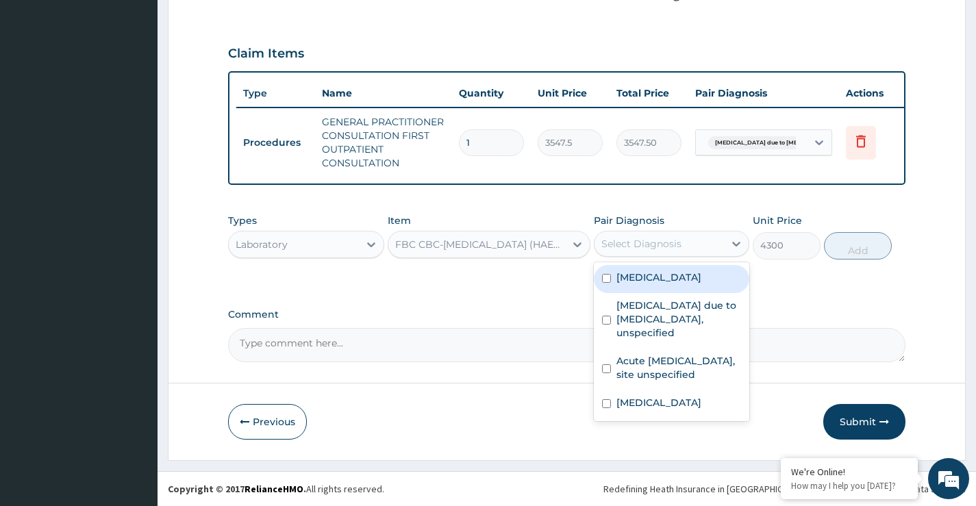
click at [667, 242] on div "Select Diagnosis" at bounding box center [641, 244] width 80 height 14
click at [603, 283] on input "checkbox" at bounding box center [606, 278] width 9 height 9
checkbox input "true"
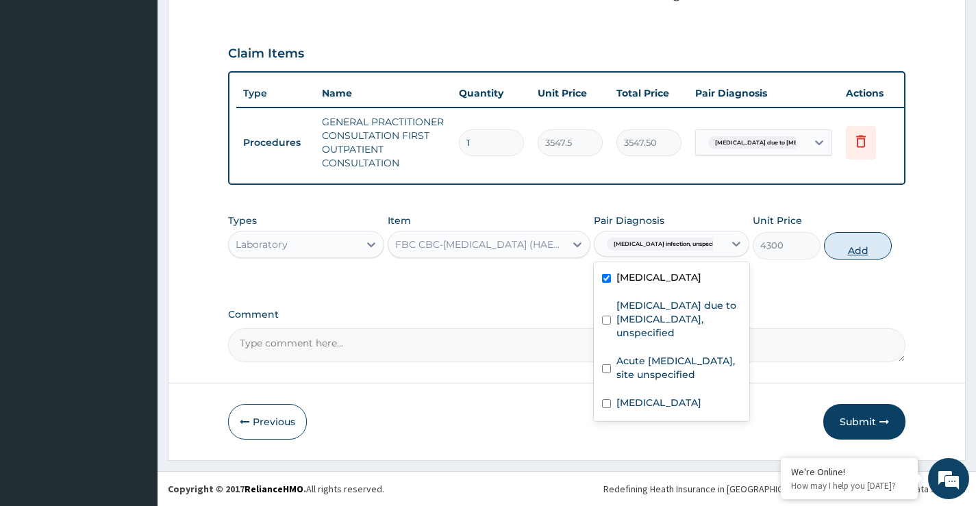
click at [861, 250] on button "Add" at bounding box center [858, 245] width 68 height 27
type input "0"
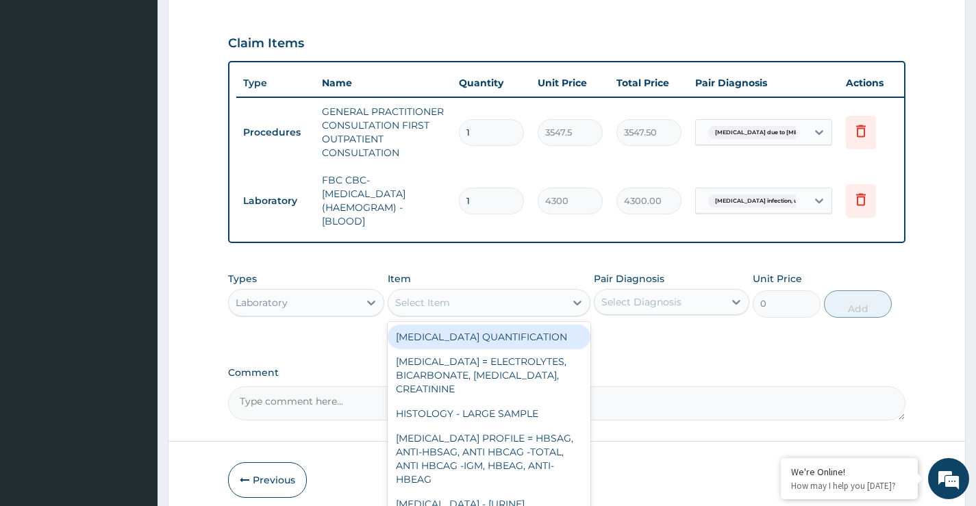
click at [432, 309] on div "Select Item" at bounding box center [422, 303] width 55 height 14
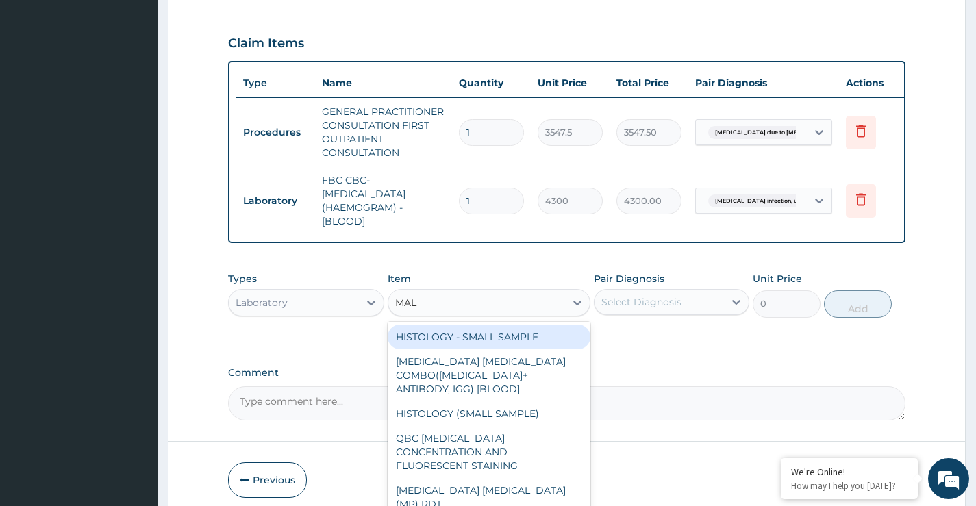
type input "MALA"
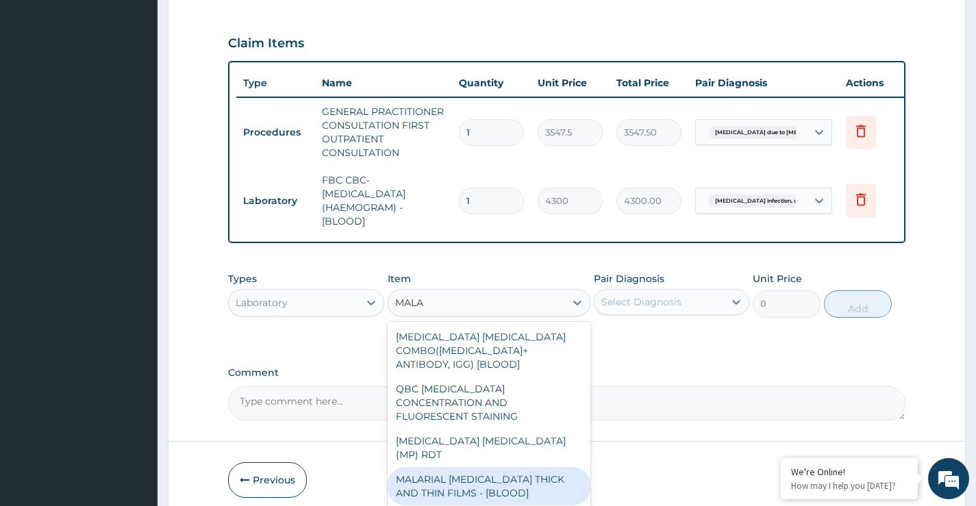
click at [450, 467] on div "MALARIAL PARASITE THICK AND THIN FILMS - [BLOOD]" at bounding box center [489, 486] width 203 height 38
type input "1612.5"
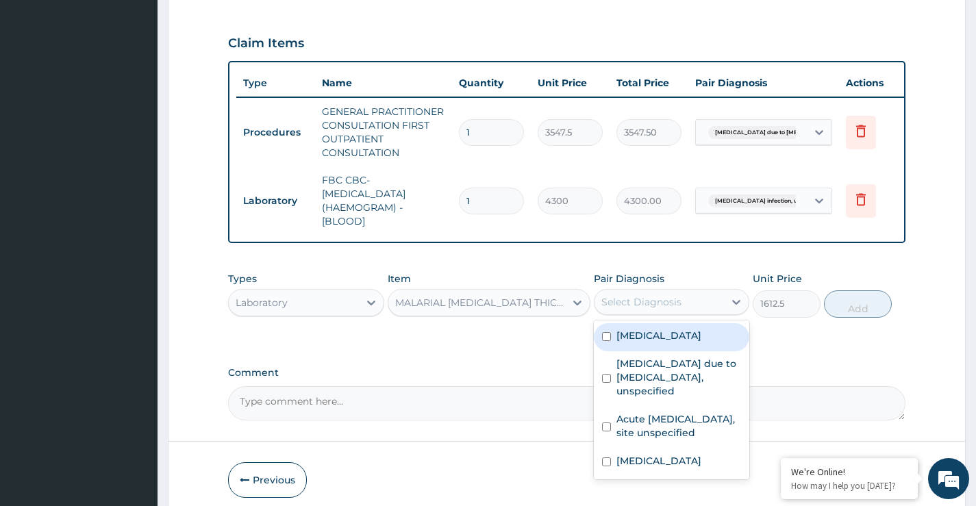
click at [667, 309] on div "Select Diagnosis" at bounding box center [641, 302] width 80 height 14
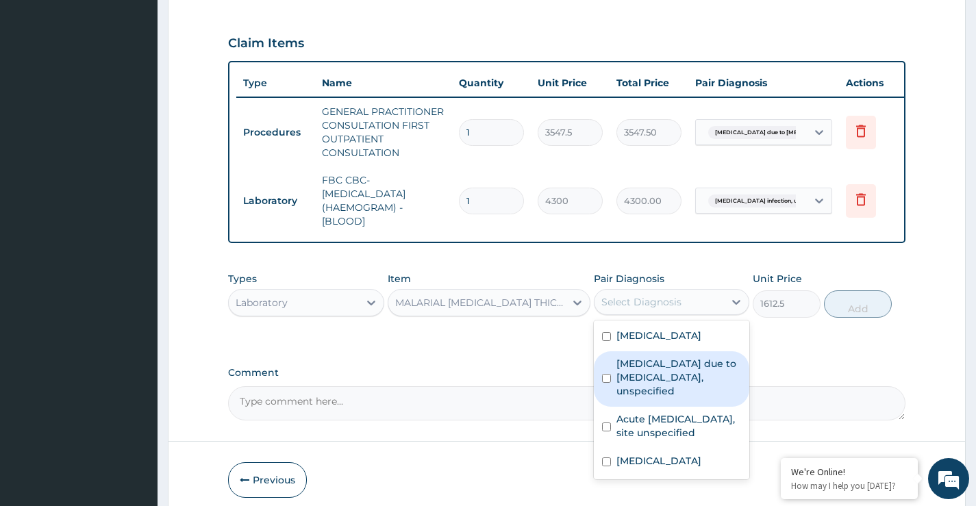
click at [613, 403] on div "Malaria due to Plasmodium falciparum, unspecified" at bounding box center [671, 378] width 155 height 55
checkbox input "true"
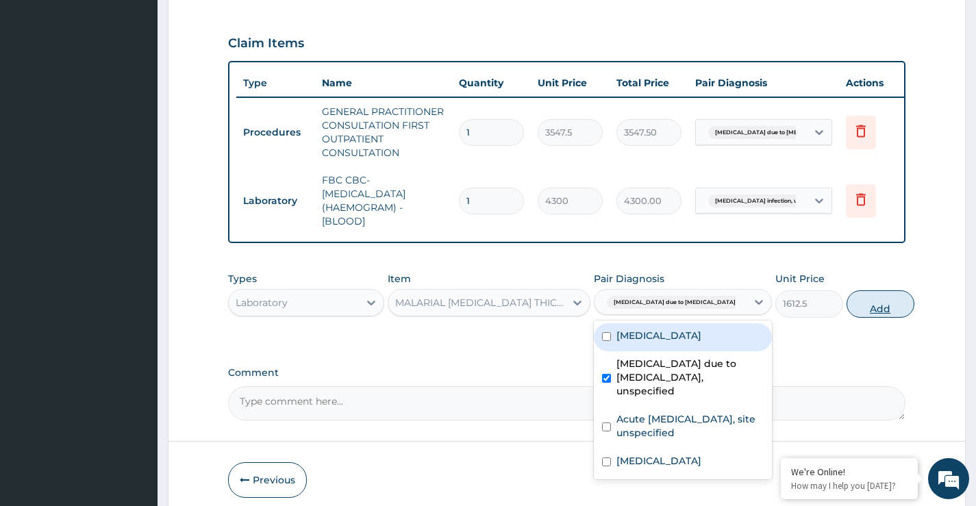
click at [866, 315] on button "Add" at bounding box center [880, 303] width 68 height 27
type input "0"
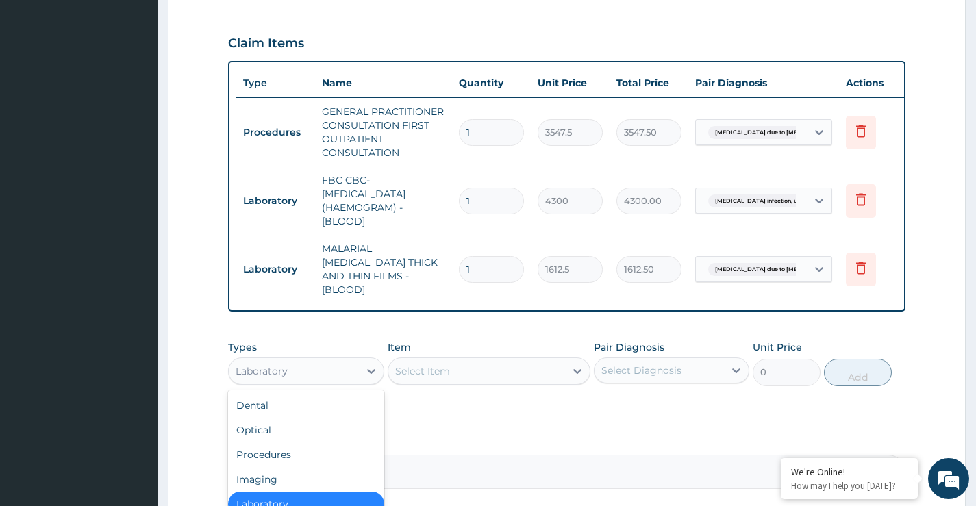
click at [322, 371] on div "Laboratory" at bounding box center [293, 371] width 129 height 22
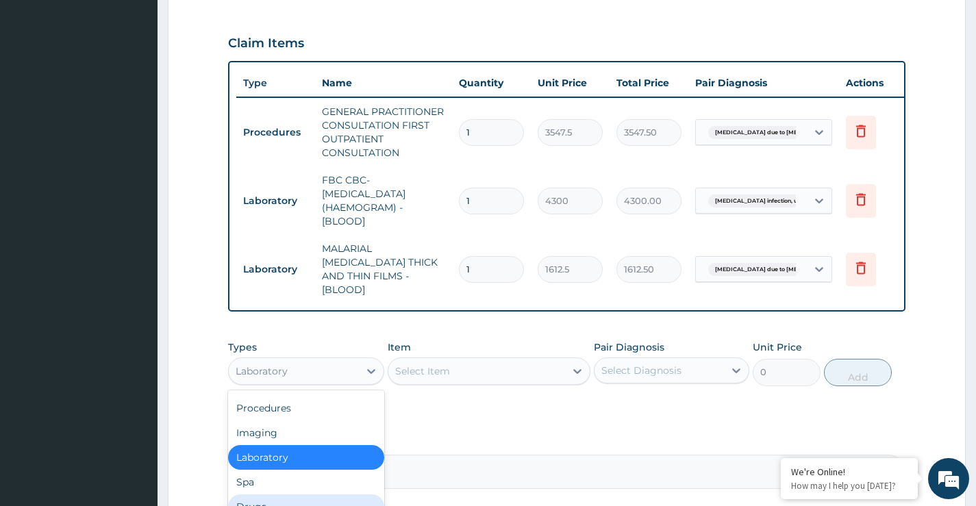
click at [269, 505] on div "Drugs" at bounding box center [305, 506] width 155 height 25
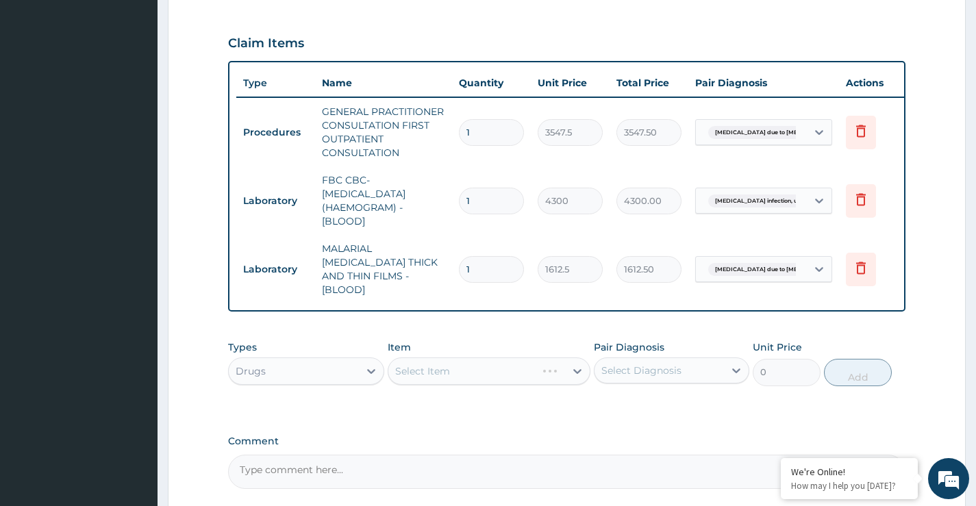
click at [441, 370] on div "Select Item" at bounding box center [489, 370] width 203 height 27
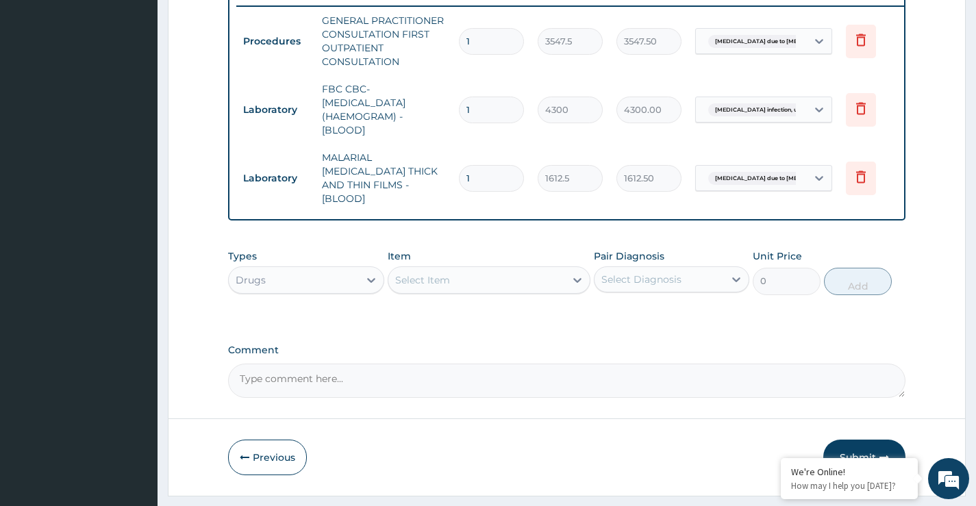
scroll to position [597, 0]
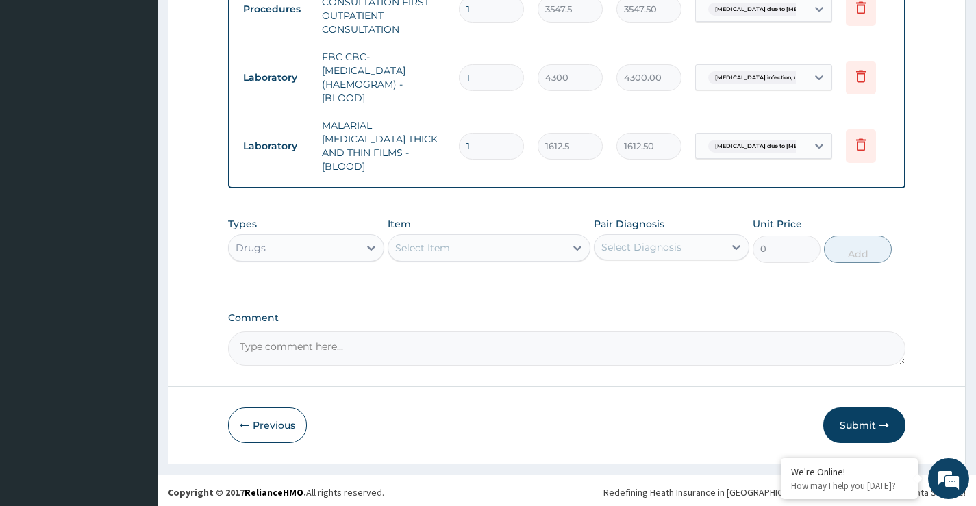
click at [493, 244] on div "Select Item" at bounding box center [476, 248] width 177 height 22
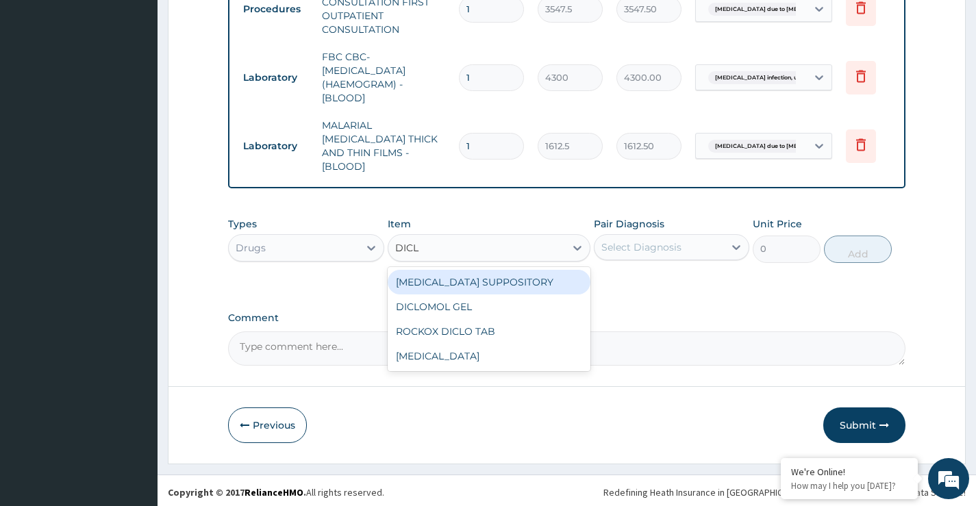
type input "DICLO"
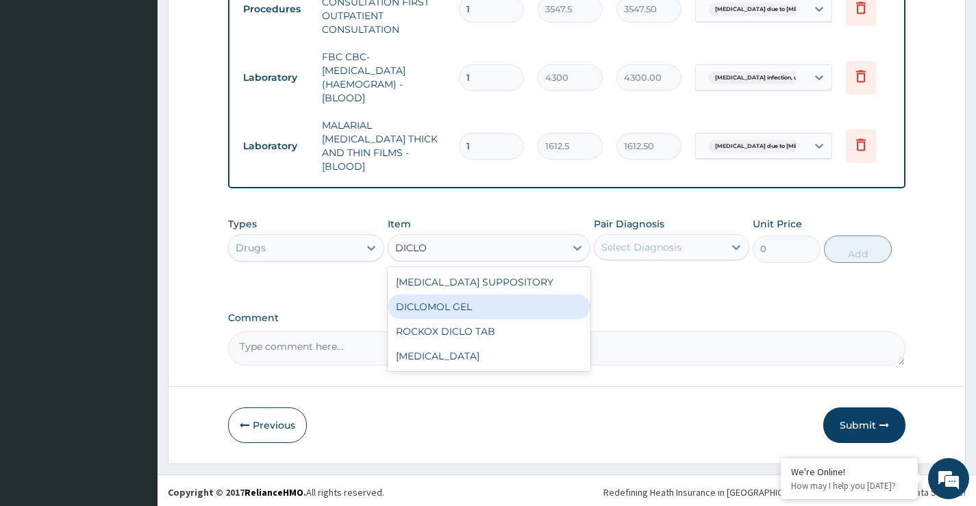
click at [485, 301] on div "DICLOMOL GEL" at bounding box center [489, 306] width 203 height 25
type input "827.75"
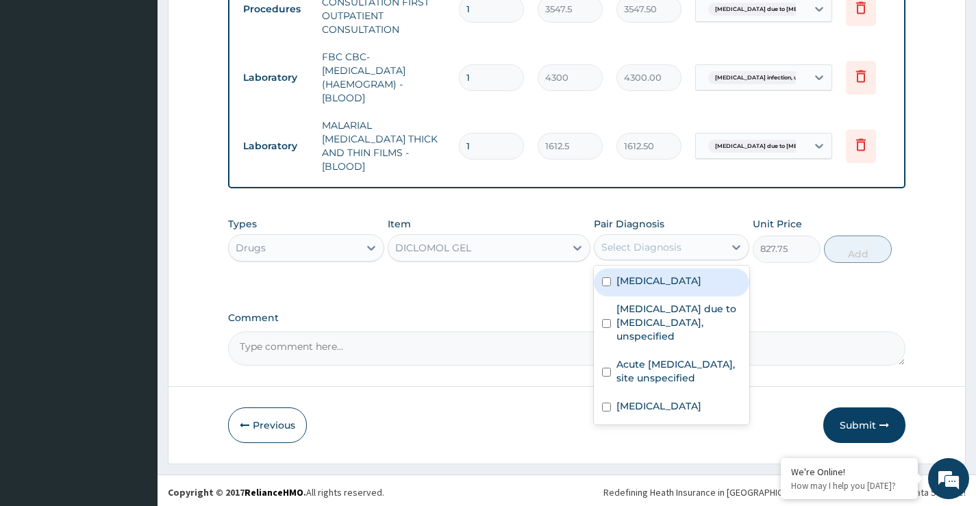
click at [620, 246] on div "Select Diagnosis" at bounding box center [641, 247] width 80 height 14
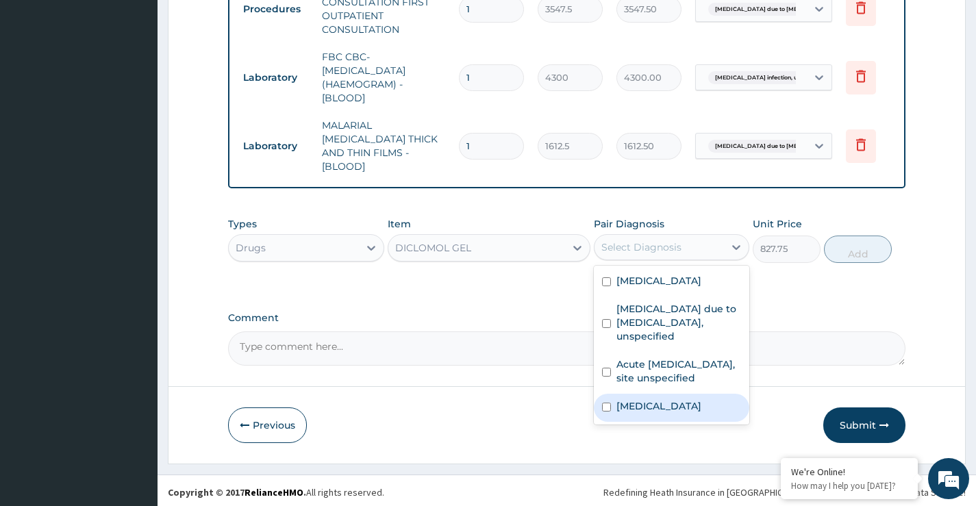
click at [610, 422] on div "Pain, unspecified" at bounding box center [671, 408] width 155 height 28
checkbox input "true"
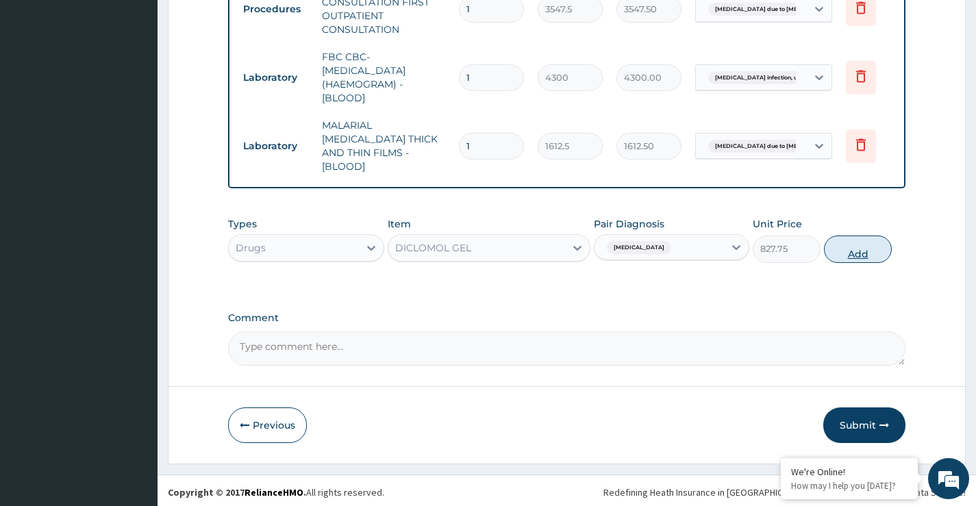
click at [848, 247] on button "Add" at bounding box center [858, 249] width 68 height 27
type input "0"
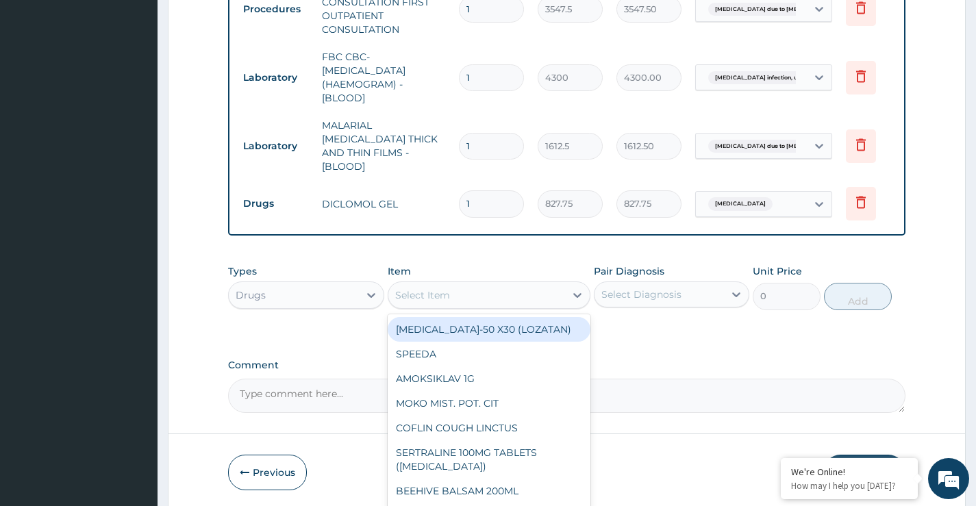
click at [447, 296] on div "Select Item" at bounding box center [422, 295] width 55 height 14
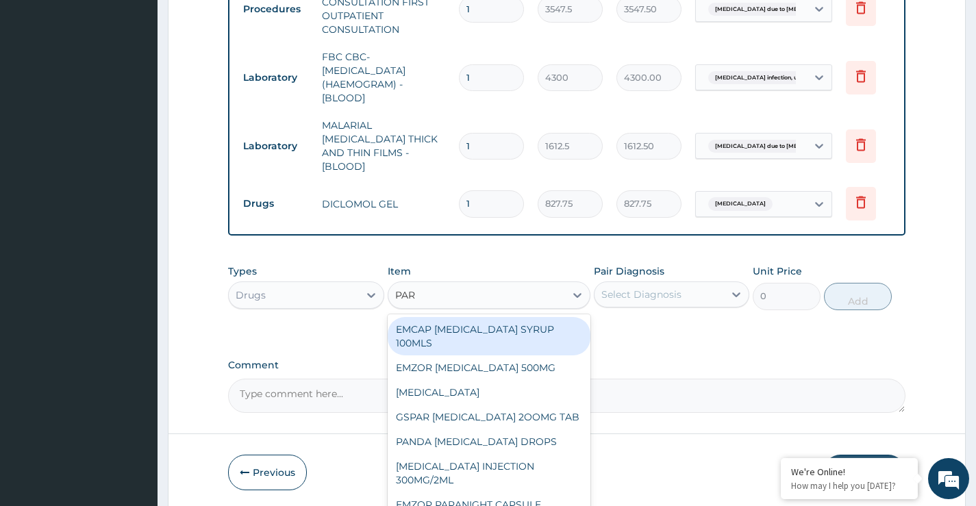
type input "PARA"
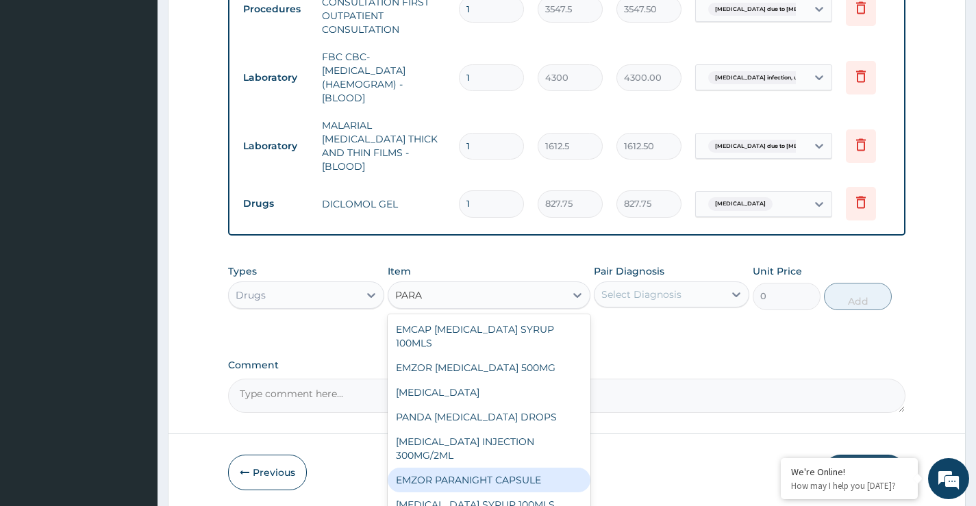
scroll to position [38, 0]
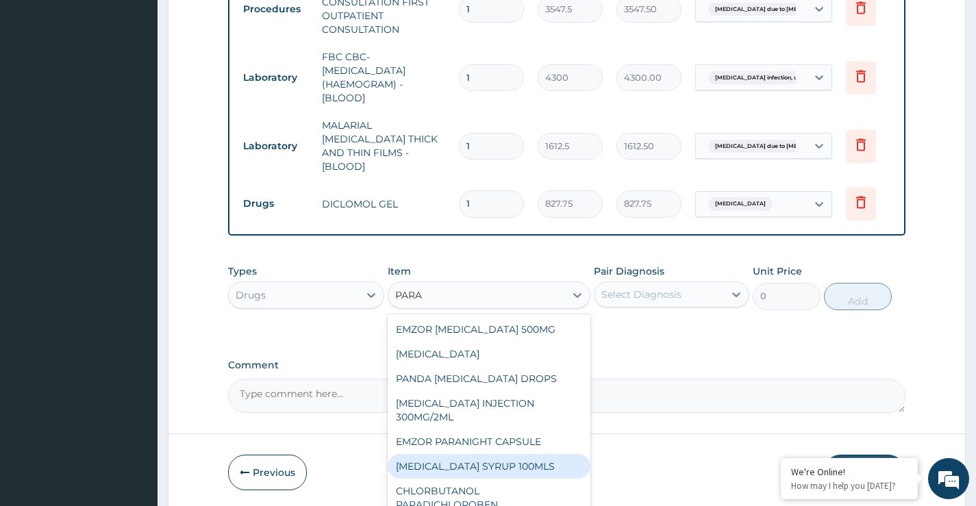
click at [480, 464] on div "PARACETAMOL SYRUP 100MLS" at bounding box center [489, 466] width 203 height 25
type input "709.5"
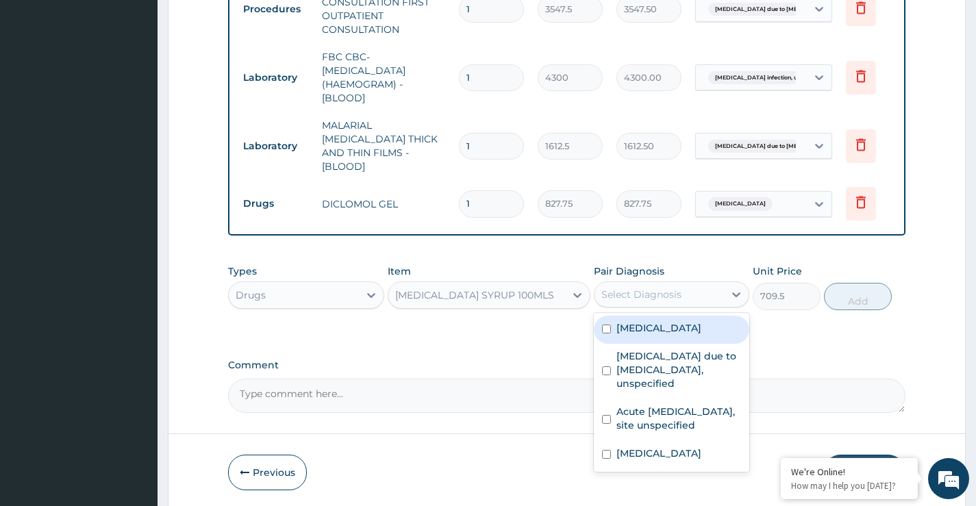
click at [630, 292] on div "Select Diagnosis" at bounding box center [641, 295] width 80 height 14
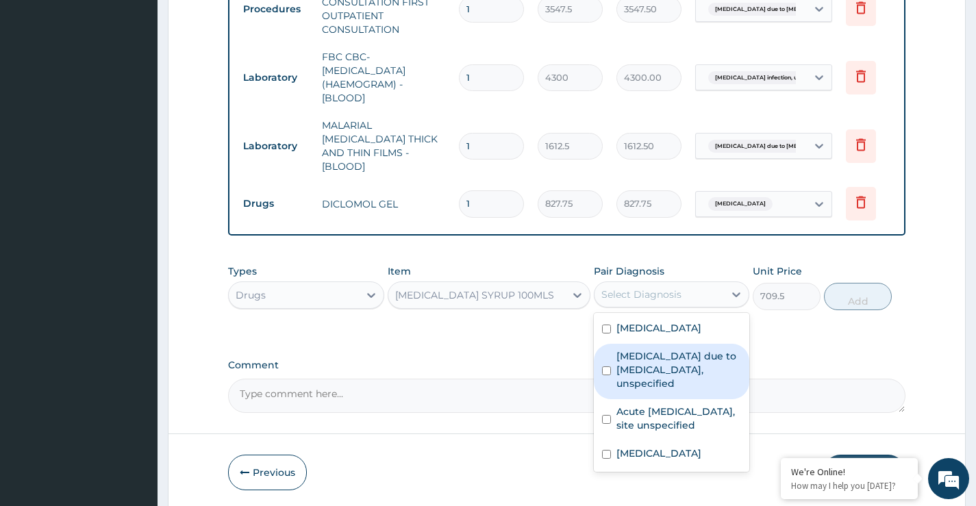
click at [613, 380] on div "Malaria due to Plasmodium falciparum, unspecified" at bounding box center [671, 371] width 155 height 55
checkbox input "true"
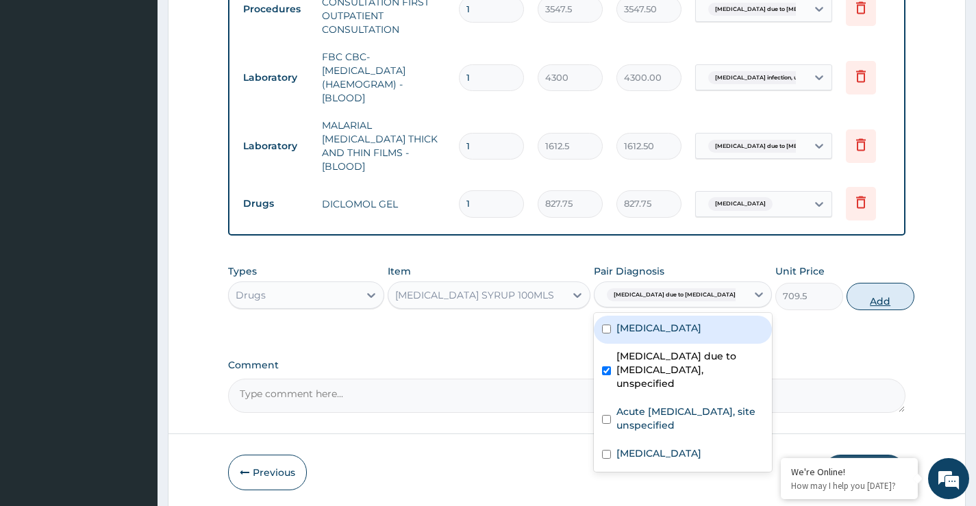
click at [853, 297] on button "Add" at bounding box center [880, 296] width 68 height 27
type input "0"
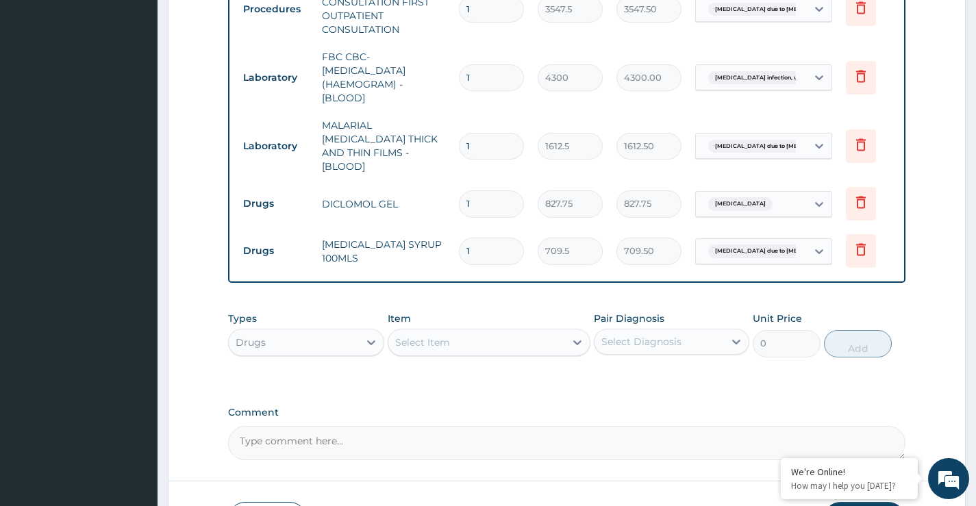
click at [441, 340] on div "Select Item" at bounding box center [422, 343] width 55 height 14
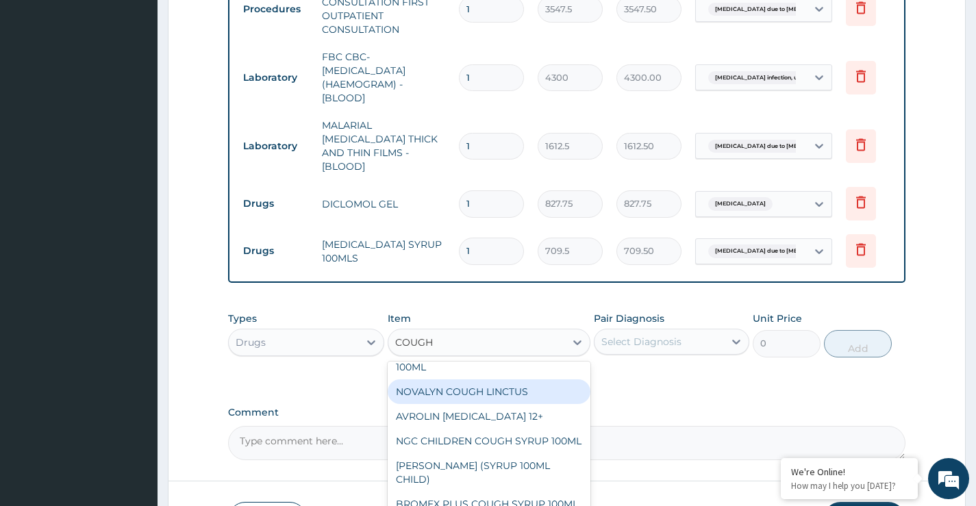
scroll to position [68, 0]
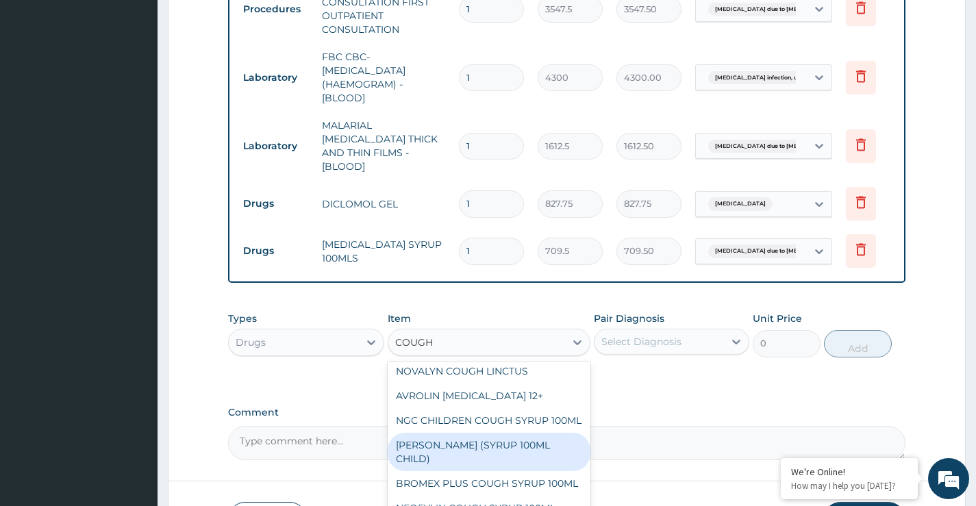
type input "COUGH"
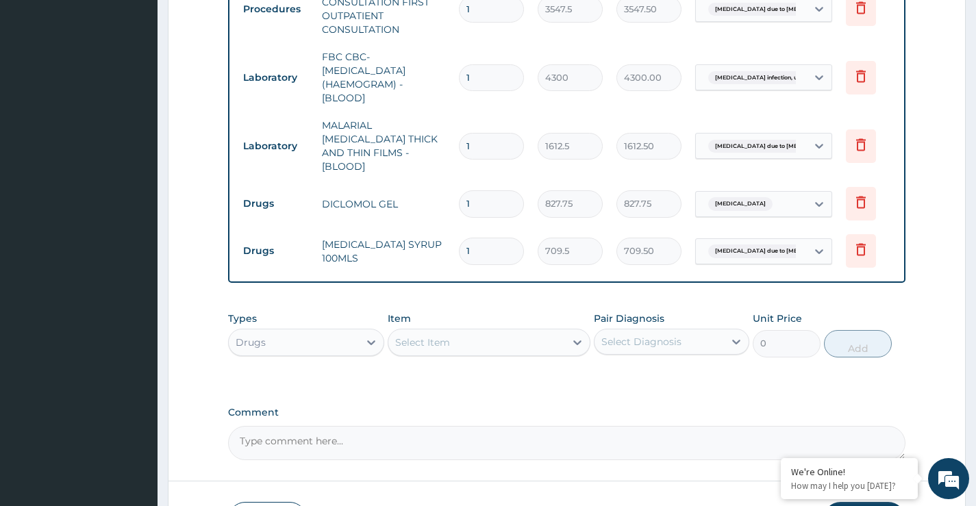
click at [442, 342] on div "Select Item" at bounding box center [422, 343] width 55 height 14
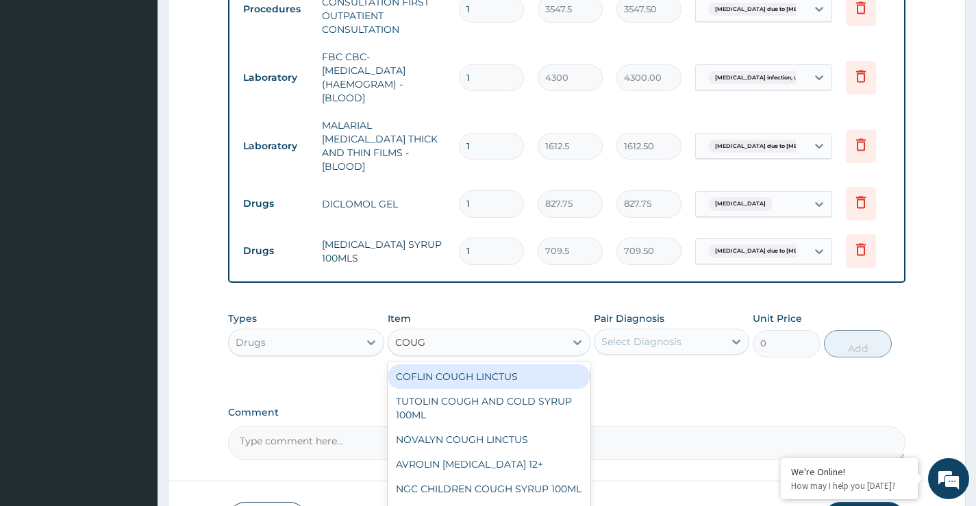
type input "COUGH"
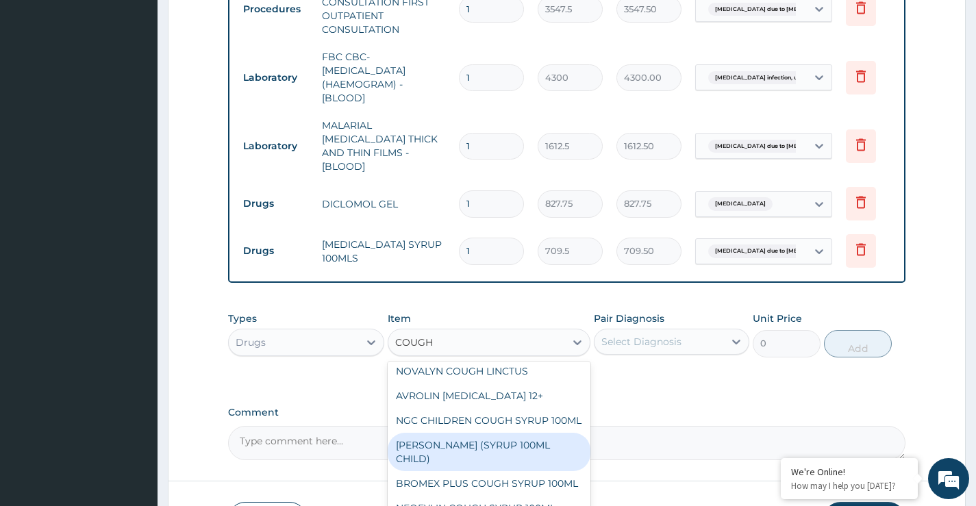
click at [464, 459] on div "EMZOLYN COUGH (SYRUP 100ML CHILD)" at bounding box center [489, 452] width 203 height 38
type input "1478.125"
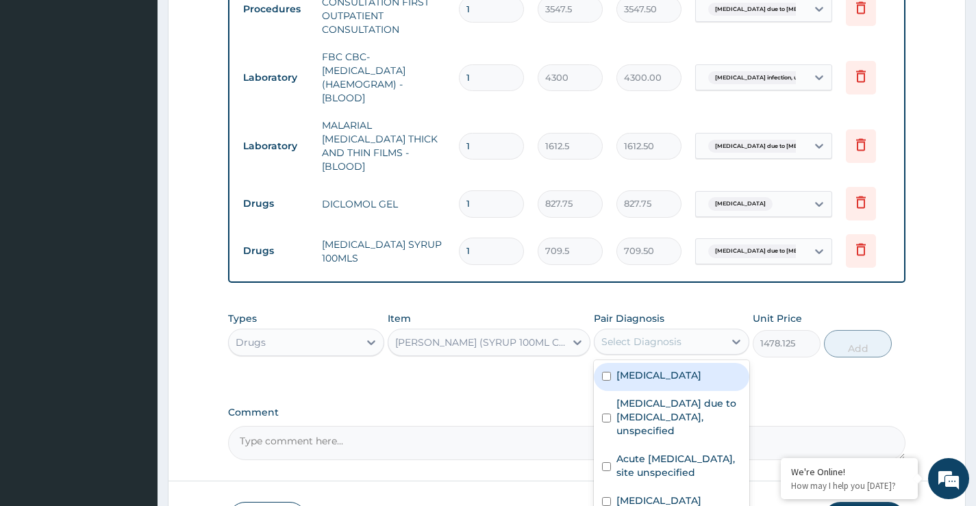
click at [646, 344] on div "Select Diagnosis" at bounding box center [641, 342] width 80 height 14
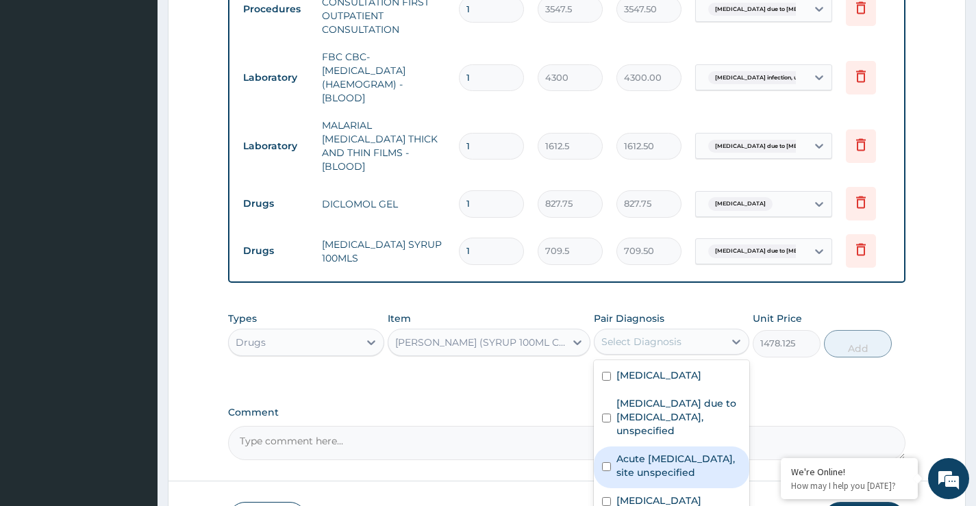
click at [611, 471] on input "checkbox" at bounding box center [606, 466] width 9 height 9
checkbox input "true"
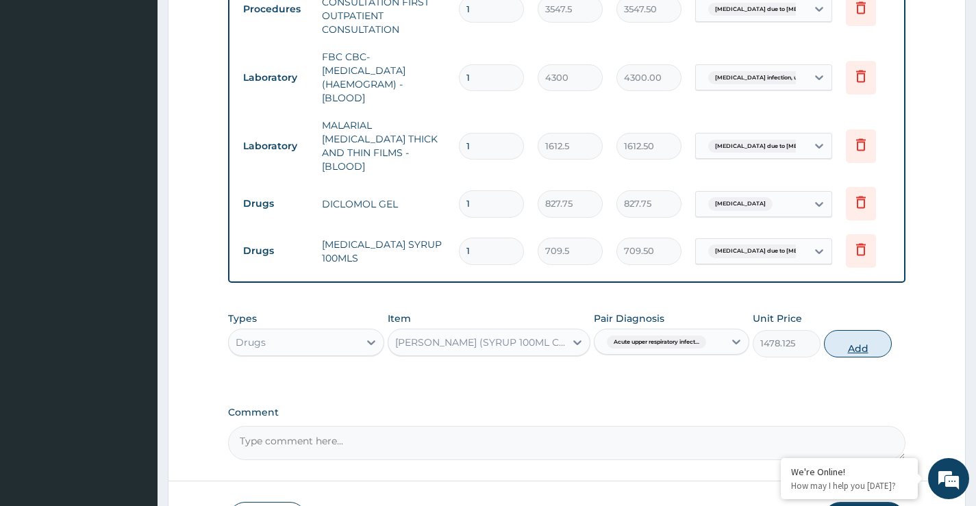
click at [851, 346] on button "Add" at bounding box center [858, 343] width 68 height 27
type input "0"
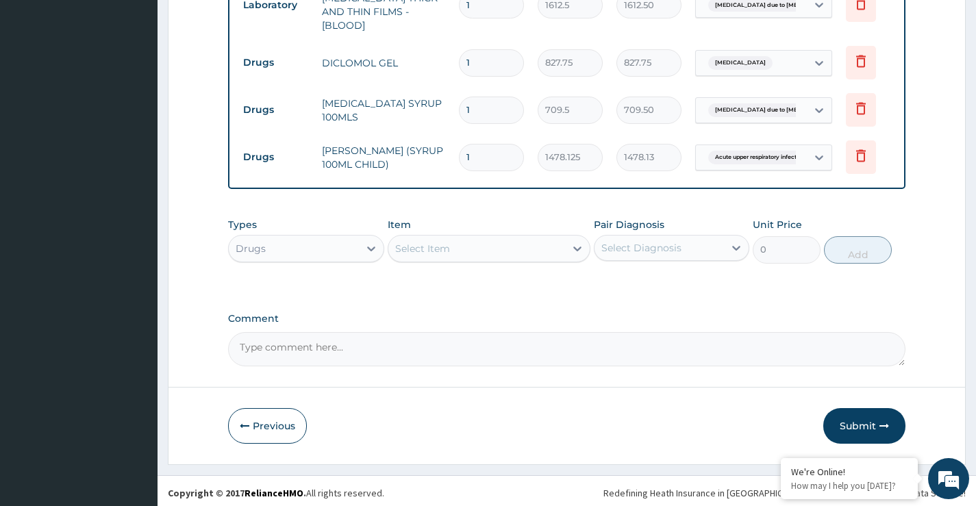
scroll to position [739, 0]
click at [868, 425] on button "Submit" at bounding box center [864, 425] width 82 height 36
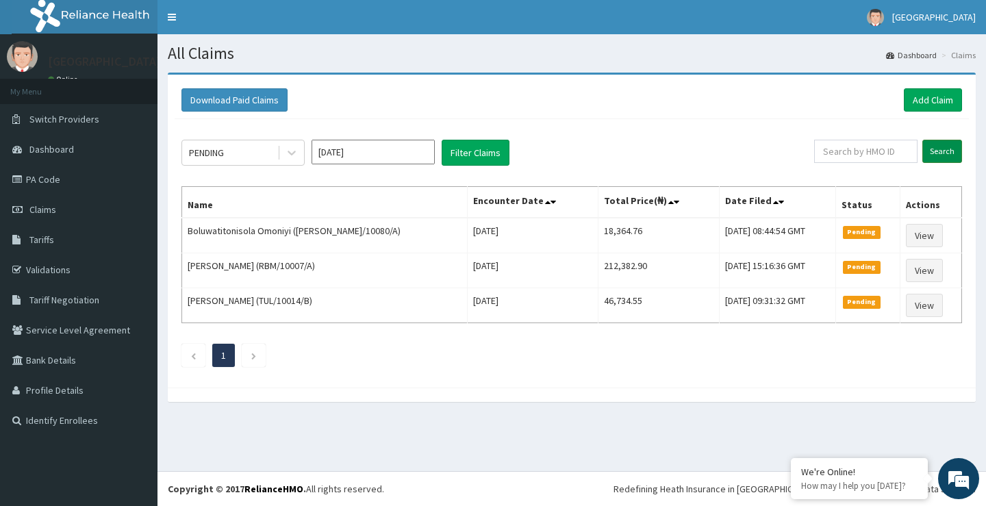
click at [944, 152] on input "Search" at bounding box center [942, 151] width 40 height 23
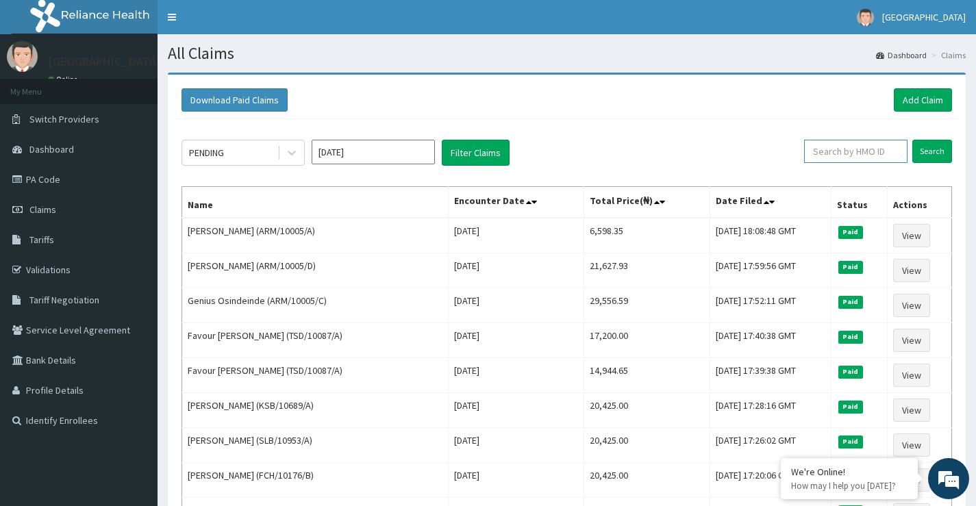
paste input "[PERSON_NAME]"
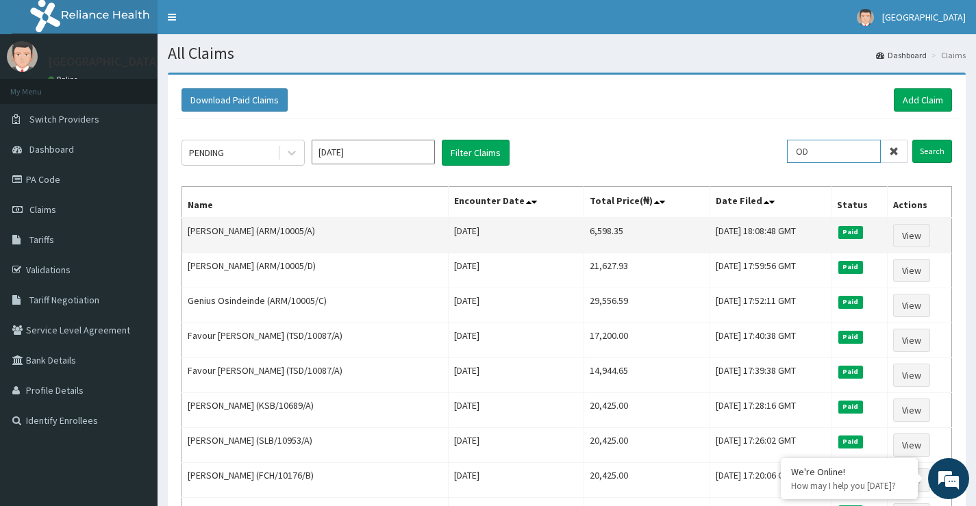
type input "O"
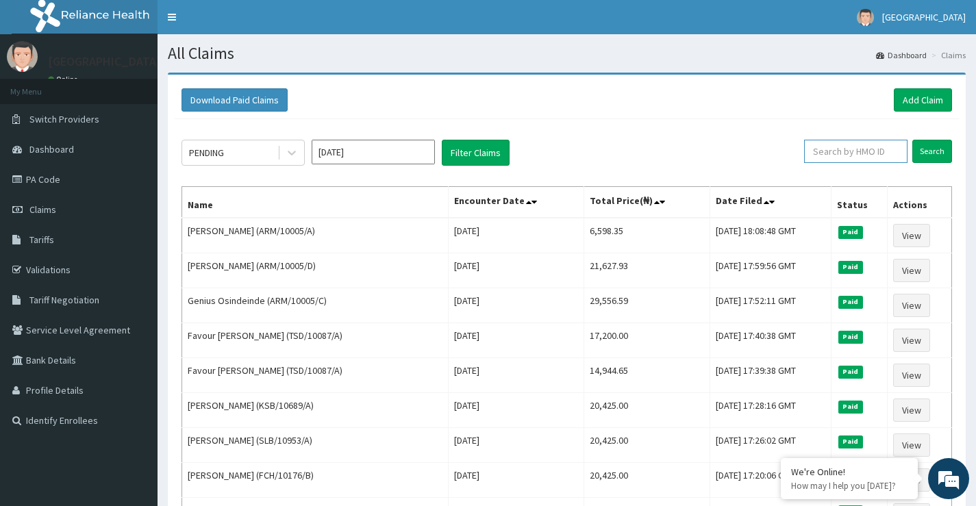
paste input "CWN/10031/C"
type input "CWN/10031/C"
click at [928, 154] on input "Search" at bounding box center [932, 151] width 40 height 23
